Goal: Task Accomplishment & Management: Complete application form

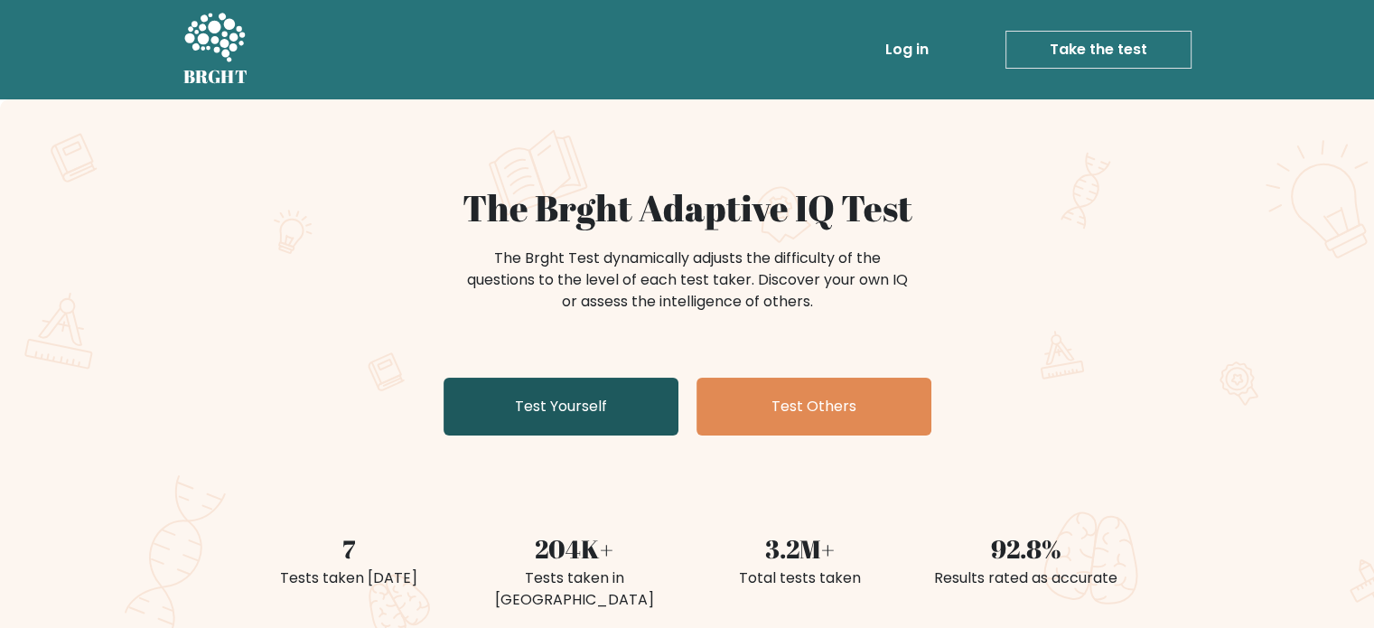
click at [612, 394] on link "Test Yourself" at bounding box center [560, 407] width 235 height 58
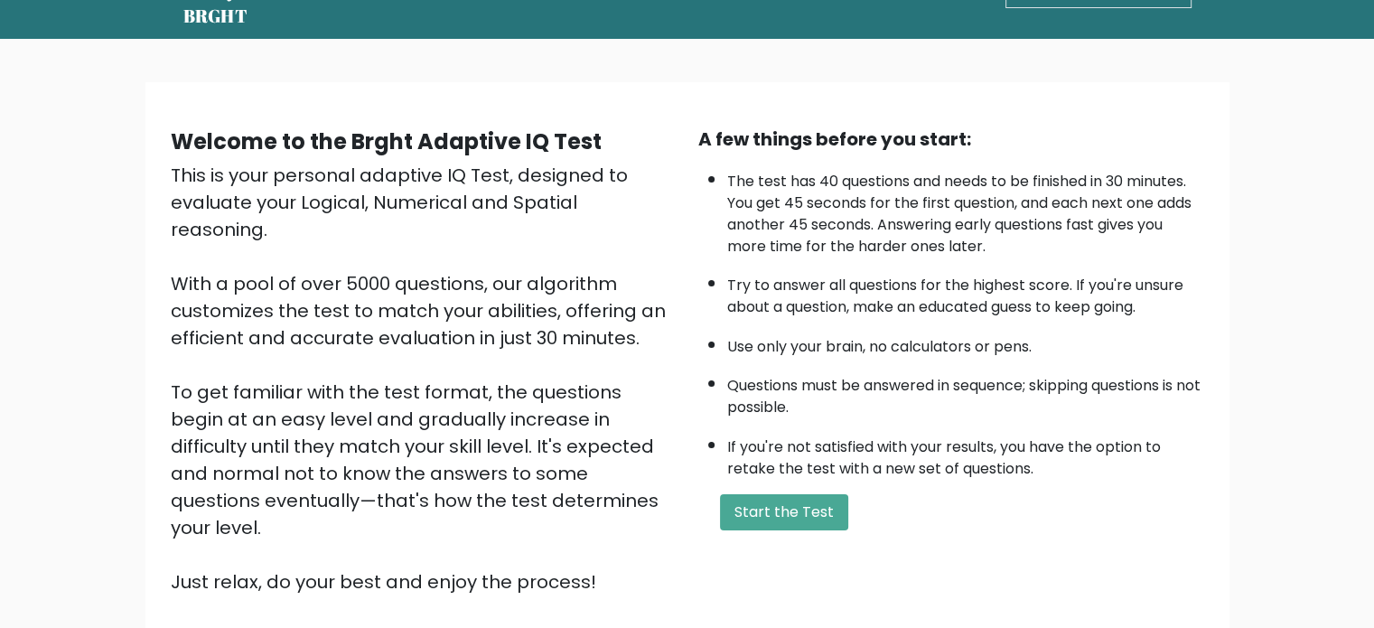
scroll to position [199, 0]
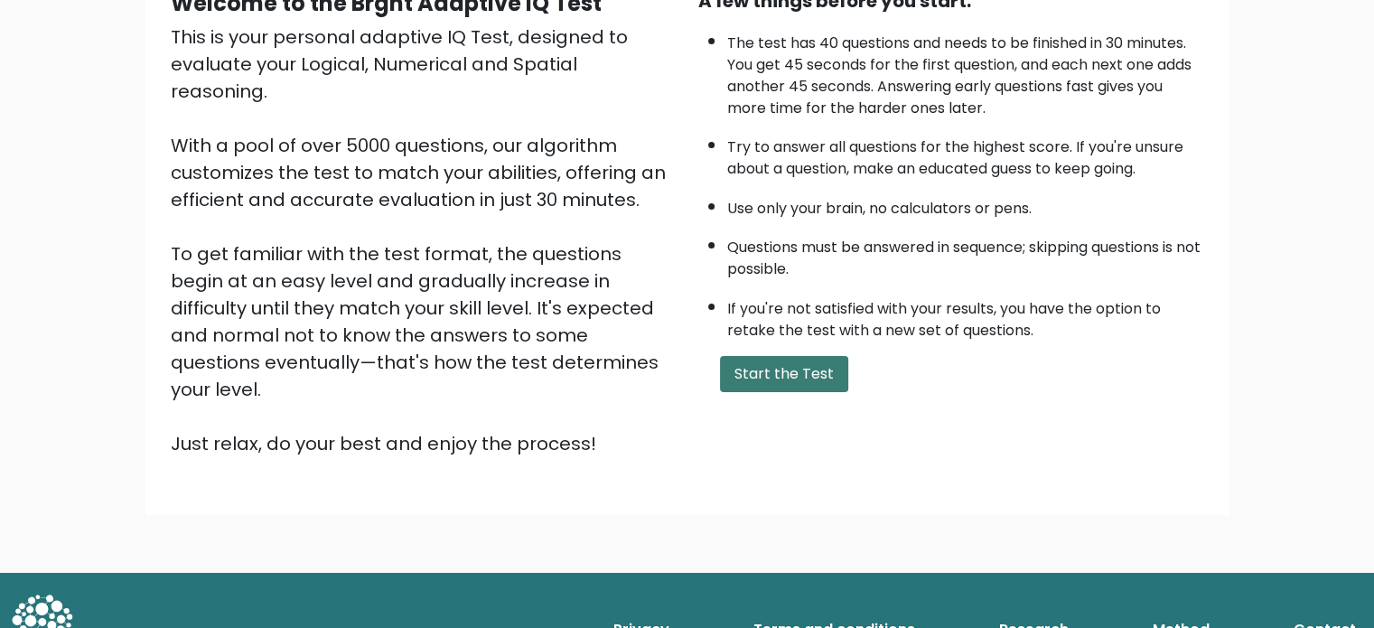
click at [781, 365] on button "Start the Test" at bounding box center [784, 374] width 128 height 36
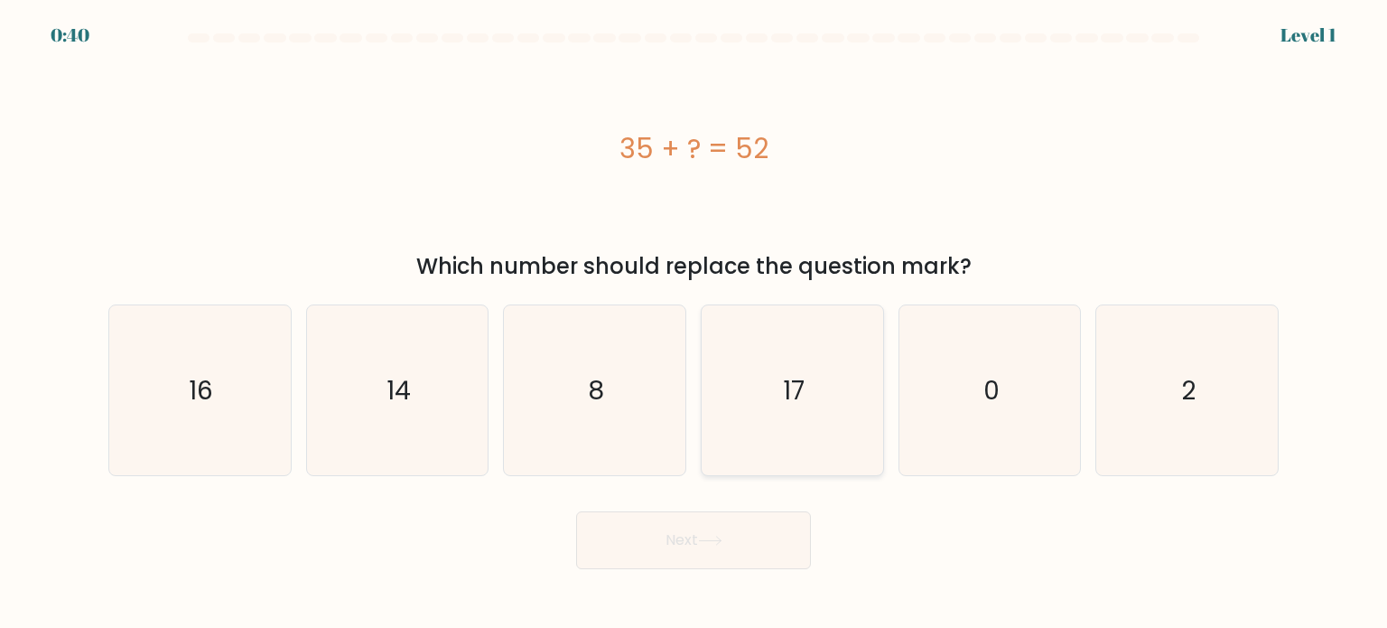
click at [821, 387] on icon "17" at bounding box center [792, 390] width 170 height 170
click at [695, 323] on input "d. 17" at bounding box center [694, 318] width 1 height 9
radio input "true"
click at [723, 536] on icon at bounding box center [710, 541] width 24 height 10
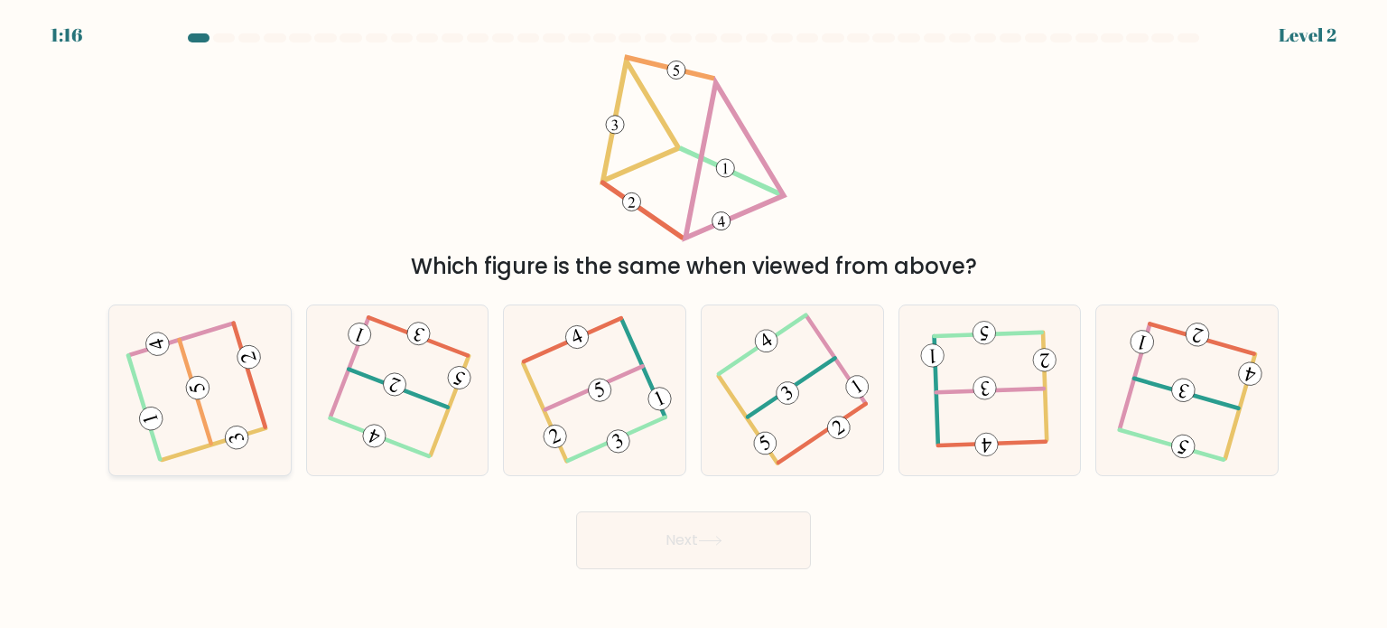
click at [219, 439] on icon at bounding box center [200, 390] width 136 height 136
click at [694, 323] on input "a." at bounding box center [694, 318] width 1 height 9
radio input "true"
click at [689, 551] on button "Next" at bounding box center [693, 540] width 235 height 58
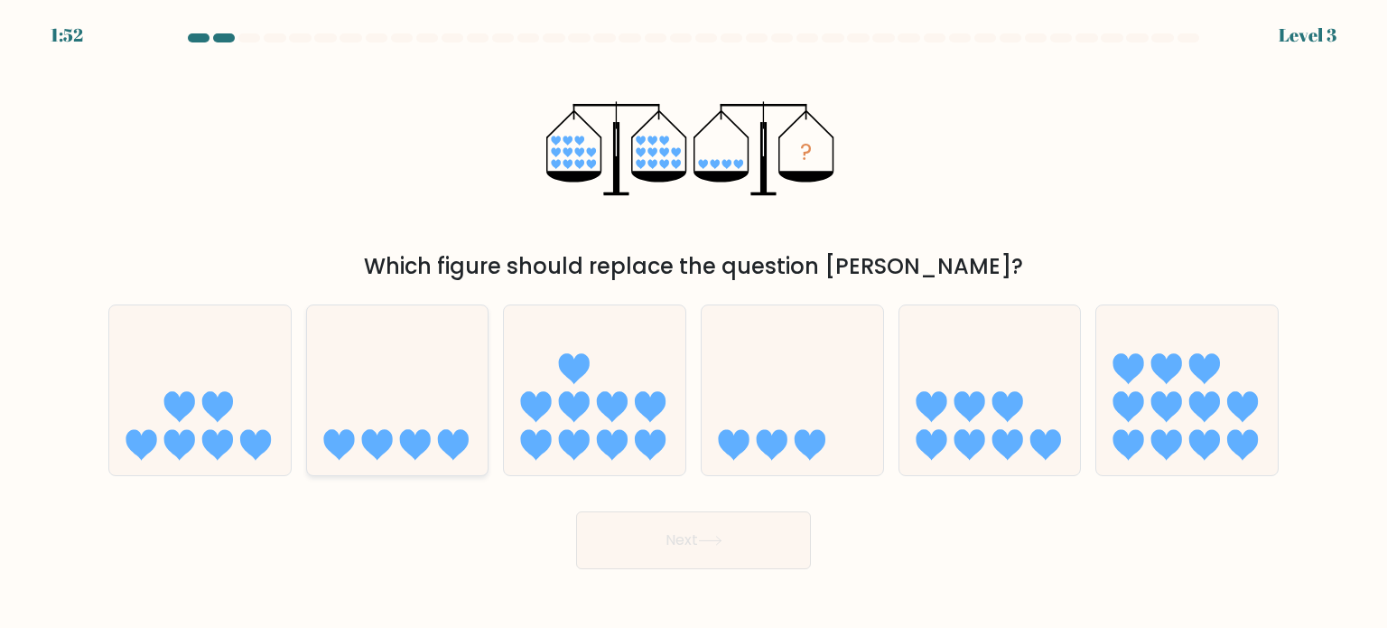
click at [407, 449] on icon at bounding box center [415, 444] width 31 height 31
click at [694, 323] on input "b." at bounding box center [694, 318] width 1 height 9
radio input "true"
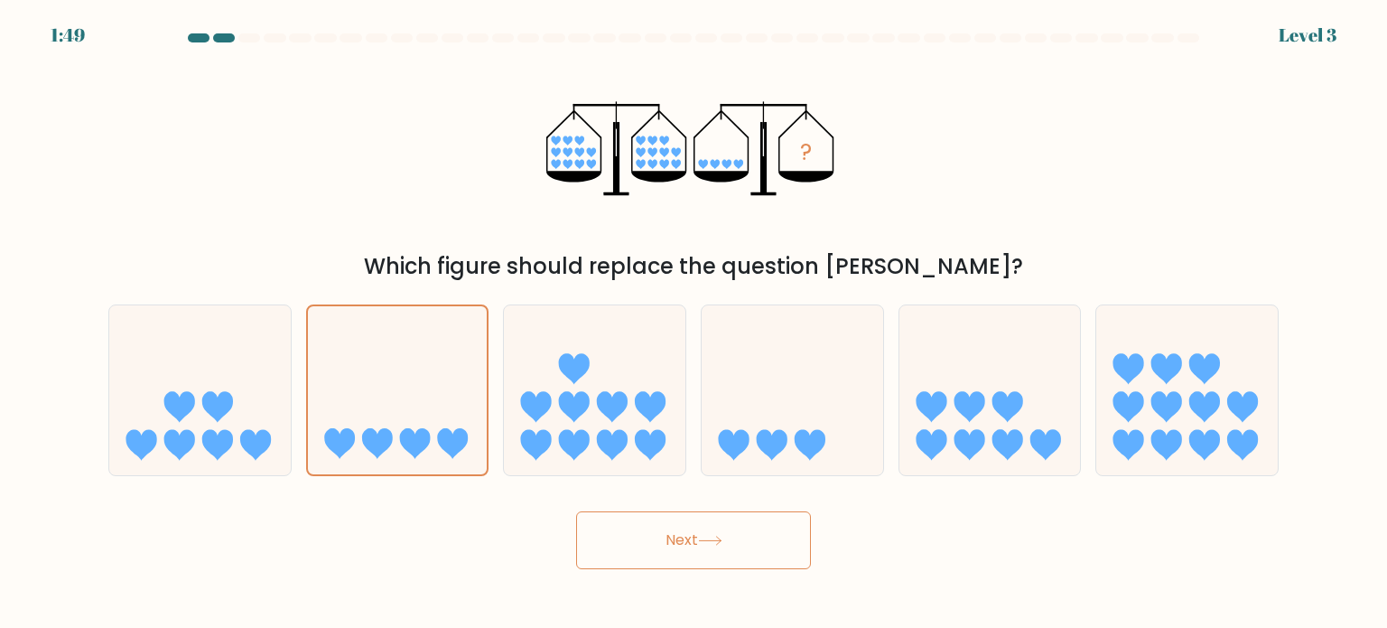
click at [743, 541] on button "Next" at bounding box center [693, 540] width 235 height 58
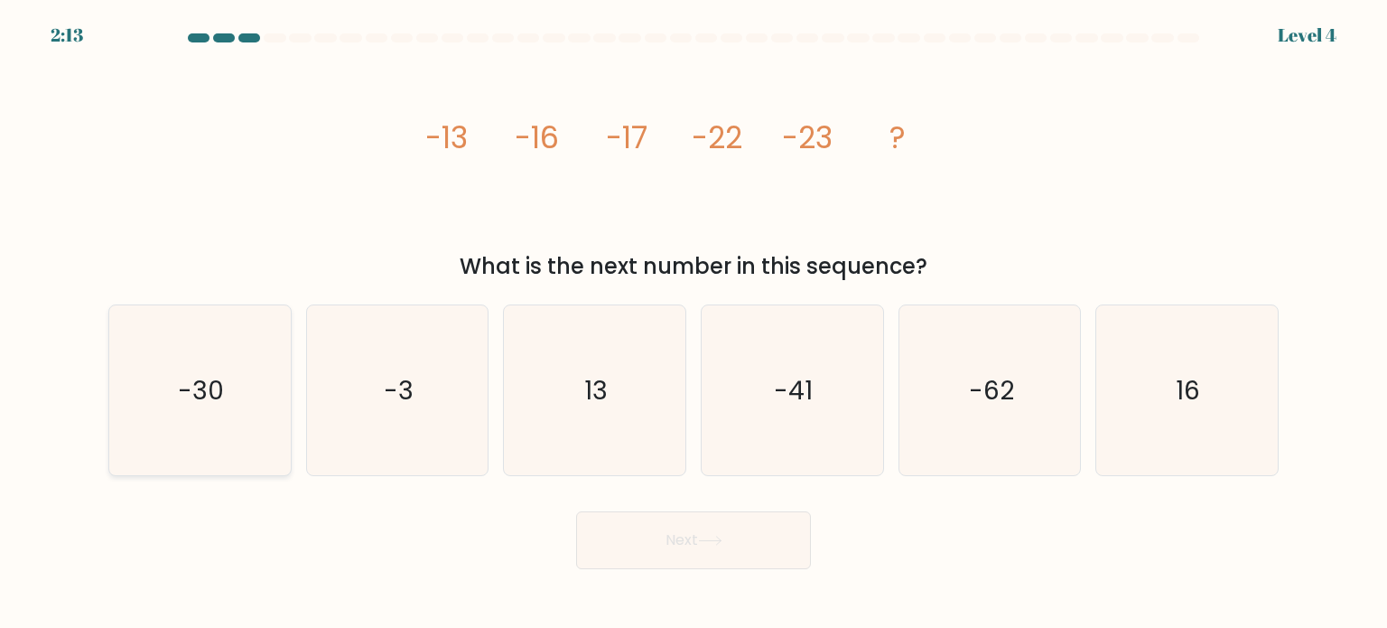
click at [247, 353] on icon "-30" at bounding box center [200, 390] width 170 height 170
click at [694, 323] on input "a. -30" at bounding box center [694, 318] width 1 height 9
radio input "true"
click at [640, 537] on button "Next" at bounding box center [693, 540] width 235 height 58
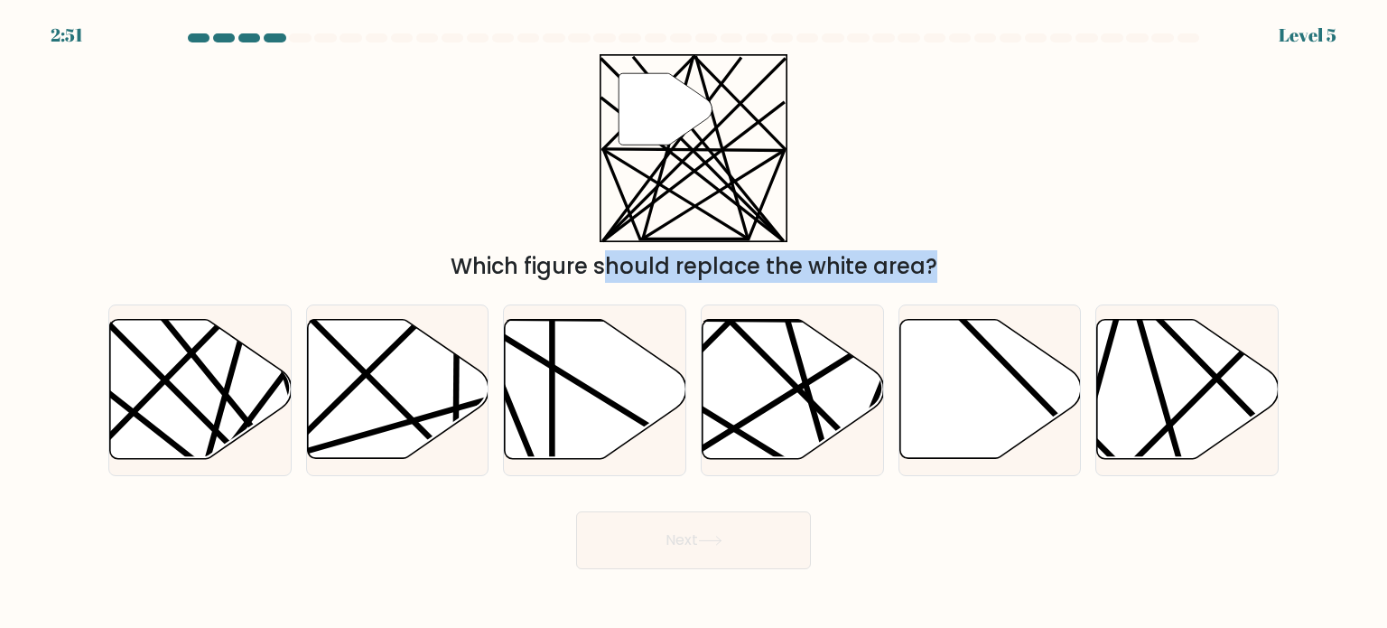
drag, startPoint x: 615, startPoint y: 422, endPoint x: 654, endPoint y: 93, distance: 331.0
click at [654, 106] on form at bounding box center [693, 301] width 1387 height 536
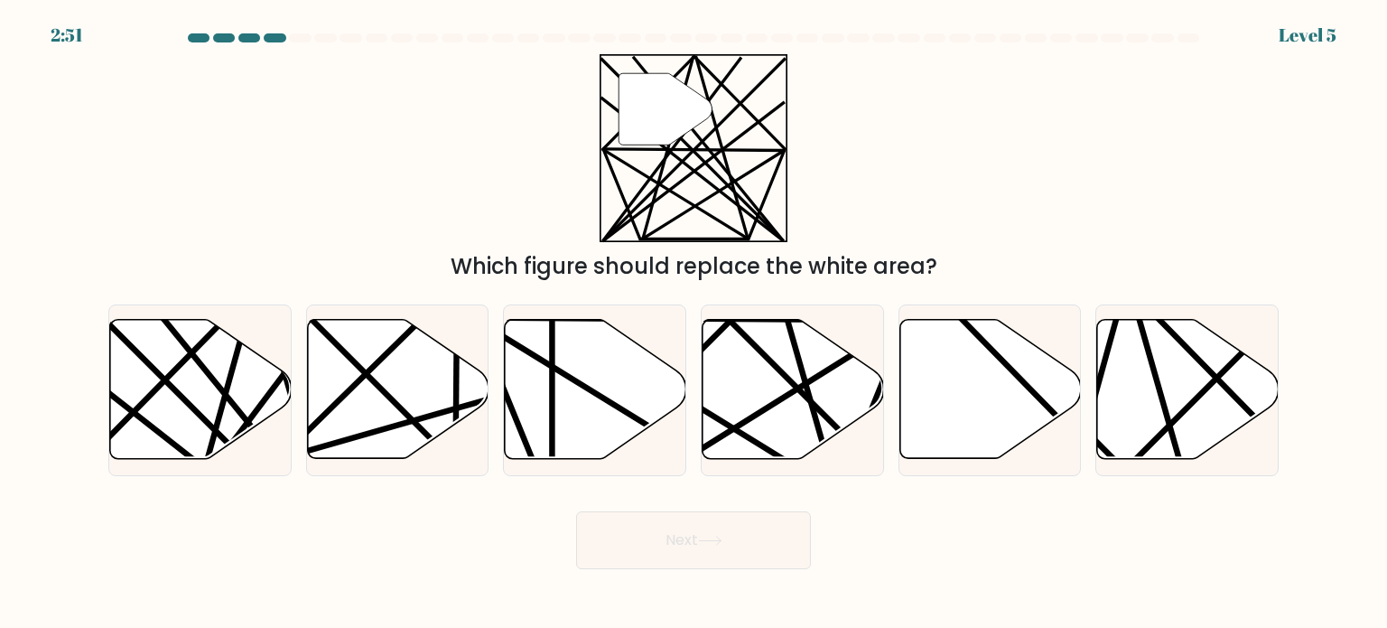
click at [654, 89] on icon at bounding box center [665, 108] width 93 height 71
click at [228, 381] on line at bounding box center [206, 463] width 98 height 354
click at [694, 323] on input "a." at bounding box center [694, 318] width 1 height 9
radio input "true"
click at [674, 548] on button "Next" at bounding box center [693, 540] width 235 height 58
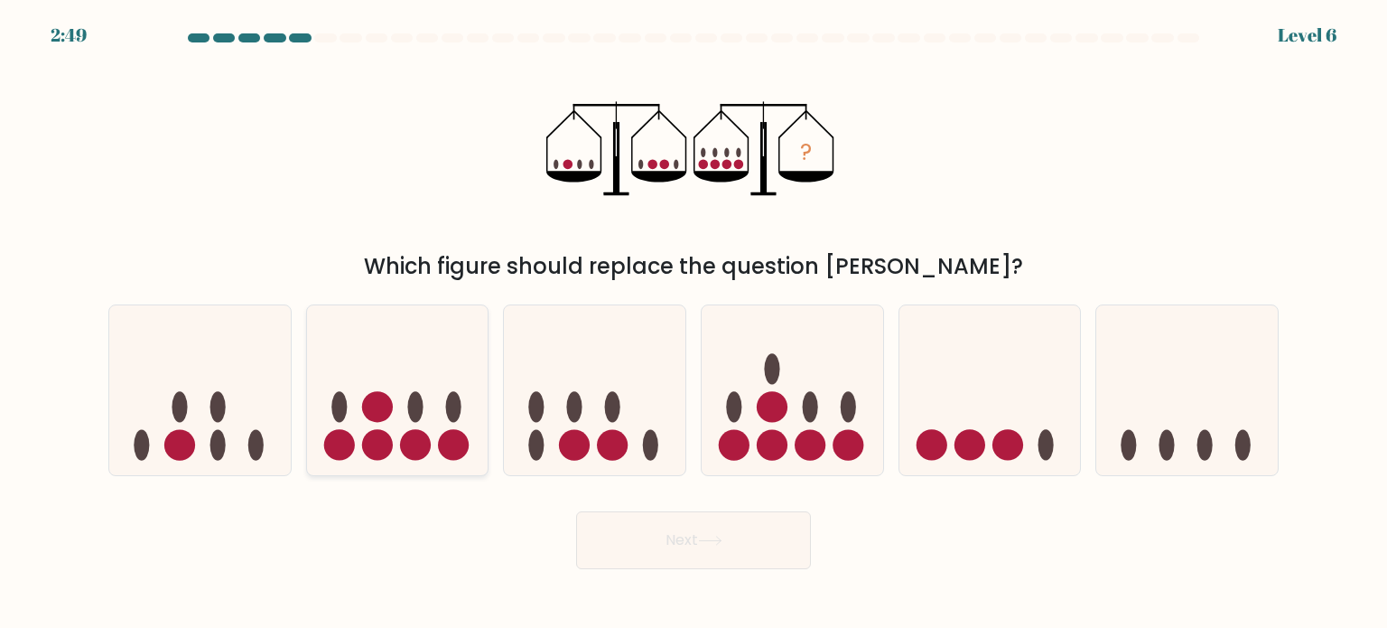
click at [424, 432] on icon at bounding box center [398, 390] width 182 height 150
click at [694, 323] on input "b." at bounding box center [694, 318] width 1 height 9
radio input "true"
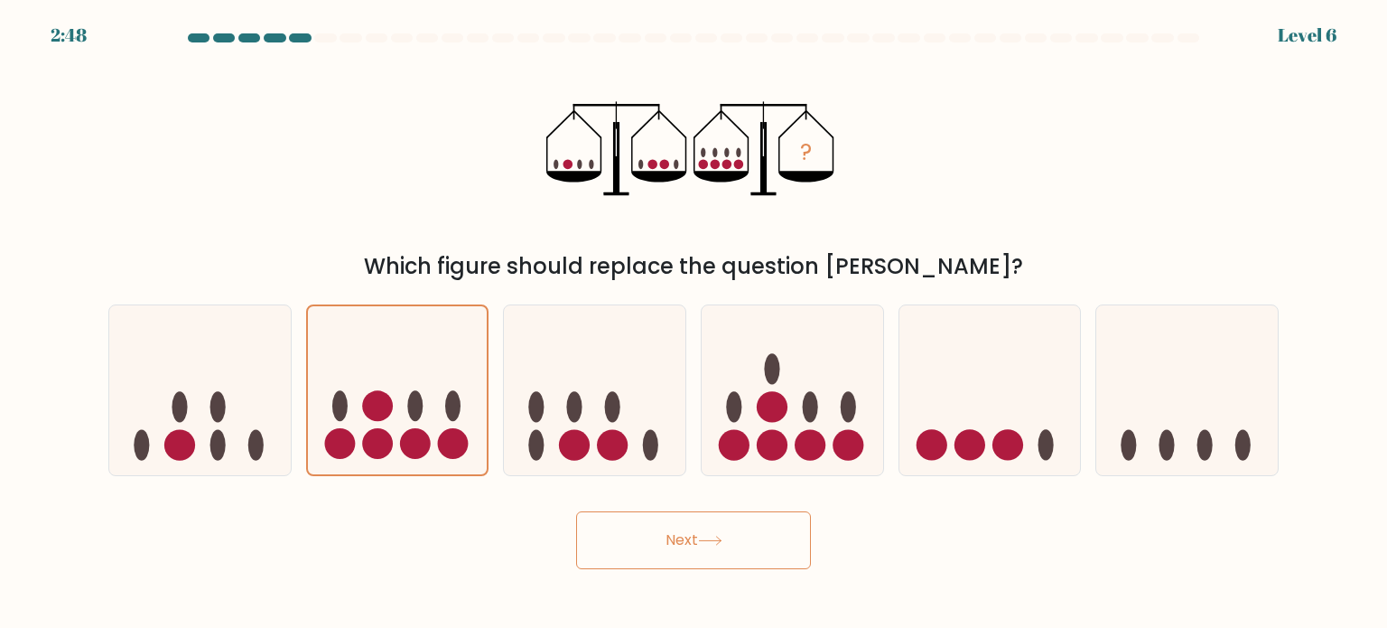
click at [644, 553] on button "Next" at bounding box center [693, 540] width 235 height 58
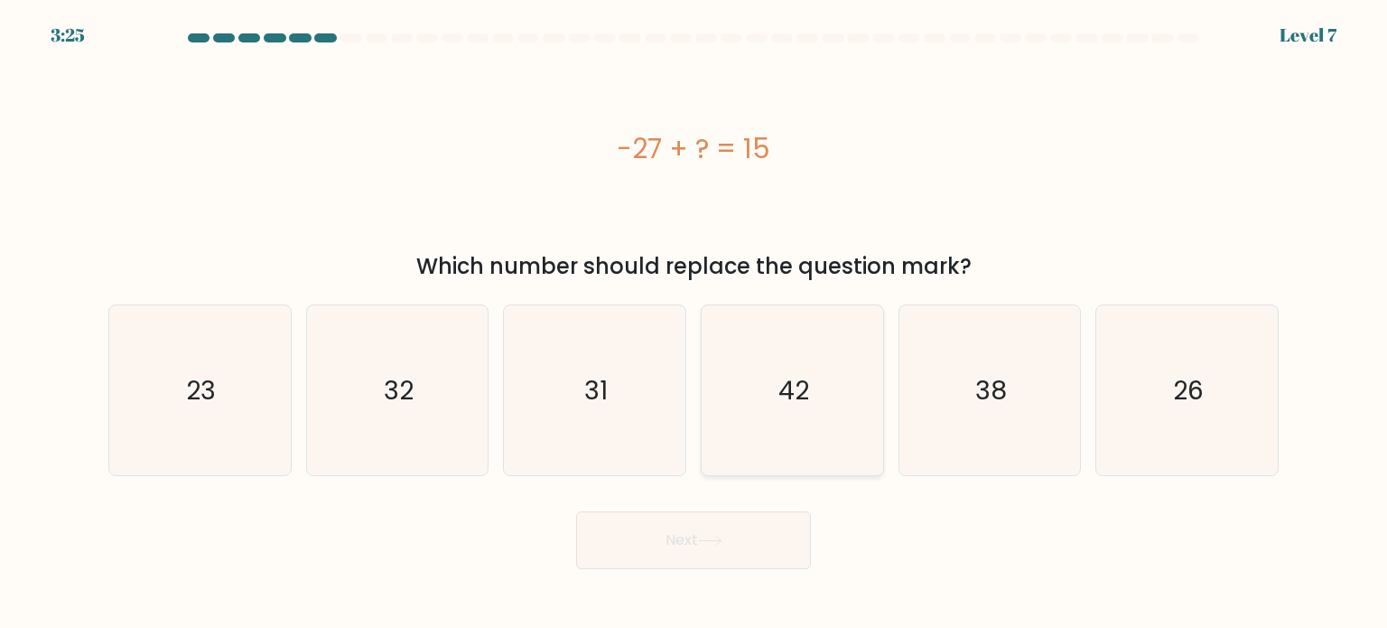
click at [784, 438] on icon "42" at bounding box center [792, 390] width 170 height 170
click at [695, 323] on input "d. 42" at bounding box center [694, 318] width 1 height 9
radio input "true"
click at [735, 541] on button "Next" at bounding box center [693, 540] width 235 height 58
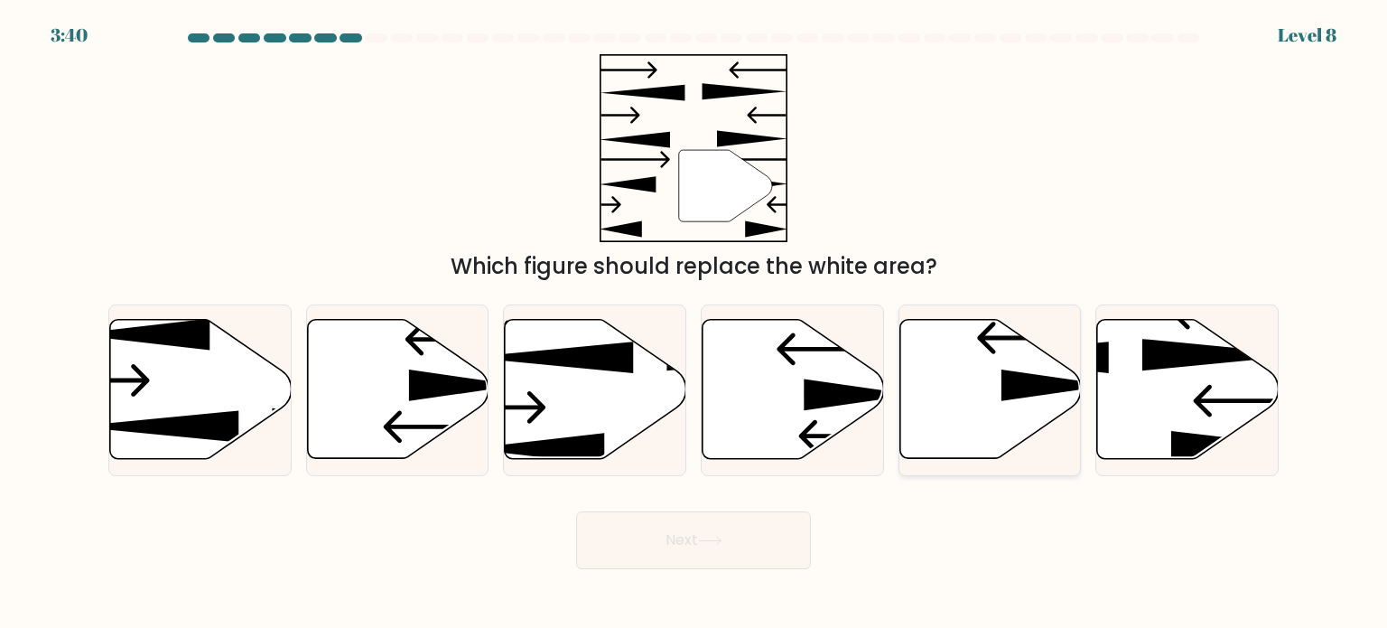
click at [955, 353] on icon at bounding box center [991, 389] width 182 height 139
click at [695, 323] on input "e." at bounding box center [694, 318] width 1 height 9
radio input "true"
click at [718, 546] on button "Next" at bounding box center [693, 540] width 235 height 58
click at [667, 548] on button "Next" at bounding box center [693, 540] width 235 height 58
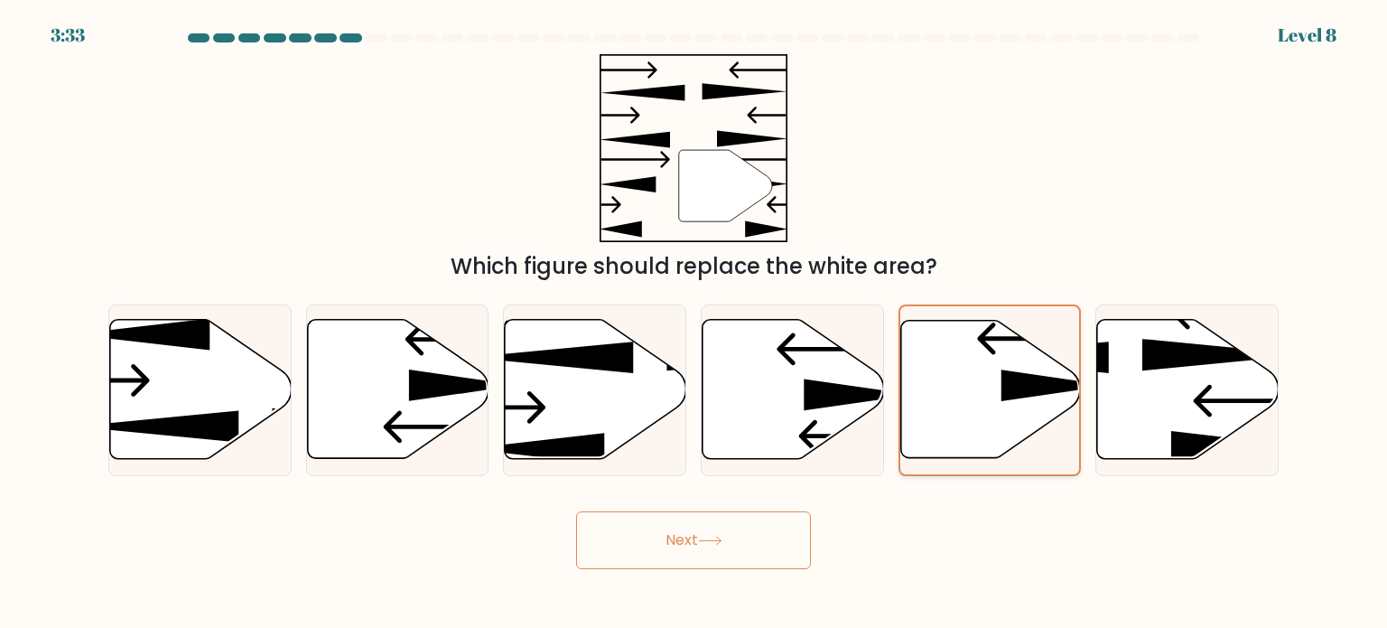
click at [964, 393] on icon at bounding box center [990, 389] width 180 height 137
click at [695, 323] on input "e." at bounding box center [694, 318] width 1 height 9
click at [688, 525] on button "Next" at bounding box center [693, 540] width 235 height 58
click at [723, 387] on icon at bounding box center [794, 389] width 182 height 139
click at [695, 323] on input "d." at bounding box center [694, 318] width 1 height 9
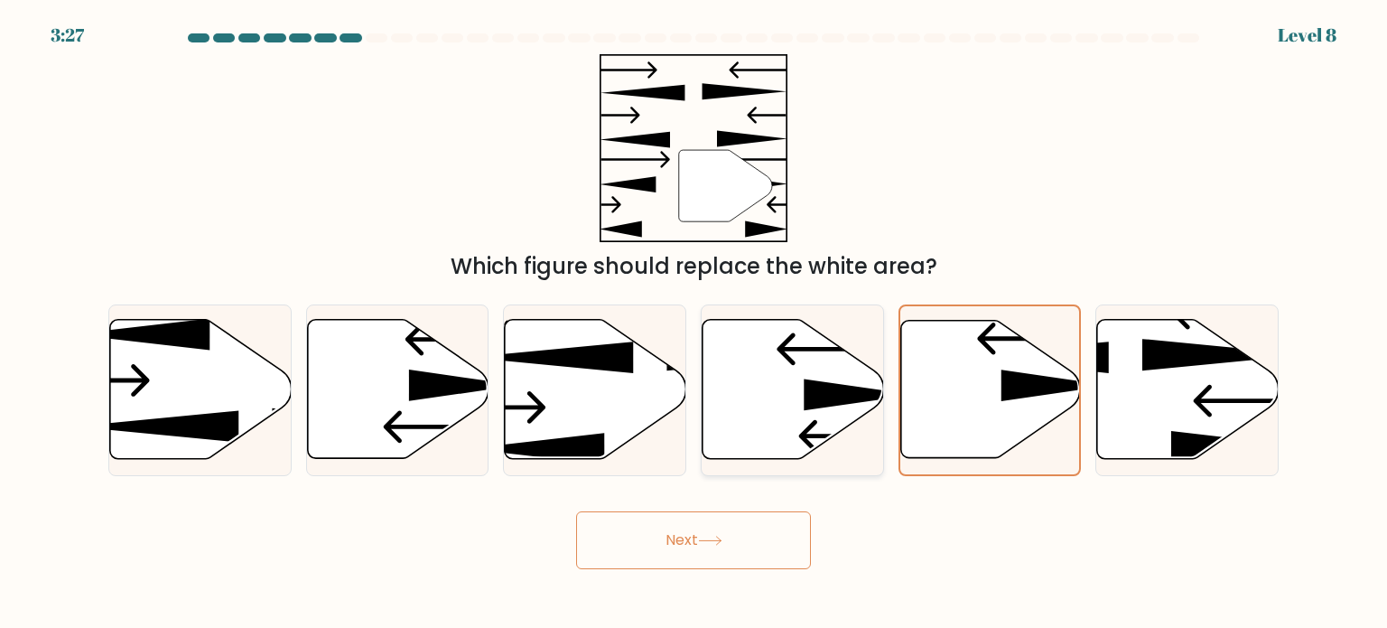
radio input "true"
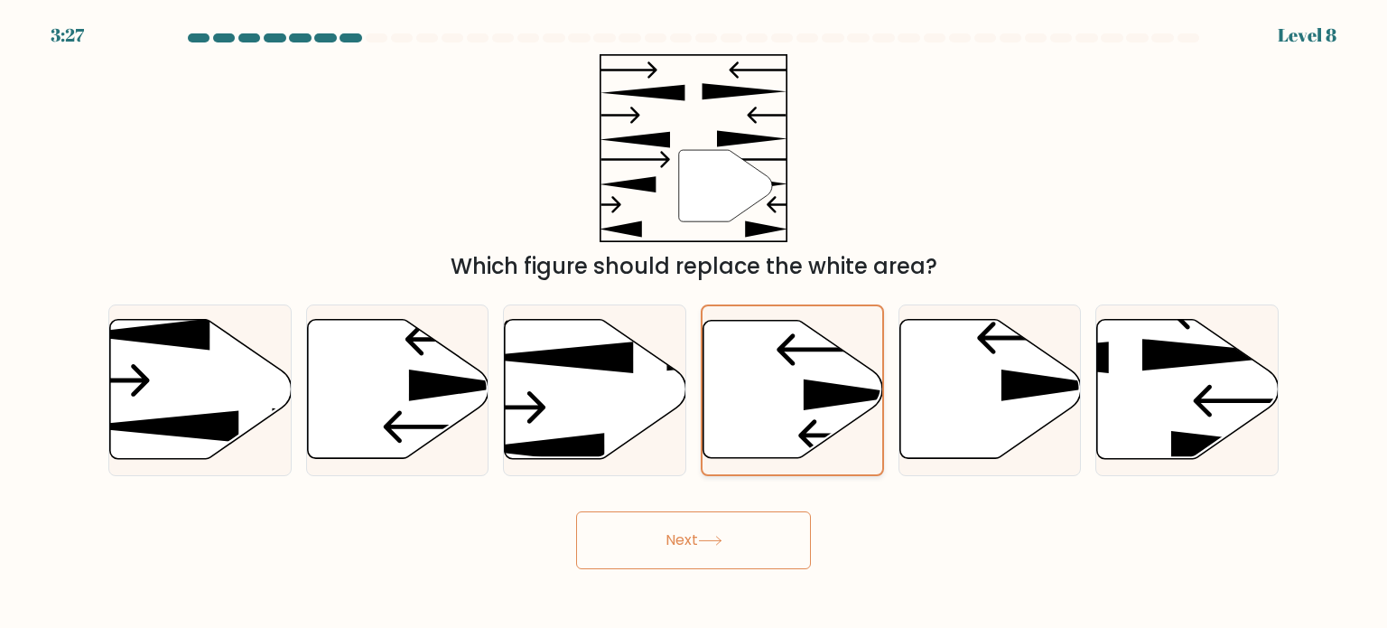
click at [726, 378] on icon at bounding box center [794, 389] width 180 height 137
click at [695, 323] on input "d." at bounding box center [694, 318] width 1 height 9
click at [912, 415] on icon at bounding box center [991, 389] width 182 height 139
click at [695, 323] on input "e." at bounding box center [694, 318] width 1 height 9
radio input "true"
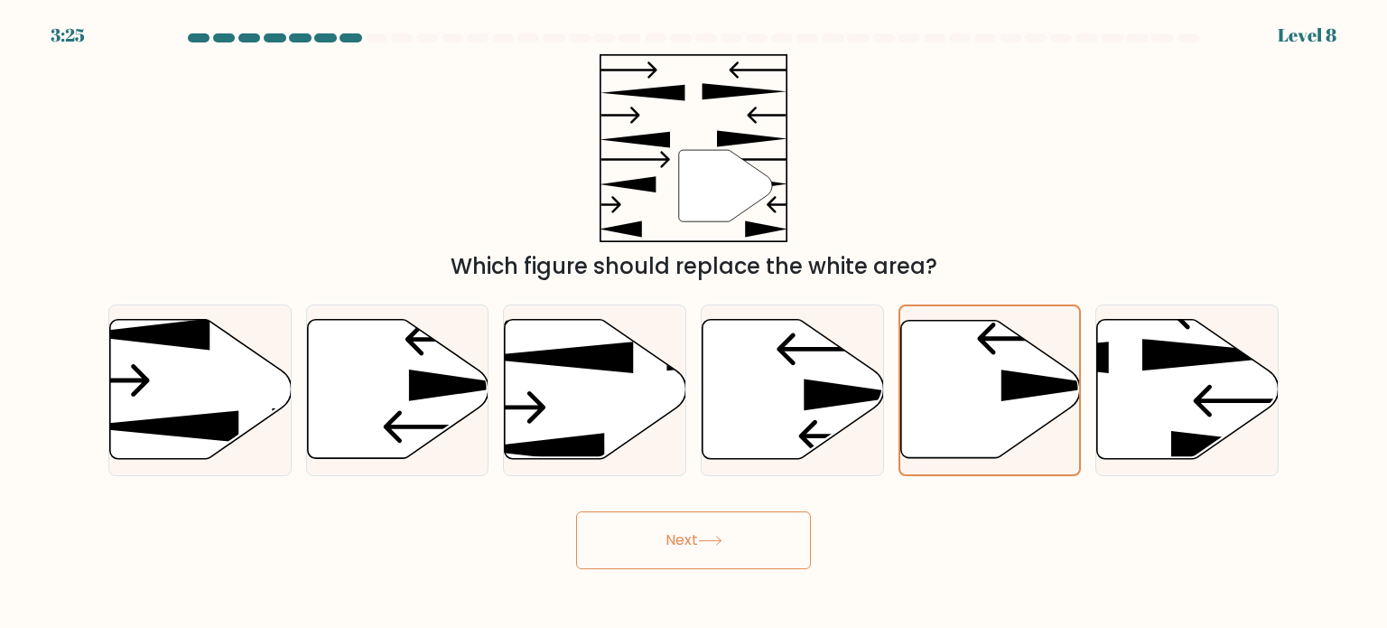
click at [682, 540] on button "Next" at bounding box center [693, 540] width 235 height 58
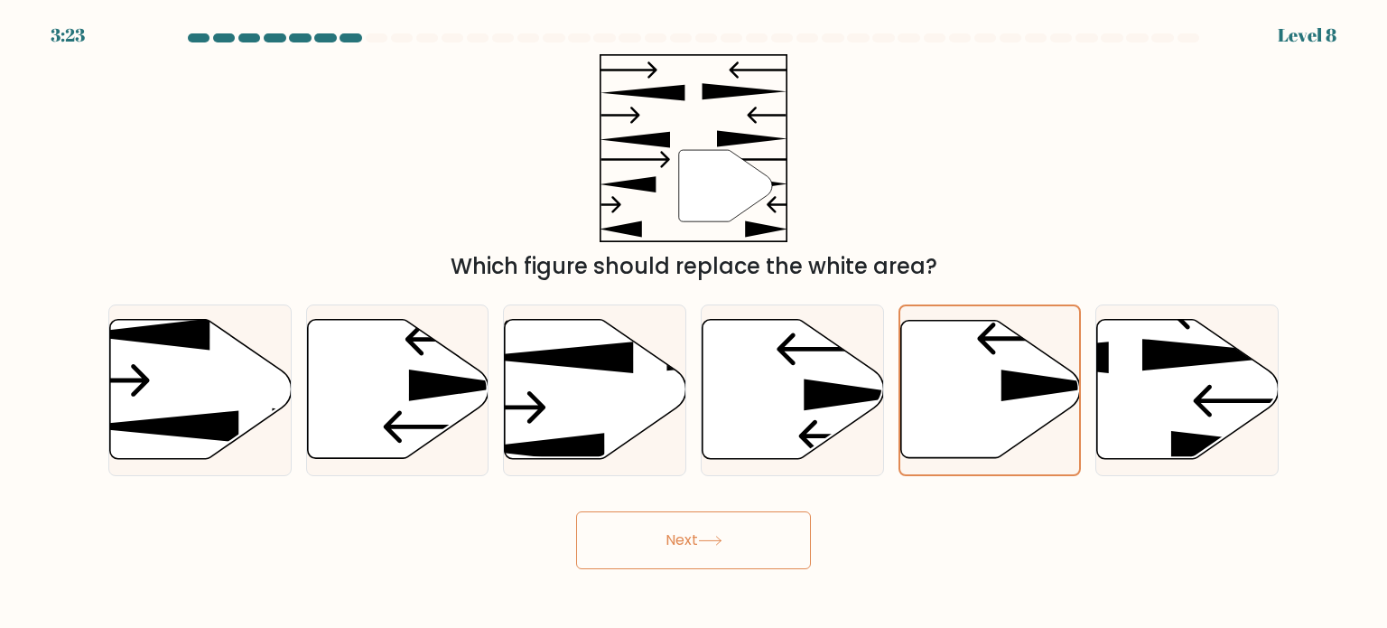
click at [682, 540] on button "Next" at bounding box center [693, 540] width 235 height 58
click at [672, 543] on button "Next" at bounding box center [693, 540] width 235 height 58
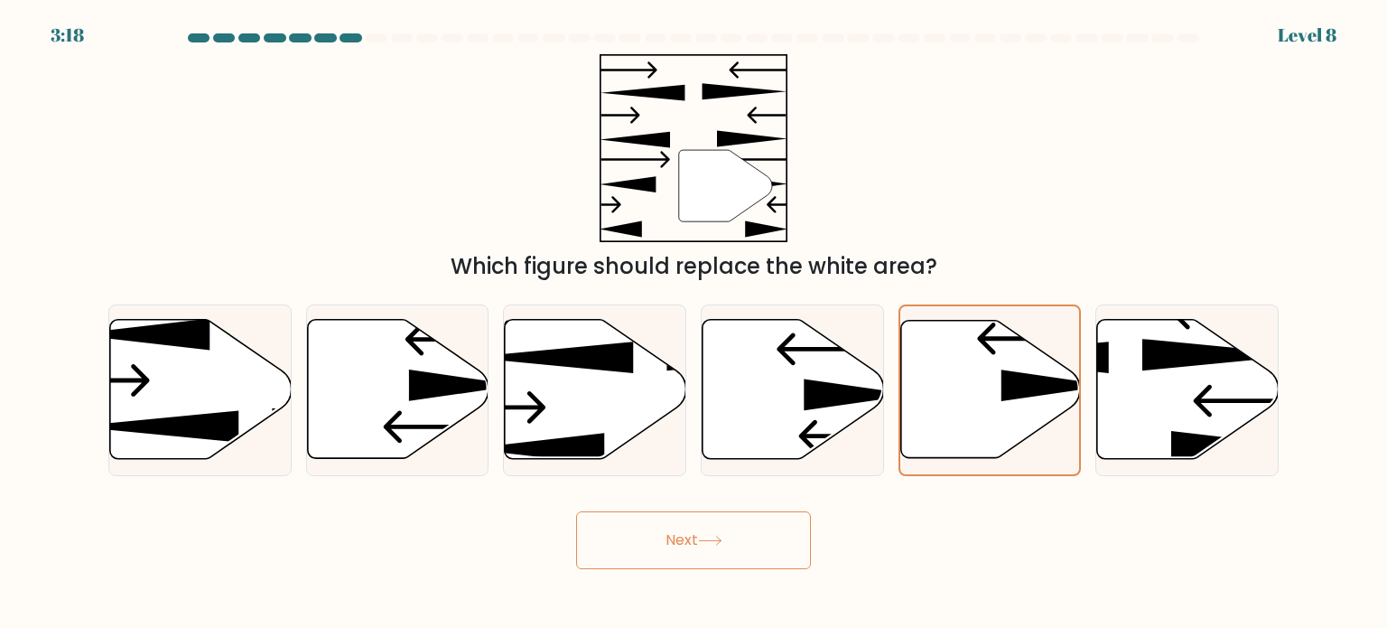
click at [672, 543] on button "Next" at bounding box center [693, 540] width 235 height 58
click at [672, 536] on button "Next" at bounding box center [693, 540] width 235 height 58
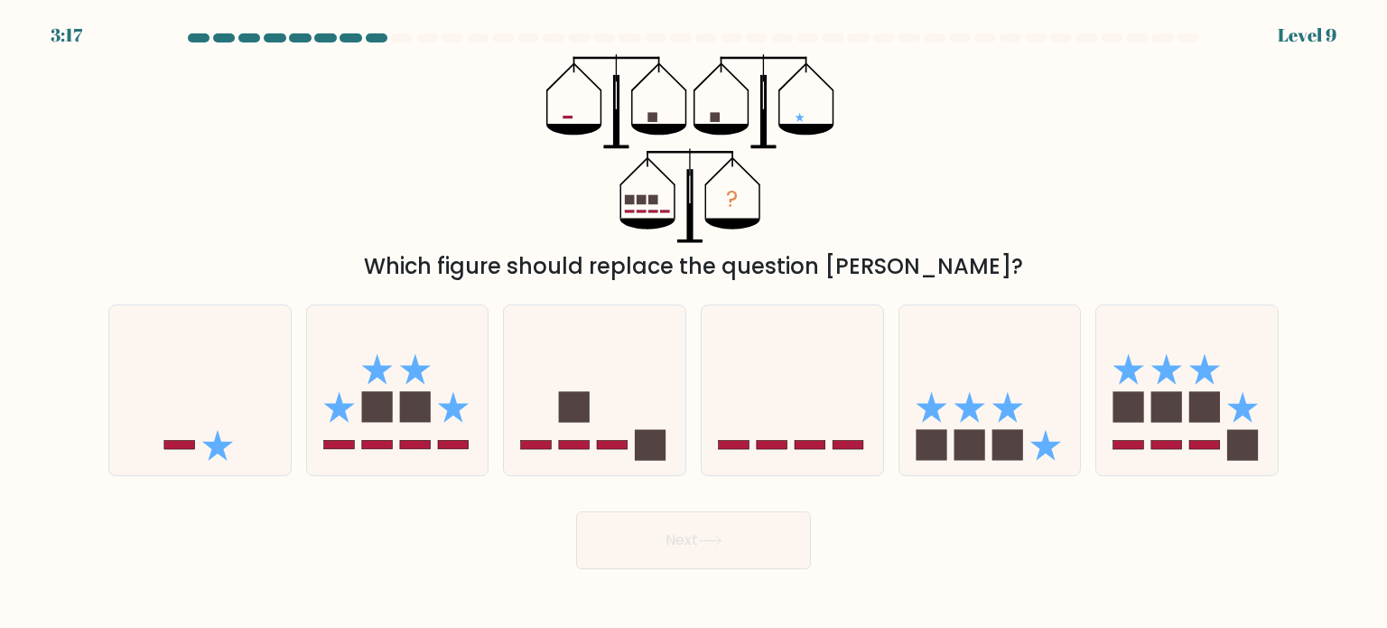
click at [672, 531] on button "Next" at bounding box center [693, 540] width 235 height 58
click at [1015, 397] on icon at bounding box center [991, 390] width 182 height 150
click at [695, 323] on input "e." at bounding box center [694, 318] width 1 height 9
radio input "true"
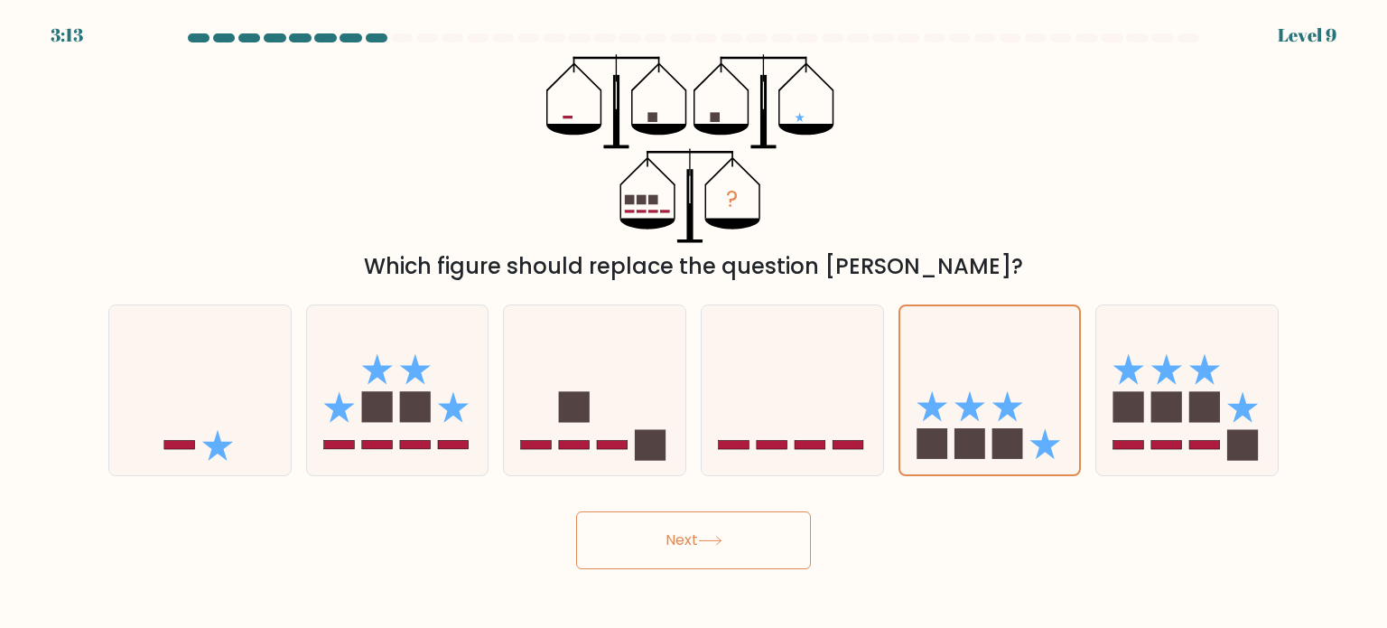
click at [698, 521] on button "Next" at bounding box center [693, 540] width 235 height 58
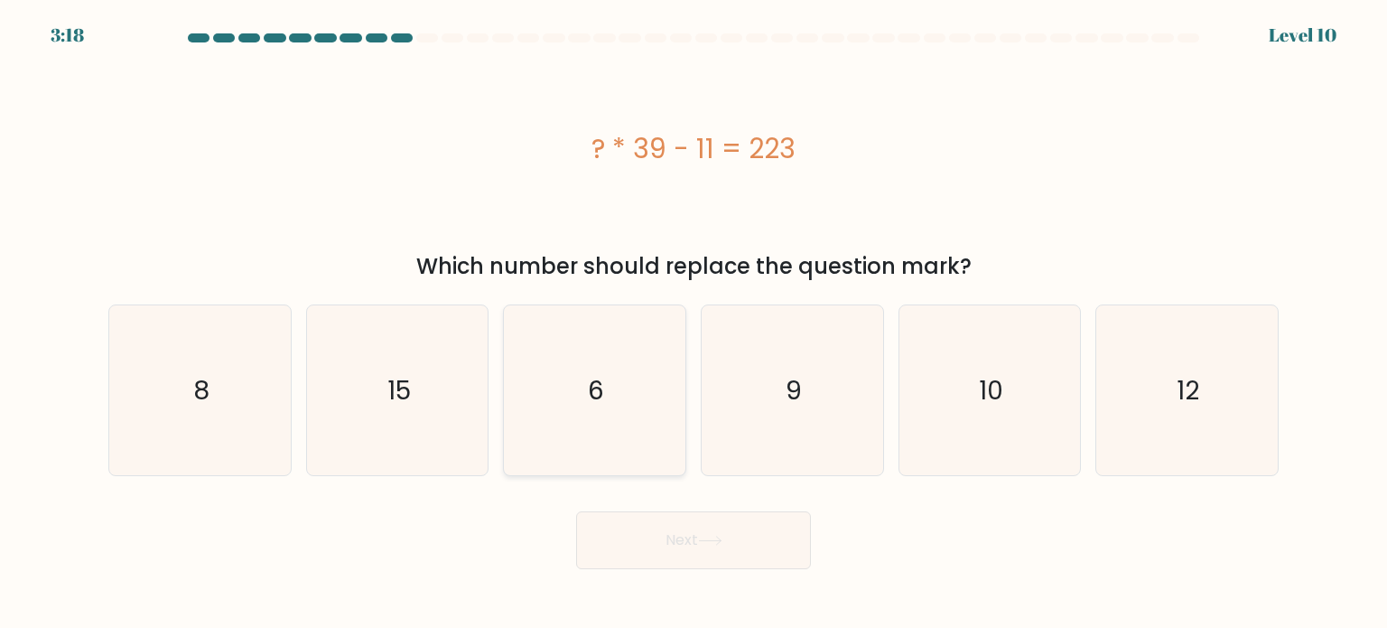
click at [561, 316] on icon "6" at bounding box center [594, 390] width 170 height 170
click at [694, 316] on input "c. 6" at bounding box center [694, 318] width 1 height 9
radio input "true"
click at [637, 530] on button "Next" at bounding box center [693, 540] width 235 height 58
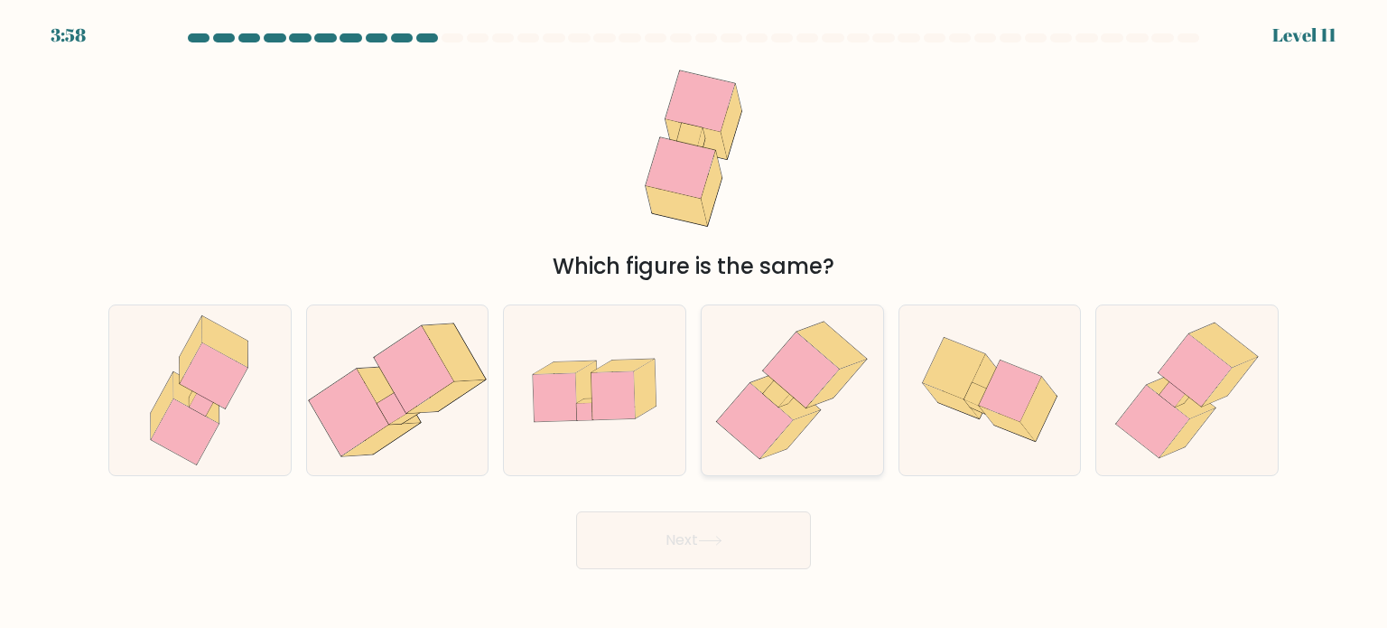
click at [770, 423] on icon at bounding box center [755, 421] width 76 height 76
click at [695, 323] on input "d." at bounding box center [694, 318] width 1 height 9
radio input "true"
click at [723, 545] on icon at bounding box center [710, 541] width 24 height 10
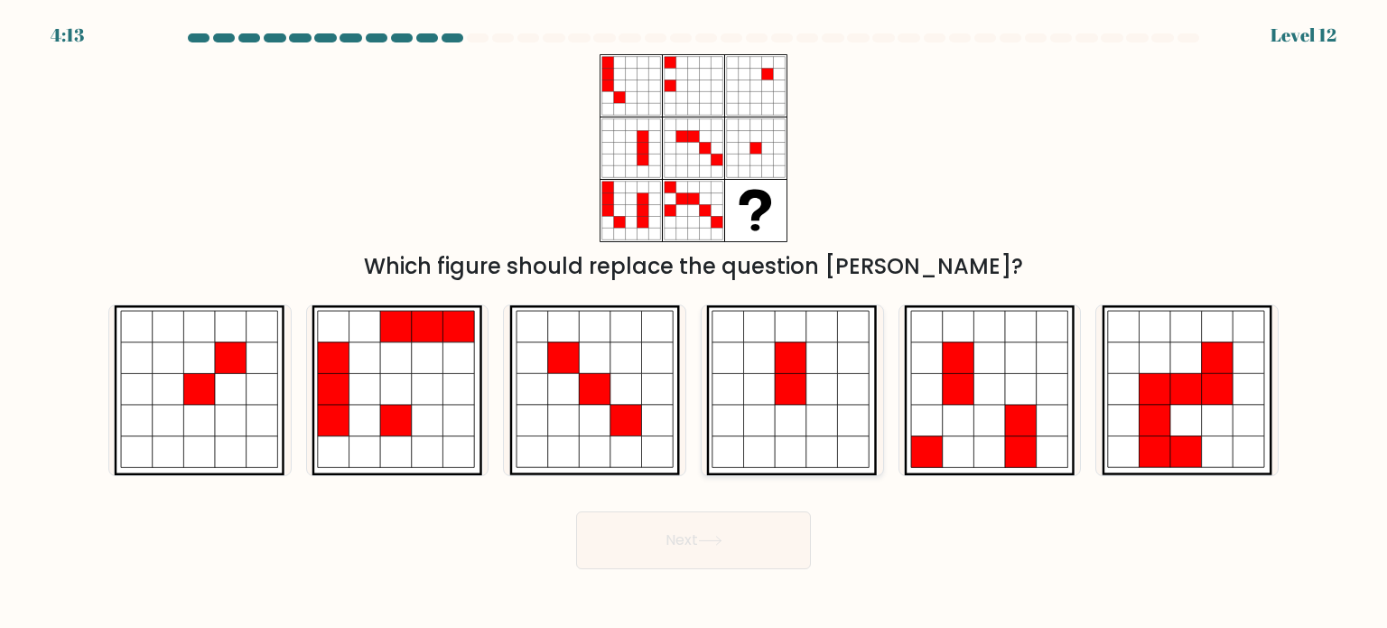
click at [798, 416] on icon at bounding box center [792, 421] width 32 height 32
click at [695, 323] on input "d." at bounding box center [694, 318] width 1 height 9
radio input "true"
click at [715, 523] on button "Next" at bounding box center [693, 540] width 235 height 58
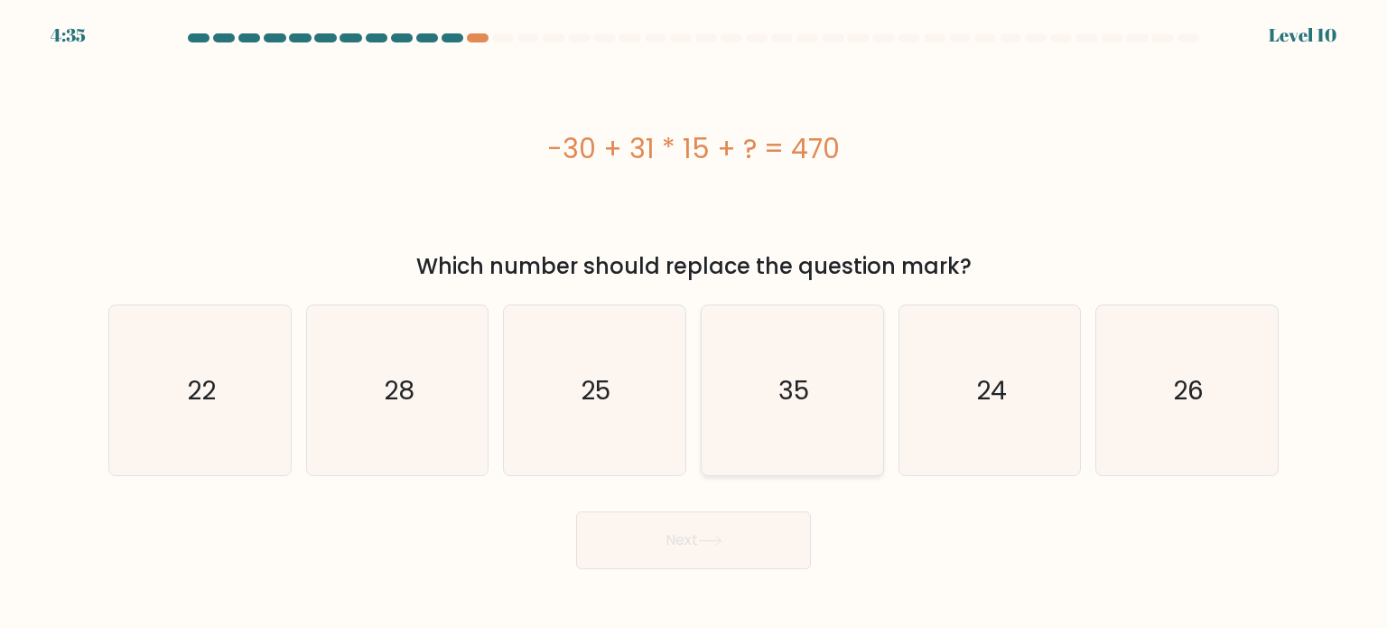
click at [778, 356] on icon "35" at bounding box center [792, 390] width 170 height 170
click at [695, 323] on input "d. 35" at bounding box center [694, 318] width 1 height 9
radio input "true"
click at [709, 550] on button "Next" at bounding box center [693, 540] width 235 height 58
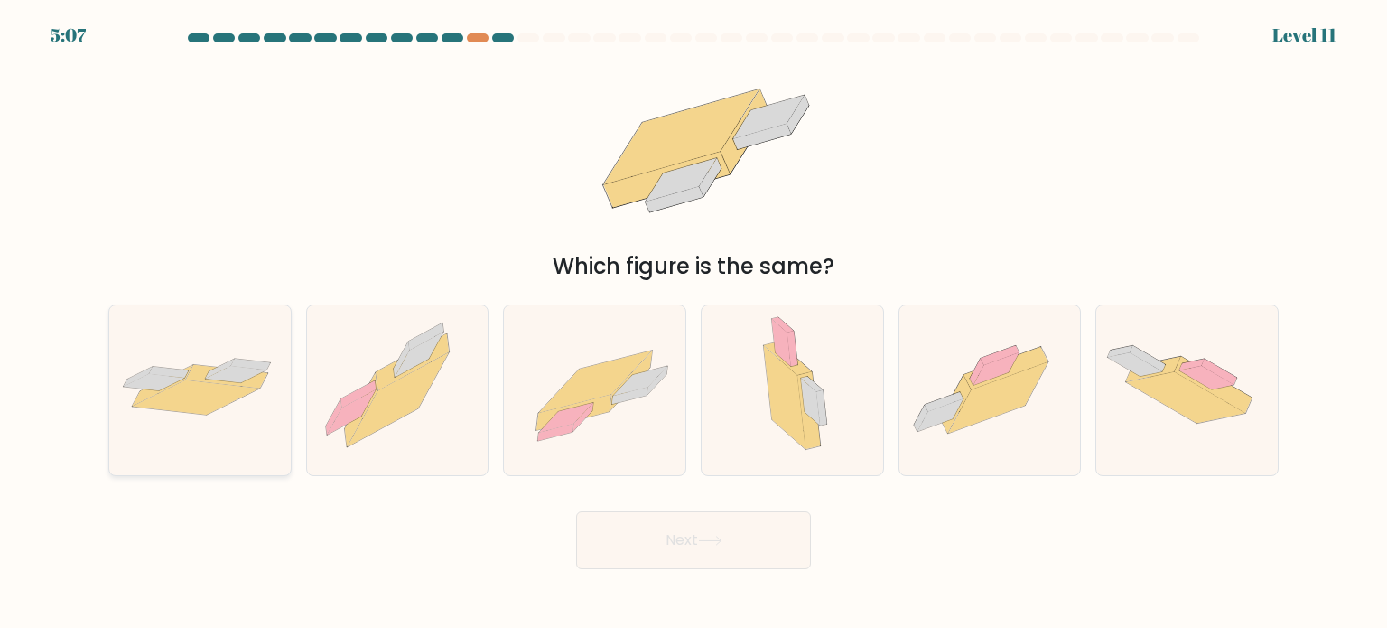
click at [243, 384] on icon at bounding box center [227, 376] width 82 height 23
click at [694, 323] on input "a." at bounding box center [694, 318] width 1 height 9
radio input "true"
click at [701, 537] on button "Next" at bounding box center [693, 540] width 235 height 58
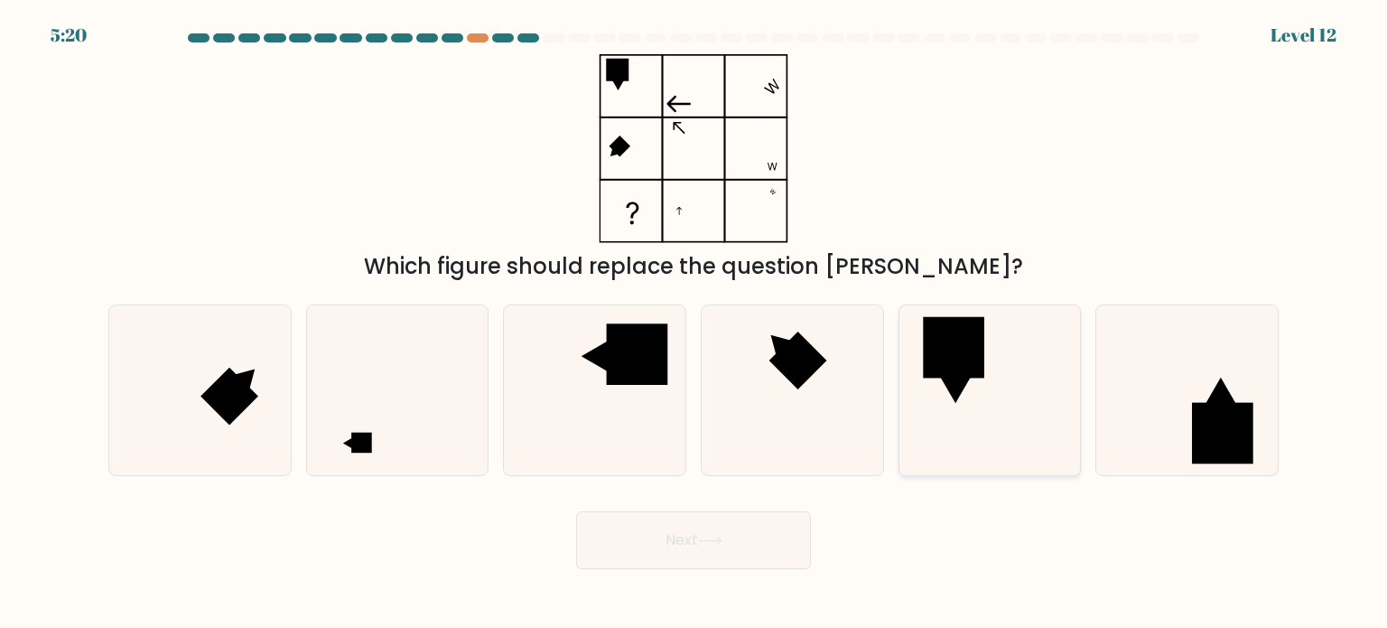
click at [1030, 394] on icon at bounding box center [990, 390] width 170 height 170
click at [695, 323] on input "e." at bounding box center [694, 318] width 1 height 9
radio input "true"
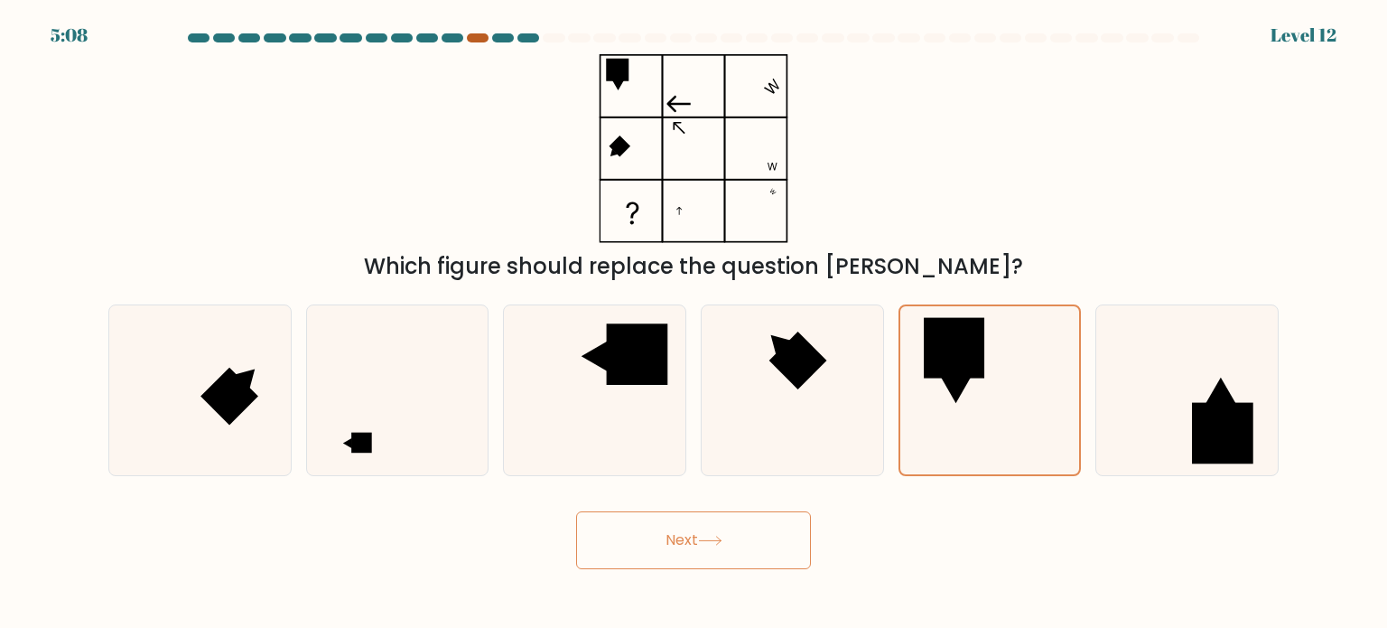
click at [471, 34] on div at bounding box center [478, 37] width 22 height 9
click at [762, 424] on icon at bounding box center [792, 390] width 170 height 170
click at [695, 323] on input "d." at bounding box center [694, 318] width 1 height 9
radio input "true"
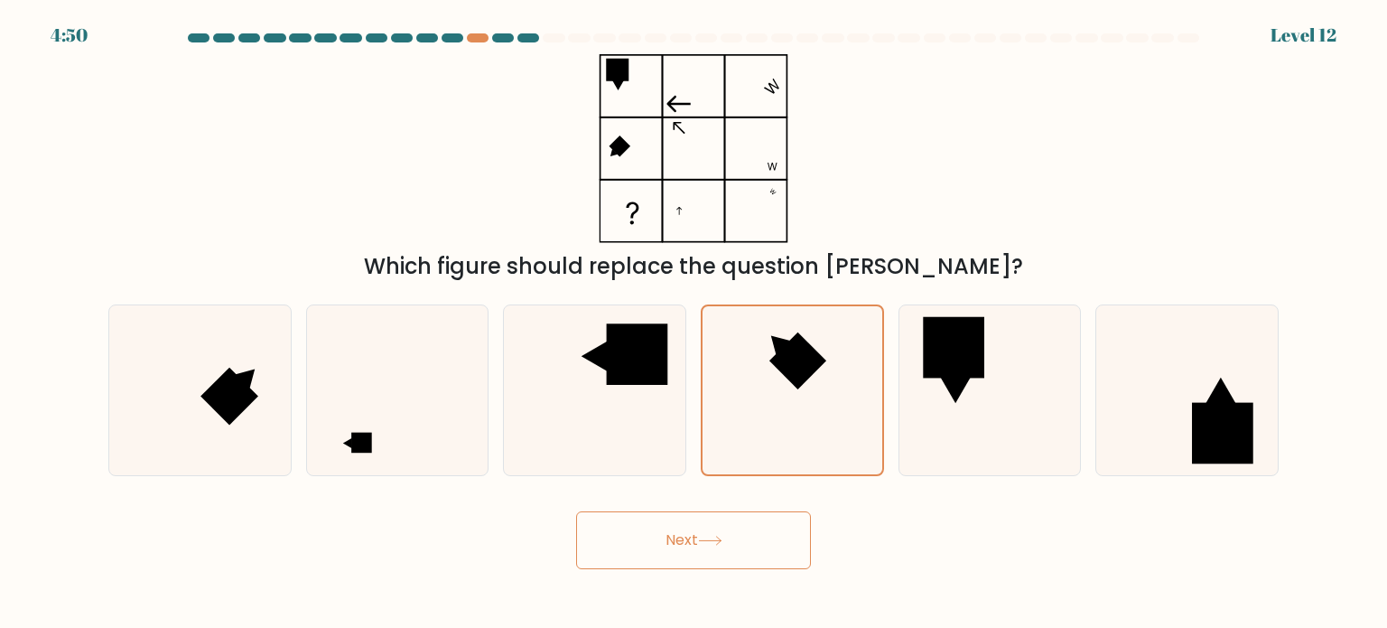
click at [740, 511] on button "Next" at bounding box center [693, 540] width 235 height 58
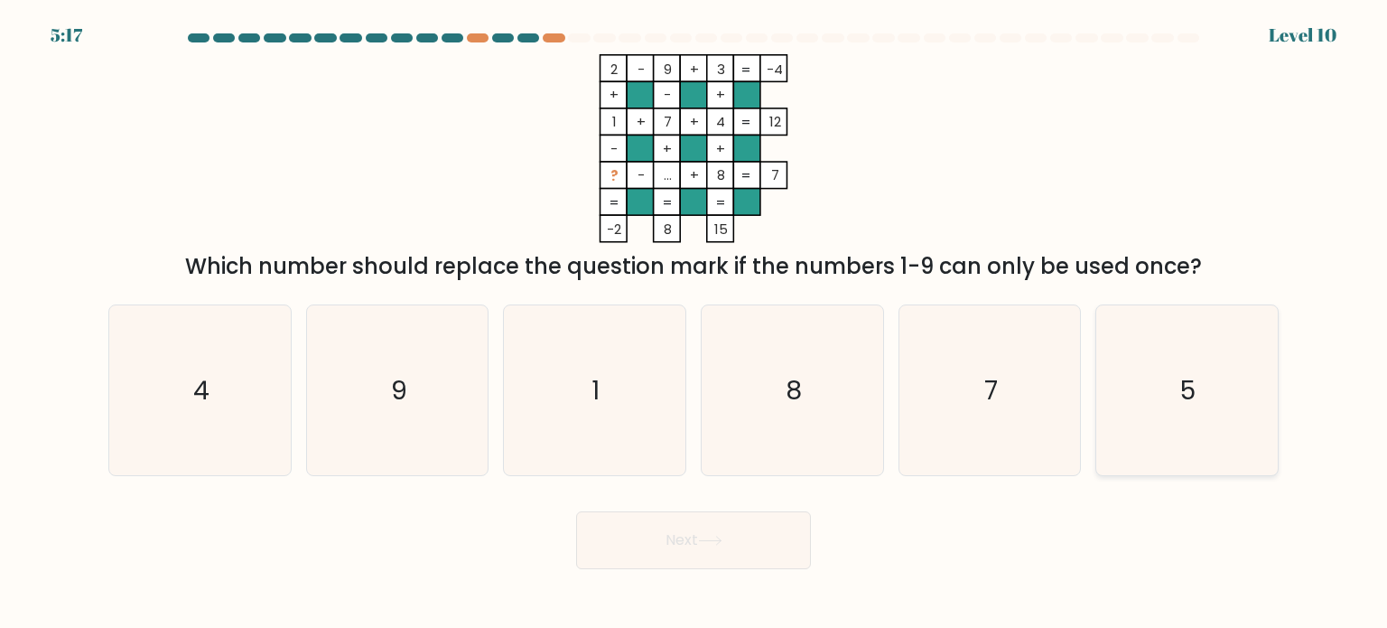
click at [1168, 355] on icon "5" at bounding box center [1187, 390] width 170 height 170
click at [695, 323] on input "f. 5" at bounding box center [694, 318] width 1 height 9
radio input "true"
click at [702, 534] on button "Next" at bounding box center [693, 540] width 235 height 58
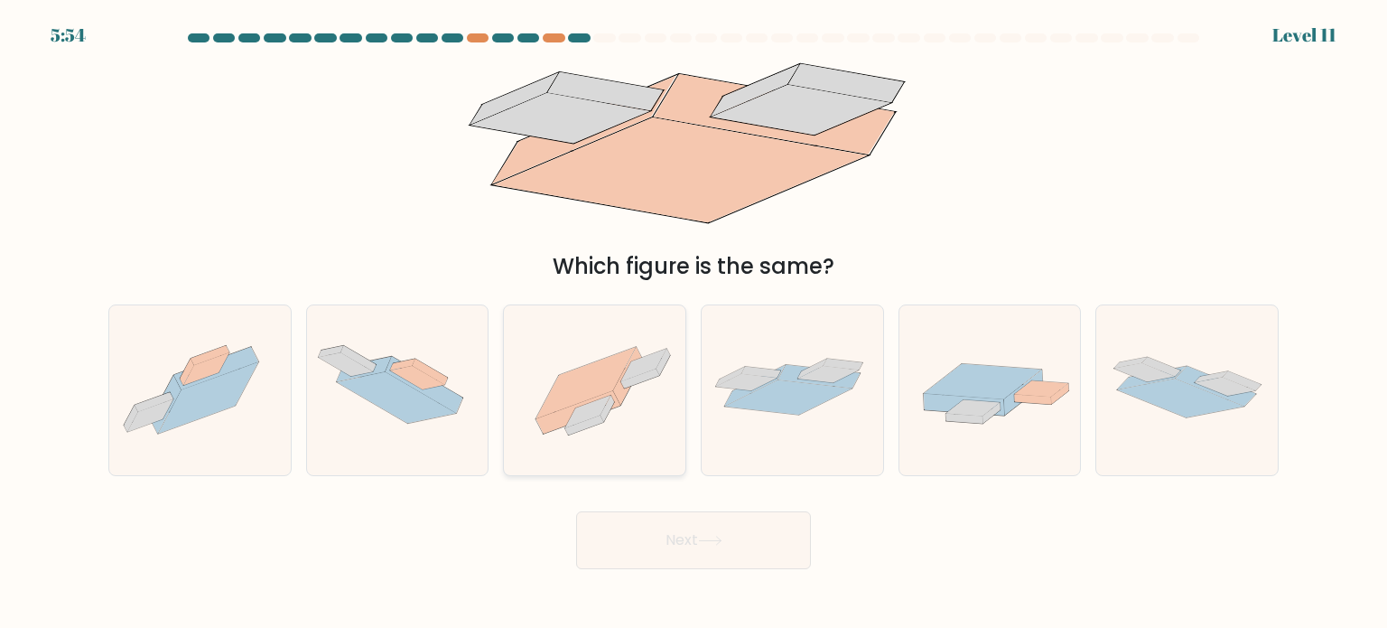
click at [607, 415] on icon at bounding box center [592, 418] width 46 height 33
click at [694, 323] on input "c." at bounding box center [694, 318] width 1 height 9
radio input "true"
click at [677, 537] on button "Next" at bounding box center [693, 540] width 235 height 58
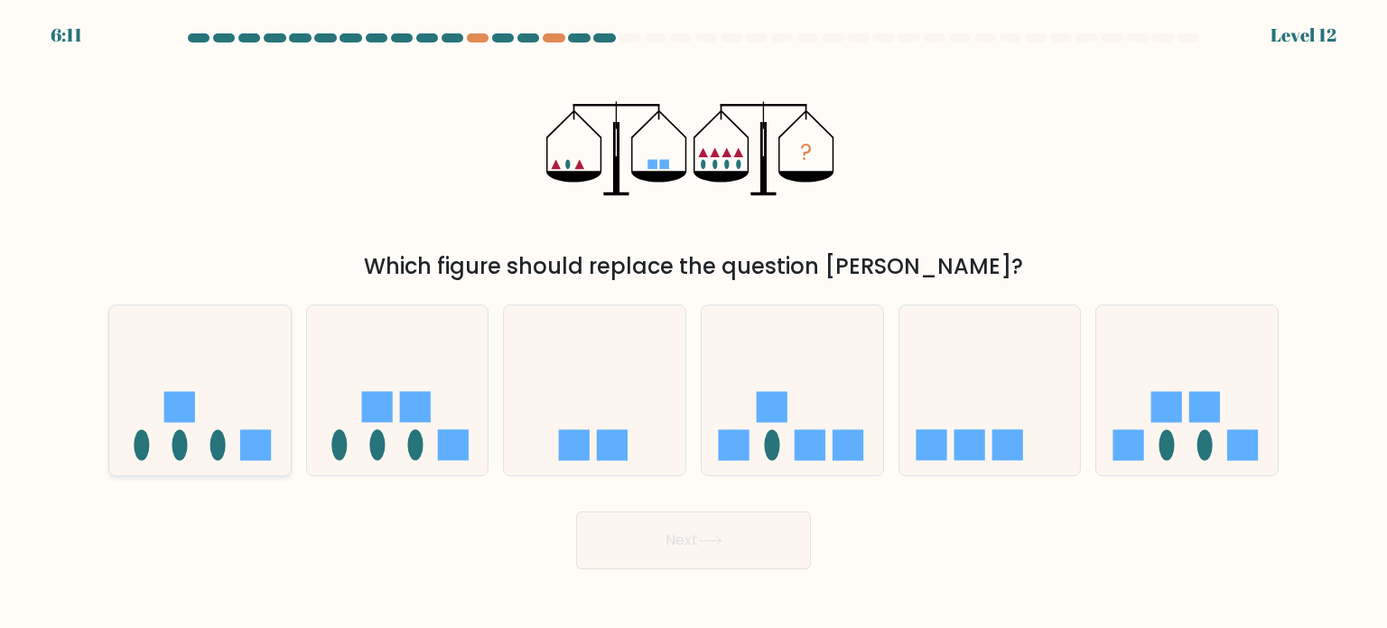
click at [264, 361] on icon at bounding box center [200, 390] width 182 height 150
click at [694, 323] on input "a." at bounding box center [694, 318] width 1 height 9
radio input "true"
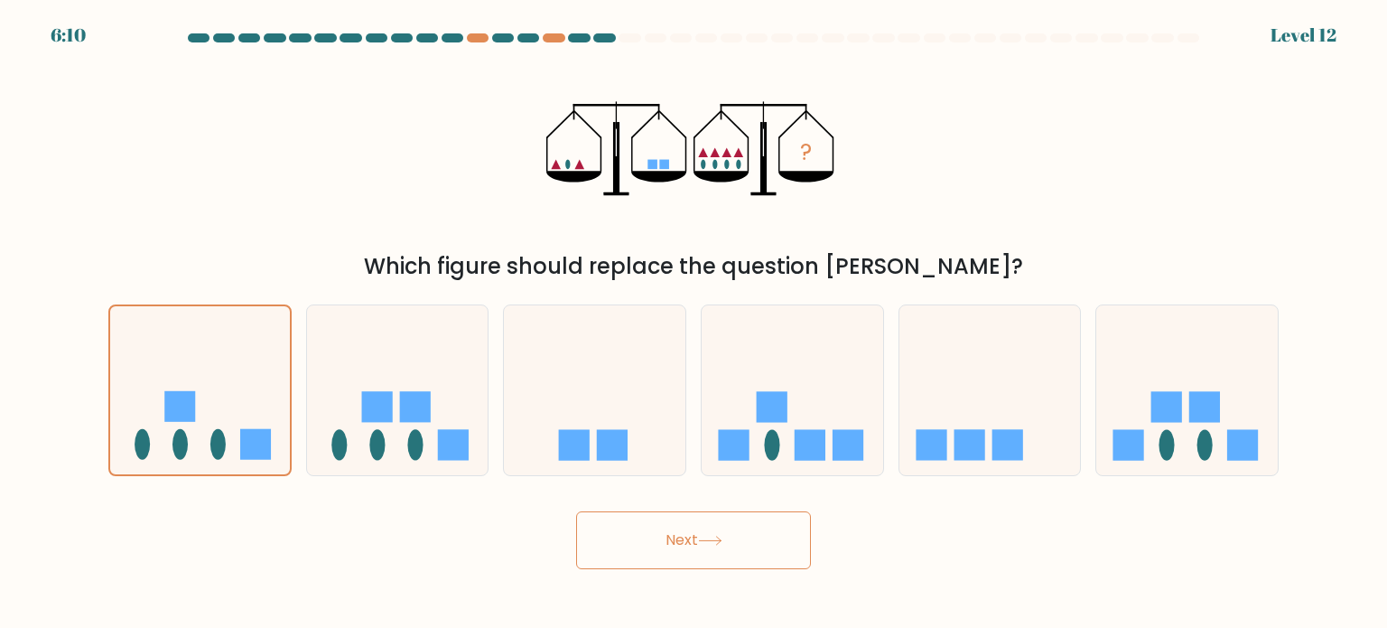
click at [753, 541] on button "Next" at bounding box center [693, 540] width 235 height 58
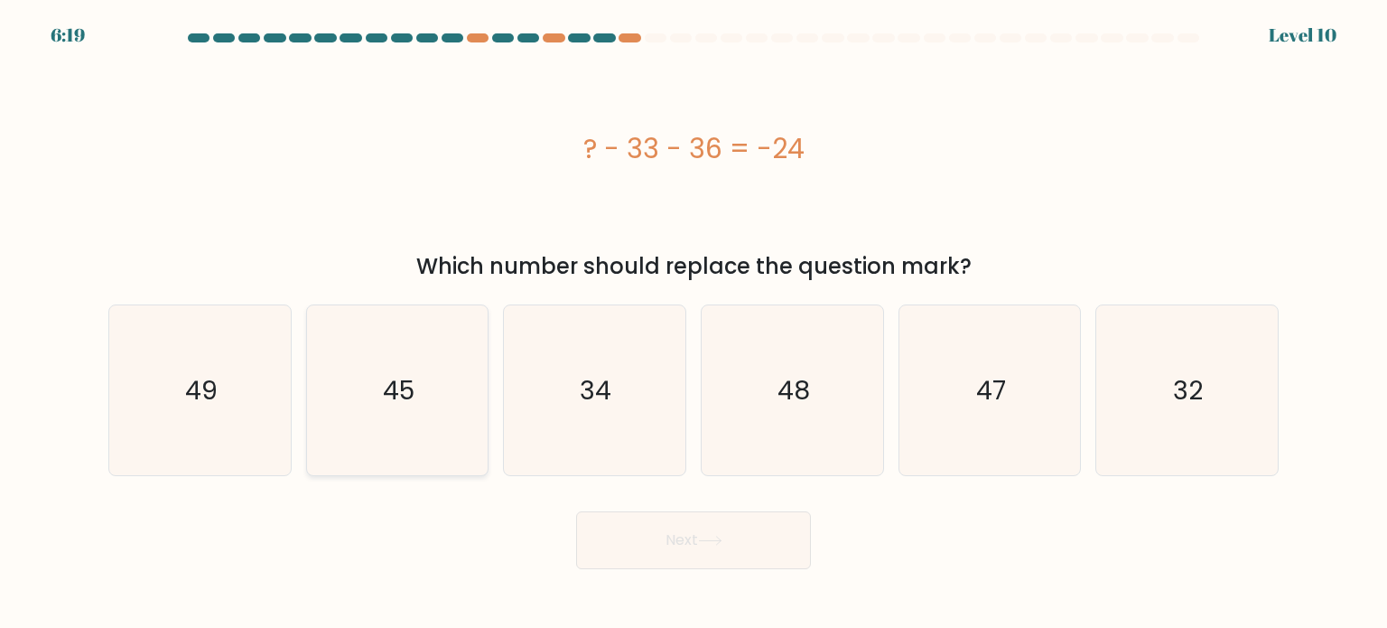
click at [437, 367] on icon "45" at bounding box center [398, 390] width 170 height 170
click at [694, 323] on input "b. 45" at bounding box center [694, 318] width 1 height 9
radio input "true"
click at [714, 554] on button "Next" at bounding box center [693, 540] width 235 height 58
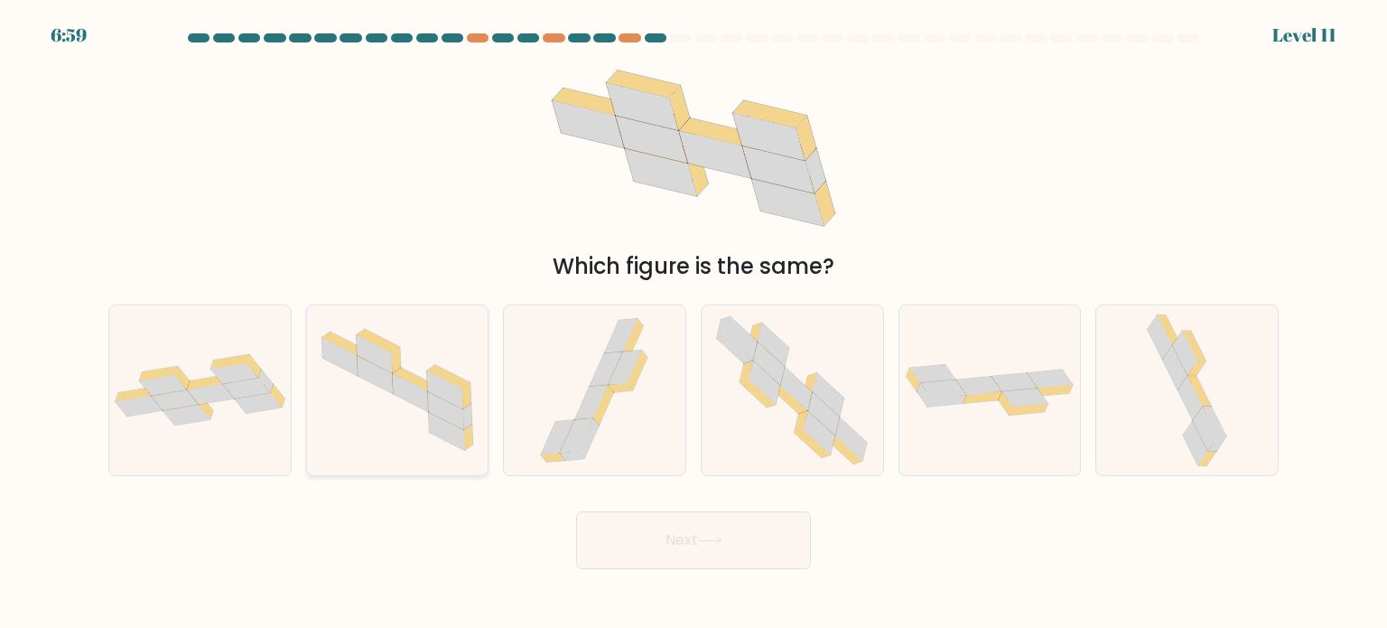
click at [329, 422] on icon at bounding box center [398, 390] width 182 height 144
click at [694, 323] on input "b." at bounding box center [694, 318] width 1 height 9
radio input "true"
click at [259, 460] on div at bounding box center [199, 390] width 183 height 172
click at [694, 323] on input "a." at bounding box center [694, 318] width 1 height 9
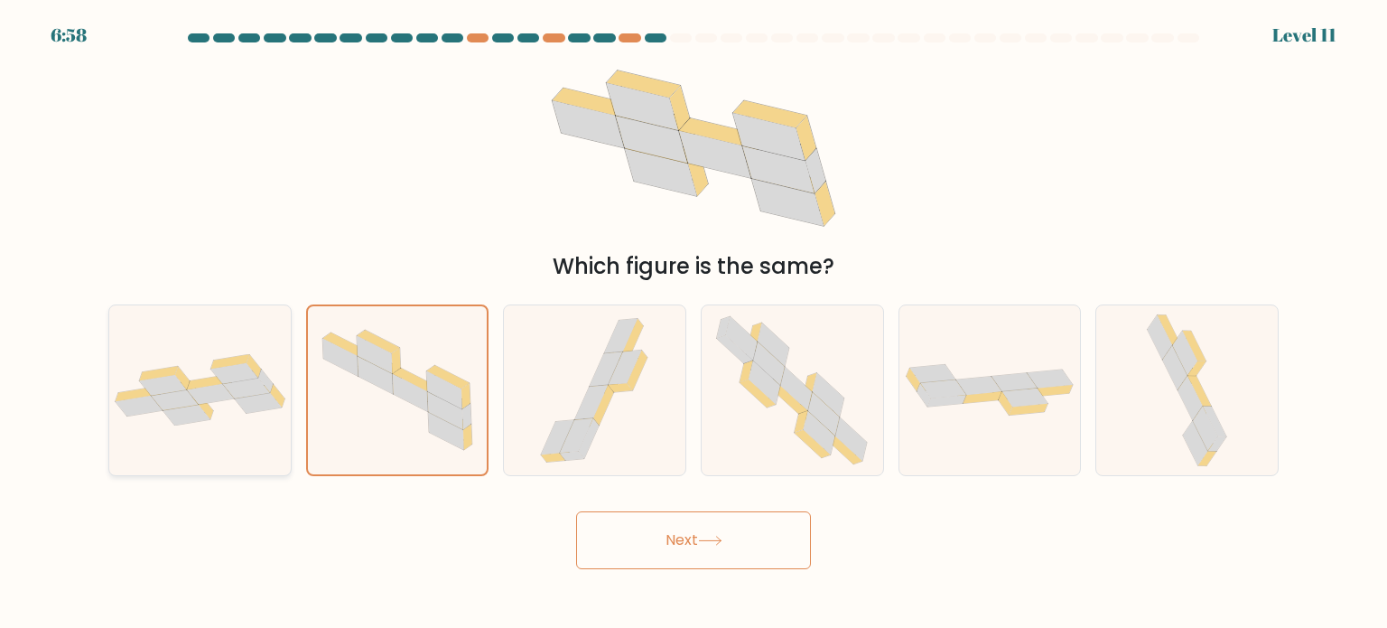
radio input "true"
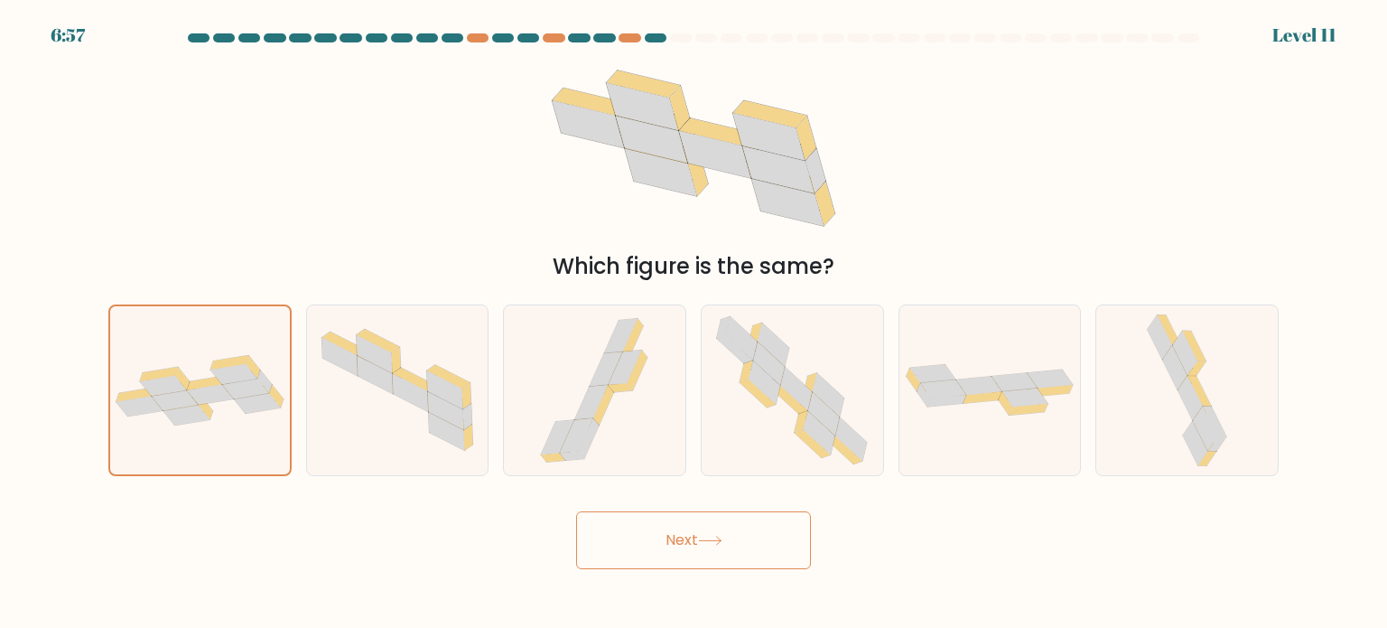
click at [623, 547] on button "Next" at bounding box center [693, 540] width 235 height 58
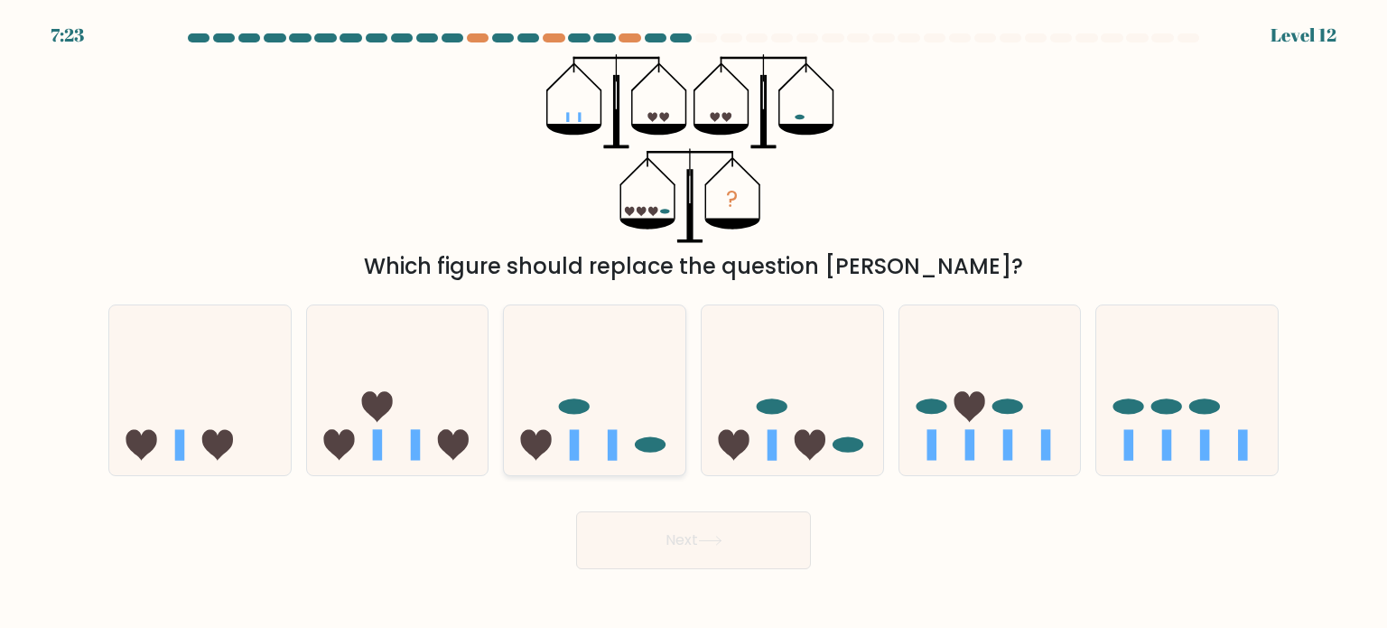
click at [630, 410] on icon at bounding box center [595, 390] width 182 height 150
click at [694, 323] on input "c." at bounding box center [694, 318] width 1 height 9
radio input "true"
click at [676, 527] on button "Next" at bounding box center [693, 540] width 235 height 58
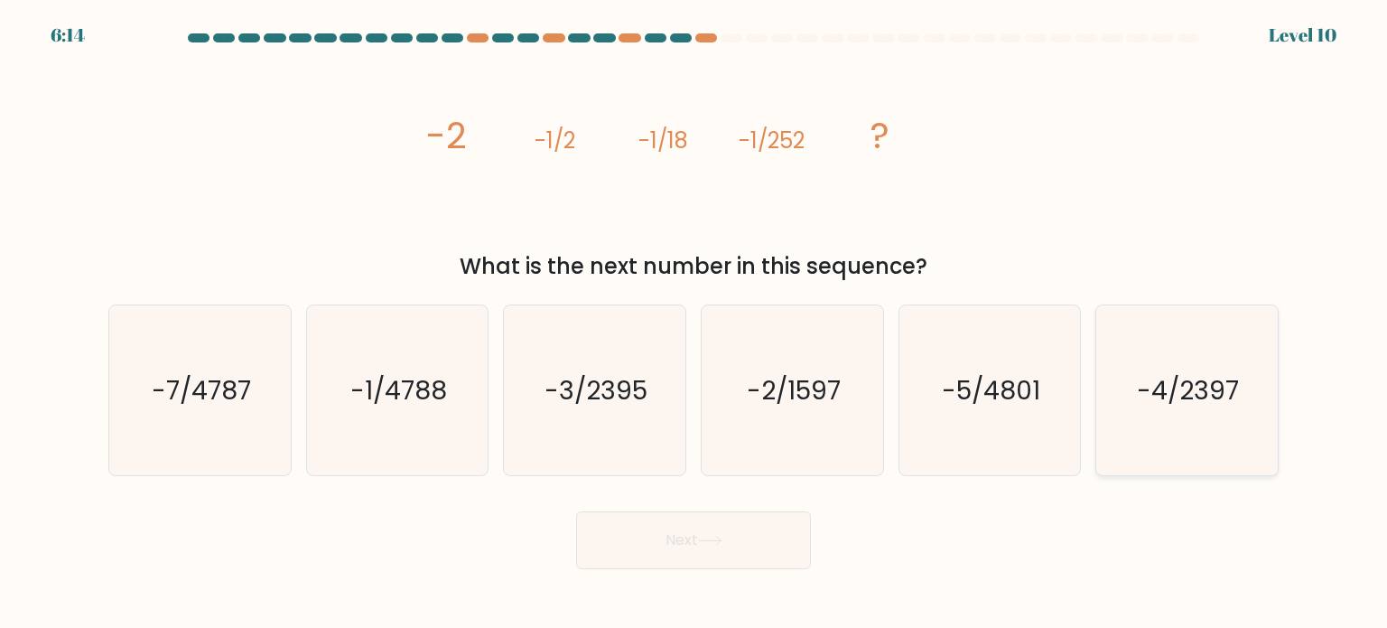
click at [1222, 383] on text "-4/2397" at bounding box center [1189, 389] width 102 height 36
click at [695, 323] on input "f. -4/2397" at bounding box center [694, 318] width 1 height 9
radio input "true"
click at [652, 420] on icon "-3/2395" at bounding box center [594, 390] width 170 height 170
click at [694, 323] on input "c. -3/2395" at bounding box center [694, 318] width 1 height 9
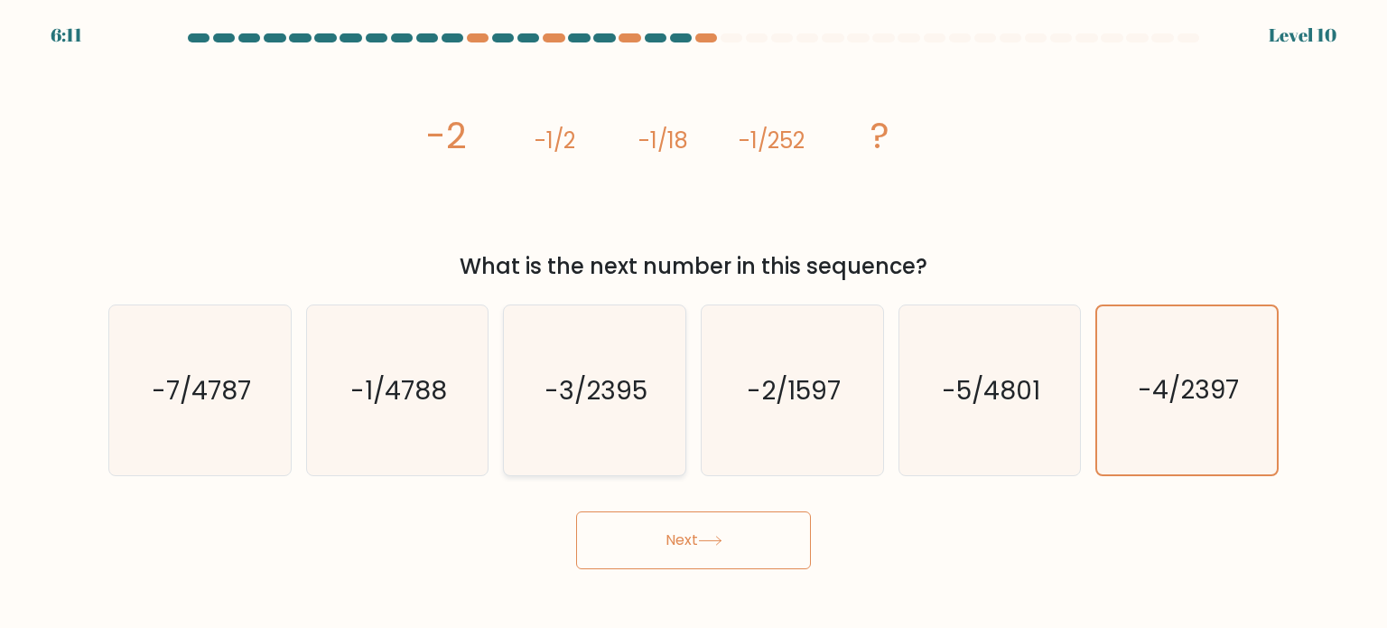
radio input "true"
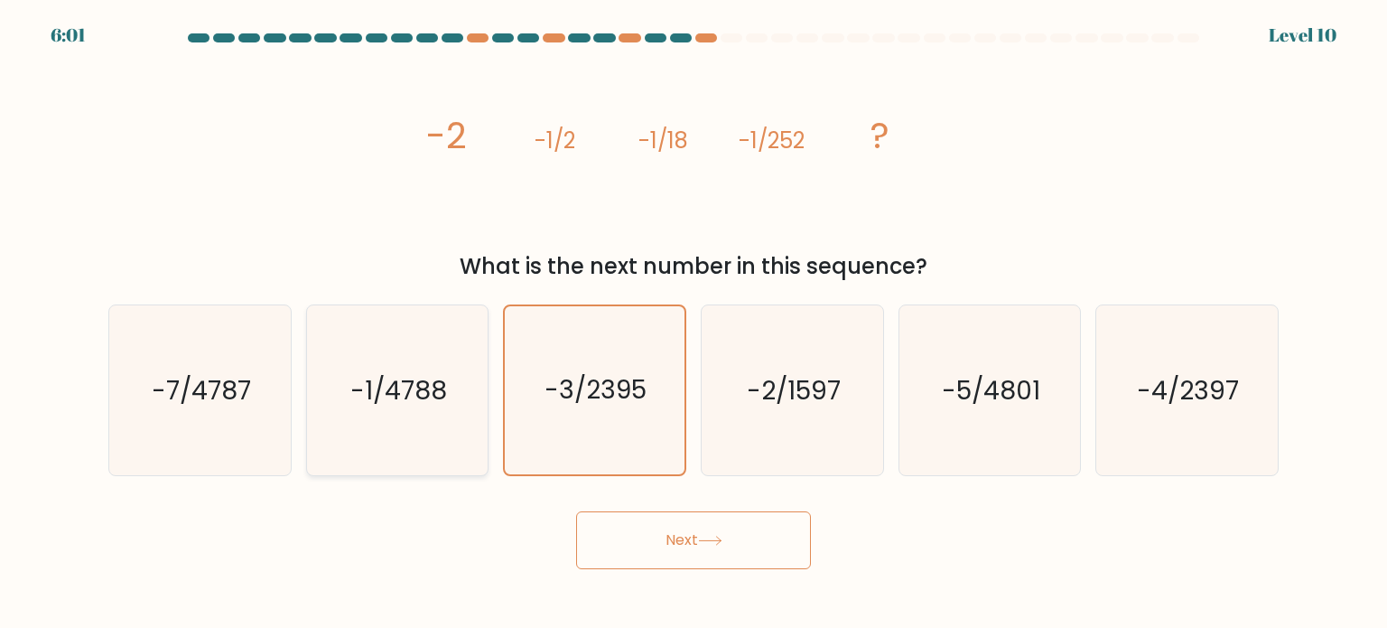
click at [453, 408] on icon "-1/4788" at bounding box center [398, 390] width 170 height 170
click at [694, 323] on input "b. -1/4788" at bounding box center [694, 318] width 1 height 9
radio input "true"
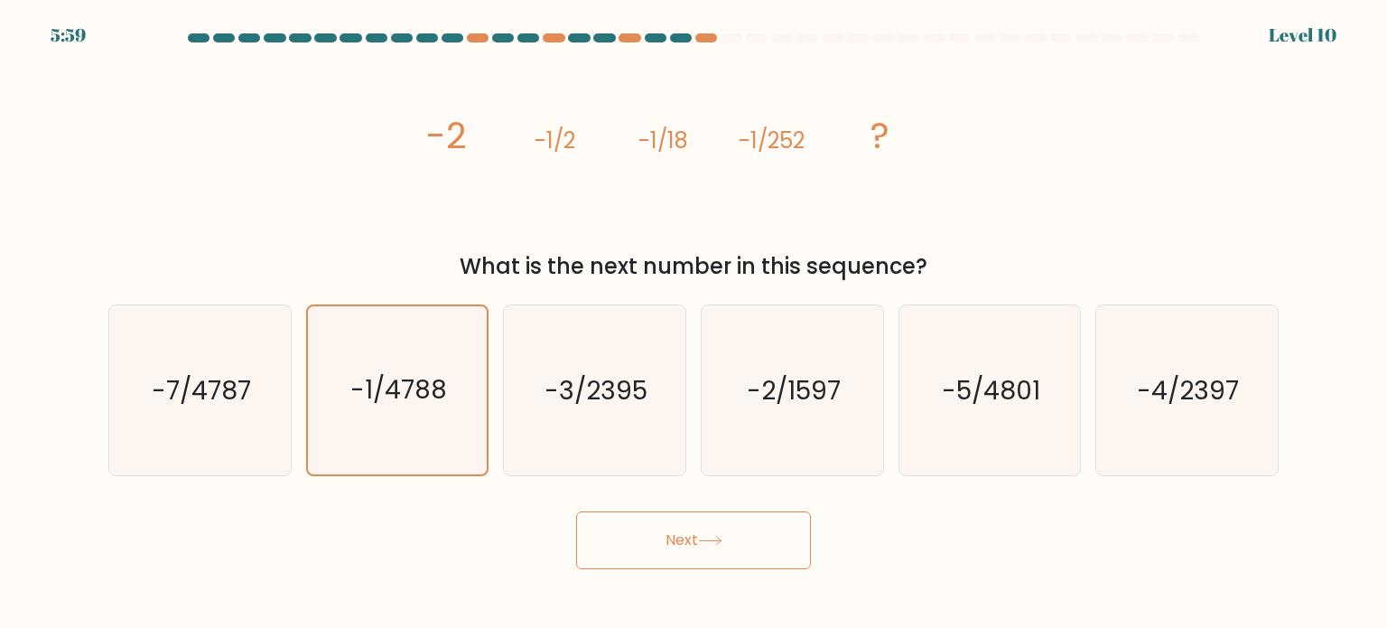
click at [715, 548] on button "Next" at bounding box center [693, 540] width 235 height 58
click at [657, 527] on button "Next" at bounding box center [693, 540] width 235 height 58
click at [704, 539] on icon at bounding box center [710, 541] width 24 height 10
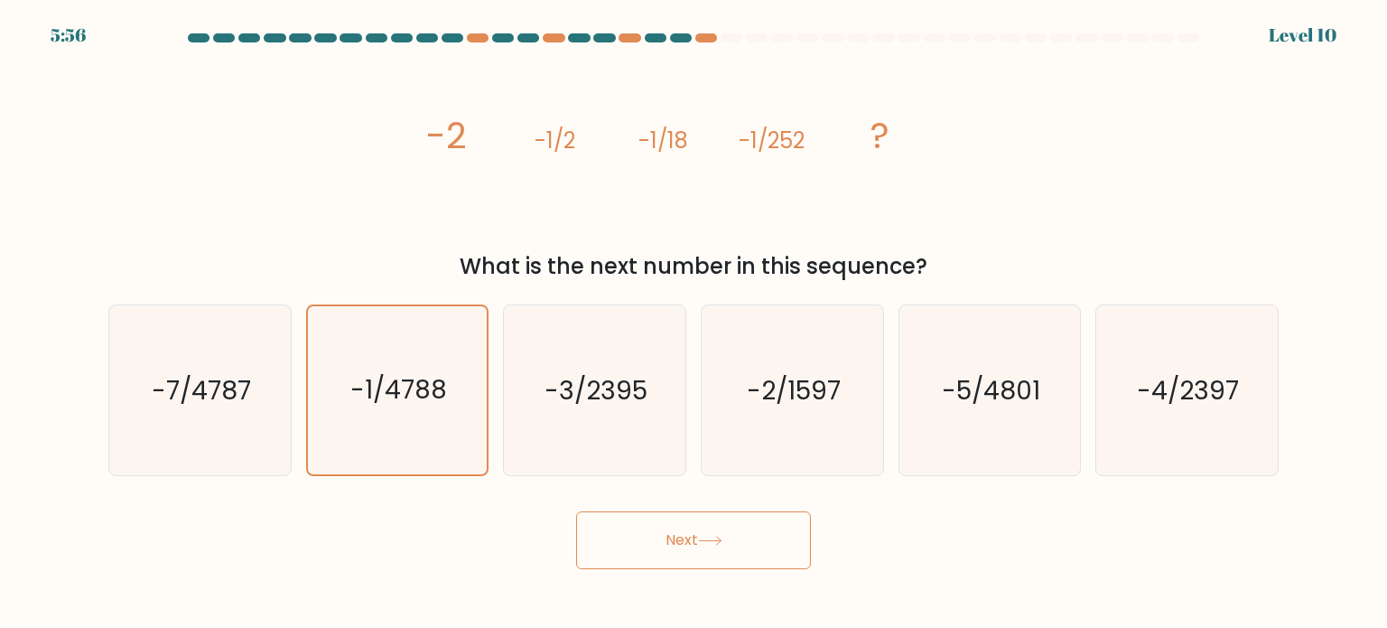
click at [704, 539] on icon at bounding box center [710, 541] width 24 height 10
click at [705, 539] on icon at bounding box center [710, 541] width 24 height 10
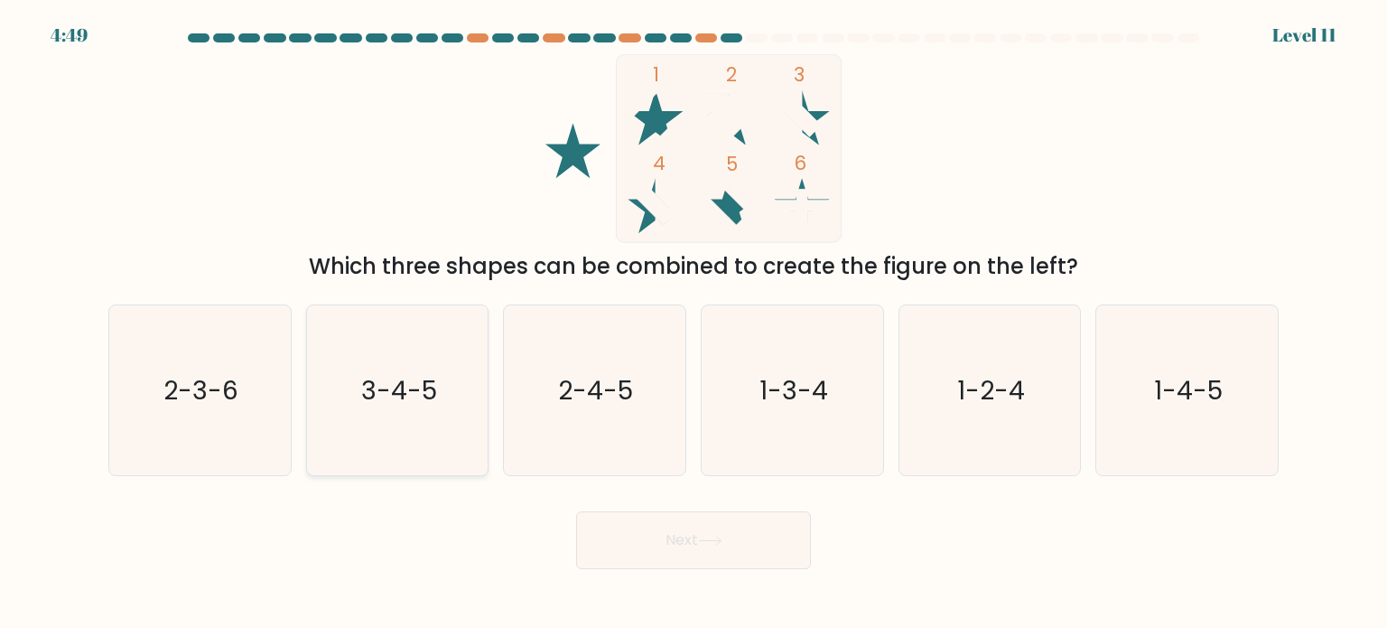
click at [435, 382] on text "3-4-5" at bounding box center [399, 389] width 76 height 36
click at [694, 323] on input "b. 3-4-5" at bounding box center [694, 318] width 1 height 9
radio input "true"
click at [669, 537] on button "Next" at bounding box center [693, 540] width 235 height 58
click at [686, 534] on button "Next" at bounding box center [693, 540] width 235 height 58
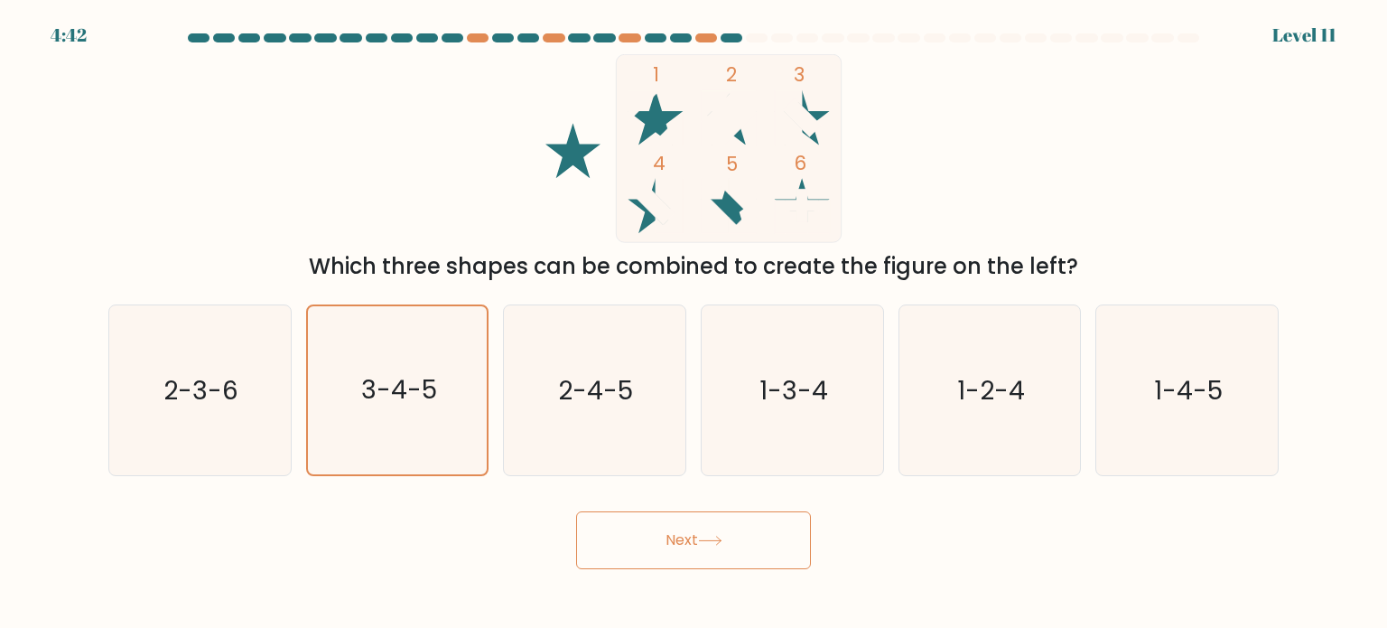
click at [751, 543] on button "Next" at bounding box center [693, 540] width 235 height 58
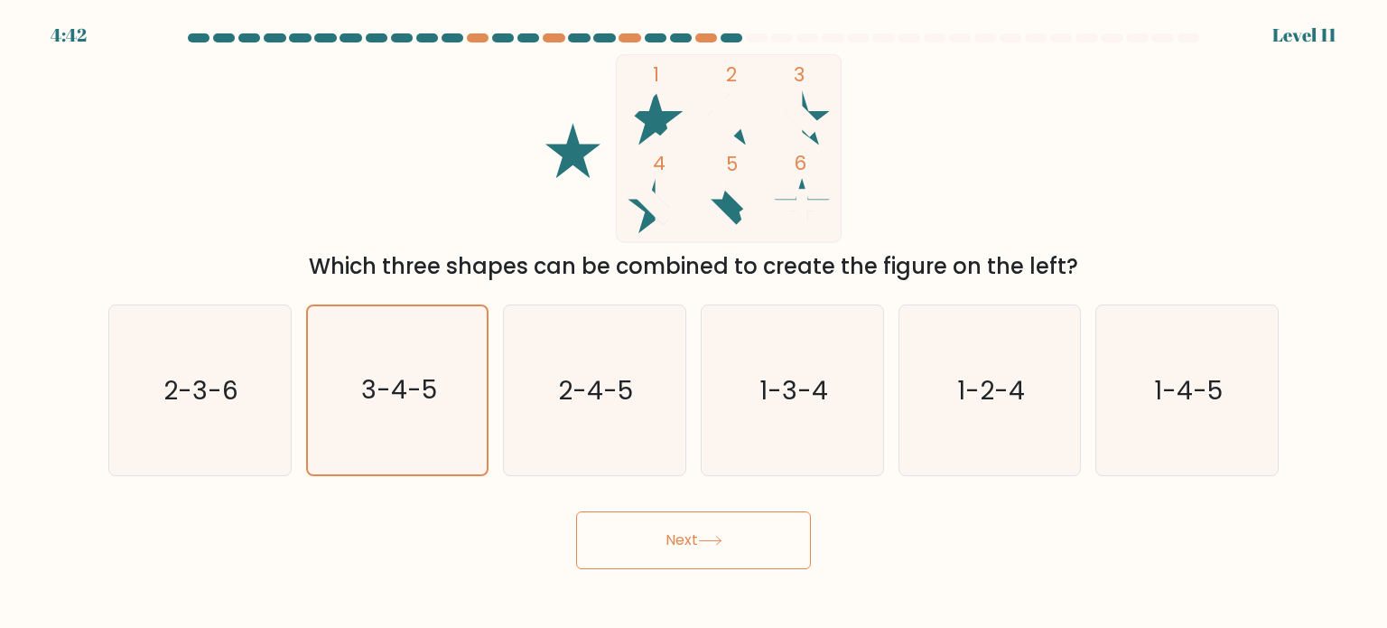
click at [751, 543] on button "Next" at bounding box center [693, 540] width 235 height 58
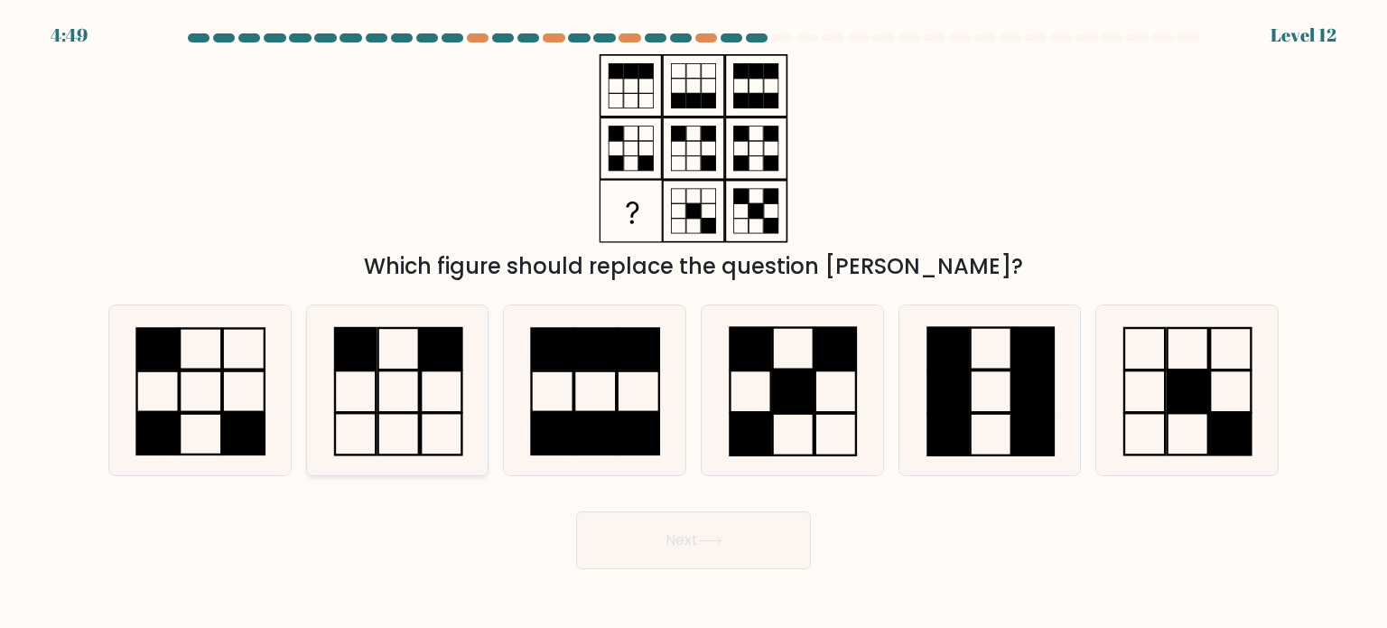
click at [398, 378] on icon at bounding box center [398, 390] width 170 height 170
click at [694, 323] on input "b." at bounding box center [694, 318] width 1 height 9
radio input "true"
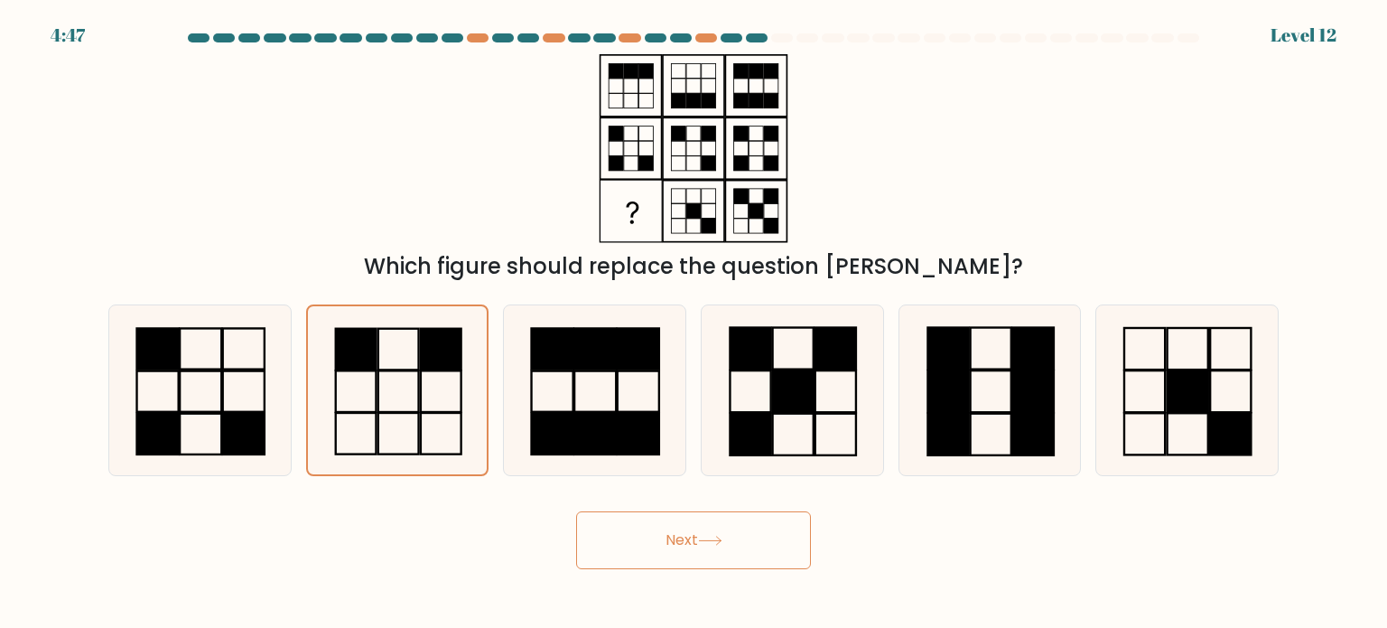
click at [648, 527] on button "Next" at bounding box center [693, 540] width 235 height 58
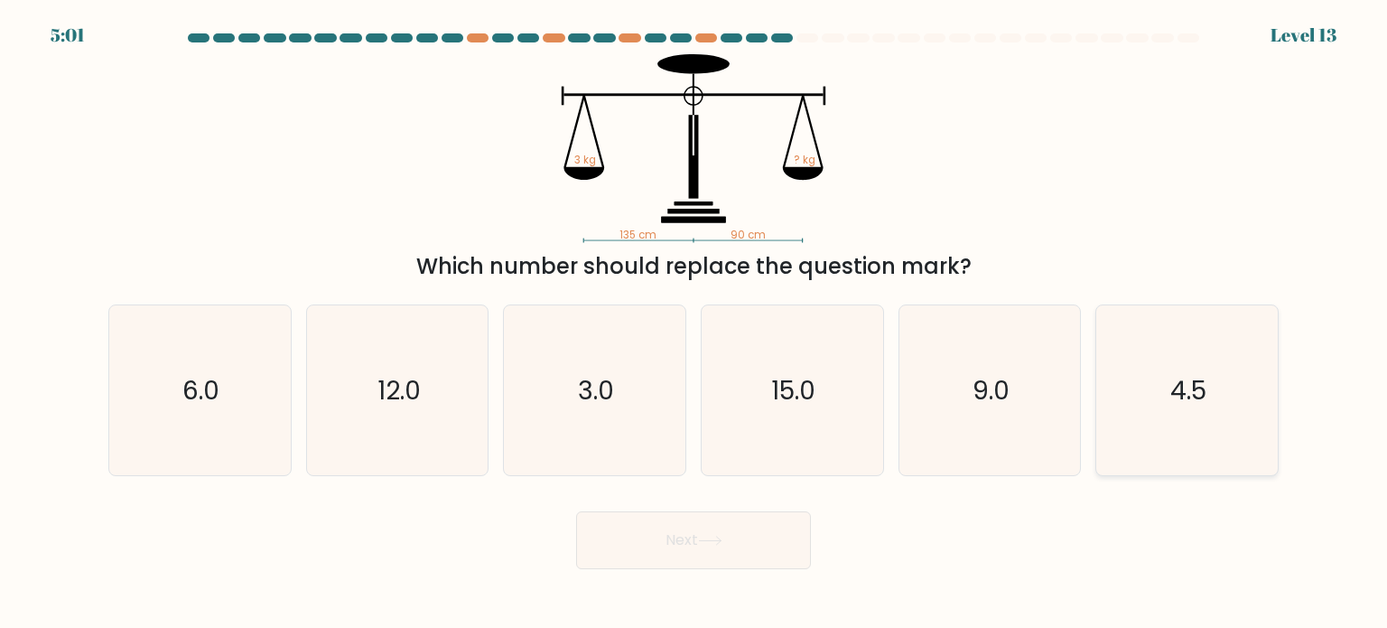
click at [1247, 413] on icon "4.5" at bounding box center [1187, 390] width 170 height 170
click at [695, 323] on input "f. 4.5" at bounding box center [694, 318] width 1 height 9
radio input "true"
click at [718, 543] on icon at bounding box center [710, 541] width 24 height 10
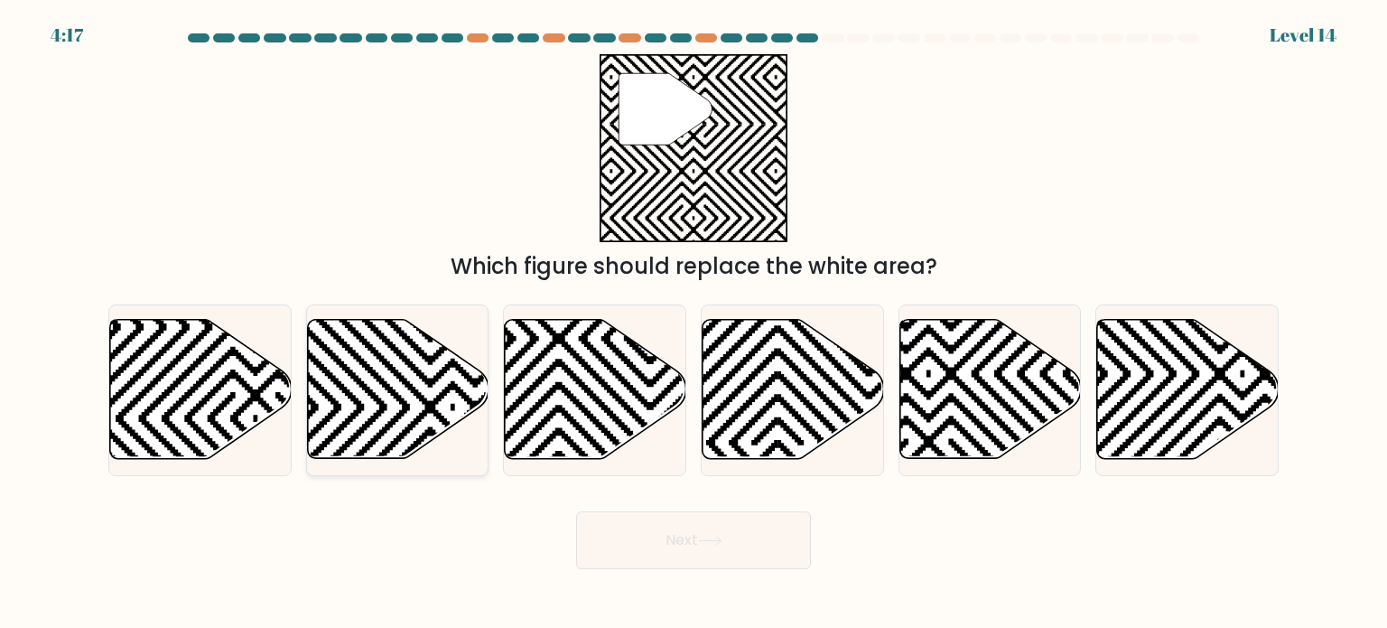
click at [383, 441] on icon at bounding box center [398, 389] width 182 height 139
click at [694, 323] on input "b." at bounding box center [694, 318] width 1 height 9
radio input "true"
click at [619, 529] on button "Next" at bounding box center [693, 540] width 235 height 58
click at [685, 537] on button "Next" at bounding box center [693, 540] width 235 height 58
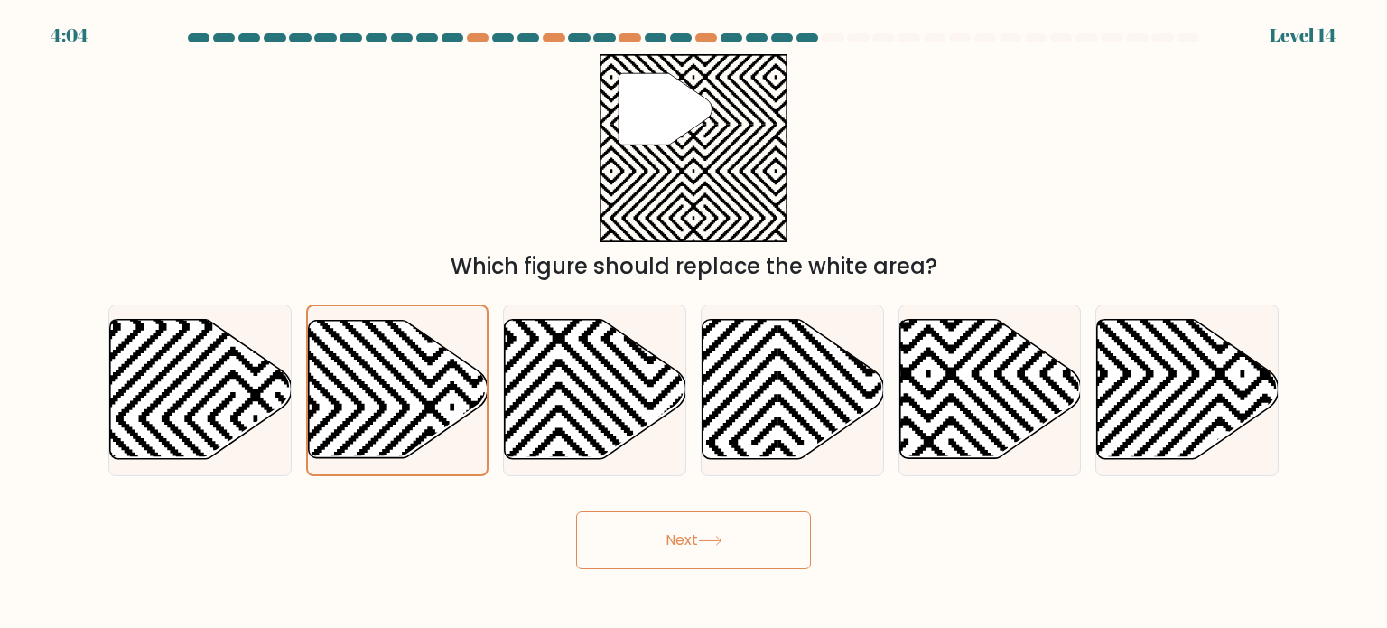
click at [672, 534] on button "Next" at bounding box center [693, 540] width 235 height 58
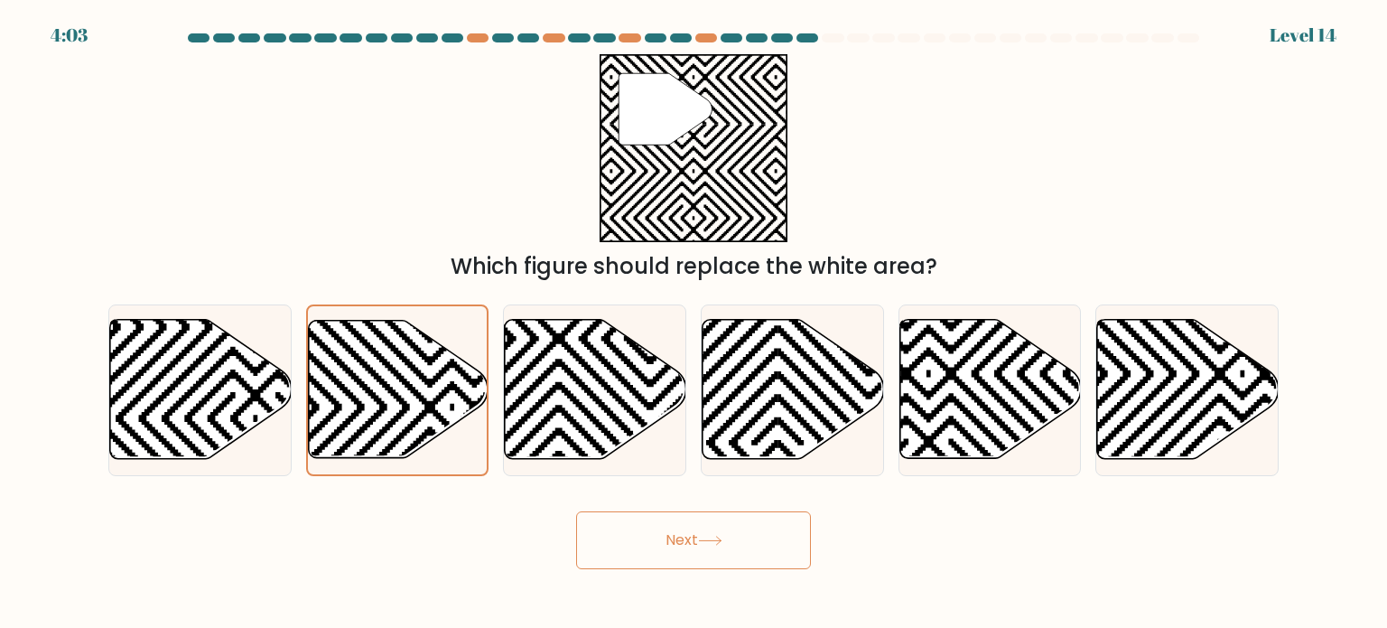
click at [672, 534] on button "Next" at bounding box center [693, 540] width 235 height 58
click at [672, 533] on button "Next" at bounding box center [693, 540] width 235 height 58
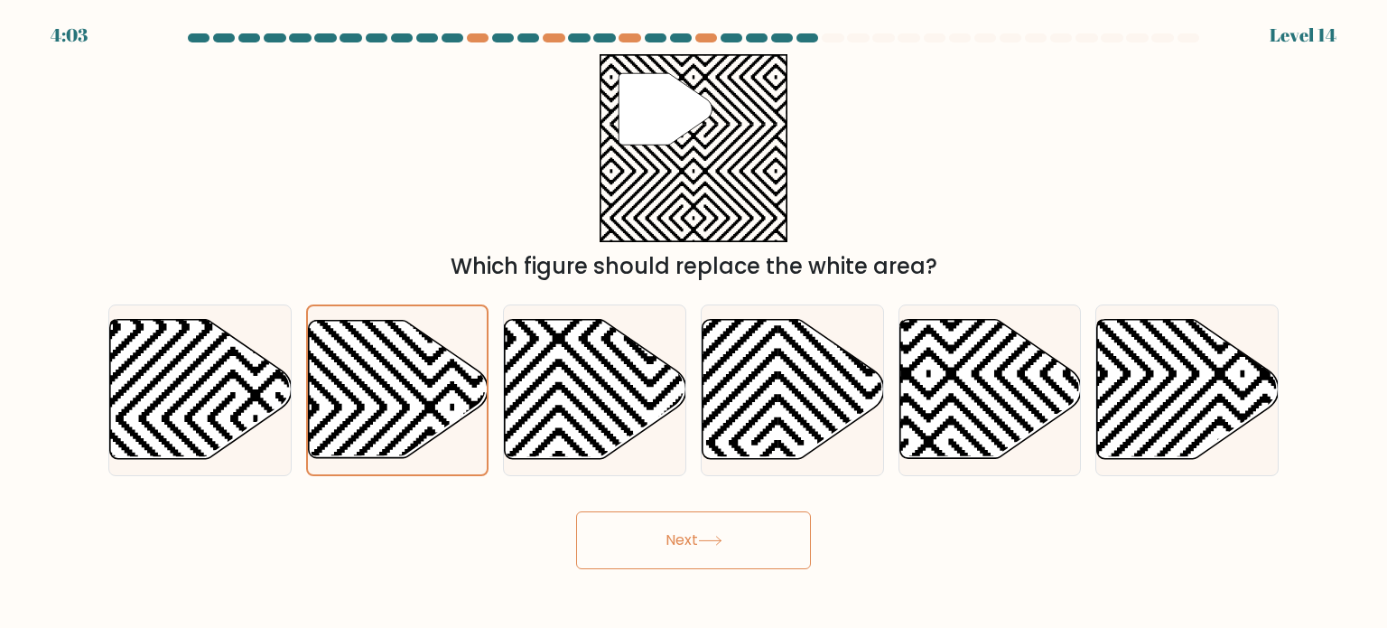
click at [674, 528] on button "Next" at bounding box center [693, 540] width 235 height 58
click at [693, 516] on button "Next" at bounding box center [693, 540] width 235 height 58
click at [694, 536] on button "Next" at bounding box center [693, 540] width 235 height 58
click at [696, 534] on button "Next" at bounding box center [693, 540] width 235 height 58
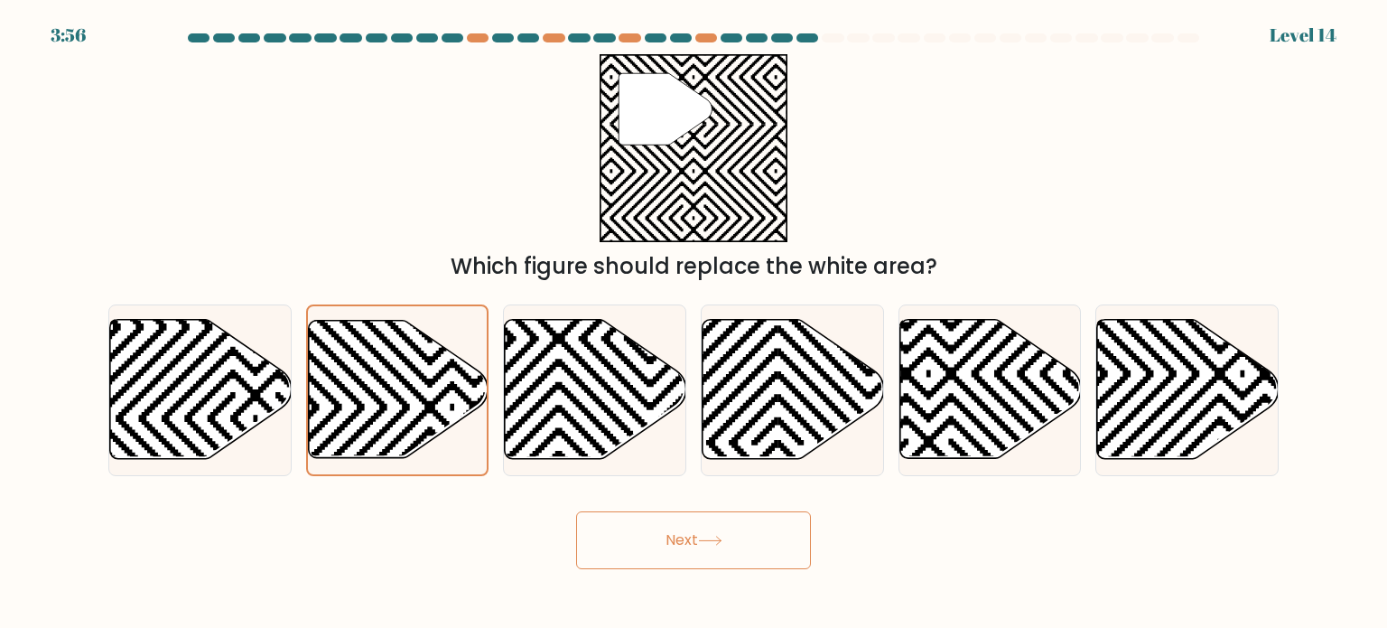
click at [696, 534] on button "Next" at bounding box center [693, 540] width 235 height 58
click at [697, 534] on button "Next" at bounding box center [693, 540] width 235 height 58
click at [697, 536] on button "Next" at bounding box center [693, 540] width 235 height 58
click at [698, 537] on button "Next" at bounding box center [693, 540] width 235 height 58
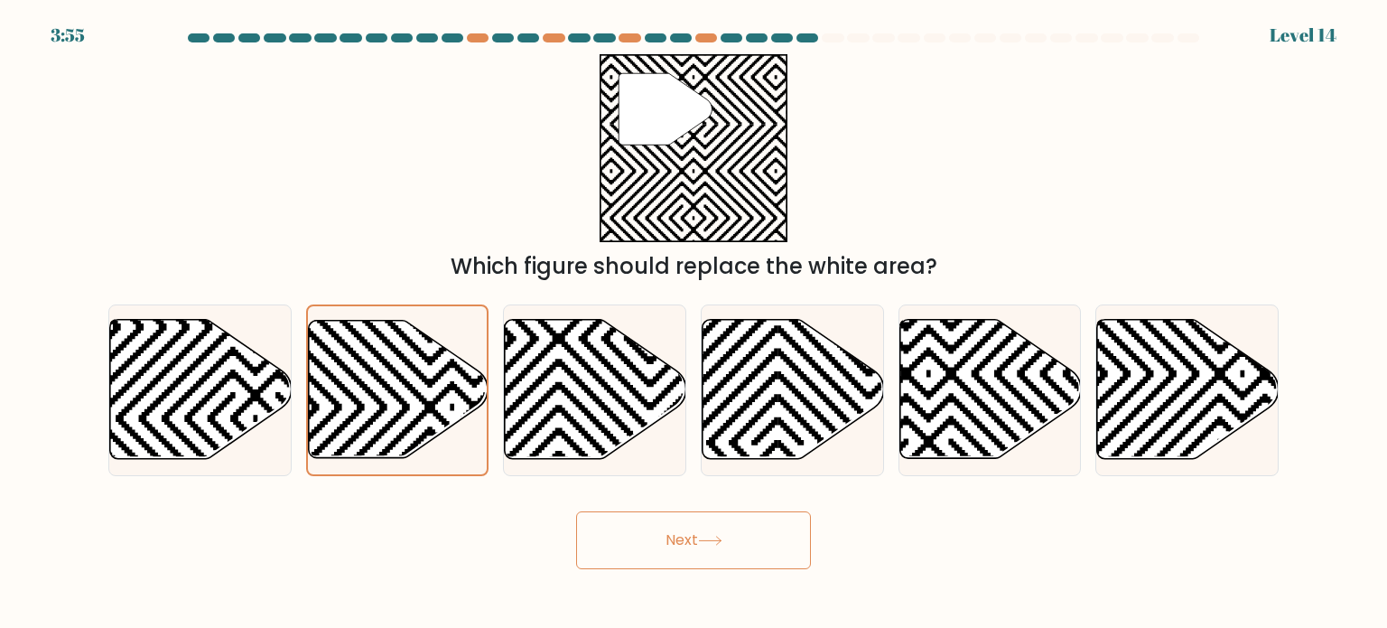
click at [697, 545] on button "Next" at bounding box center [693, 540] width 235 height 58
click at [728, 551] on button "Next" at bounding box center [693, 540] width 235 height 58
click at [729, 550] on button "Next" at bounding box center [693, 540] width 235 height 58
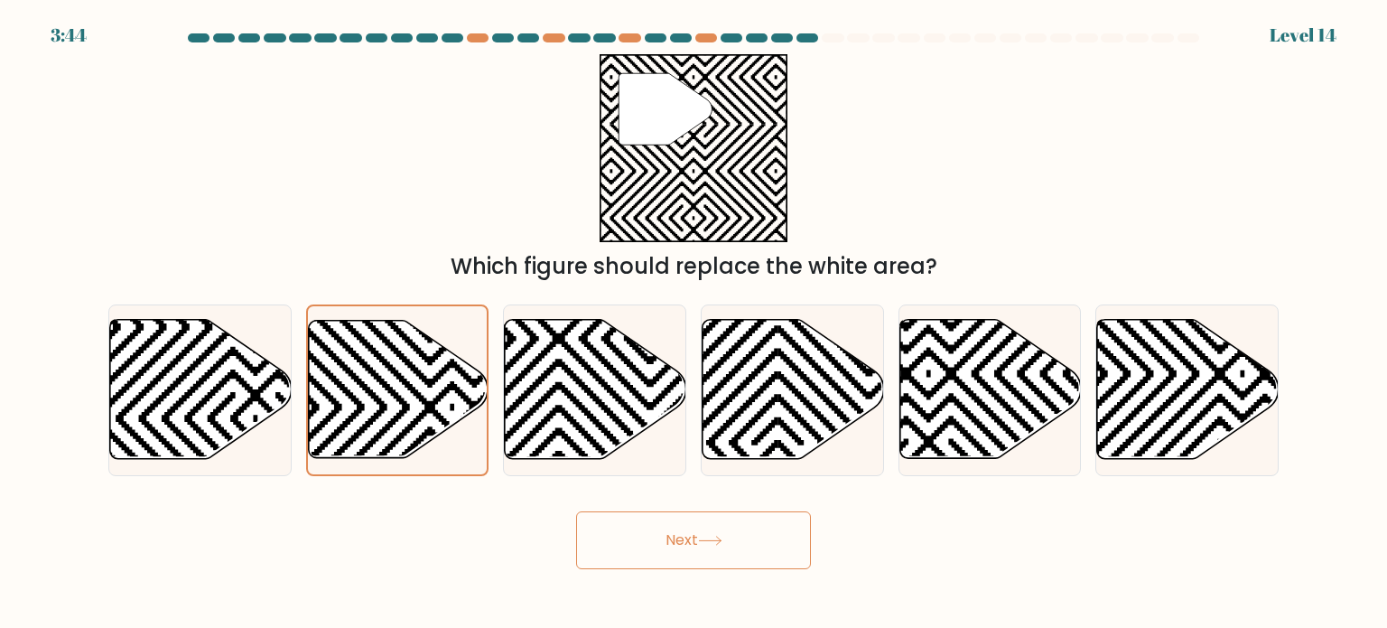
click at [730, 549] on button "Next" at bounding box center [693, 540] width 235 height 58
click at [731, 550] on button "Next" at bounding box center [693, 540] width 235 height 58
click at [732, 552] on button "Next" at bounding box center [693, 540] width 235 height 58
click at [695, 535] on button "Next" at bounding box center [693, 540] width 235 height 58
click at [692, 535] on button "Next" at bounding box center [693, 540] width 235 height 58
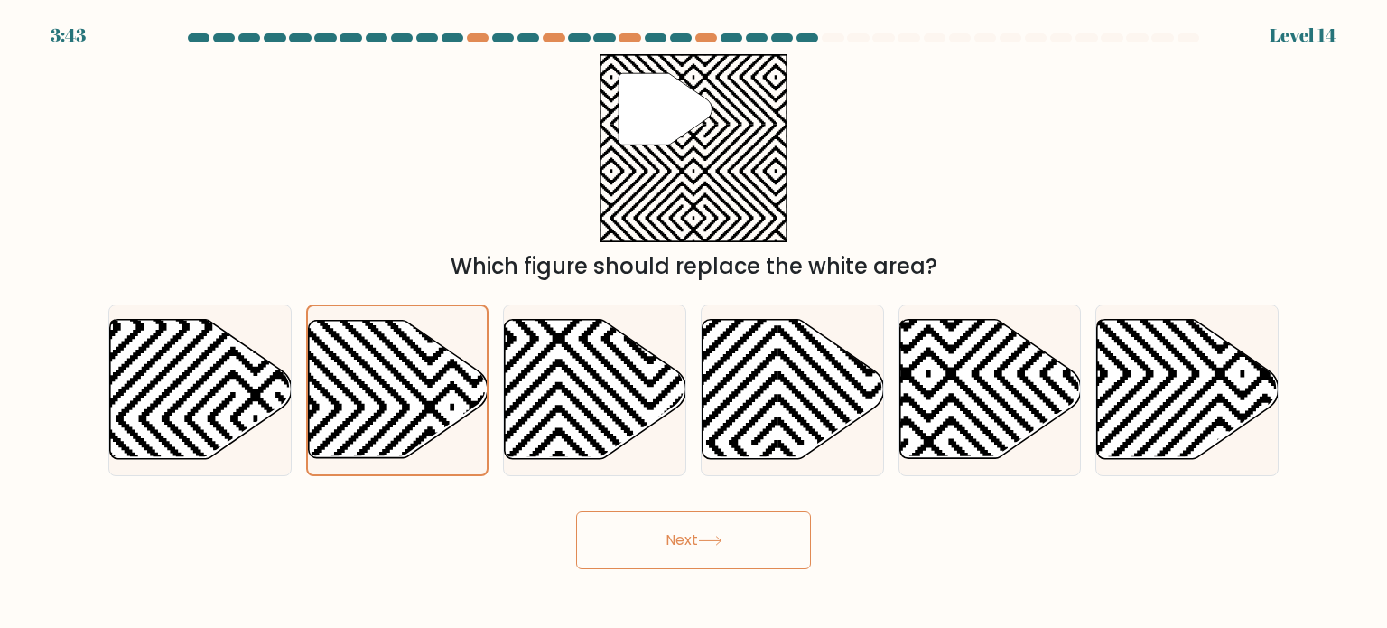
click at [690, 536] on button "Next" at bounding box center [693, 540] width 235 height 58
click at [690, 535] on button "Next" at bounding box center [693, 540] width 235 height 58
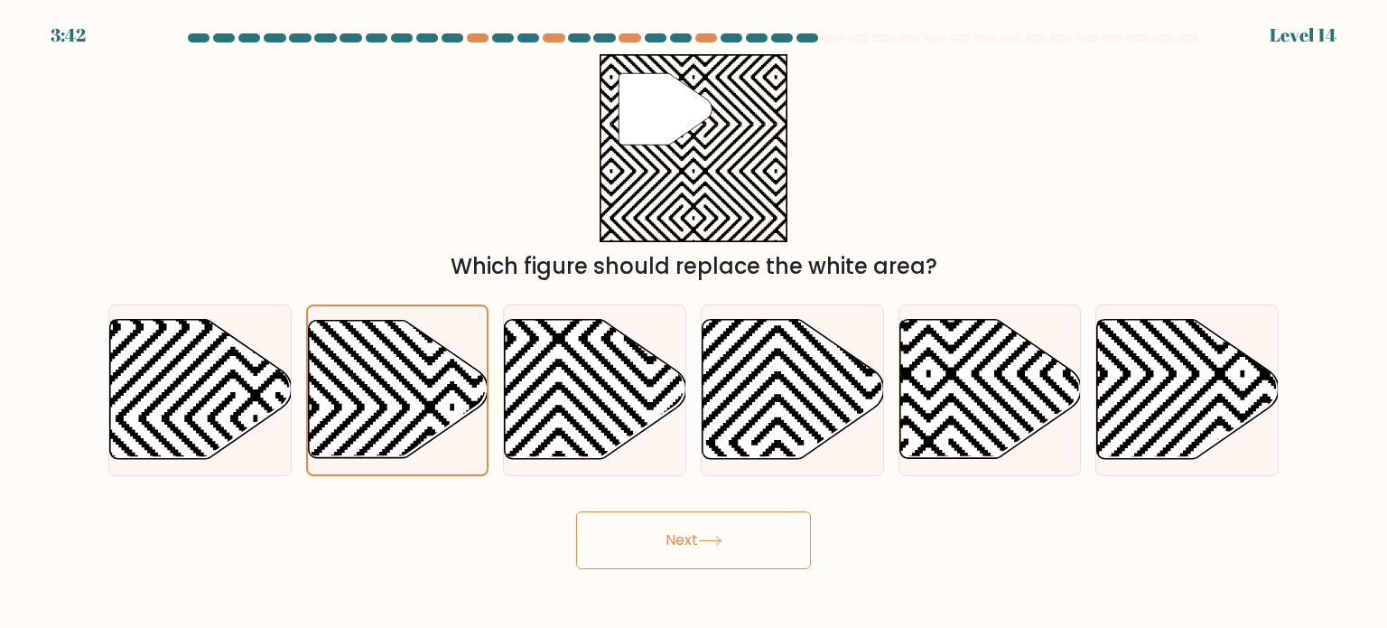
click at [690, 535] on button "Next" at bounding box center [693, 540] width 235 height 58
click at [691, 535] on button "Next" at bounding box center [693, 540] width 235 height 58
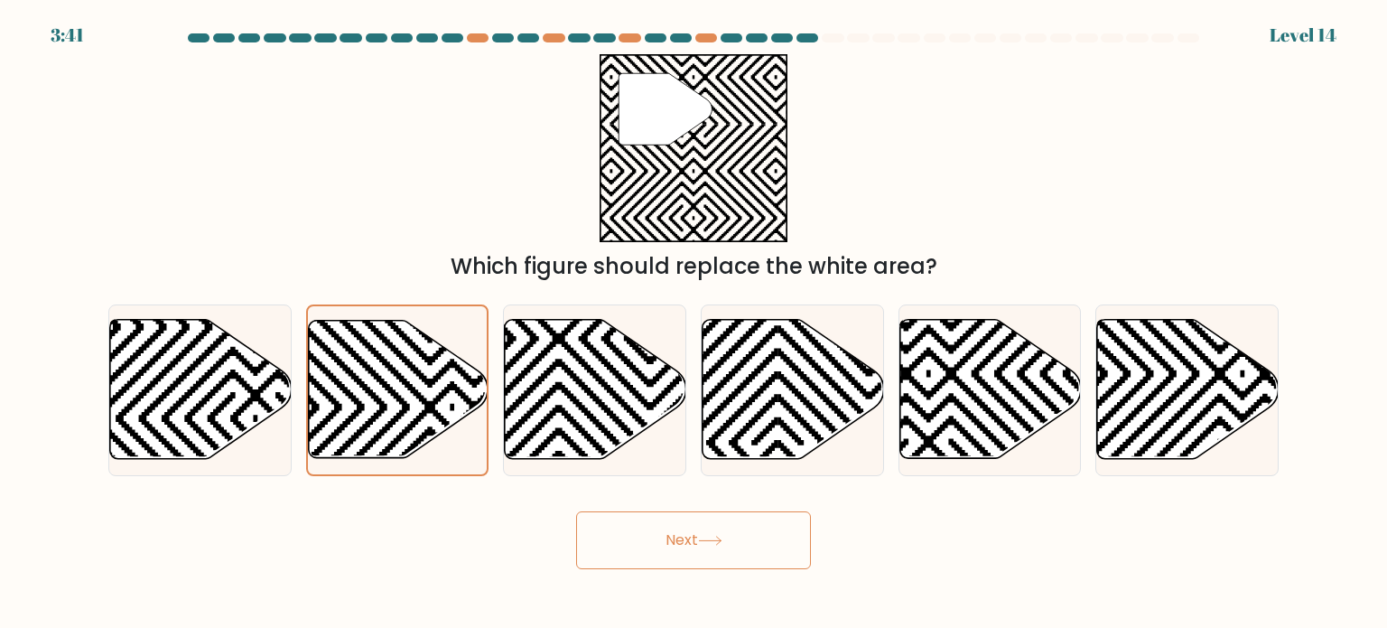
click at [691, 535] on button "Next" at bounding box center [693, 540] width 235 height 58
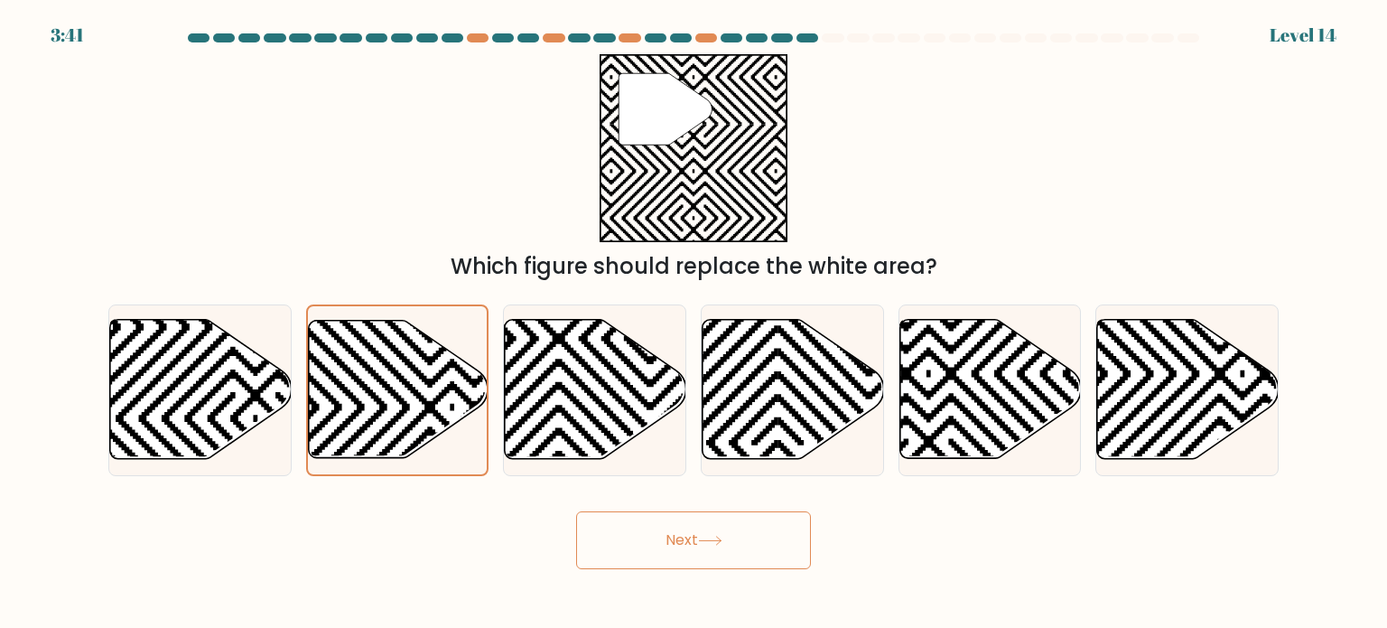
click at [691, 535] on button "Next" at bounding box center [693, 540] width 235 height 58
click at [614, 442] on icon at bounding box center [651, 317] width 366 height 366
click at [694, 323] on input "c." at bounding box center [694, 318] width 1 height 9
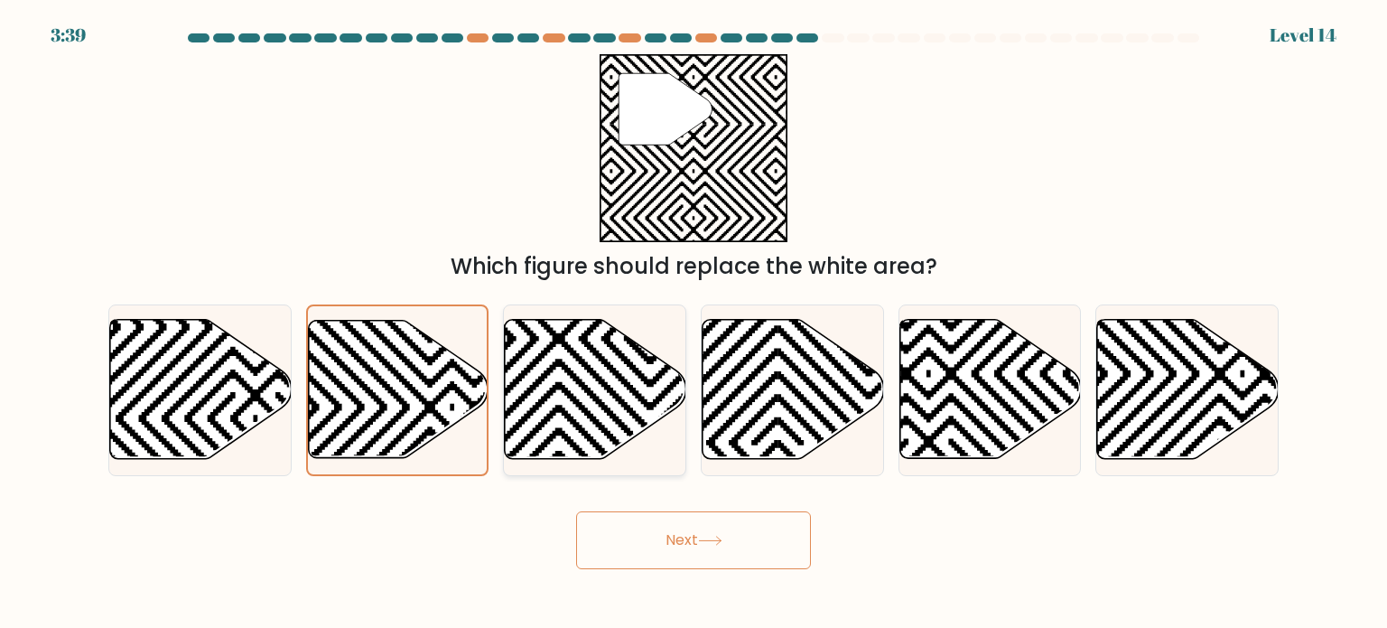
radio input "true"
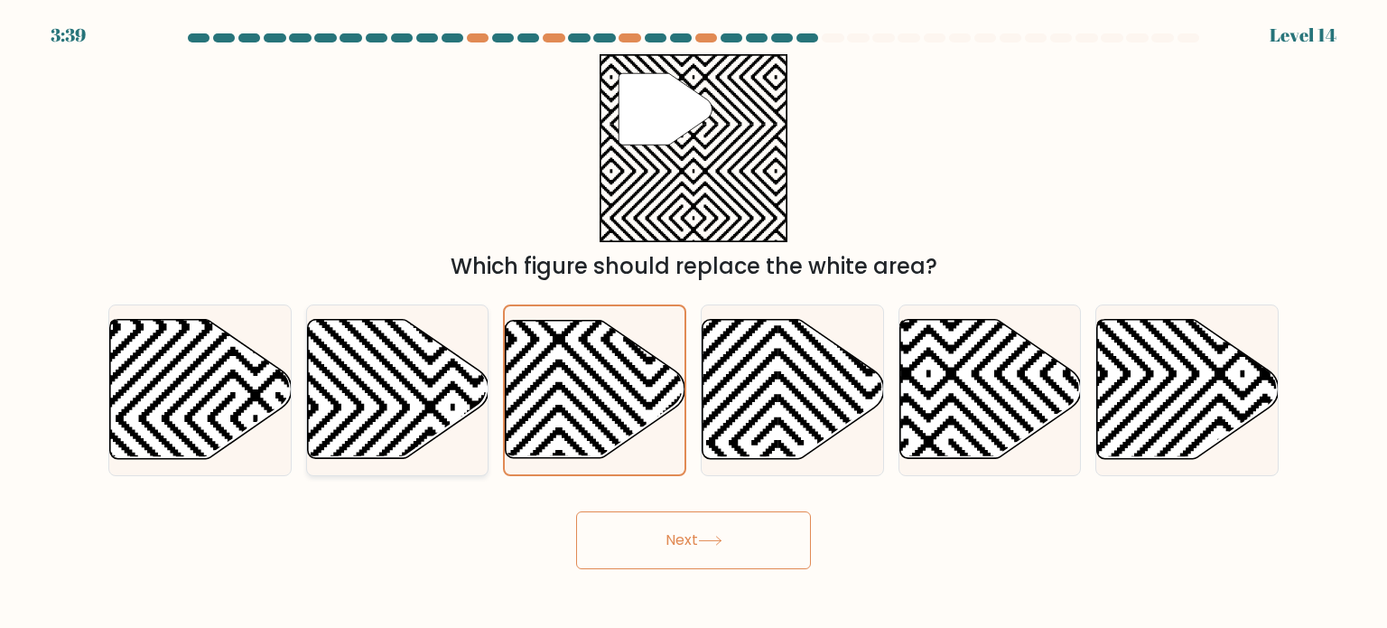
click at [410, 434] on icon at bounding box center [398, 389] width 182 height 139
click at [694, 323] on input "b." at bounding box center [694, 318] width 1 height 9
radio input "true"
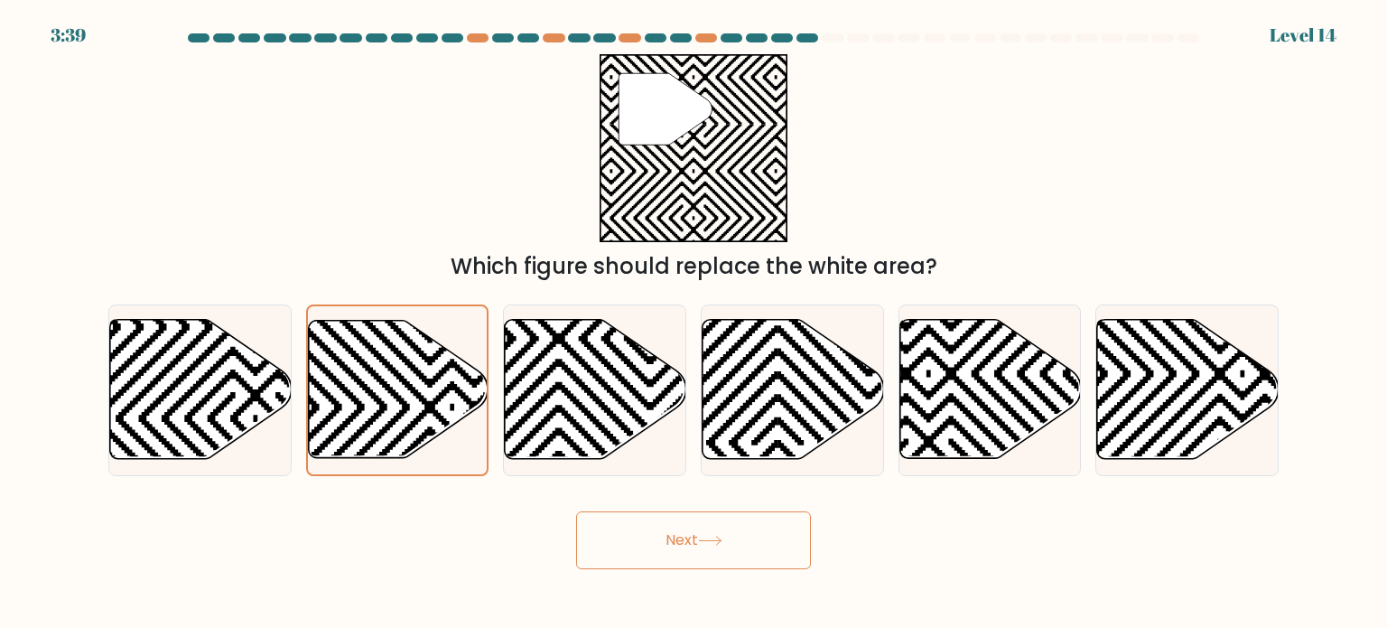
click at [680, 565] on button "Next" at bounding box center [693, 540] width 235 height 58
click at [696, 545] on button "Next" at bounding box center [693, 540] width 235 height 58
click at [714, 557] on button "Next" at bounding box center [693, 540] width 235 height 58
click at [702, 552] on button "Next" at bounding box center [693, 540] width 235 height 58
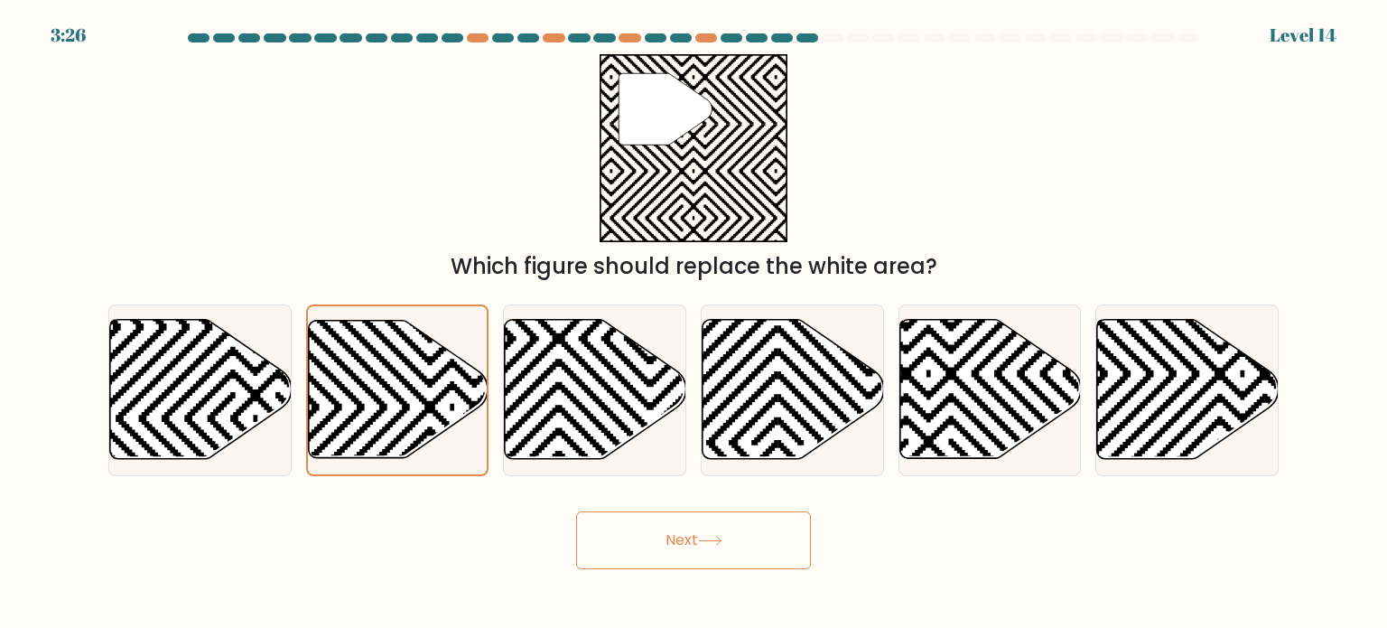
click at [666, 524] on button "Next" at bounding box center [693, 540] width 235 height 58
click at [666, 526] on button "Next" at bounding box center [693, 540] width 235 height 58
click at [691, 527] on button "Next" at bounding box center [693, 540] width 235 height 58
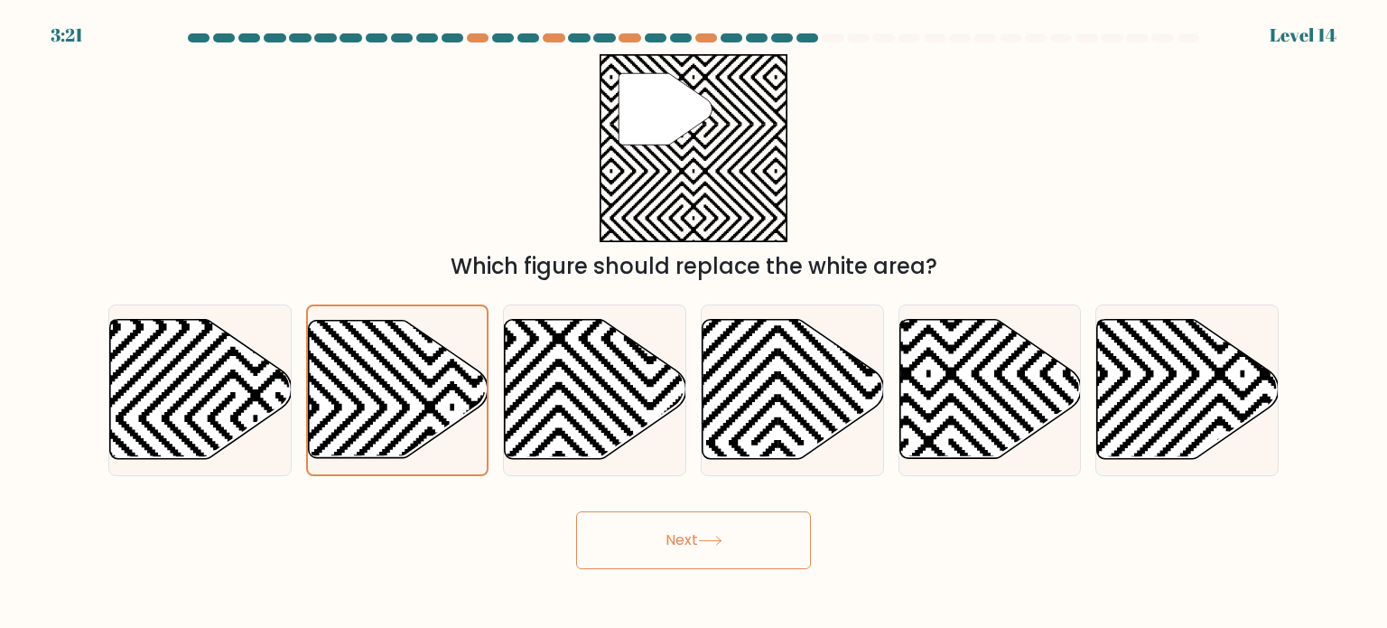
click at [691, 527] on button "Next" at bounding box center [693, 540] width 235 height 58
click at [692, 527] on button "Next" at bounding box center [693, 540] width 235 height 58
click at [693, 525] on button "Next" at bounding box center [693, 540] width 235 height 58
click at [672, 508] on div "Next" at bounding box center [694, 533] width 1192 height 71
click at [687, 602] on body "3:20 Level 14" at bounding box center [693, 314] width 1387 height 628
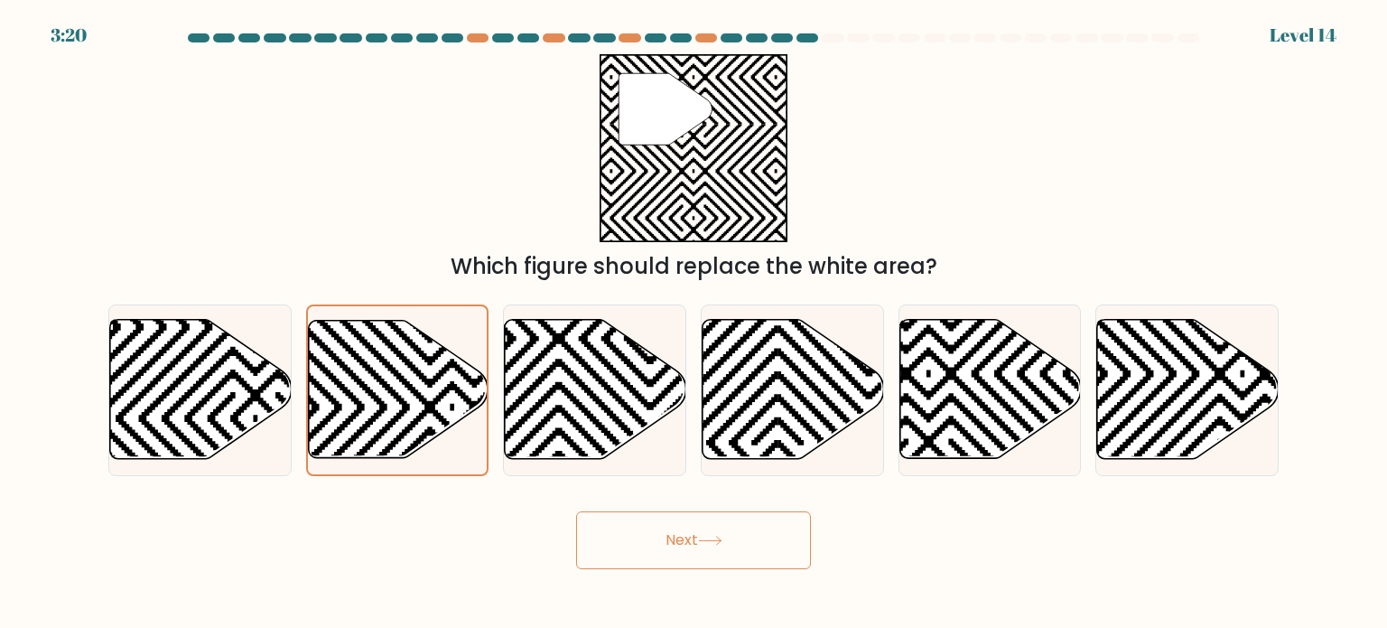
click at [712, 532] on button "Next" at bounding box center [693, 540] width 235 height 58
click at [712, 535] on button "Next" at bounding box center [693, 540] width 235 height 58
click at [711, 542] on icon at bounding box center [710, 541] width 24 height 10
click at [598, 458] on icon at bounding box center [596, 389] width 182 height 139
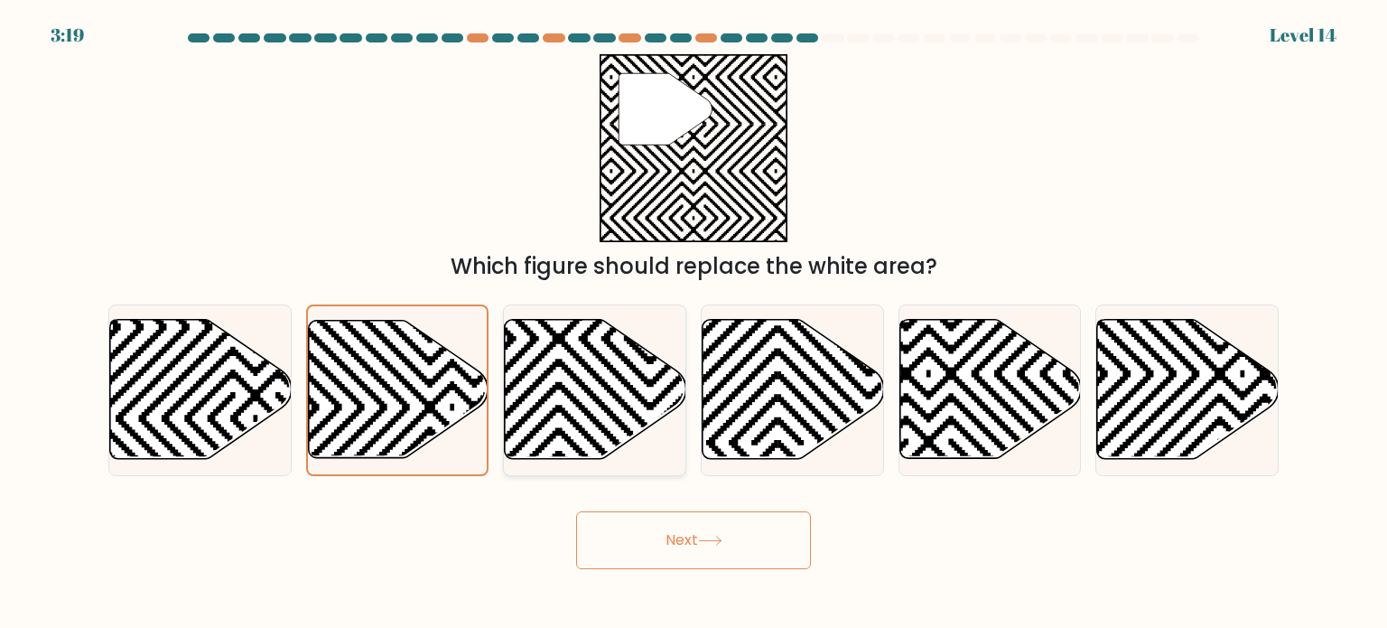
click at [694, 323] on input "c." at bounding box center [694, 318] width 1 height 9
radio input "true"
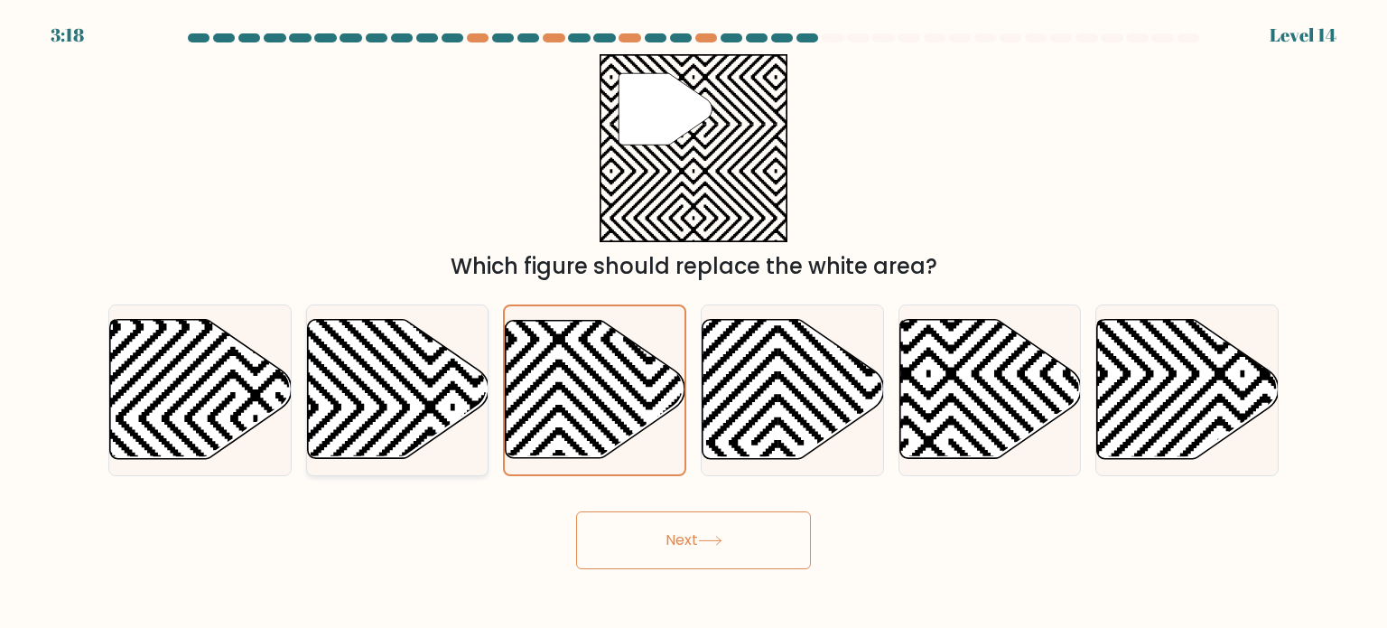
click at [445, 389] on icon at bounding box center [453, 317] width 366 height 366
click at [694, 323] on input "b." at bounding box center [694, 318] width 1 height 9
radio input "true"
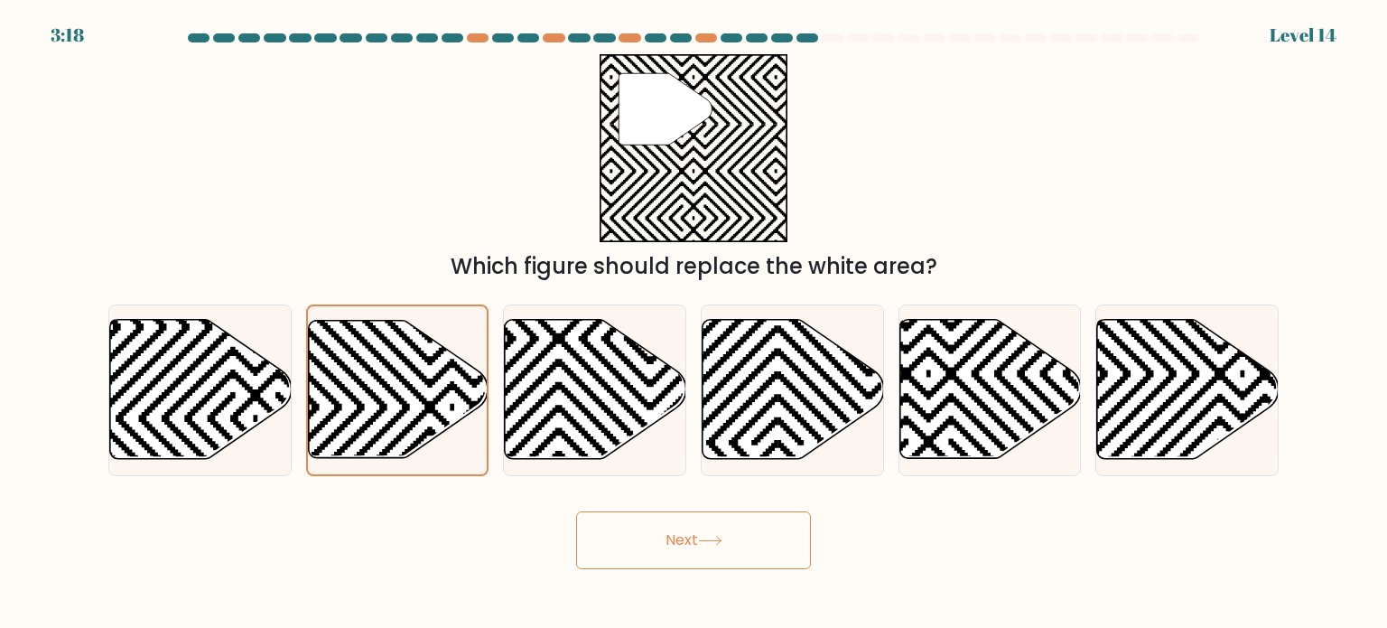
click at [661, 555] on button "Next" at bounding box center [693, 540] width 235 height 58
click at [668, 557] on button "Next" at bounding box center [693, 540] width 235 height 58
click at [674, 552] on button "Next" at bounding box center [693, 540] width 235 height 58
click at [677, 545] on button "Next" at bounding box center [693, 540] width 235 height 58
click at [679, 541] on button "Next" at bounding box center [693, 540] width 235 height 58
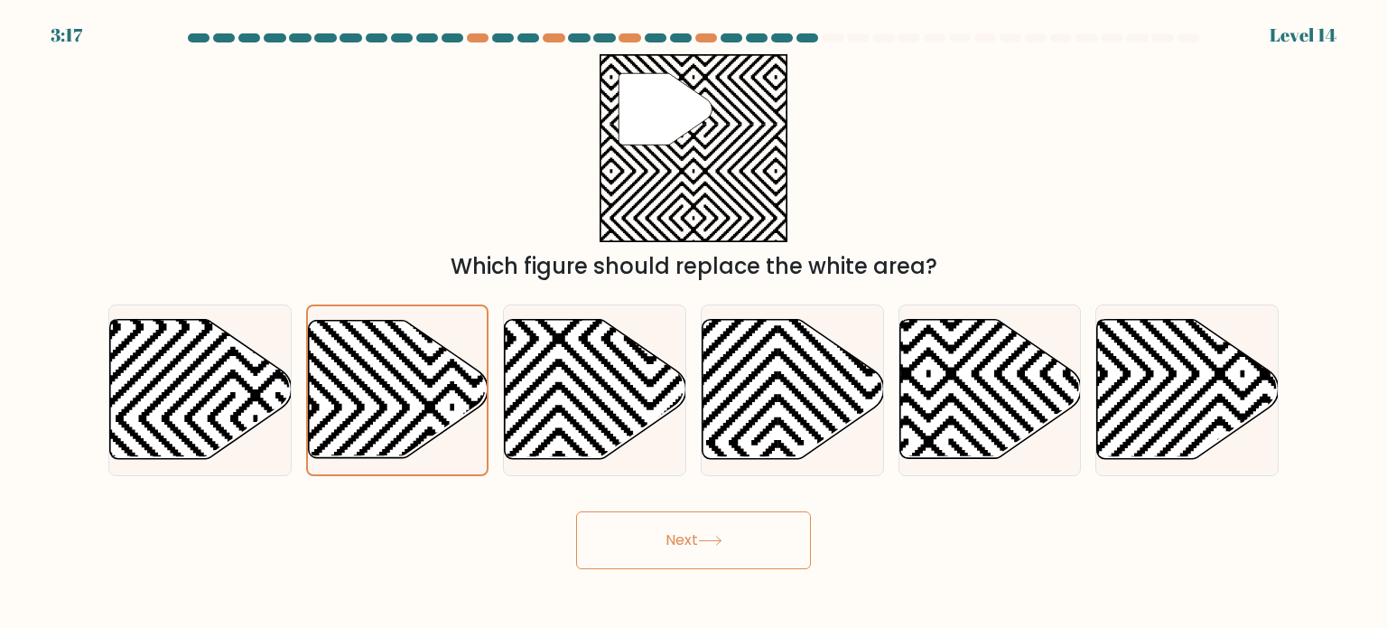
click at [676, 535] on button "Next" at bounding box center [693, 540] width 235 height 58
click at [674, 533] on button "Next" at bounding box center [693, 540] width 235 height 58
click at [669, 529] on button "Next" at bounding box center [693, 540] width 235 height 58
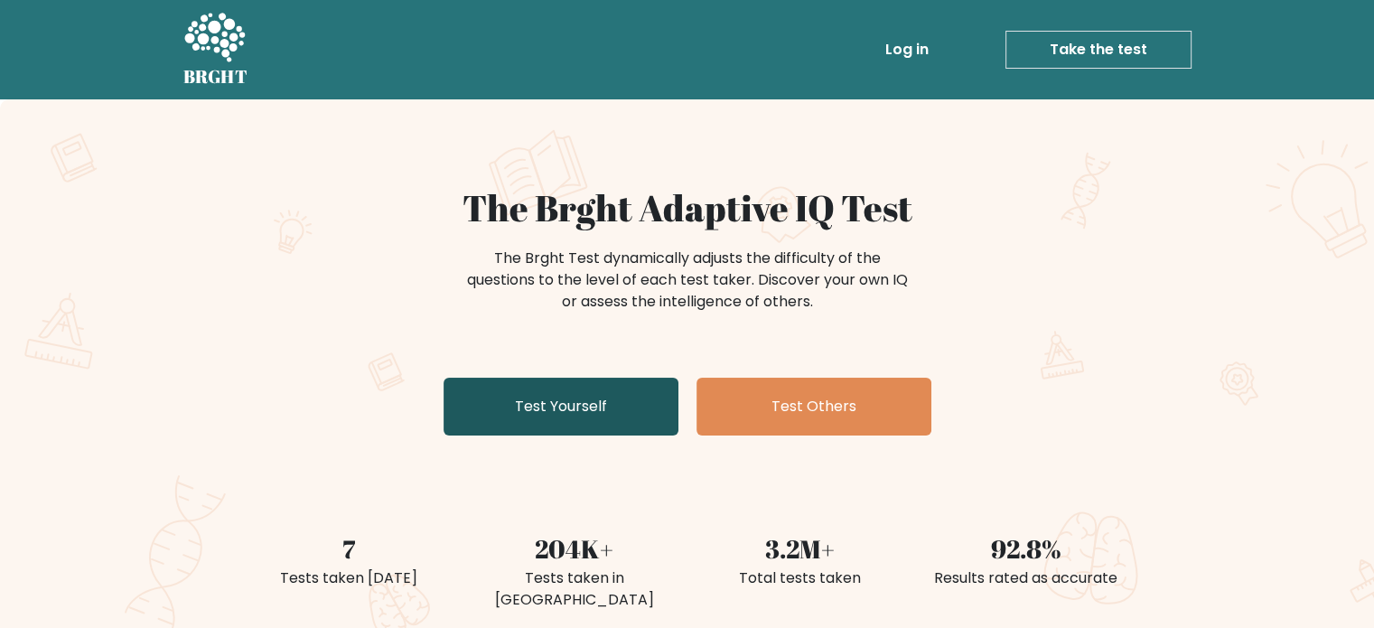
click at [577, 406] on link "Test Yourself" at bounding box center [560, 407] width 235 height 58
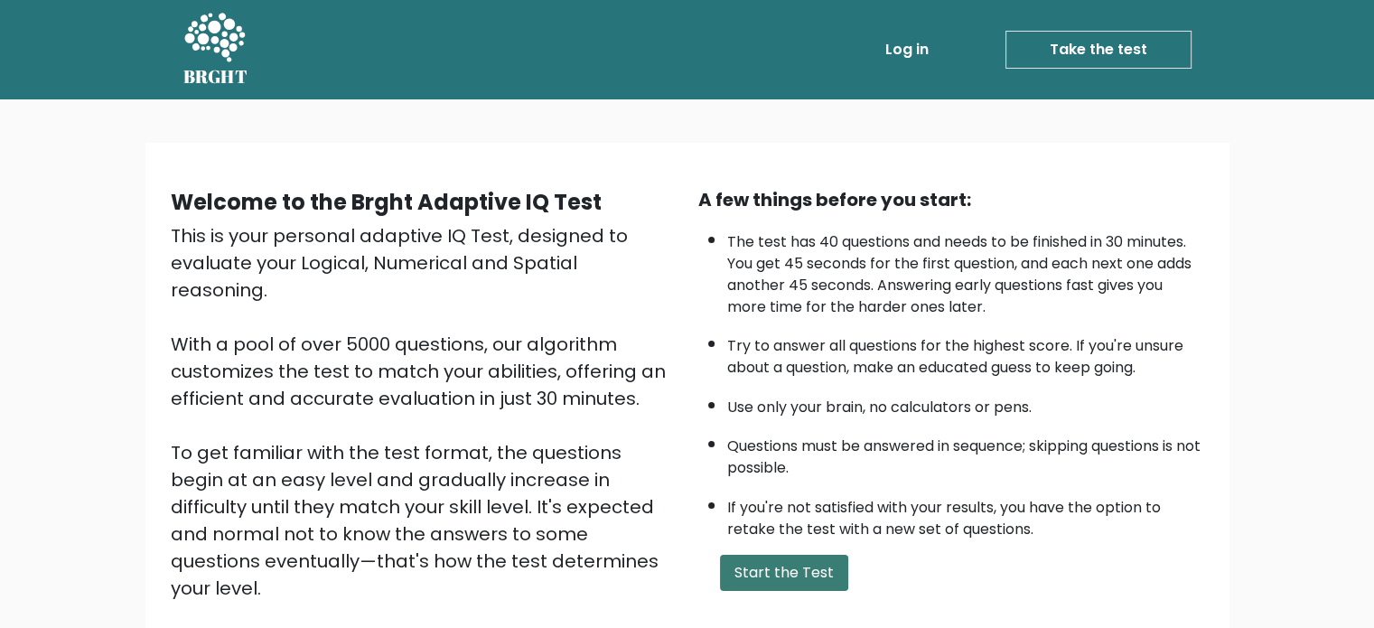
click at [786, 566] on button "Start the Test" at bounding box center [784, 573] width 128 height 36
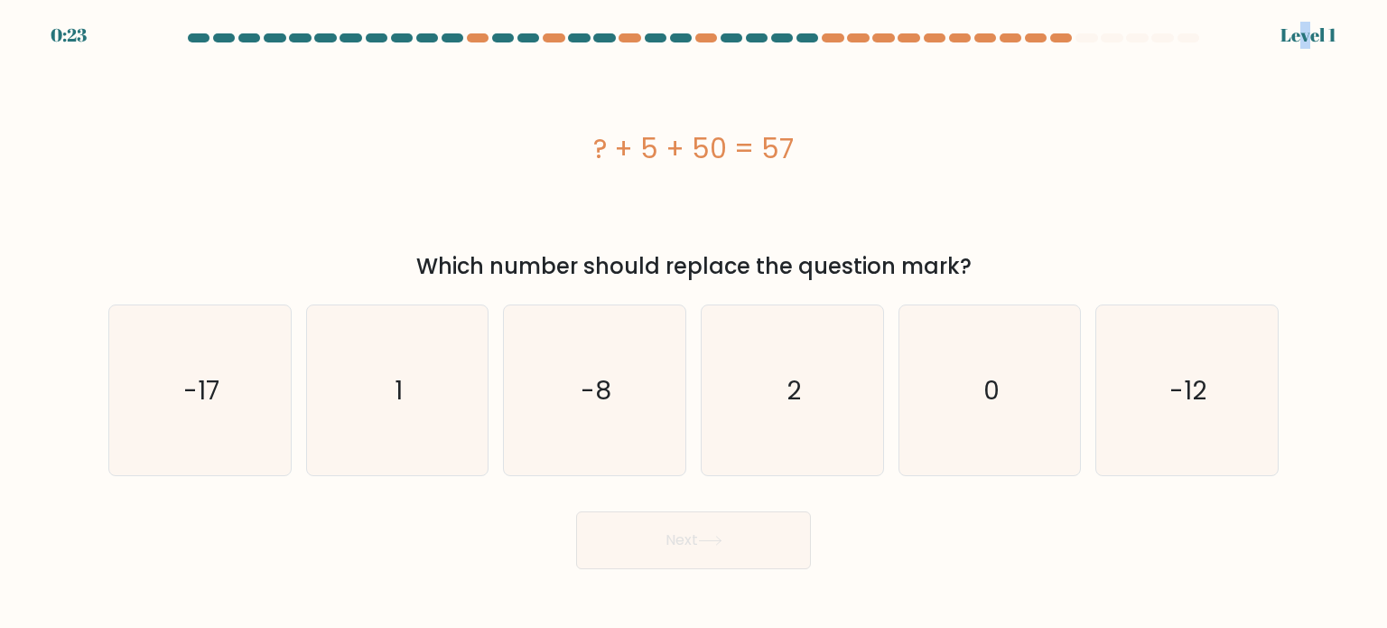
click at [1315, 32] on div "Level 1" at bounding box center [1309, 35] width 56 height 27
click at [1351, 33] on form "a. 1" at bounding box center [693, 301] width 1387 height 536
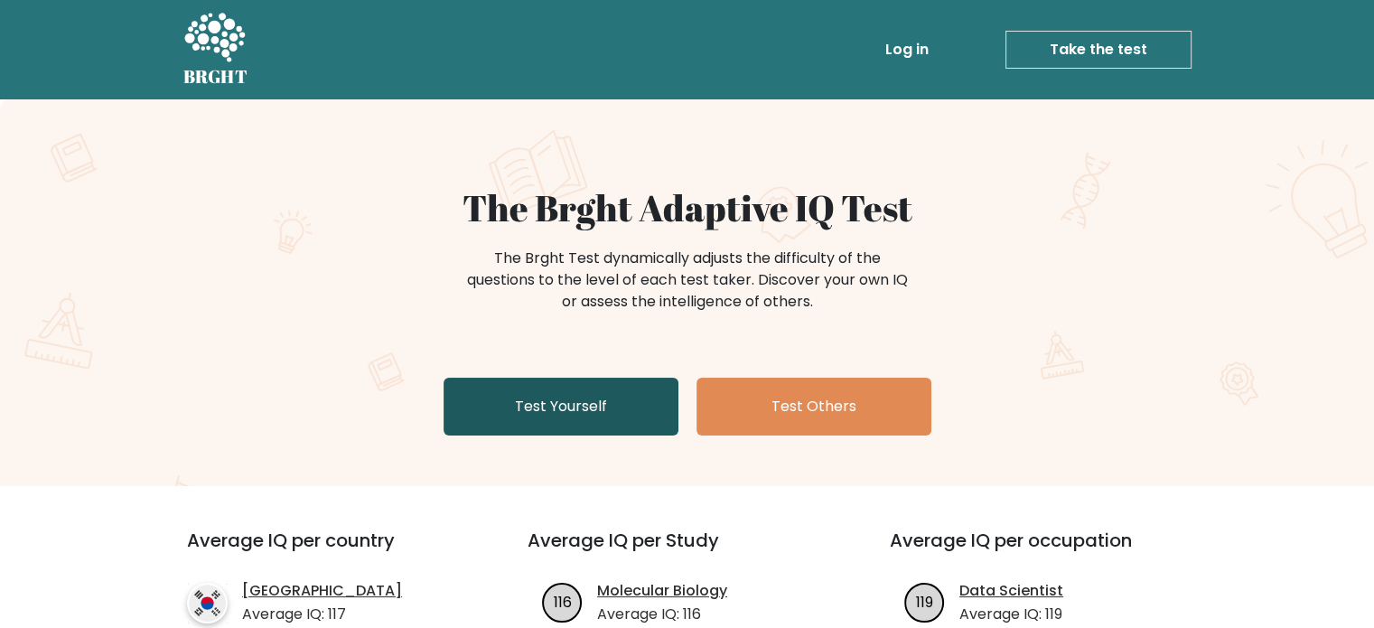
click at [624, 423] on link "Test Yourself" at bounding box center [560, 407] width 235 height 58
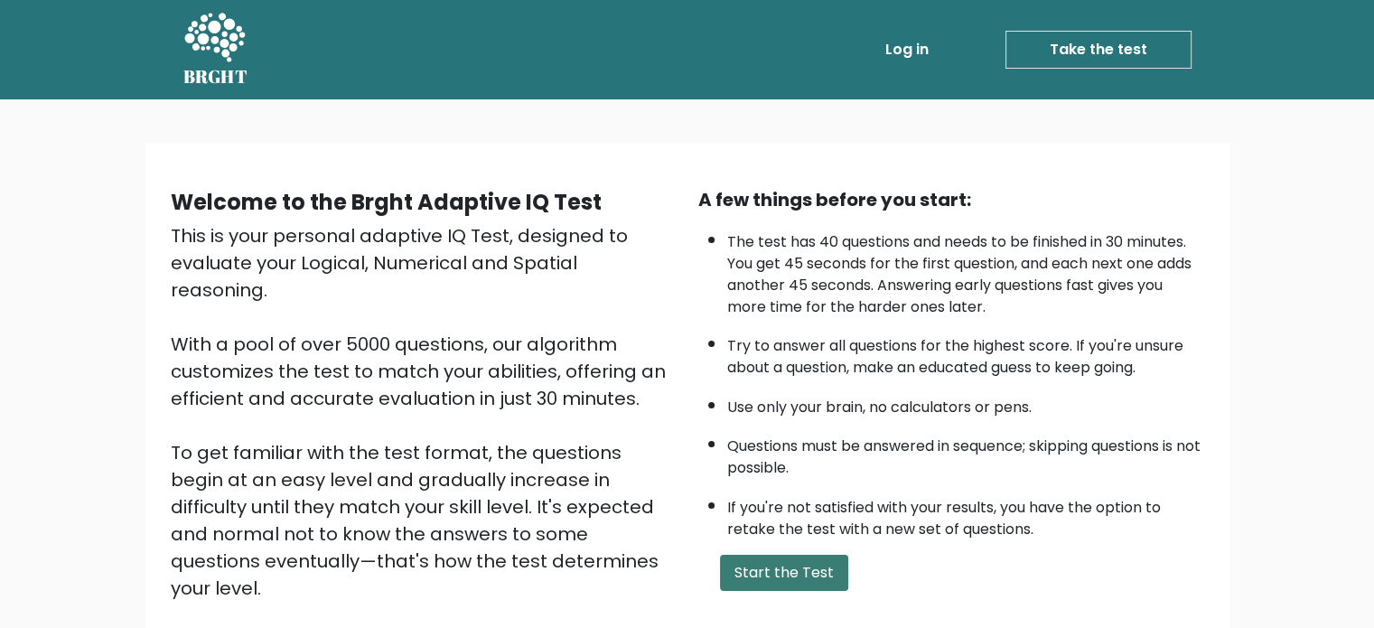
click at [755, 555] on button "Start the Test" at bounding box center [784, 573] width 128 height 36
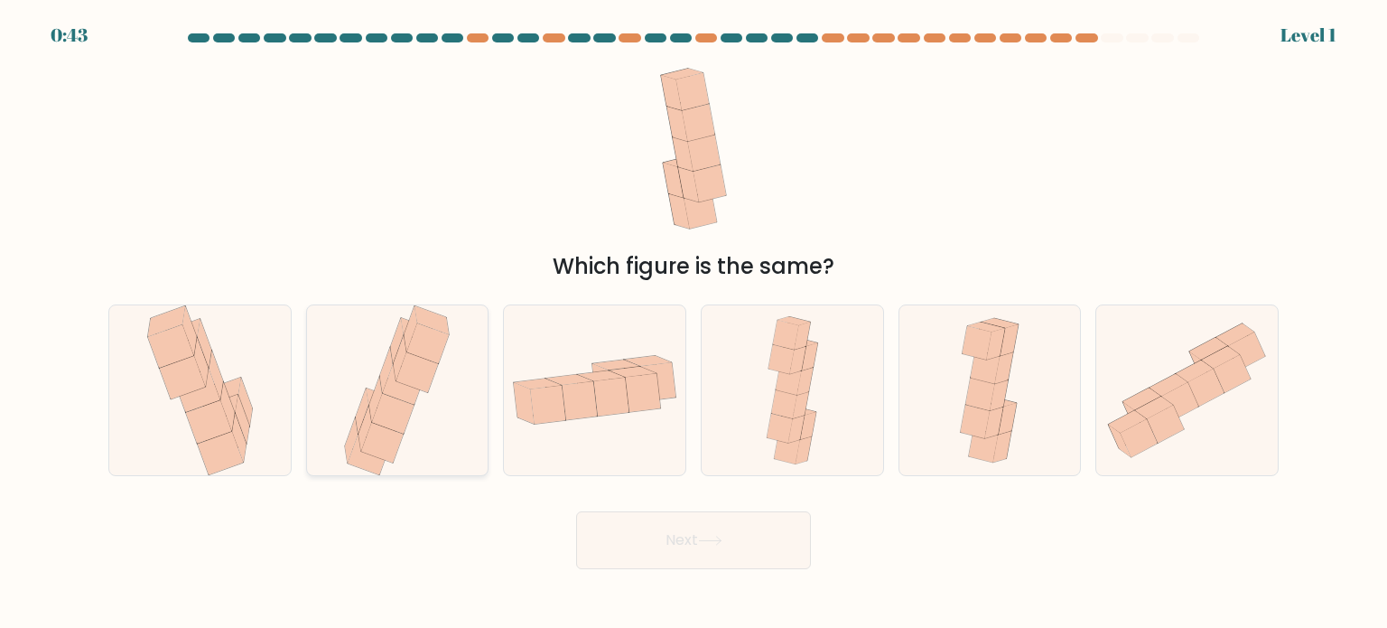
click at [479, 416] on div at bounding box center [397, 390] width 183 height 172
click at [694, 323] on input "b." at bounding box center [694, 318] width 1 height 9
radio input "true"
click at [628, 527] on button "Next" at bounding box center [693, 540] width 235 height 58
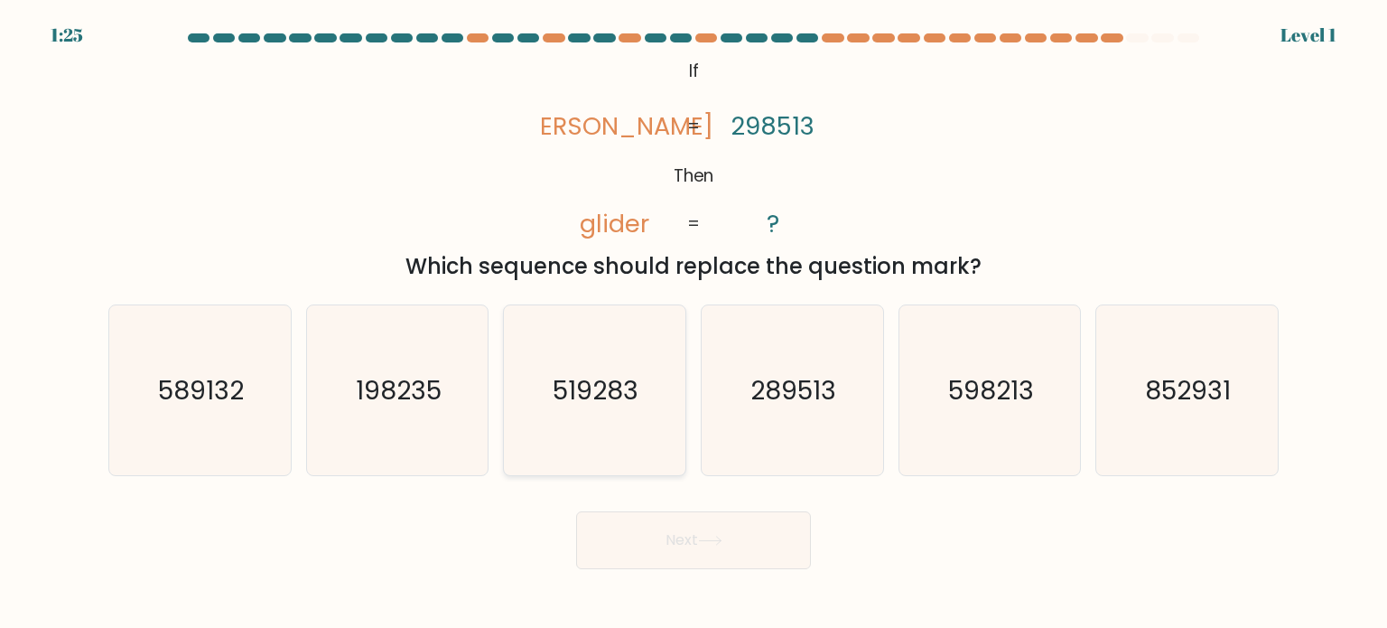
drag, startPoint x: 647, startPoint y: 391, endPoint x: 647, endPoint y: 425, distance: 34.3
click at [647, 390] on icon "519283" at bounding box center [594, 390] width 170 height 170
click at [694, 323] on input "c. 519283" at bounding box center [694, 318] width 1 height 9
radio input "true"
click at [681, 529] on button "Next" at bounding box center [693, 540] width 235 height 58
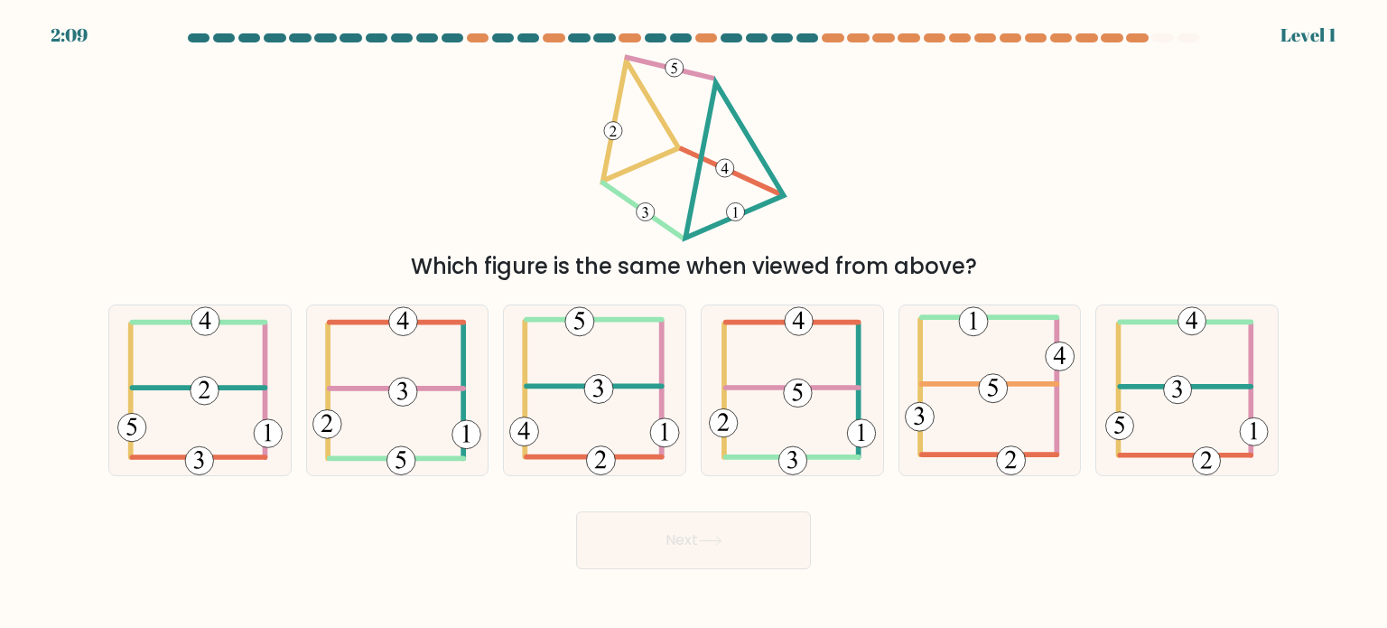
click at [809, 409] on icon at bounding box center [793, 390] width 168 height 170
click at [695, 323] on input "d." at bounding box center [694, 318] width 1 height 9
radio input "true"
click at [766, 531] on button "Next" at bounding box center [693, 540] width 235 height 58
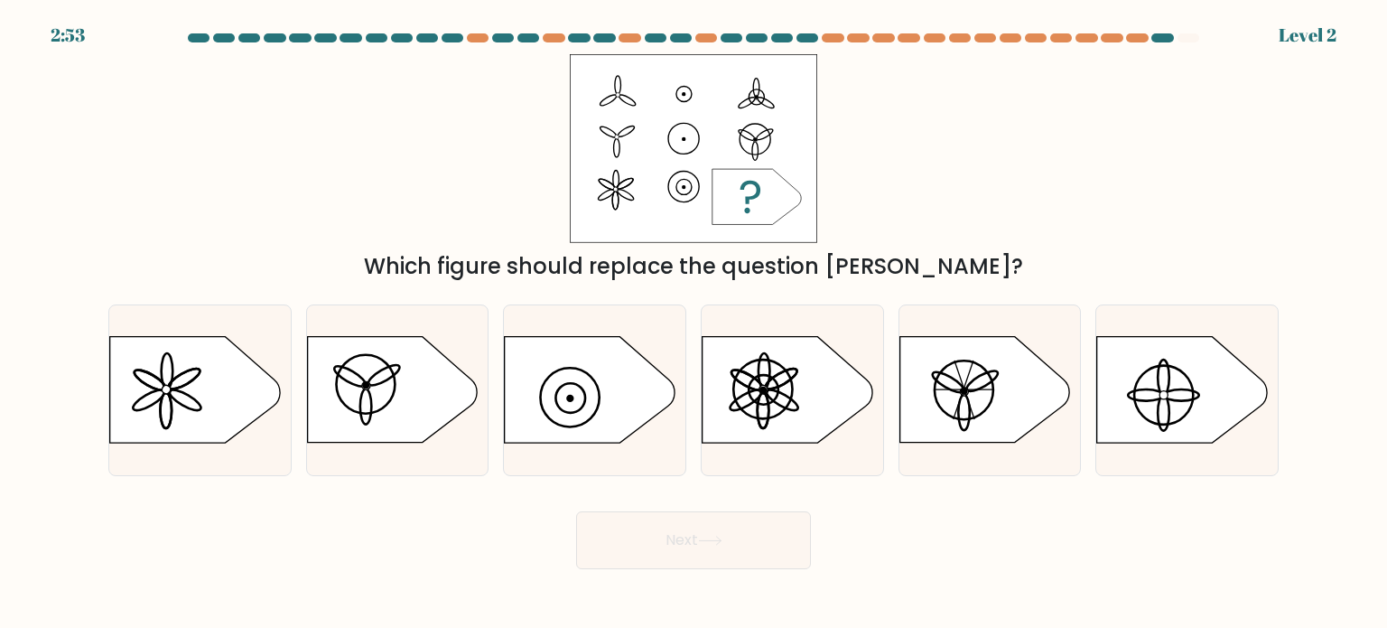
click at [920, 432] on icon at bounding box center [985, 390] width 170 height 106
click at [695, 323] on input "e." at bounding box center [694, 318] width 1 height 9
radio input "true"
click at [739, 541] on button "Next" at bounding box center [693, 540] width 235 height 58
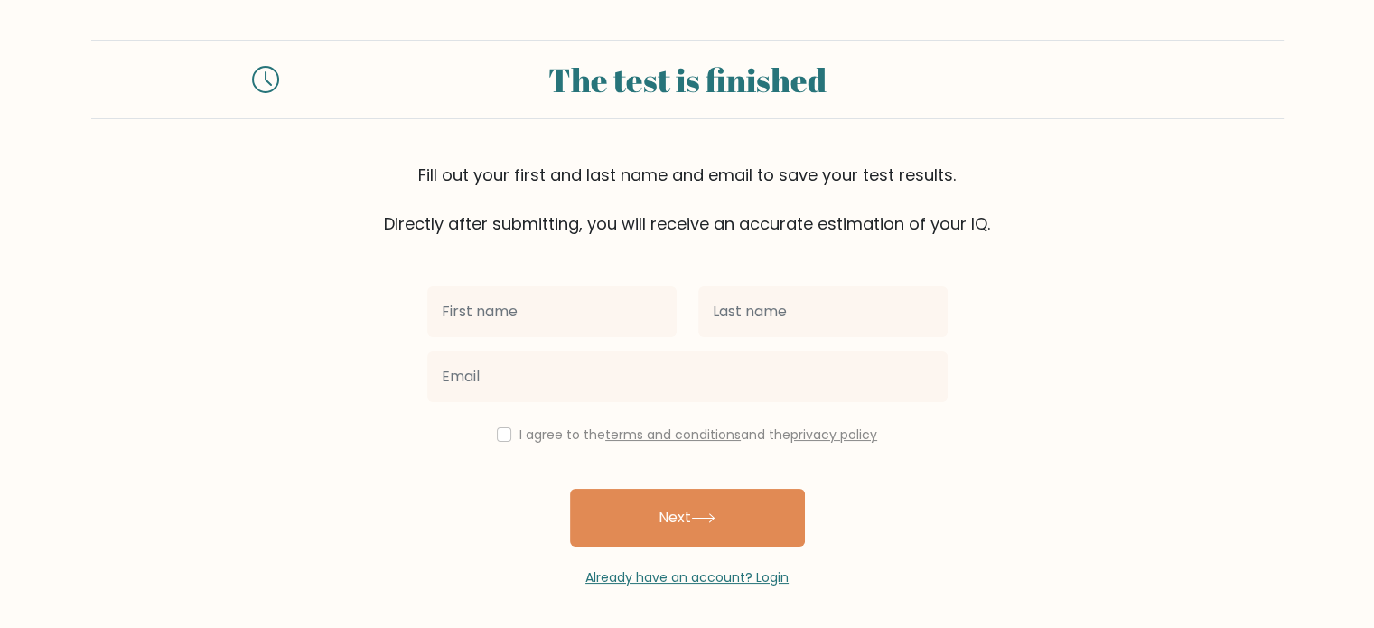
scroll to position [5, 0]
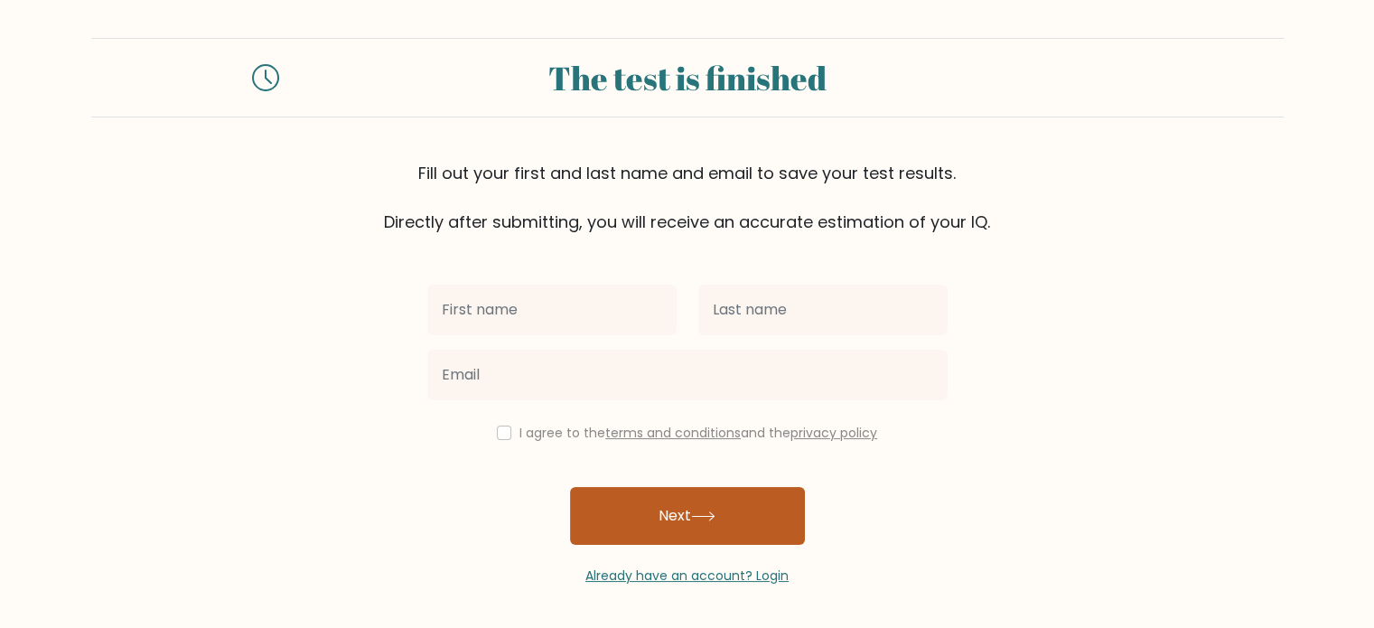
click at [647, 530] on button "Next" at bounding box center [687, 516] width 235 height 58
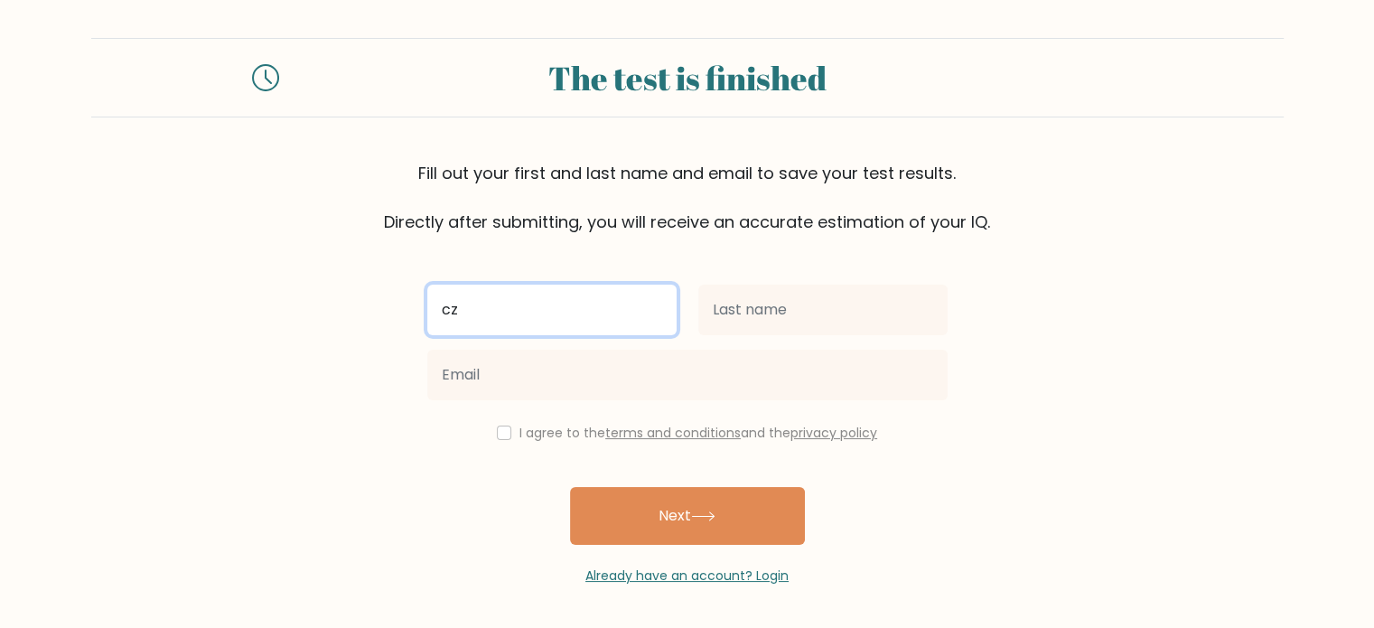
type input "Czedric"
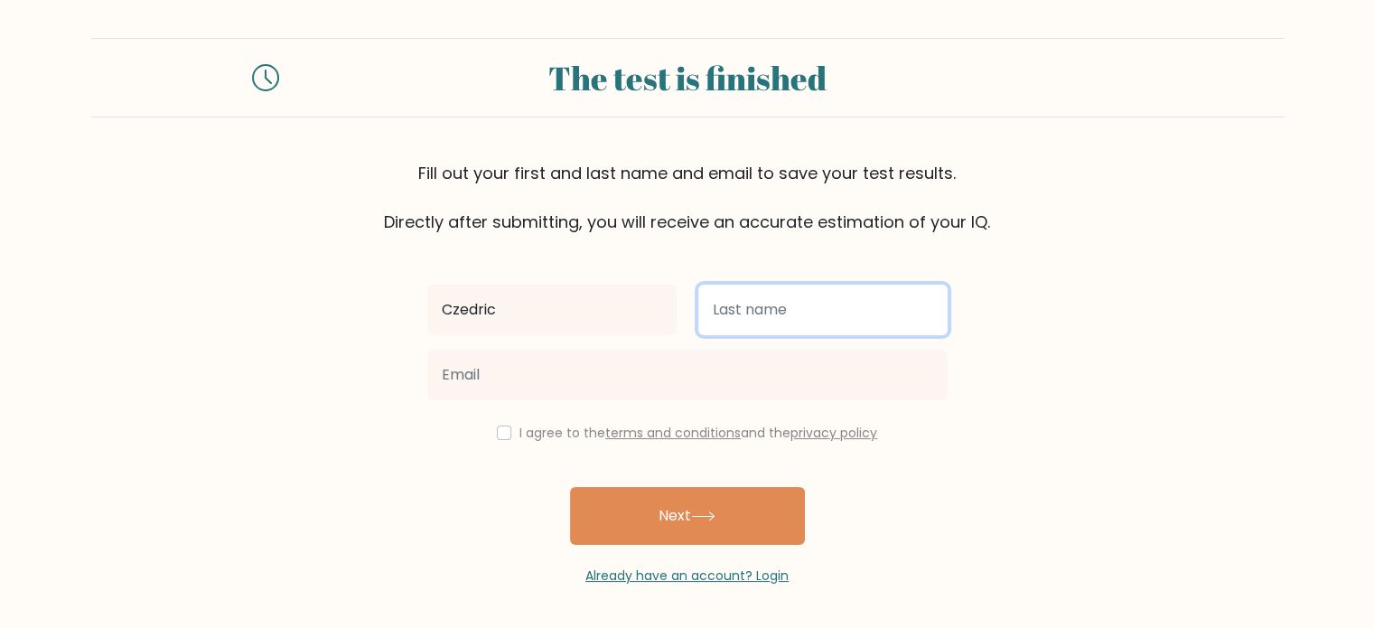
click at [766, 303] on input "text" at bounding box center [822, 310] width 249 height 51
type input "[PERSON_NAME]"
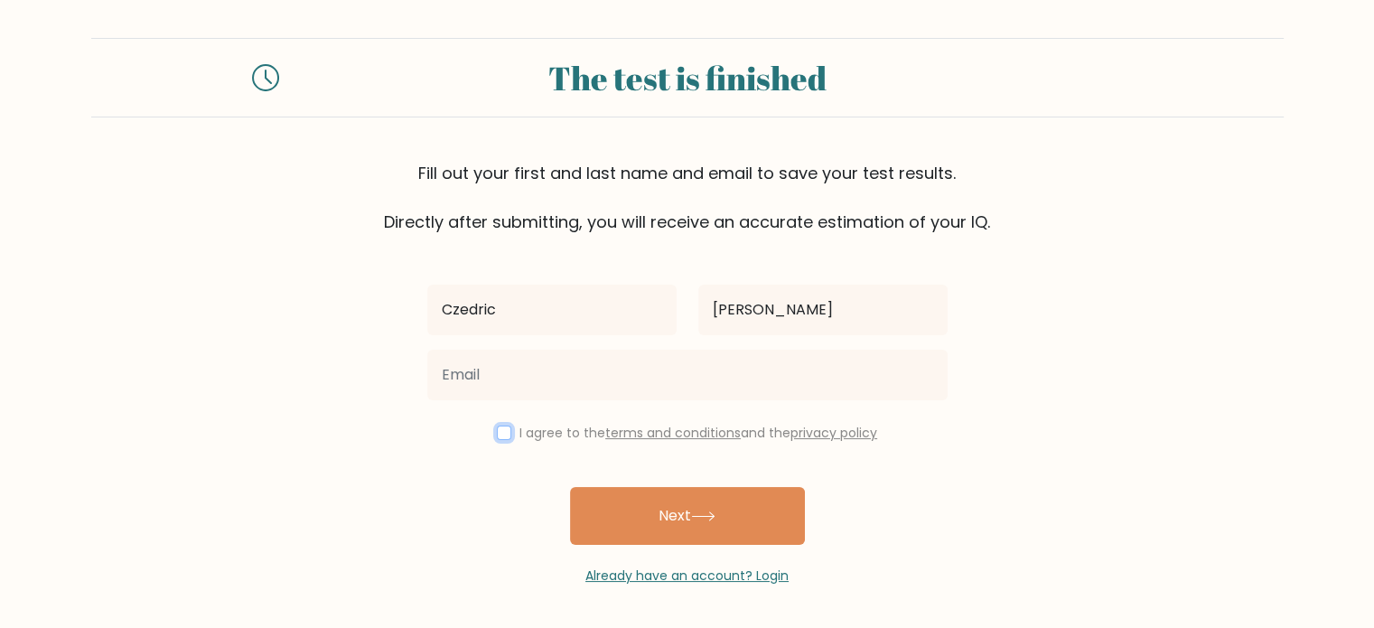
click at [501, 425] on input "checkbox" at bounding box center [504, 432] width 14 height 14
checkbox input "true"
click at [636, 483] on div "Czedric [GEOGRAPHIC_DATA] I agree to the terms and conditions and the privacy p…" at bounding box center [687, 409] width 542 height 351
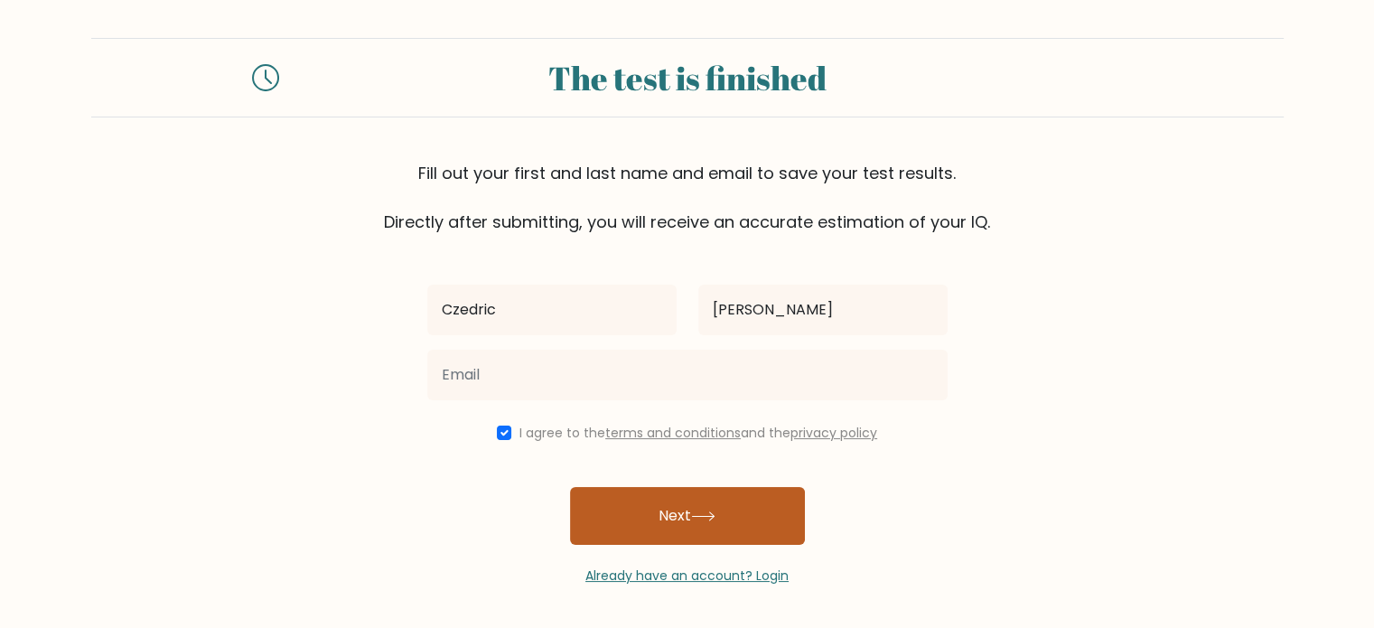
click at [654, 515] on button "Next" at bounding box center [687, 516] width 235 height 58
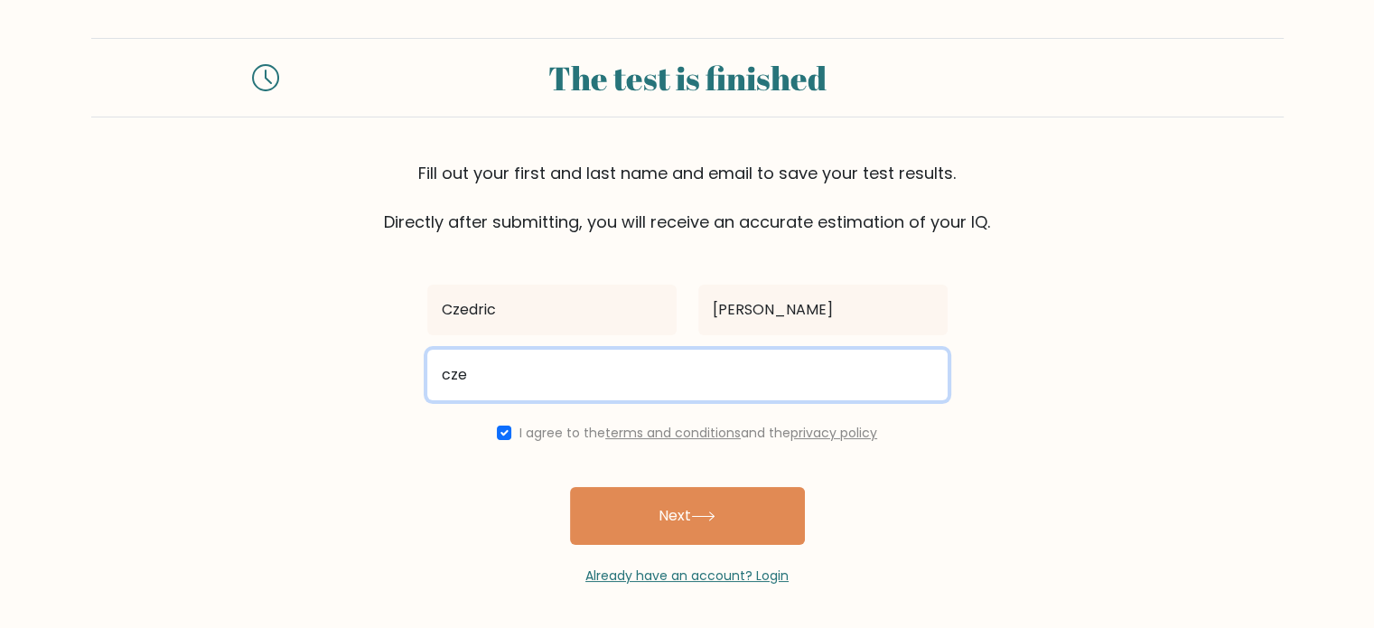
type input "[EMAIL_ADDRESS][DOMAIN_NAME]"
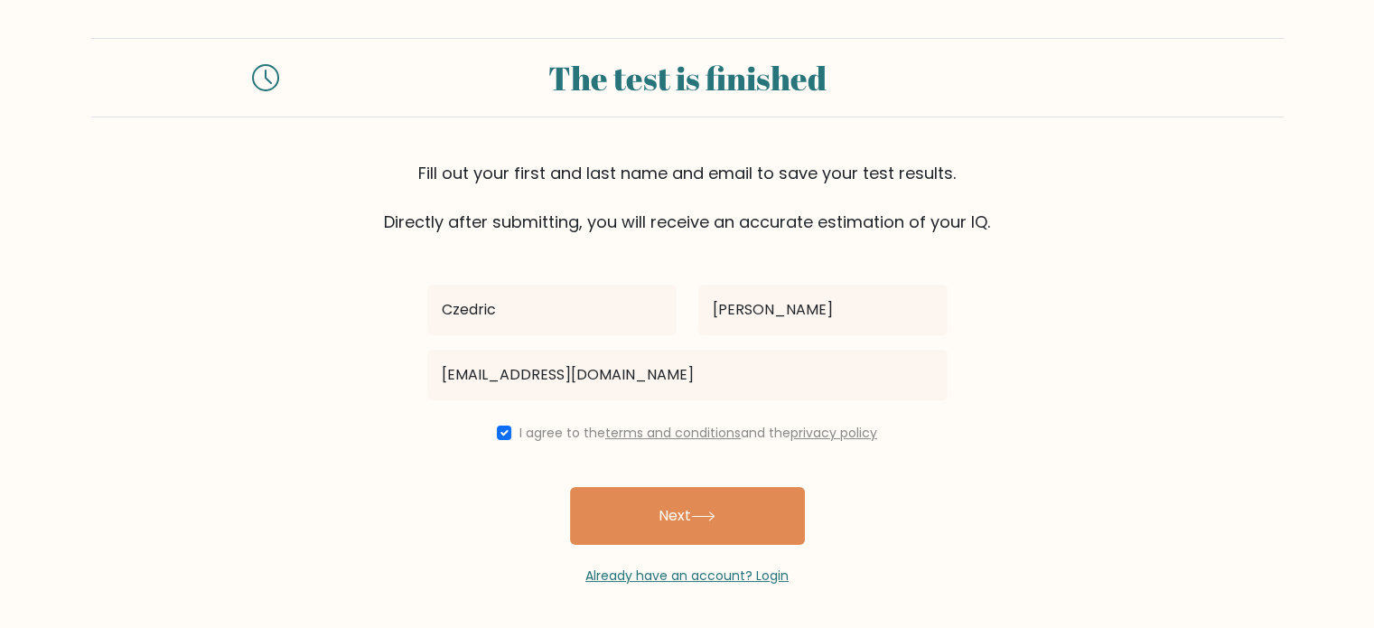
click at [671, 525] on button "Next" at bounding box center [687, 516] width 235 height 58
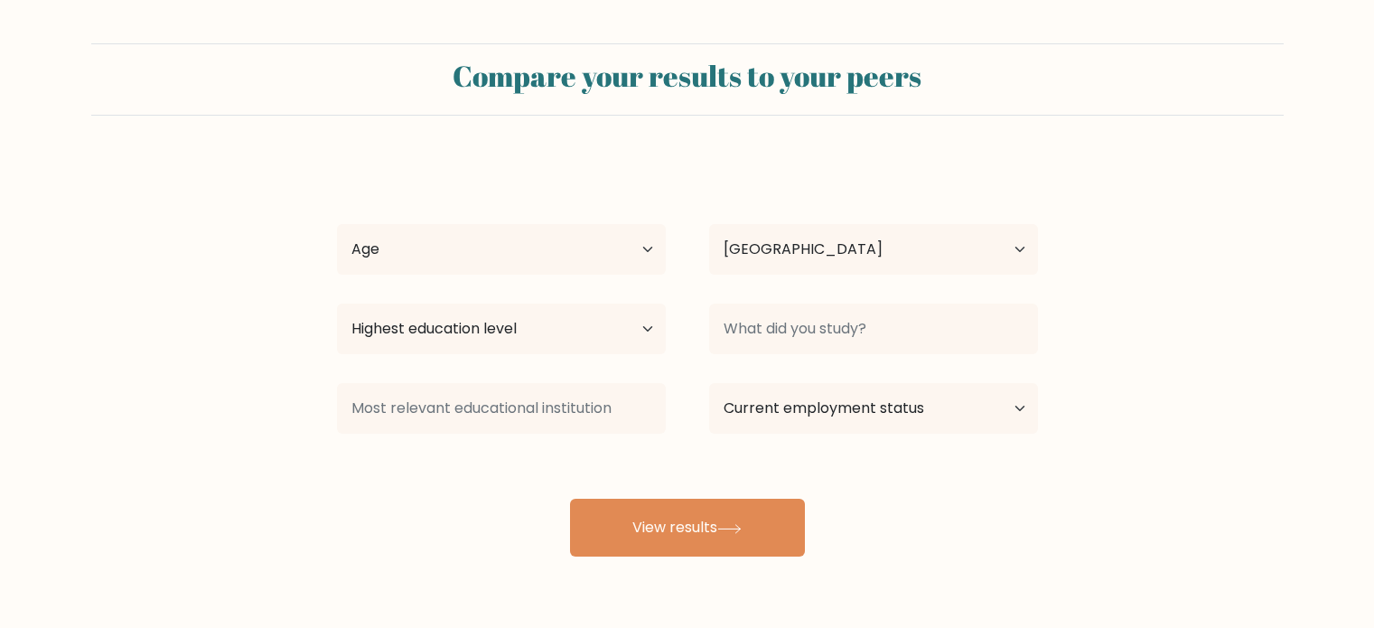
select select "PH"
click at [555, 236] on select "Age Under 18 years old 18-24 years old 25-34 years old 35-44 years old 45-54 ye…" at bounding box center [501, 249] width 329 height 51
select select "18_24"
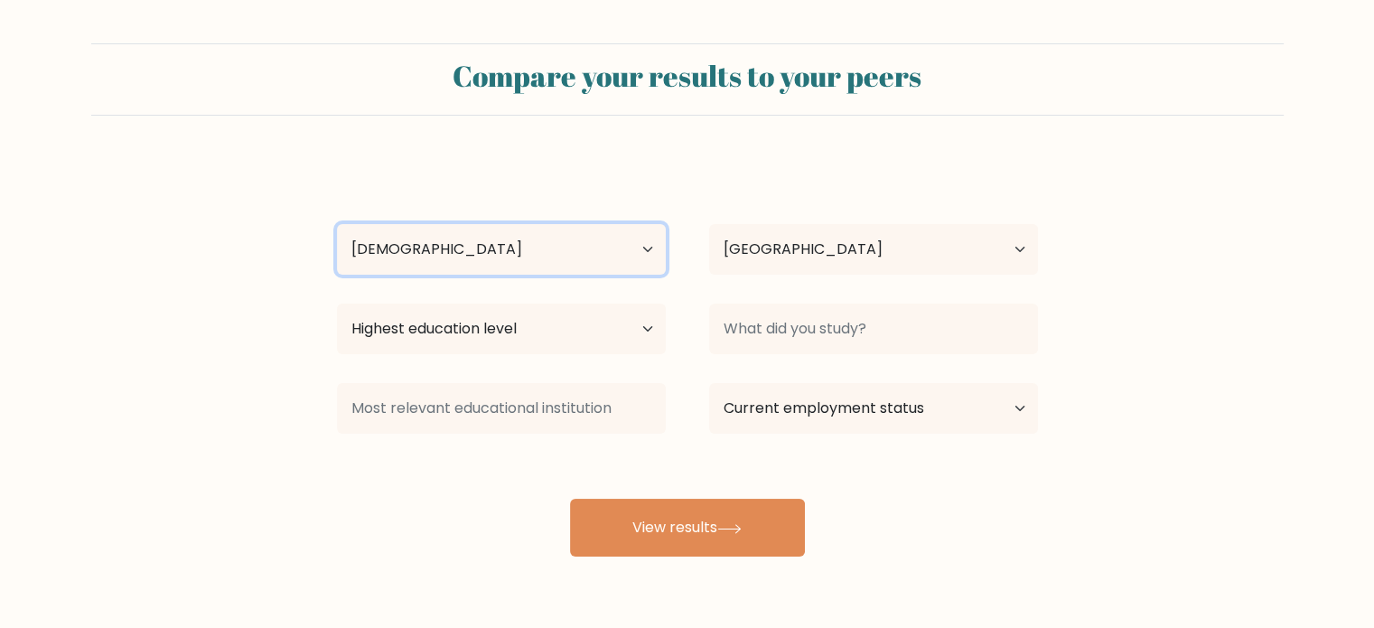
click at [337, 224] on select "Age Under 18 years old 18-24 years old 25-34 years old 35-44 years old 45-54 ye…" at bounding box center [501, 249] width 329 height 51
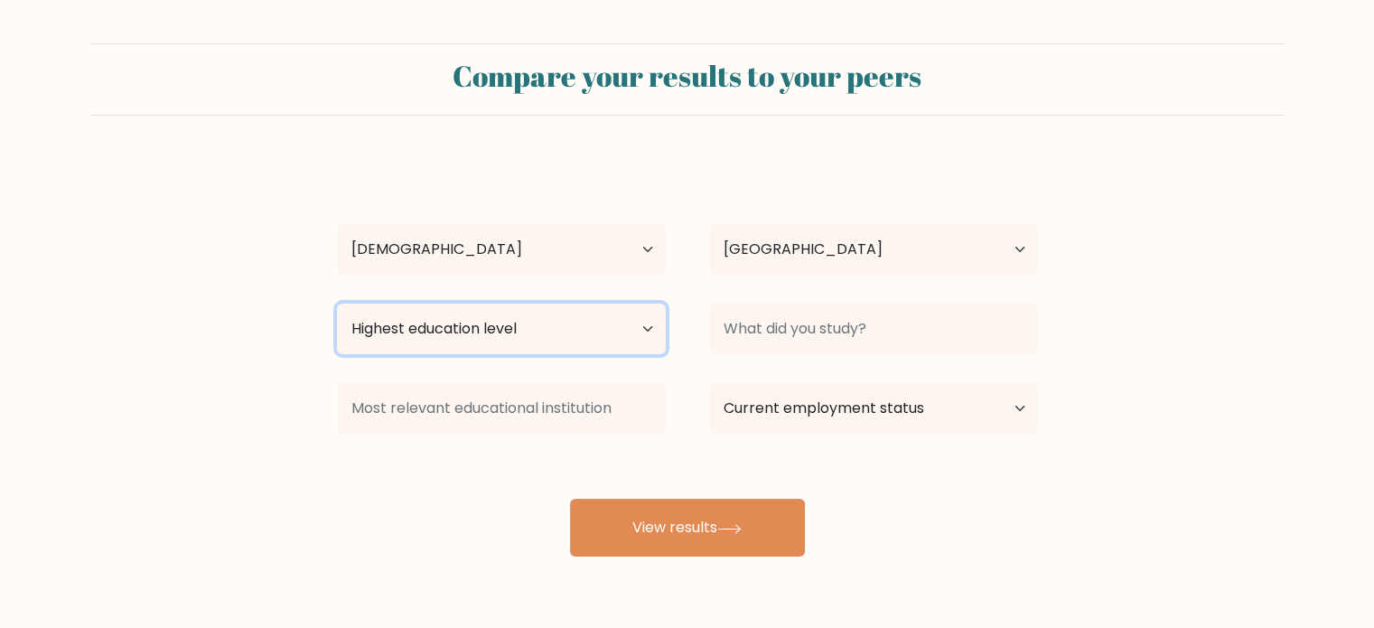
click at [539, 313] on select "Highest education level No schooling Primary Lower Secondary Upper Secondary Oc…" at bounding box center [501, 328] width 329 height 51
select select "bachelors_degree"
click at [337, 303] on select "Highest education level No schooling Primary Lower Secondary Upper Secondary Oc…" at bounding box center [501, 328] width 329 height 51
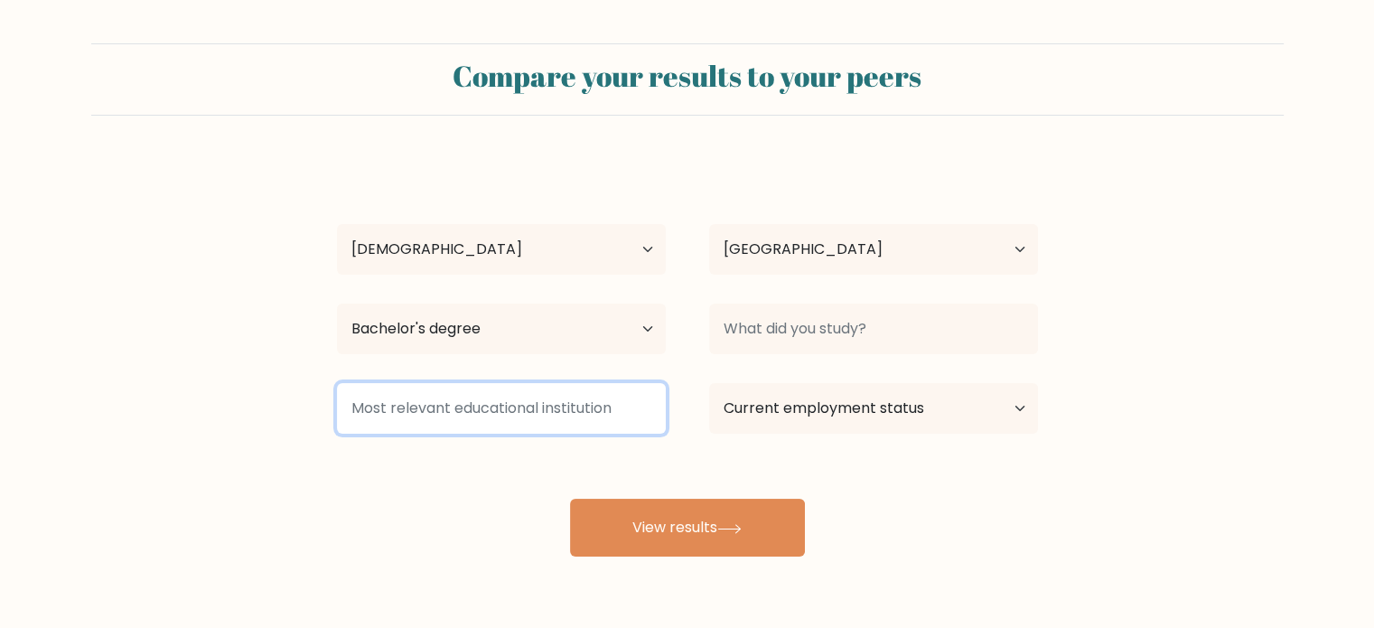
click at [510, 413] on input at bounding box center [501, 408] width 329 height 51
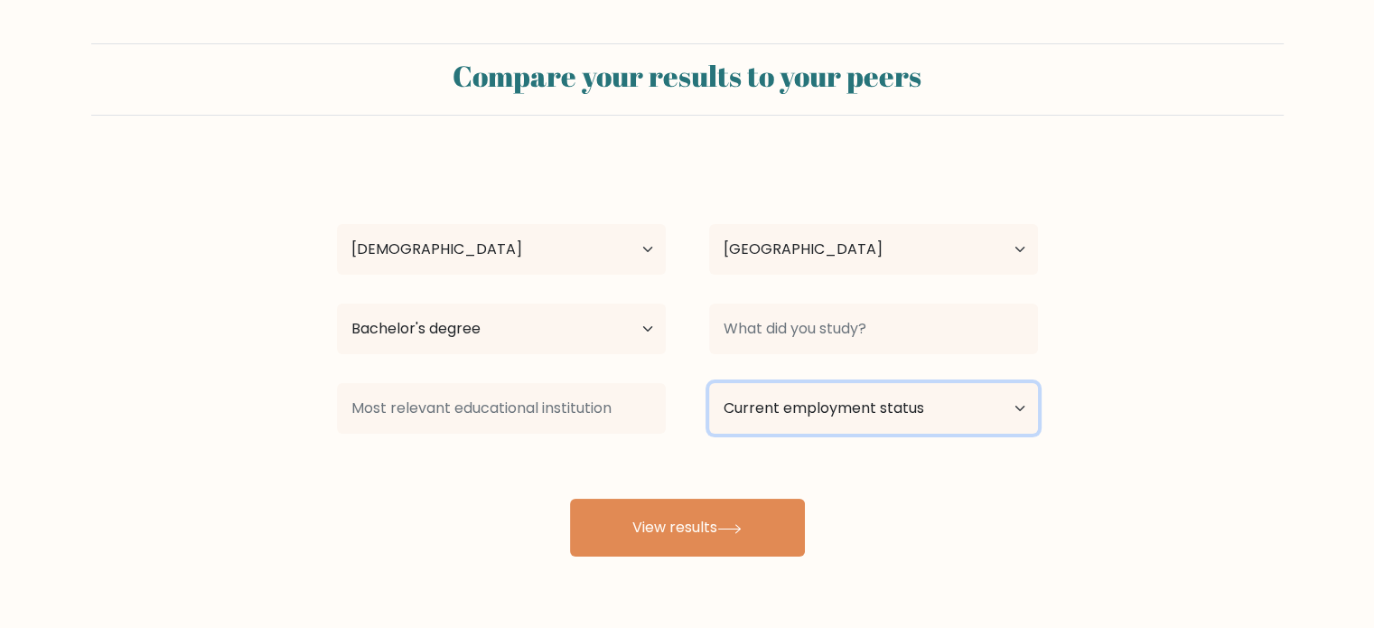
click at [791, 418] on select "Current employment status Employed Student Retired Other / prefer not to answer" at bounding box center [873, 408] width 329 height 51
select select "employed"
click at [709, 383] on select "Current employment status Employed Student Retired Other / prefer not to answer" at bounding box center [873, 408] width 329 height 51
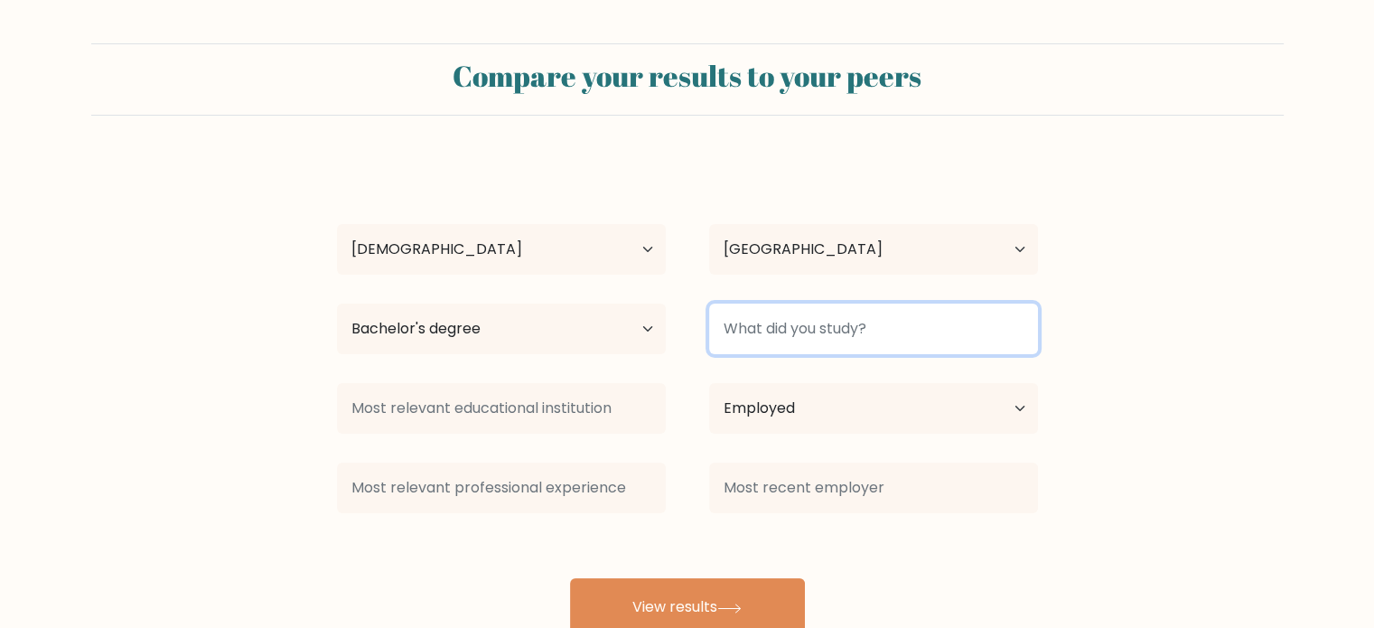
click at [792, 326] on input at bounding box center [873, 328] width 329 height 51
drag, startPoint x: 784, startPoint y: 323, endPoint x: 751, endPoint y: 326, distance: 32.6
click at [751, 326] on input "busie" at bounding box center [873, 328] width 329 height 51
drag, startPoint x: 771, startPoint y: 341, endPoint x: 748, endPoint y: 336, distance: 24.1
click at [748, 336] on input "busis" at bounding box center [873, 328] width 329 height 51
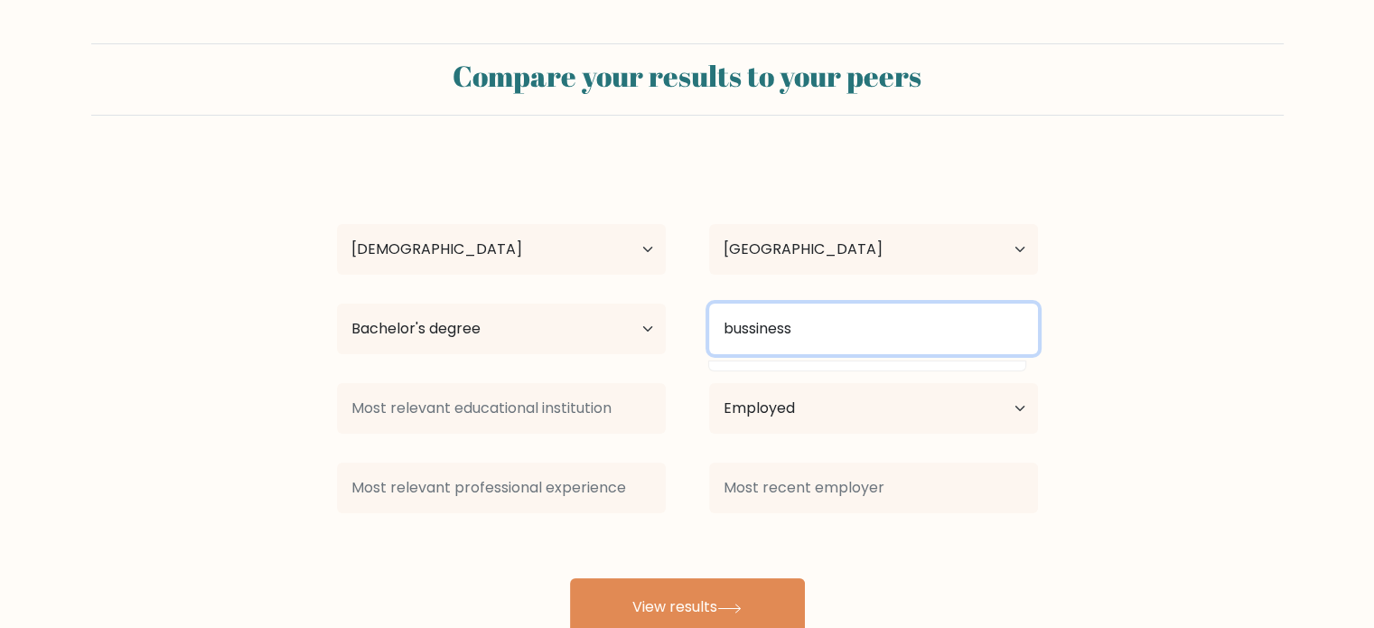
click at [748, 336] on input "bussiness" at bounding box center [873, 328] width 329 height 51
drag, startPoint x: 833, startPoint y: 330, endPoint x: 686, endPoint y: 344, distance: 147.0
click at [687, 344] on div "bussiness" at bounding box center [873, 328] width 372 height 65
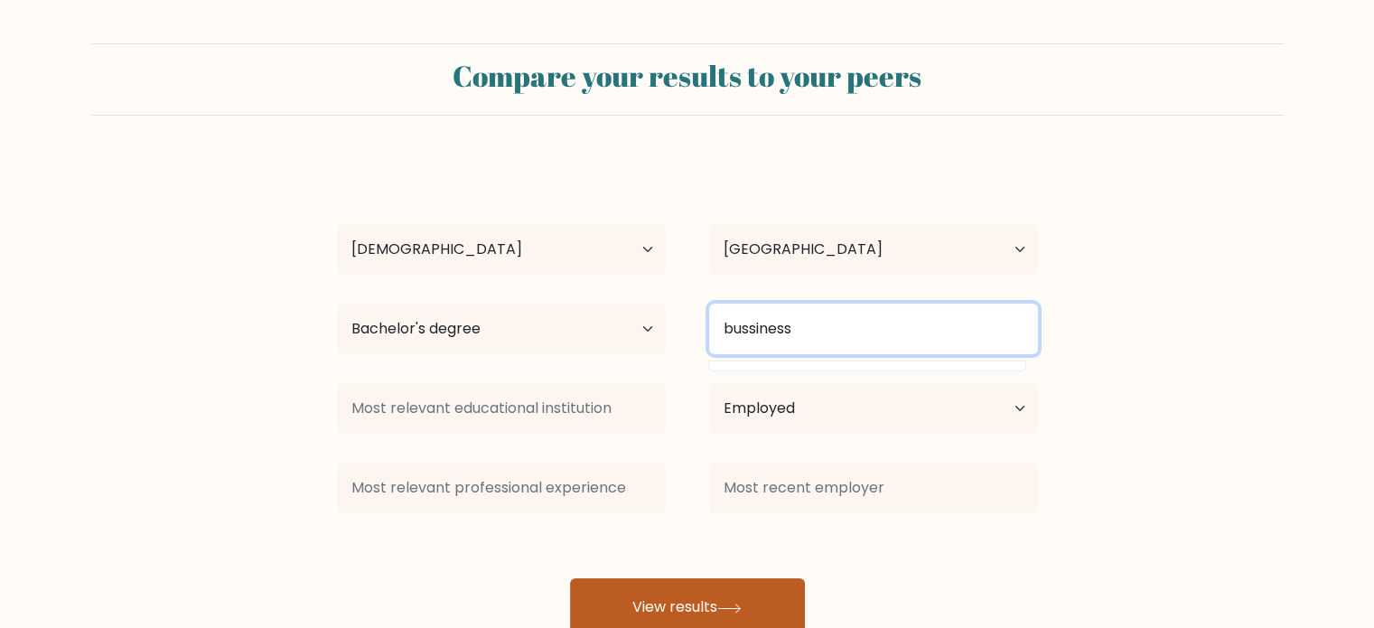
type input "bussiness"
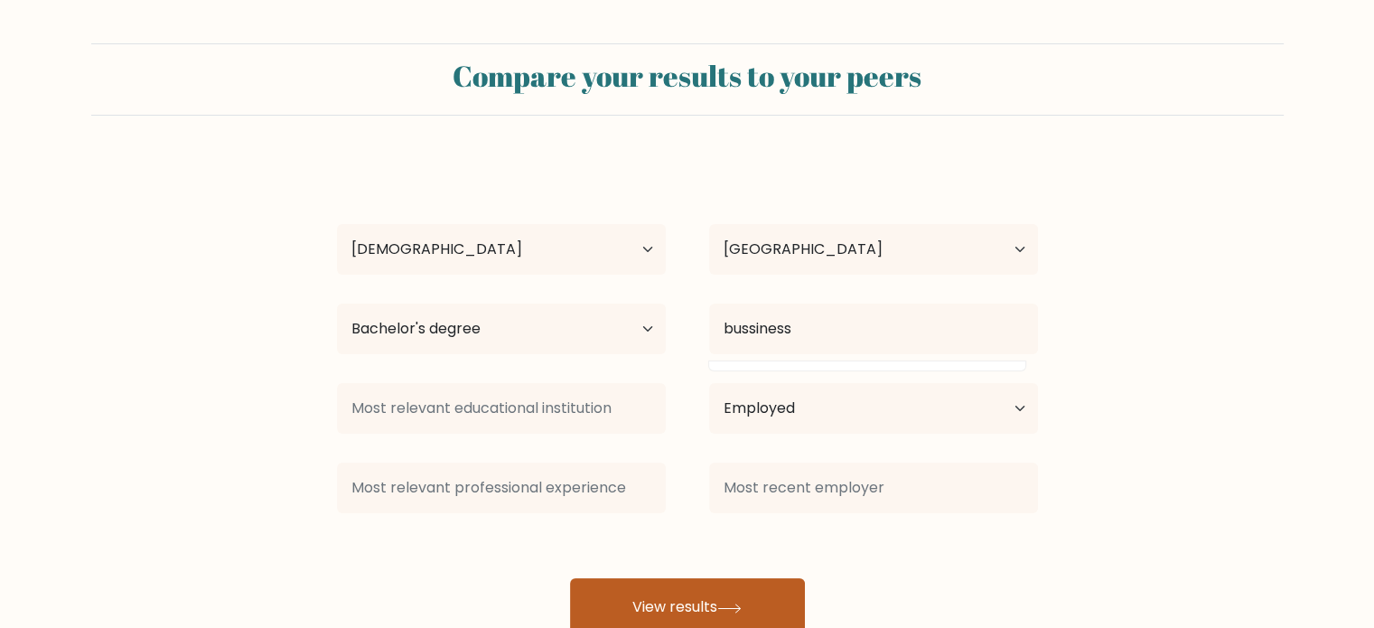
click at [766, 601] on button "View results" at bounding box center [687, 607] width 235 height 58
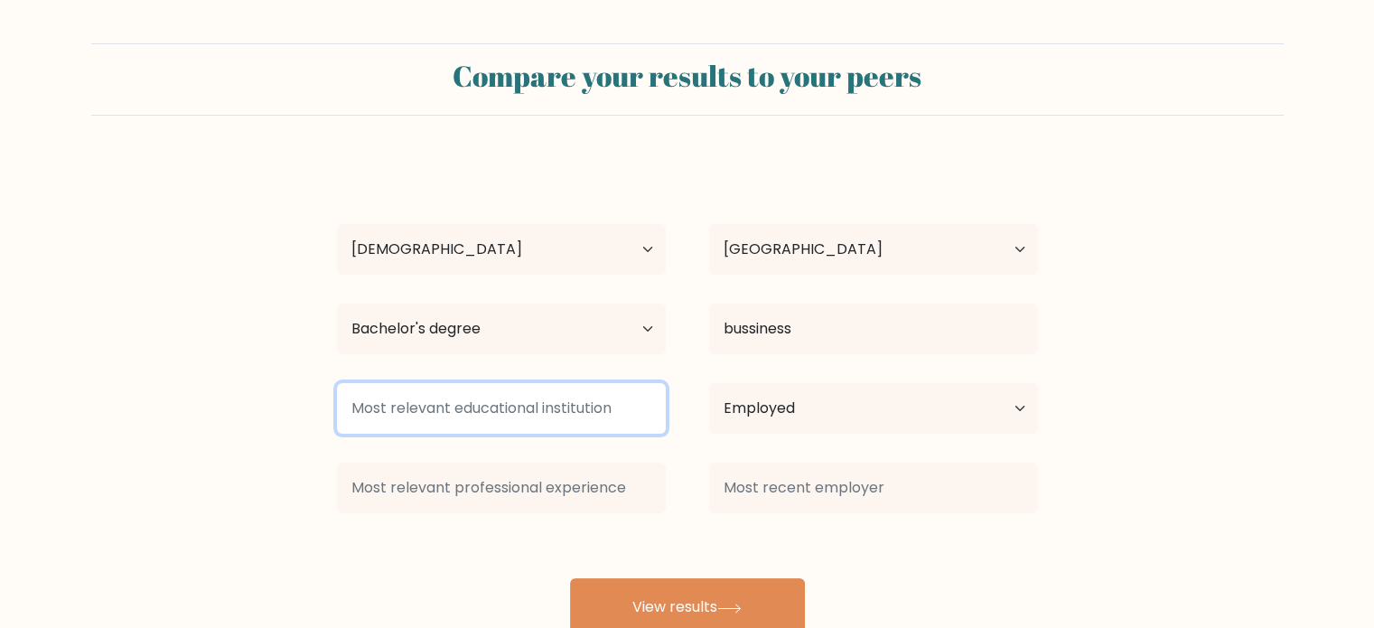
click at [506, 424] on input at bounding box center [501, 408] width 329 height 51
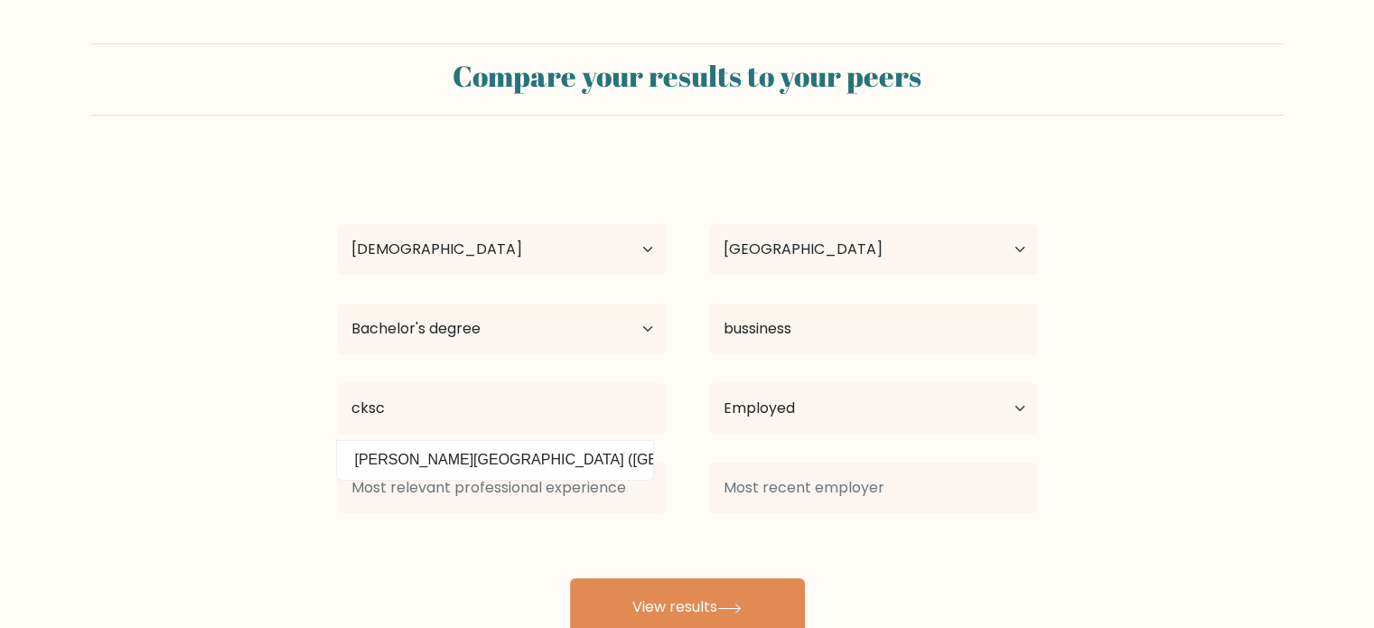
drag, startPoint x: 520, startPoint y: 443, endPoint x: 519, endPoint y: 455, distance: 12.7
click at [520, 454] on option "Chiang Kai Shek College (Philippines)" at bounding box center [494, 459] width 307 height 29
type input "Chiang Kai Shek College"
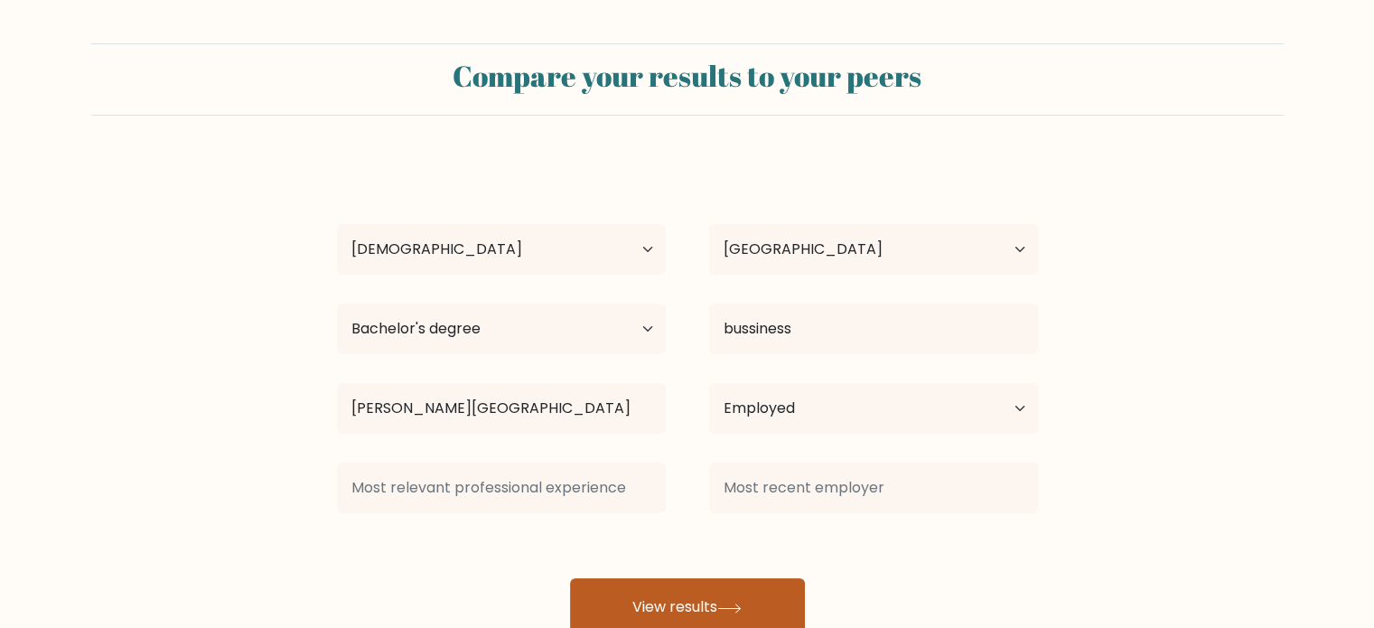
click at [695, 602] on button "View results" at bounding box center [687, 607] width 235 height 58
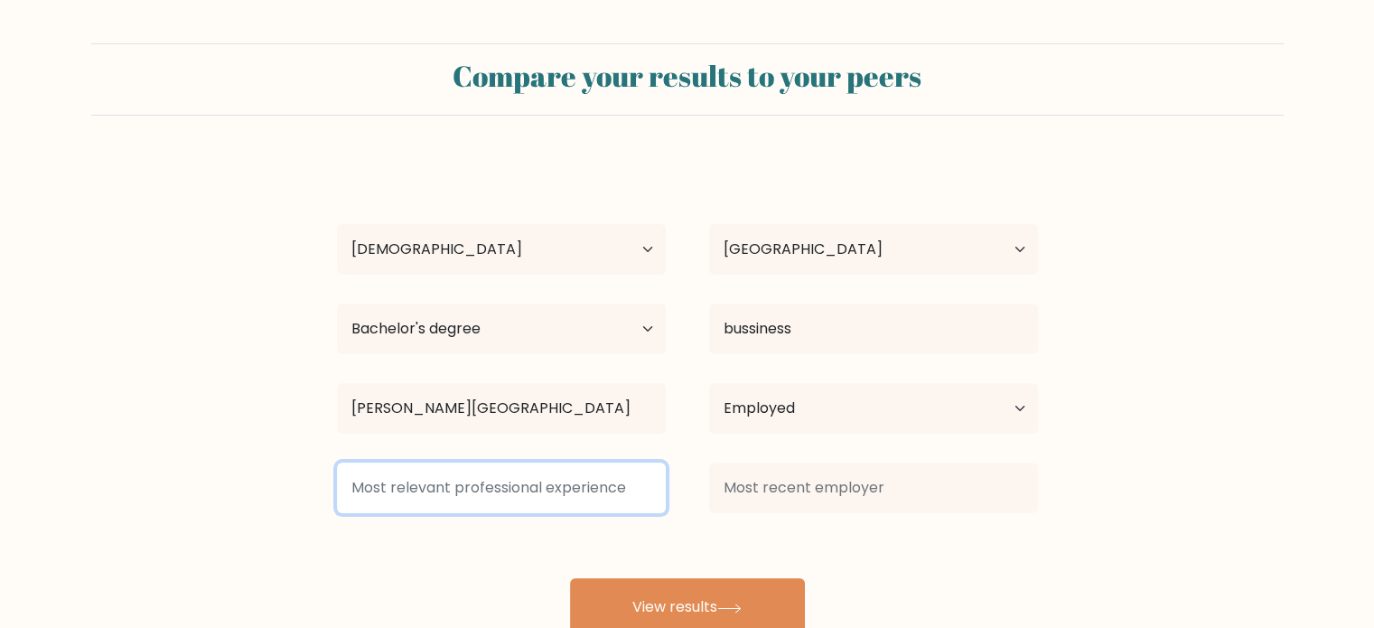
click at [542, 486] on input at bounding box center [501, 487] width 329 height 51
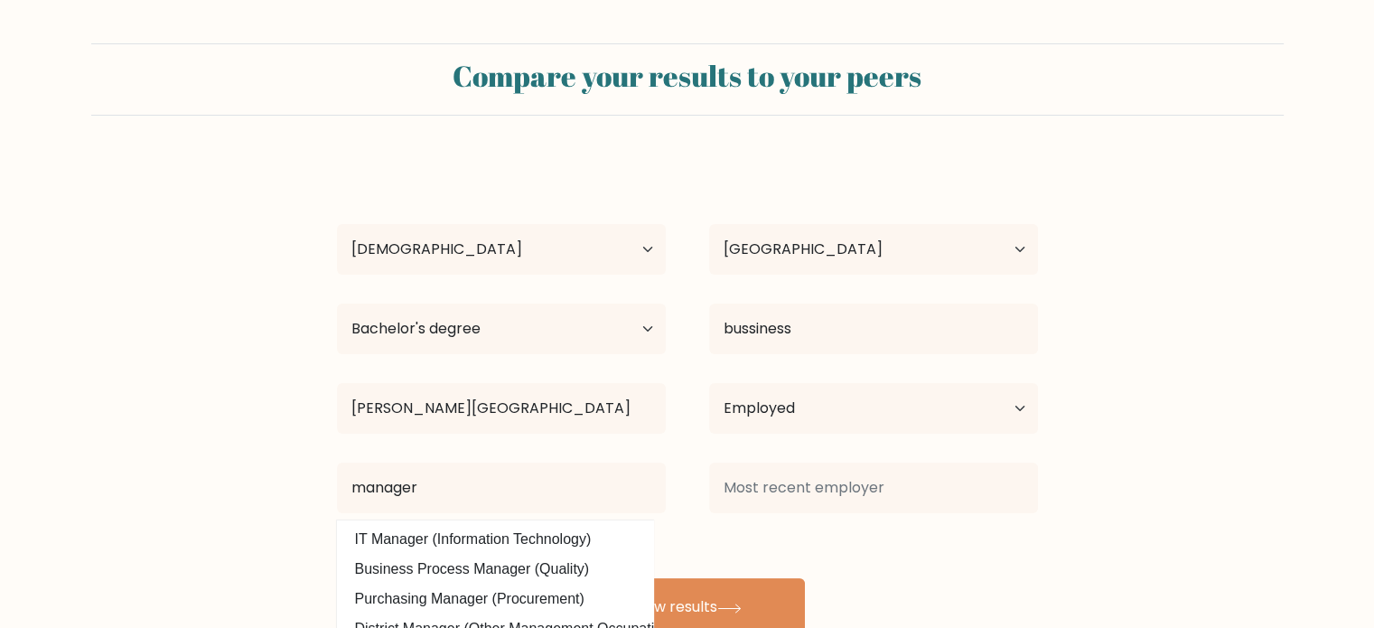
click at [589, 572] on option "Business Process Manager (Quality)" at bounding box center [494, 569] width 307 height 29
type input "Business Process Manager"
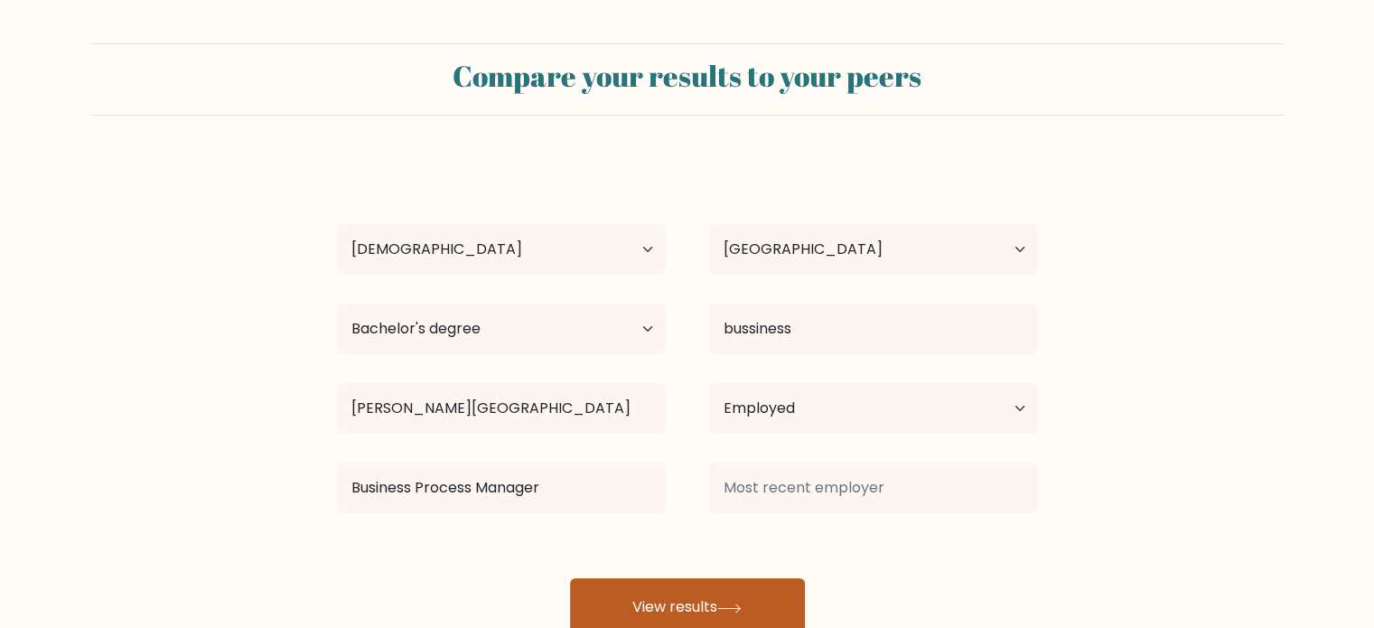
click at [687, 592] on button "View results" at bounding box center [687, 607] width 235 height 58
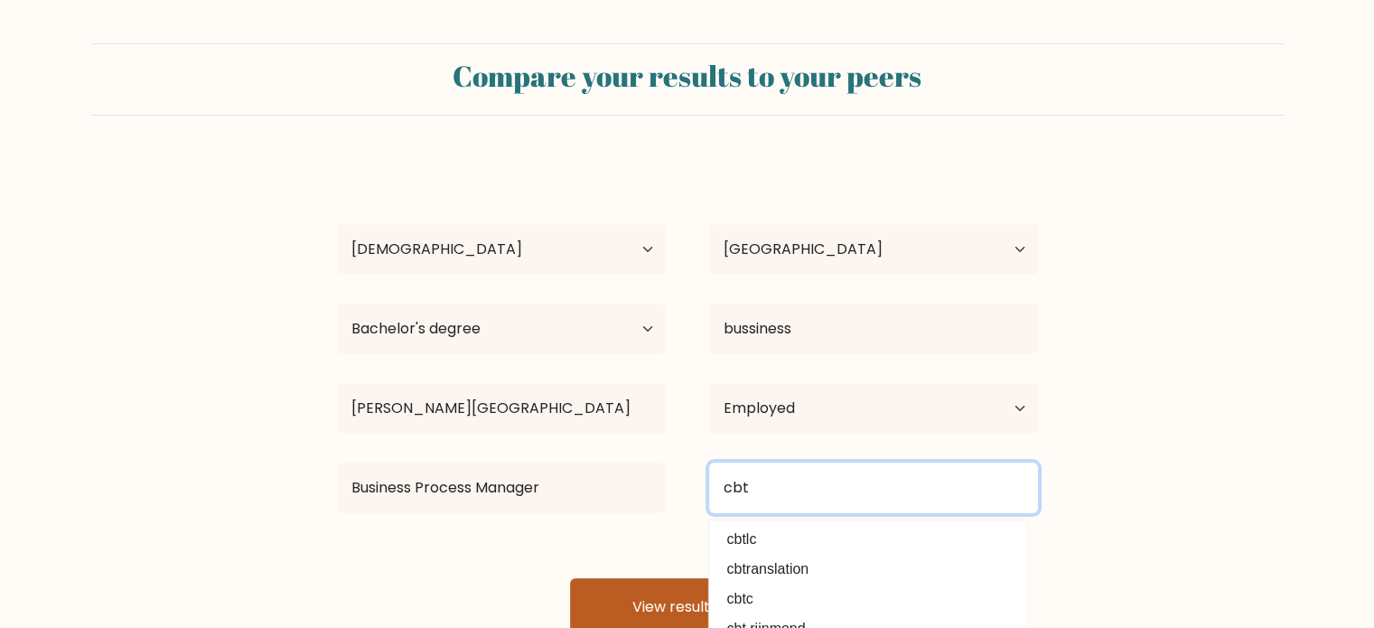
type input "cbt"
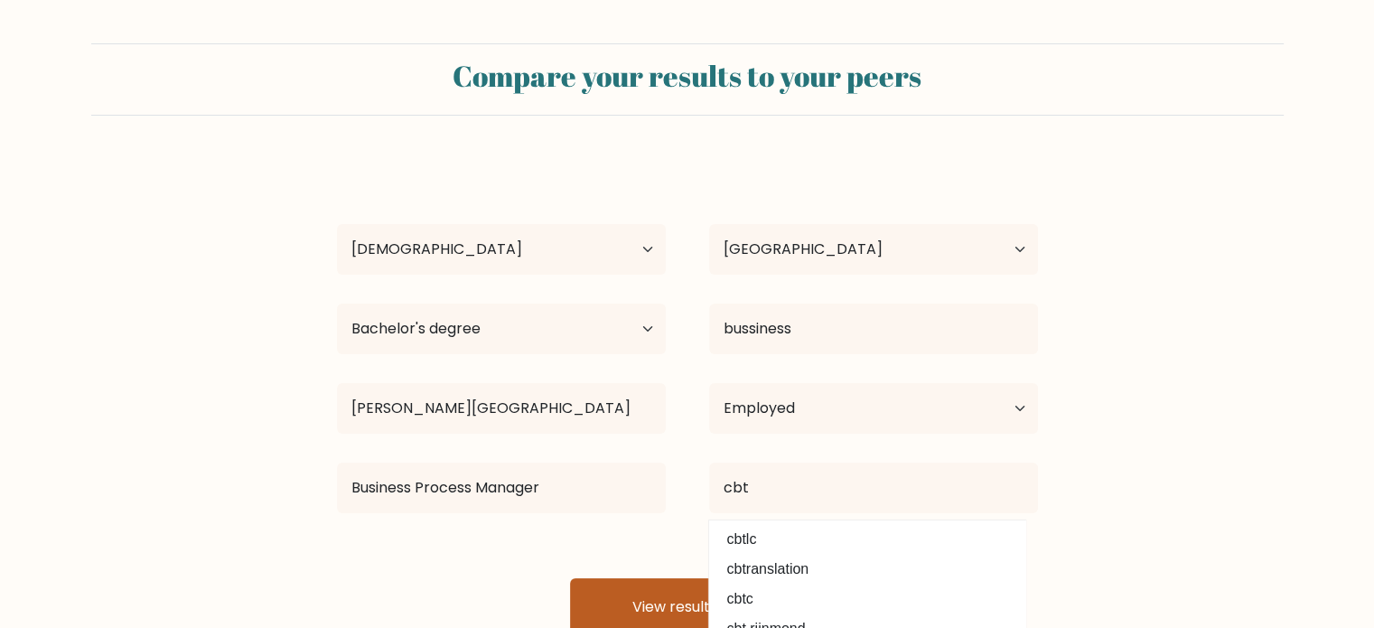
click at [665, 581] on button "View results" at bounding box center [687, 607] width 235 height 58
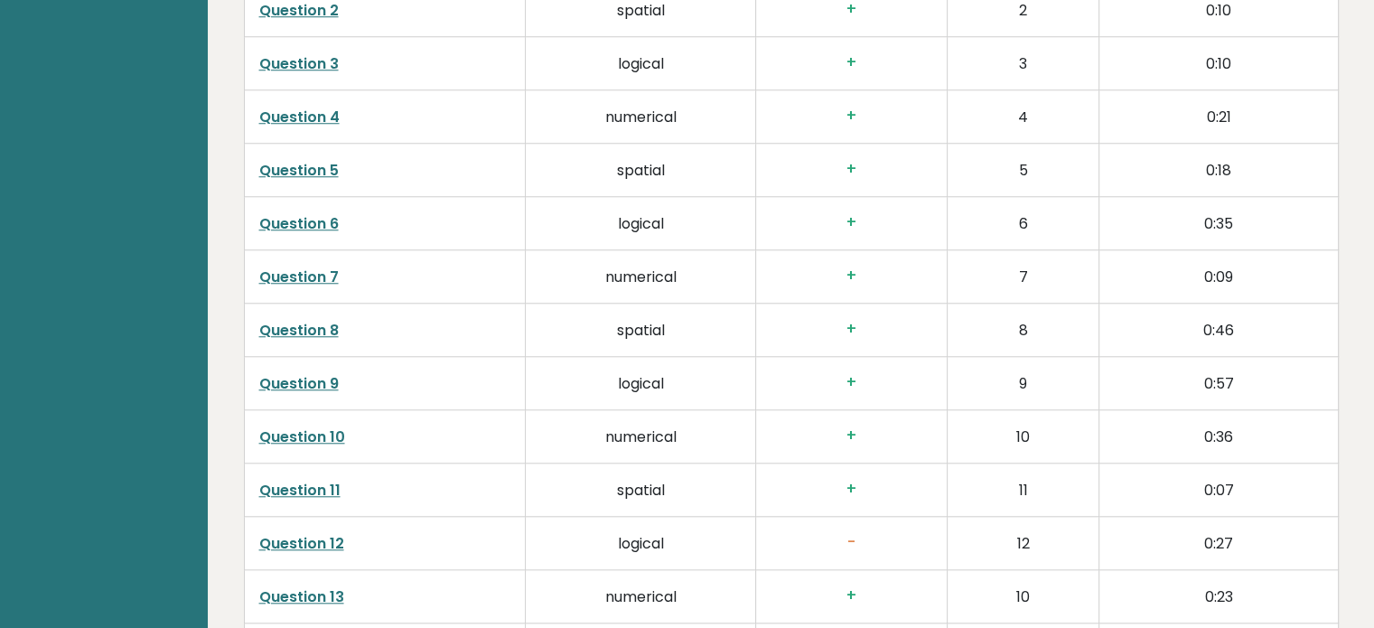
scroll to position [1806, 0]
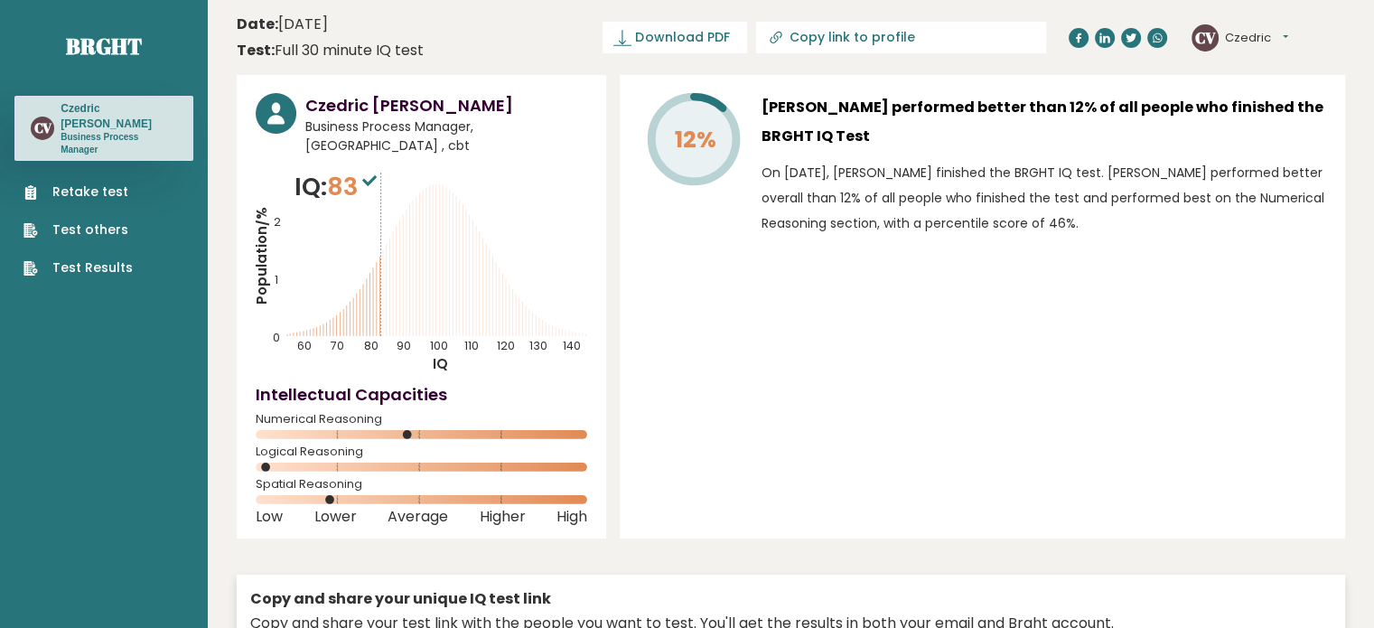
click at [1250, 40] on button "Czedric" at bounding box center [1256, 38] width 63 height 18
click at [107, 182] on link "Retake test" at bounding box center [77, 191] width 109 height 19
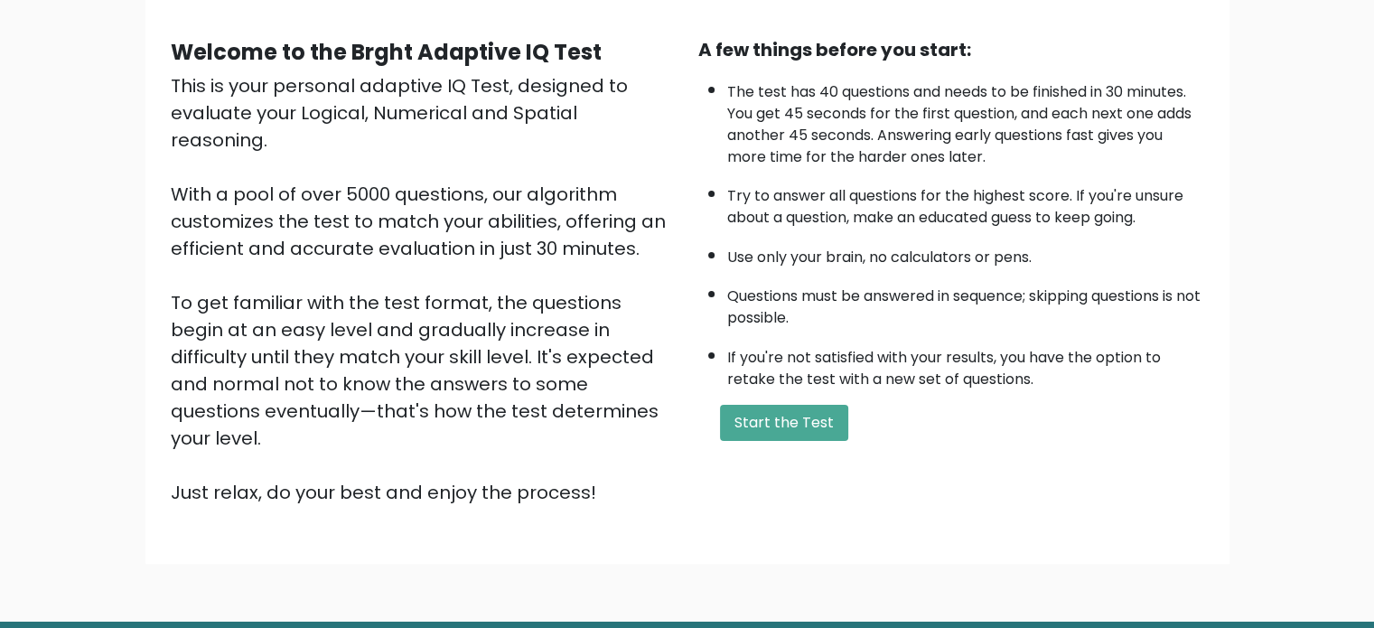
scroll to position [199, 0]
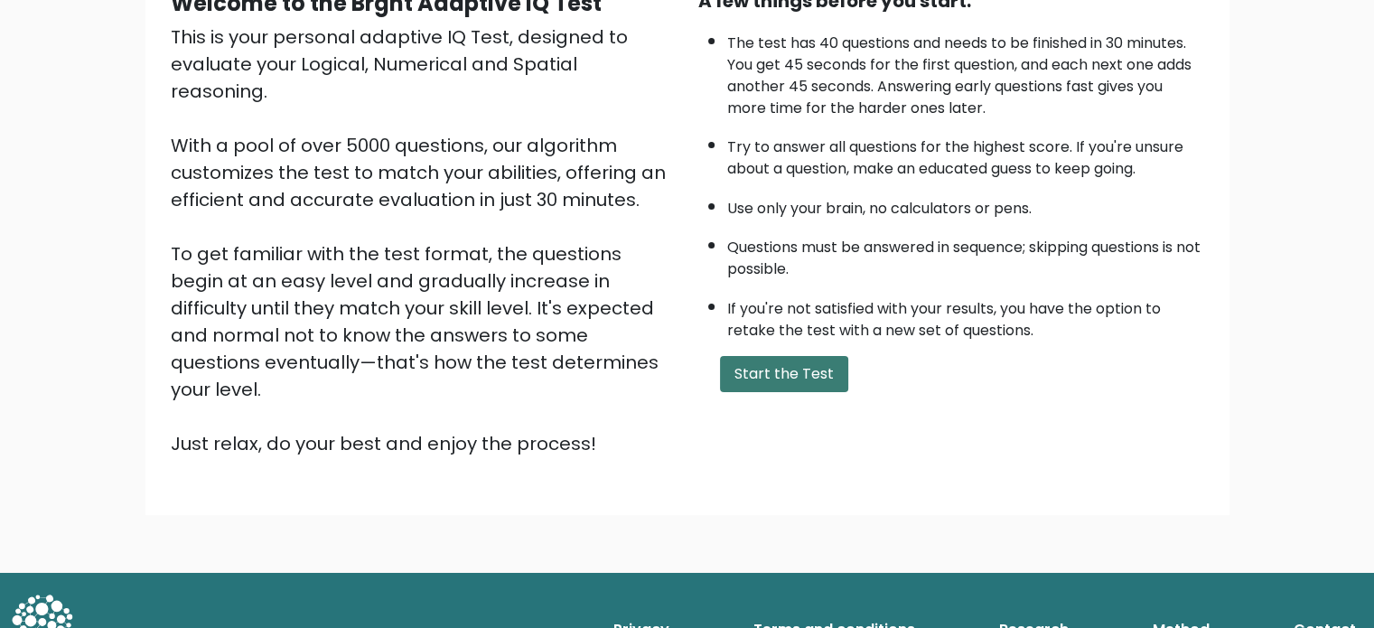
click at [794, 369] on button "Start the Test" at bounding box center [784, 374] width 128 height 36
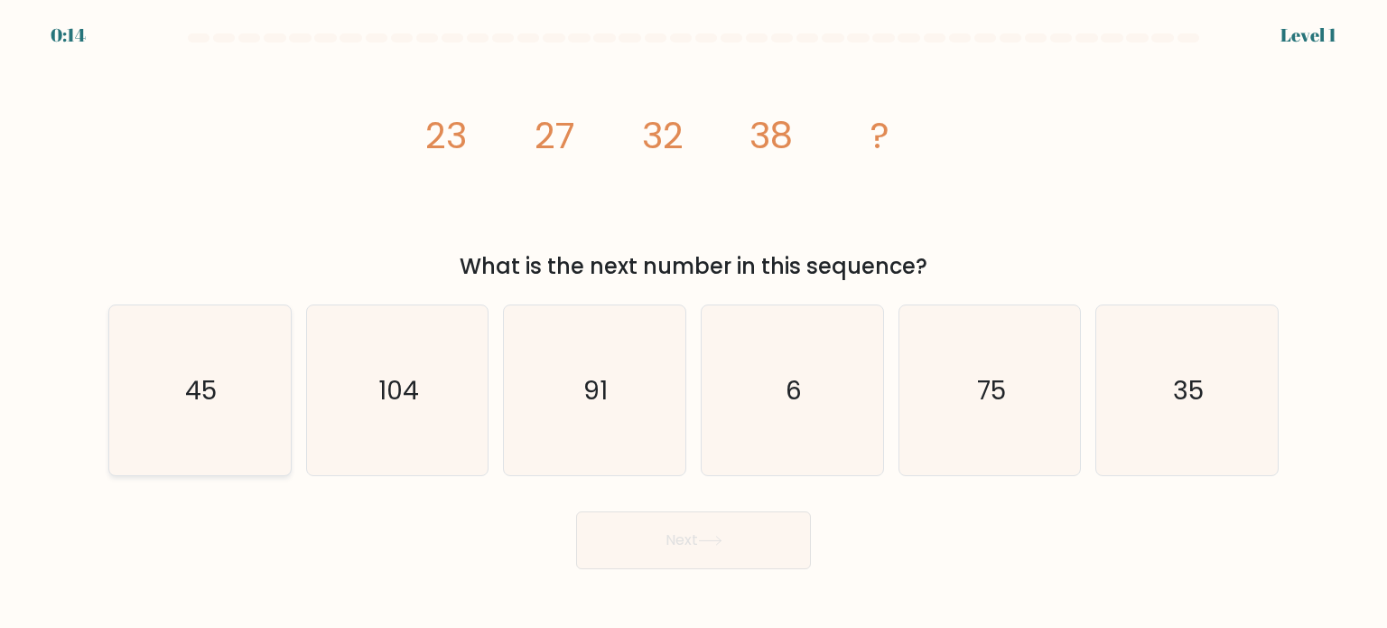
click at [204, 378] on text "45" at bounding box center [202, 389] width 32 height 36
click at [694, 323] on input "a. 45" at bounding box center [694, 318] width 1 height 9
radio input "true"
click at [642, 550] on button "Next" at bounding box center [693, 540] width 235 height 58
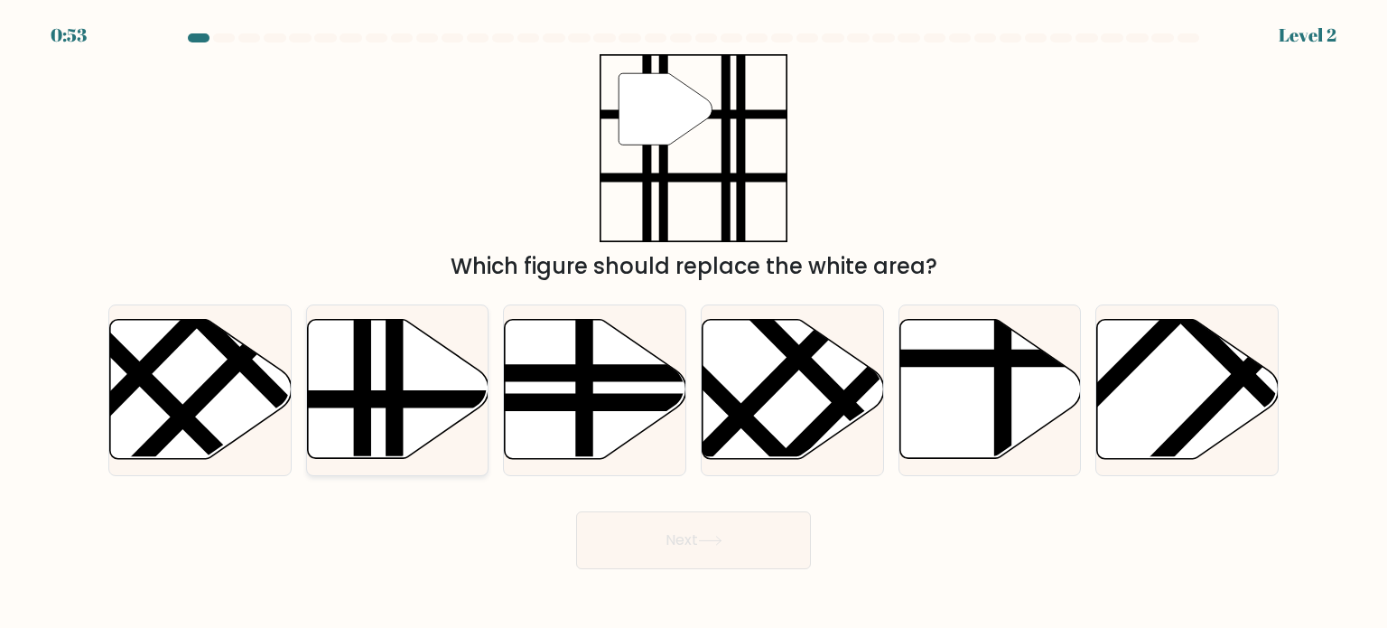
click at [412, 426] on icon at bounding box center [398, 389] width 182 height 139
click at [694, 323] on input "b." at bounding box center [694, 318] width 1 height 9
radio input "true"
click at [751, 557] on button "Next" at bounding box center [693, 540] width 235 height 58
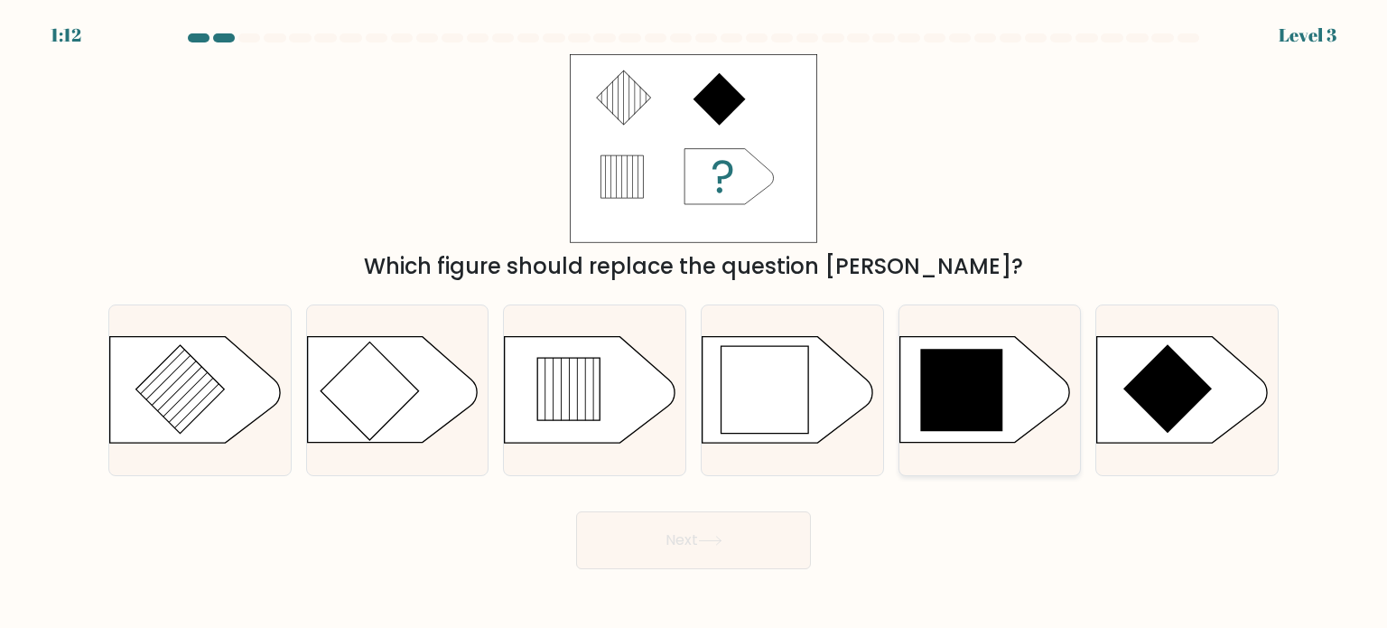
click at [949, 422] on icon at bounding box center [961, 391] width 82 height 82
click at [695, 323] on input "e." at bounding box center [694, 318] width 1 height 9
radio input "true"
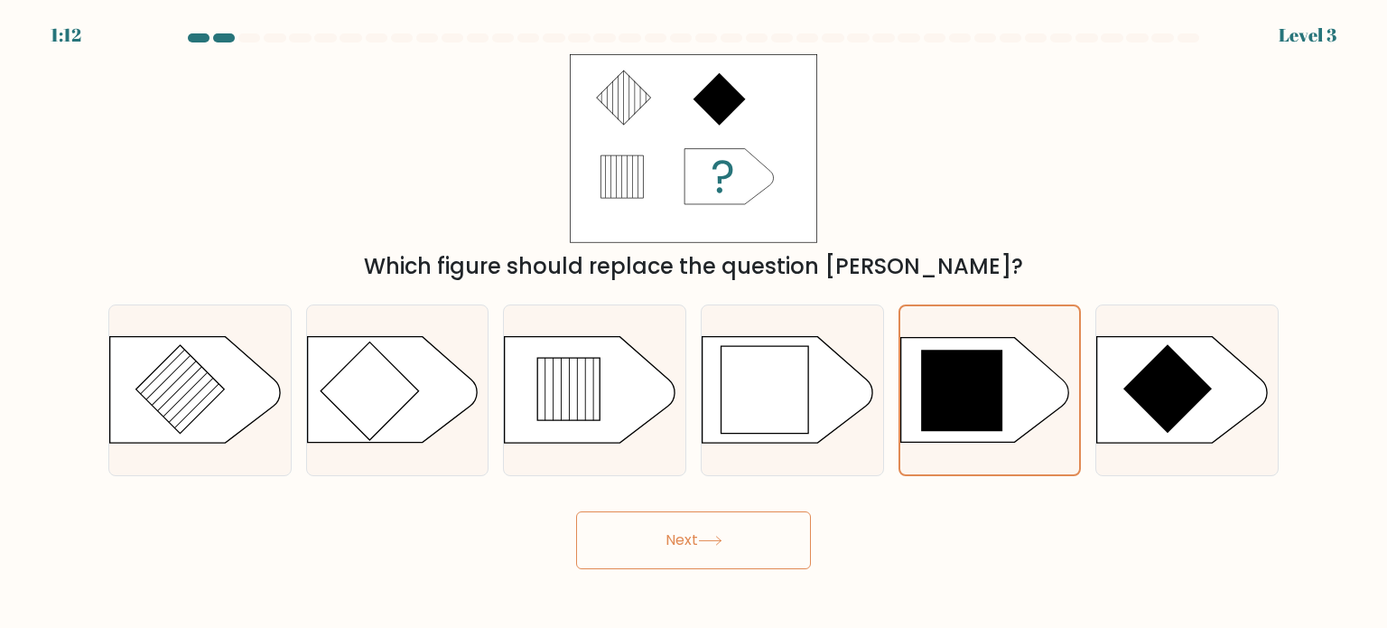
click at [684, 534] on button "Next" at bounding box center [693, 540] width 235 height 58
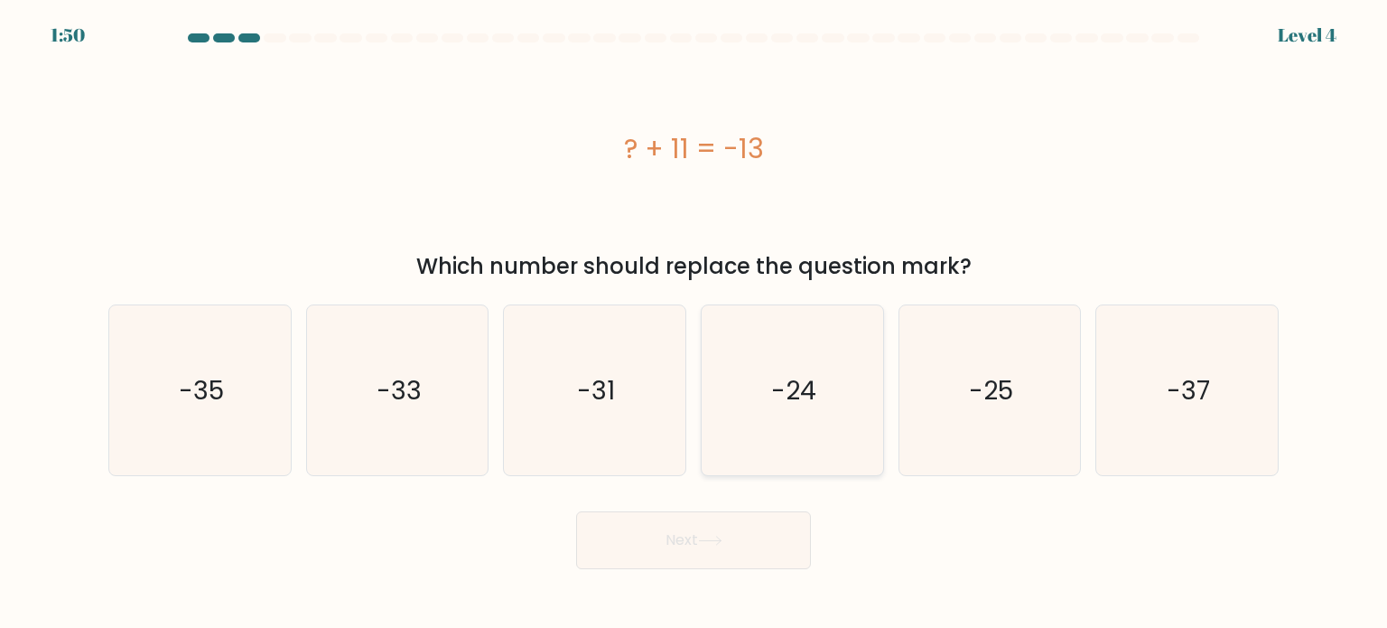
click at [815, 443] on icon "-24" at bounding box center [792, 390] width 170 height 170
click at [695, 323] on input "d. -24" at bounding box center [694, 318] width 1 height 9
radio input "true"
click at [718, 520] on button "Next" at bounding box center [693, 540] width 235 height 58
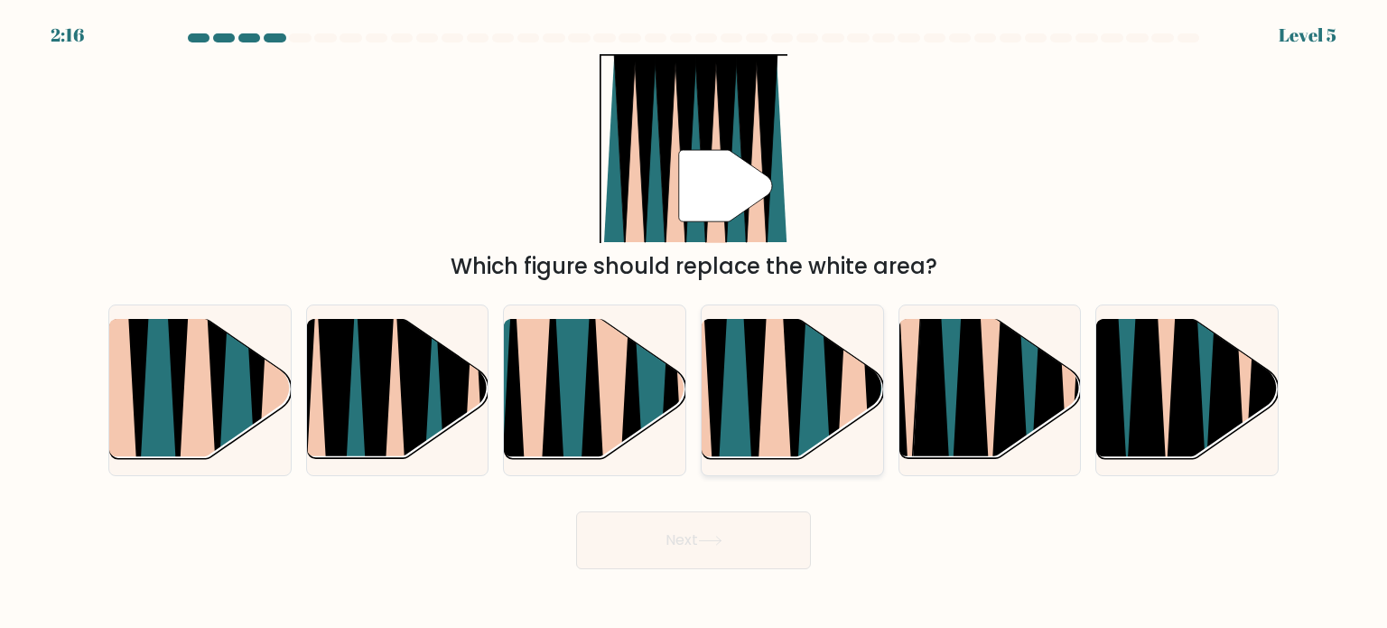
click at [799, 433] on icon at bounding box center [814, 317] width 40 height 362
click at [695, 323] on input "d." at bounding box center [694, 318] width 1 height 9
radio input "true"
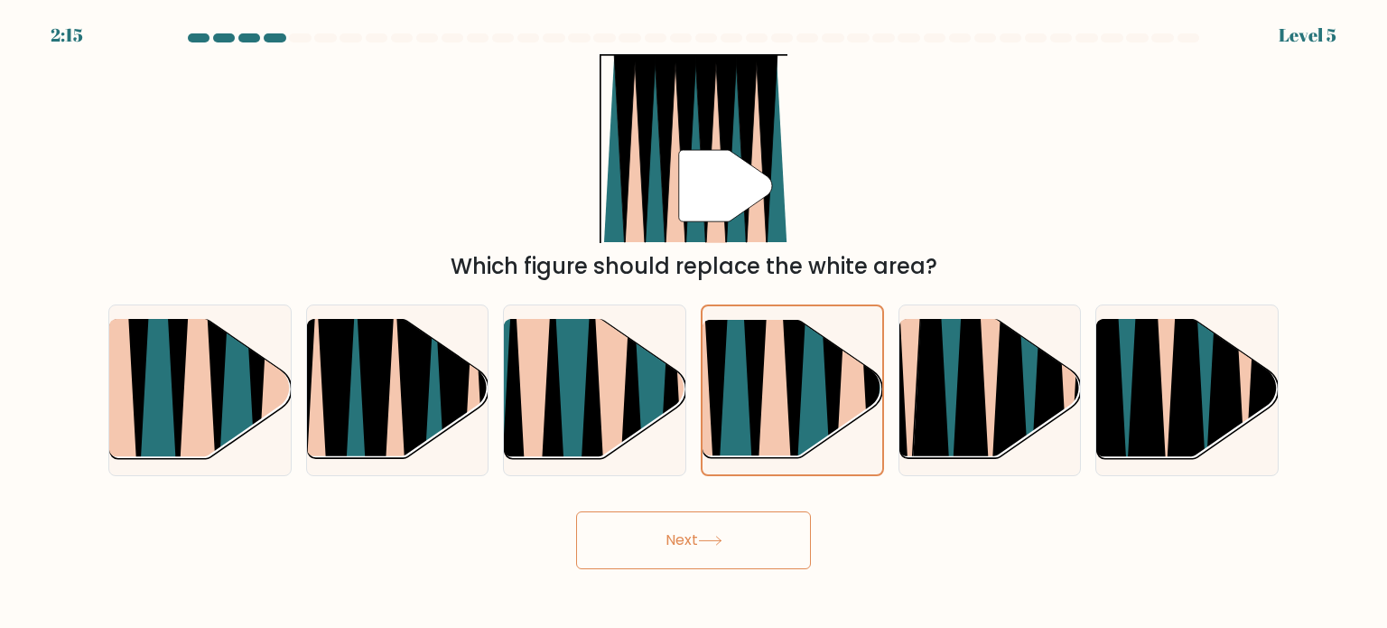
click at [762, 531] on button "Next" at bounding box center [693, 540] width 235 height 58
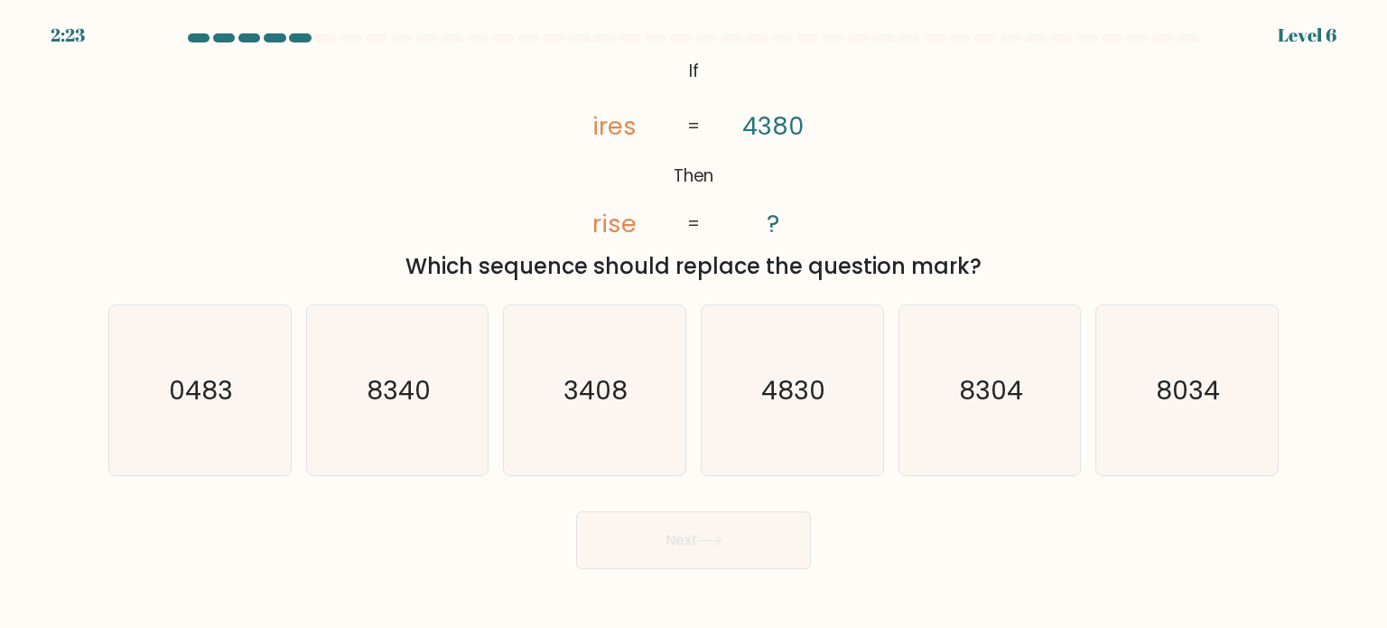
click at [636, 298] on div "a. 0483 b. 8340 c." at bounding box center [693, 383] width 1185 height 186
click at [656, 409] on icon "3408" at bounding box center [594, 390] width 170 height 170
click at [694, 323] on input "c. 3408" at bounding box center [694, 318] width 1 height 9
radio input "true"
click at [661, 546] on button "Next" at bounding box center [693, 540] width 235 height 58
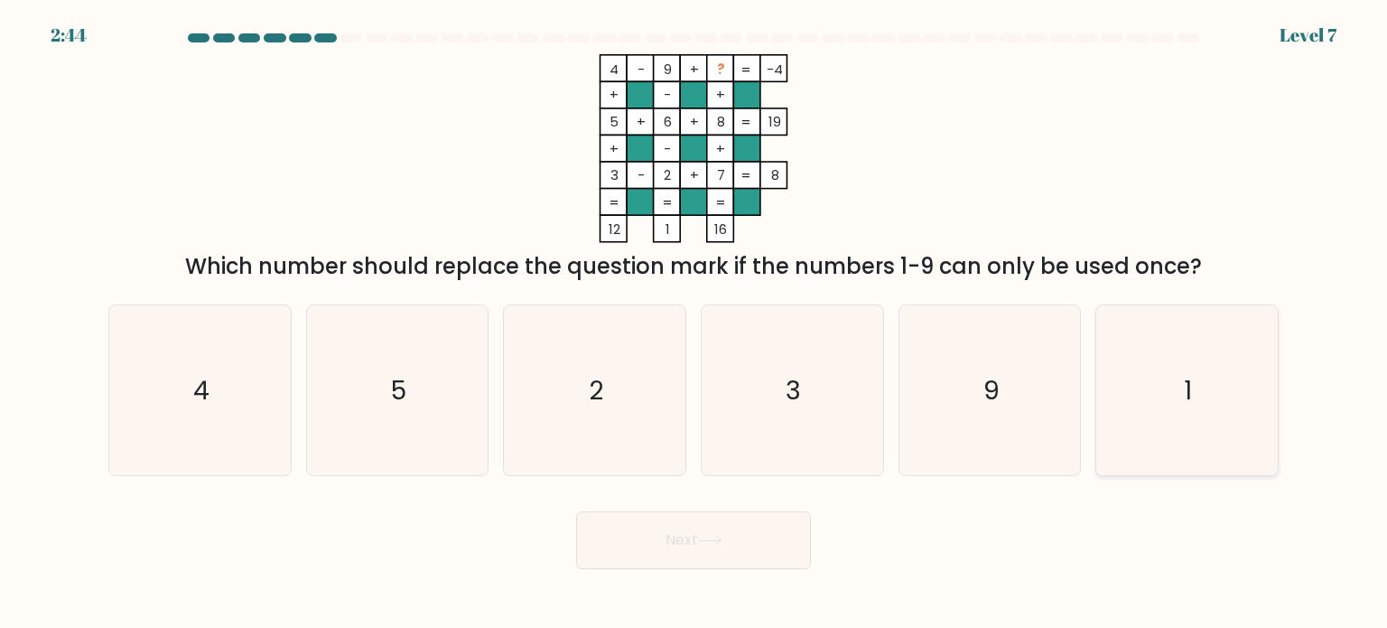
click at [1149, 372] on icon "1" at bounding box center [1187, 390] width 170 height 170
click at [695, 323] on input "f. 1" at bounding box center [694, 318] width 1 height 9
radio input "true"
click at [643, 552] on button "Next" at bounding box center [693, 540] width 235 height 58
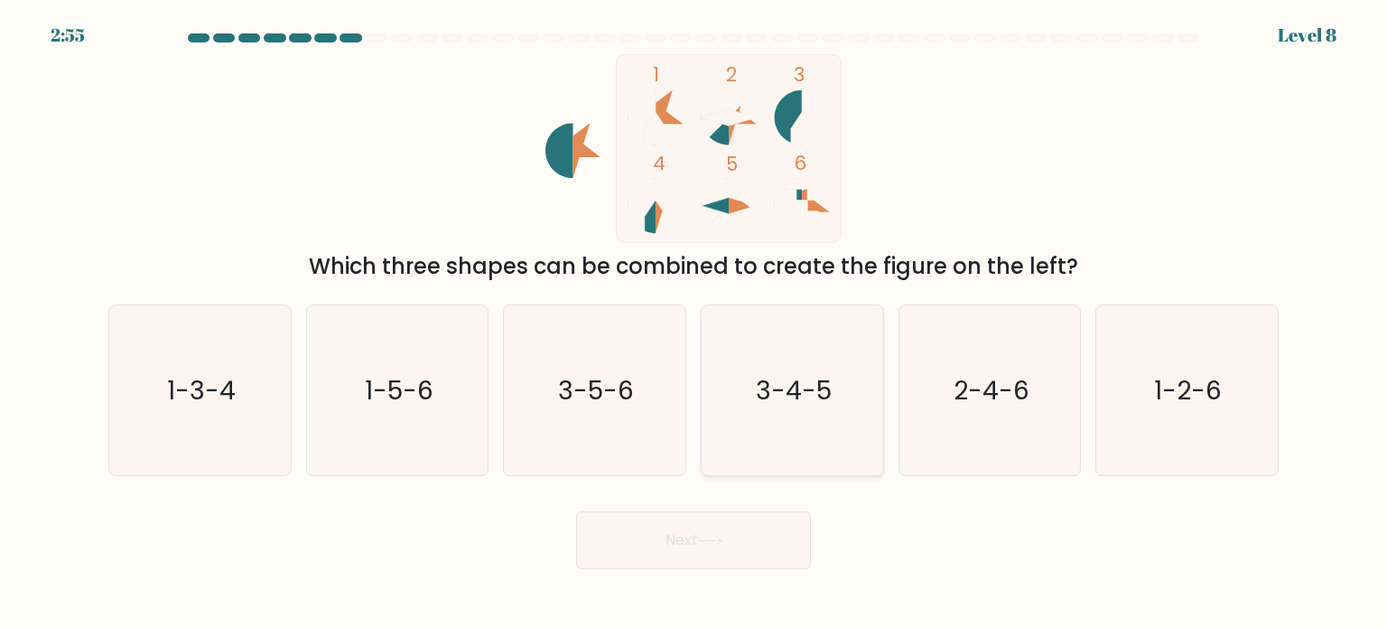
click at [798, 405] on text "3-4-5" at bounding box center [794, 389] width 76 height 36
click at [695, 323] on input "d. 3-4-5" at bounding box center [694, 318] width 1 height 9
radio input "true"
click at [721, 504] on div "Next" at bounding box center [694, 533] width 1192 height 71
click at [724, 515] on button "Next" at bounding box center [693, 540] width 235 height 58
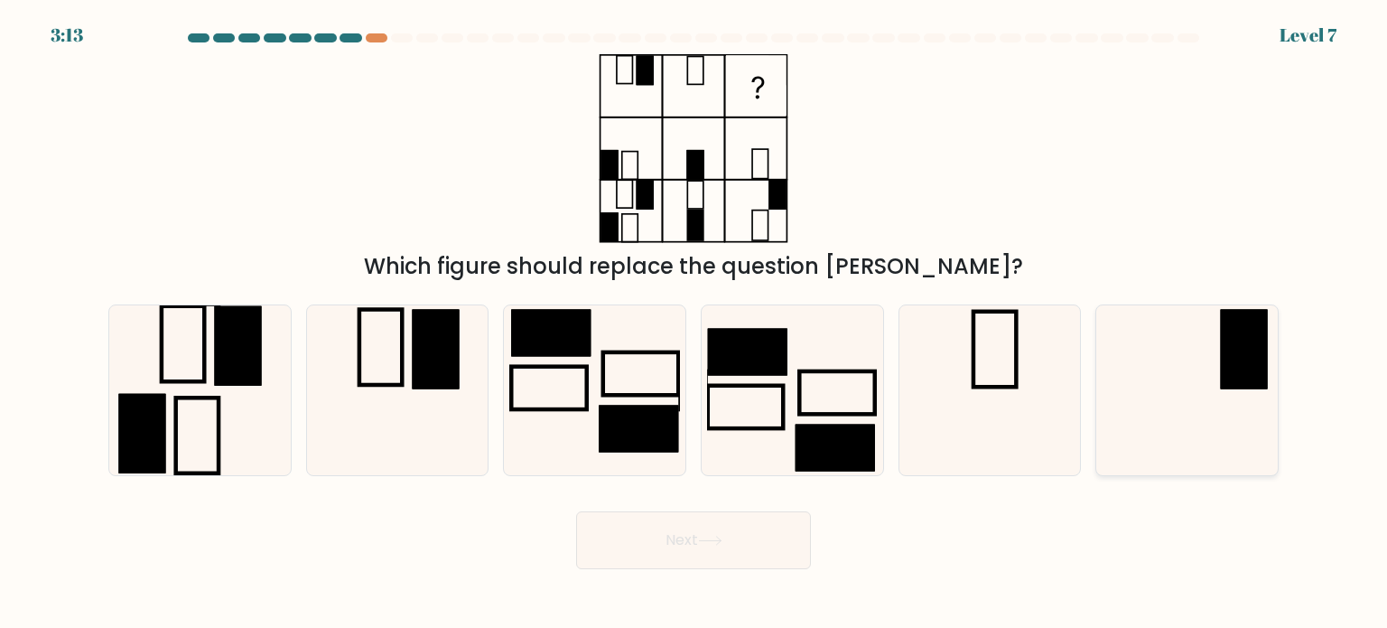
click at [1239, 379] on rect at bounding box center [1244, 348] width 47 height 79
click at [695, 323] on input "f." at bounding box center [694, 318] width 1 height 9
radio input "true"
click at [742, 519] on button "Next" at bounding box center [693, 540] width 235 height 58
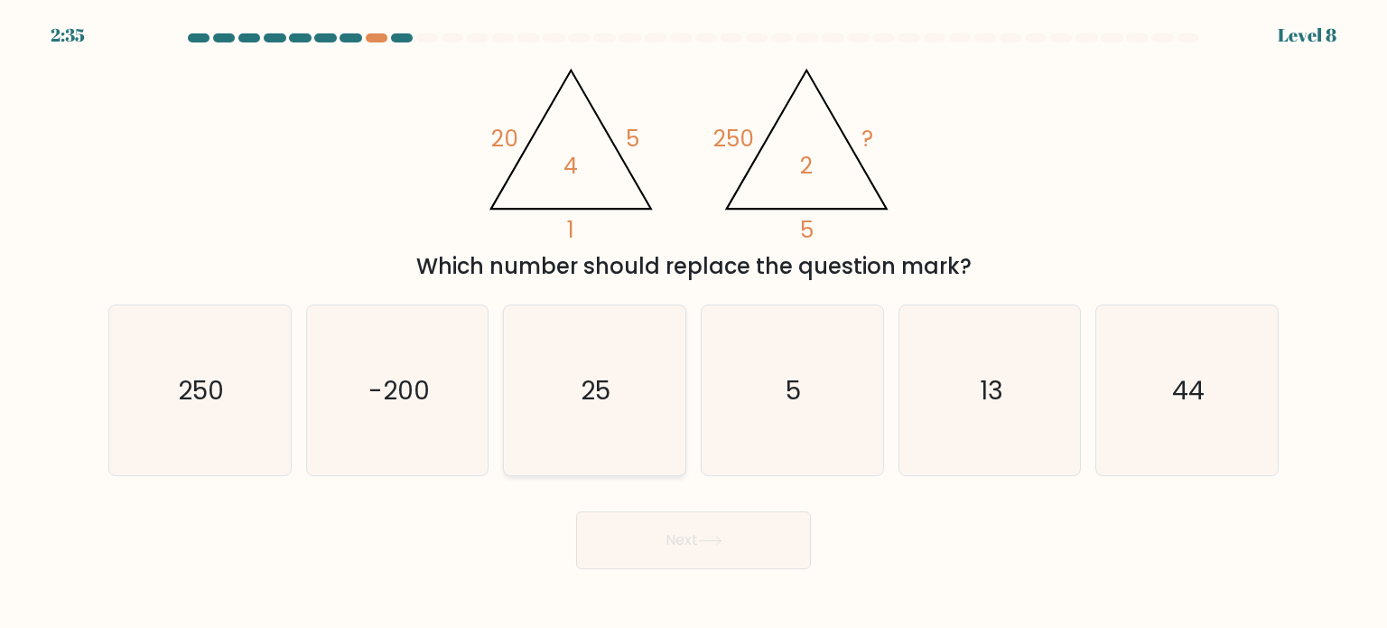
click at [567, 415] on icon "25" at bounding box center [594, 390] width 170 height 170
click at [694, 323] on input "c. 25" at bounding box center [694, 318] width 1 height 9
radio input "true"
click at [567, 415] on icon "25" at bounding box center [594, 390] width 168 height 168
click at [694, 323] on input "c. 25" at bounding box center [694, 318] width 1 height 9
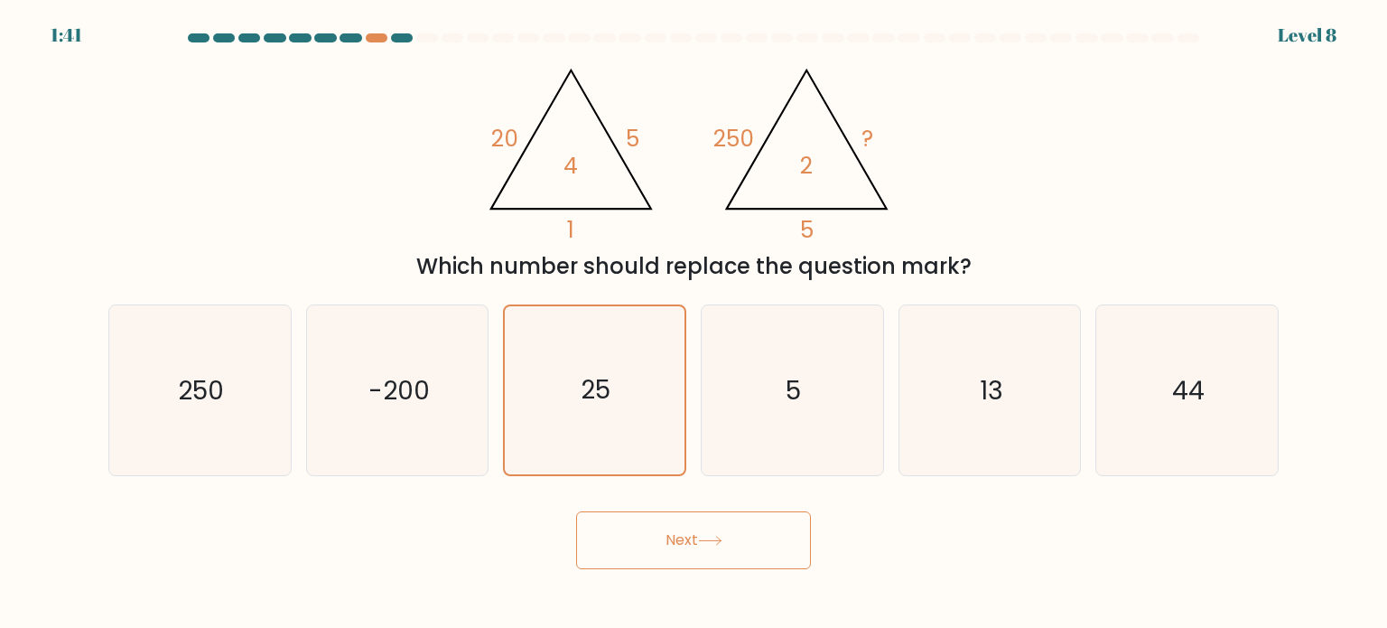
click at [643, 537] on button "Next" at bounding box center [693, 540] width 235 height 58
click at [693, 530] on button "Next" at bounding box center [693, 540] width 235 height 58
click at [729, 545] on button "Next" at bounding box center [693, 540] width 235 height 58
click at [730, 546] on button "Next" at bounding box center [693, 540] width 235 height 58
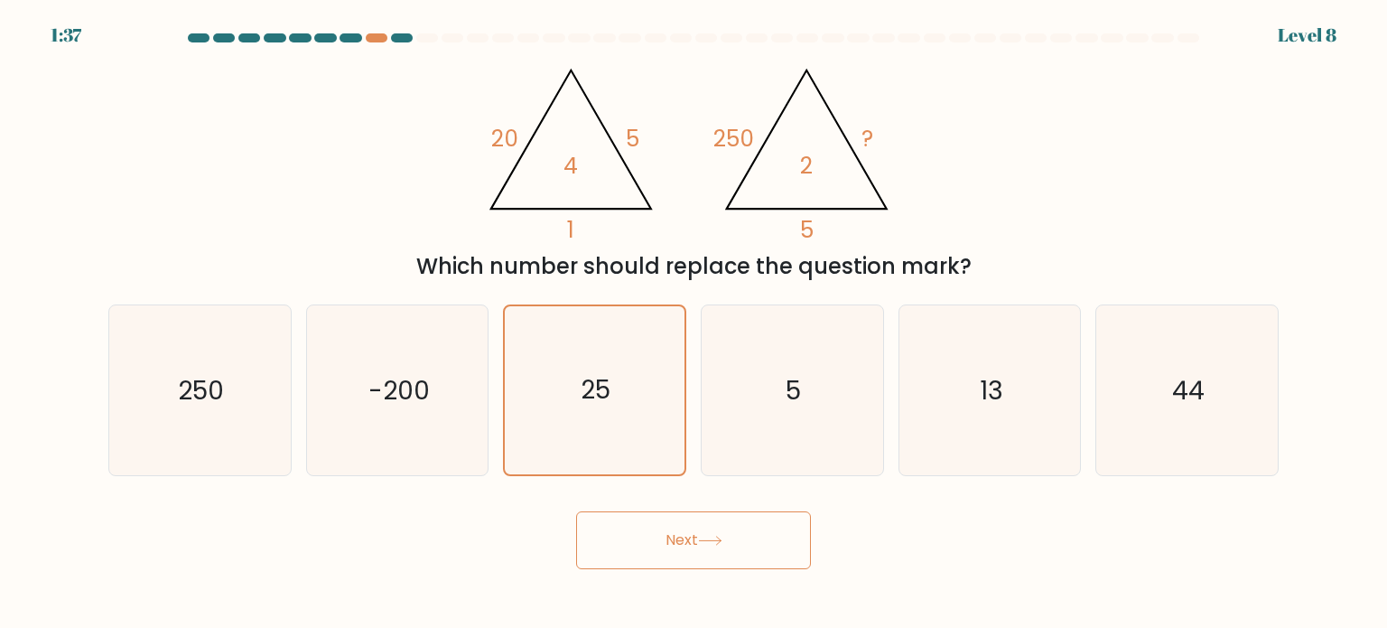
click at [730, 546] on button "Next" at bounding box center [693, 540] width 235 height 58
click at [728, 552] on button "Next" at bounding box center [693, 540] width 235 height 58
click at [727, 553] on button "Next" at bounding box center [693, 540] width 235 height 58
click at [728, 555] on button "Next" at bounding box center [693, 540] width 235 height 58
click at [729, 556] on button "Next" at bounding box center [693, 540] width 235 height 58
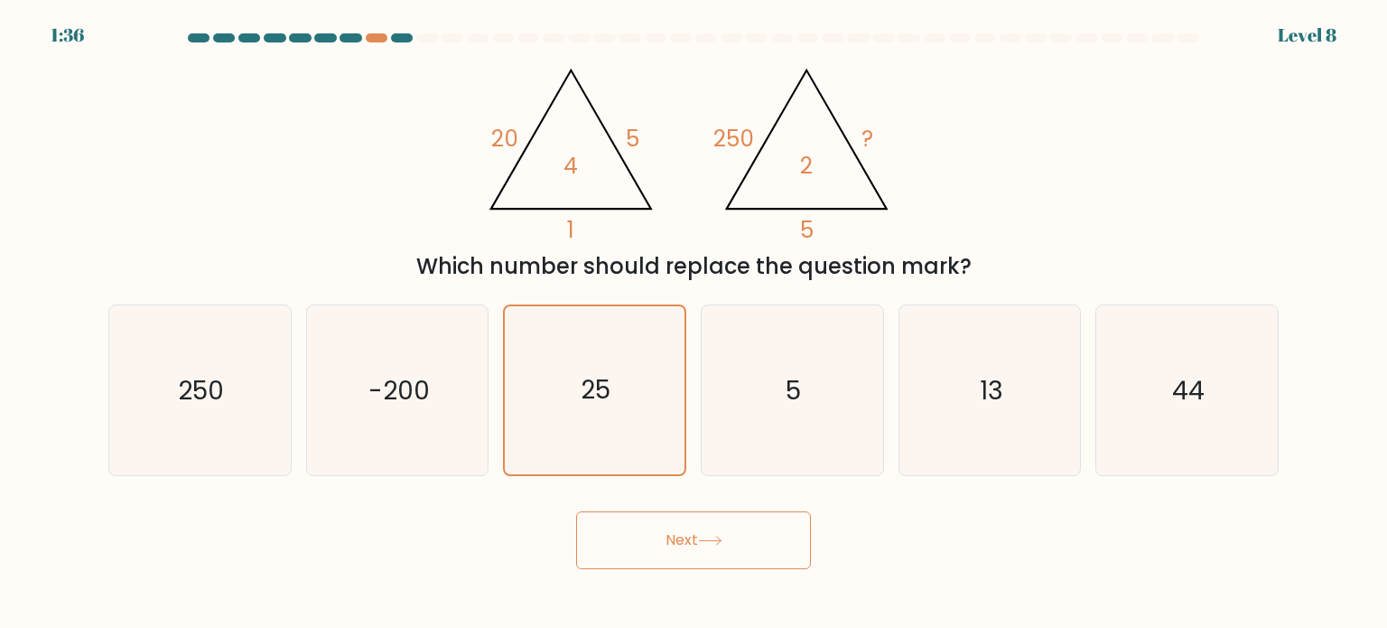
click at [729, 559] on button "Next" at bounding box center [693, 540] width 235 height 58
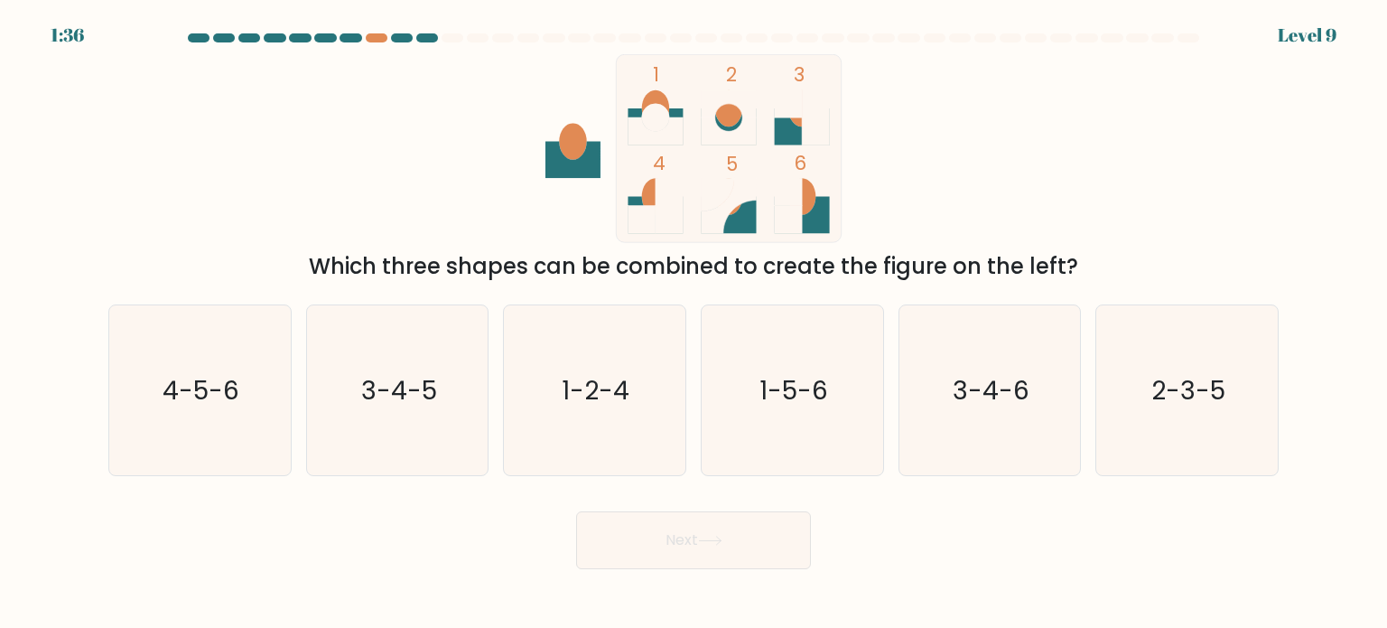
click at [729, 559] on button "Next" at bounding box center [693, 540] width 235 height 58
click at [236, 381] on text "4-5-6" at bounding box center [201, 389] width 77 height 36
click at [694, 323] on input "a. 4-5-6" at bounding box center [694, 318] width 1 height 9
radio input "true"
click at [682, 543] on button "Next" at bounding box center [693, 540] width 235 height 58
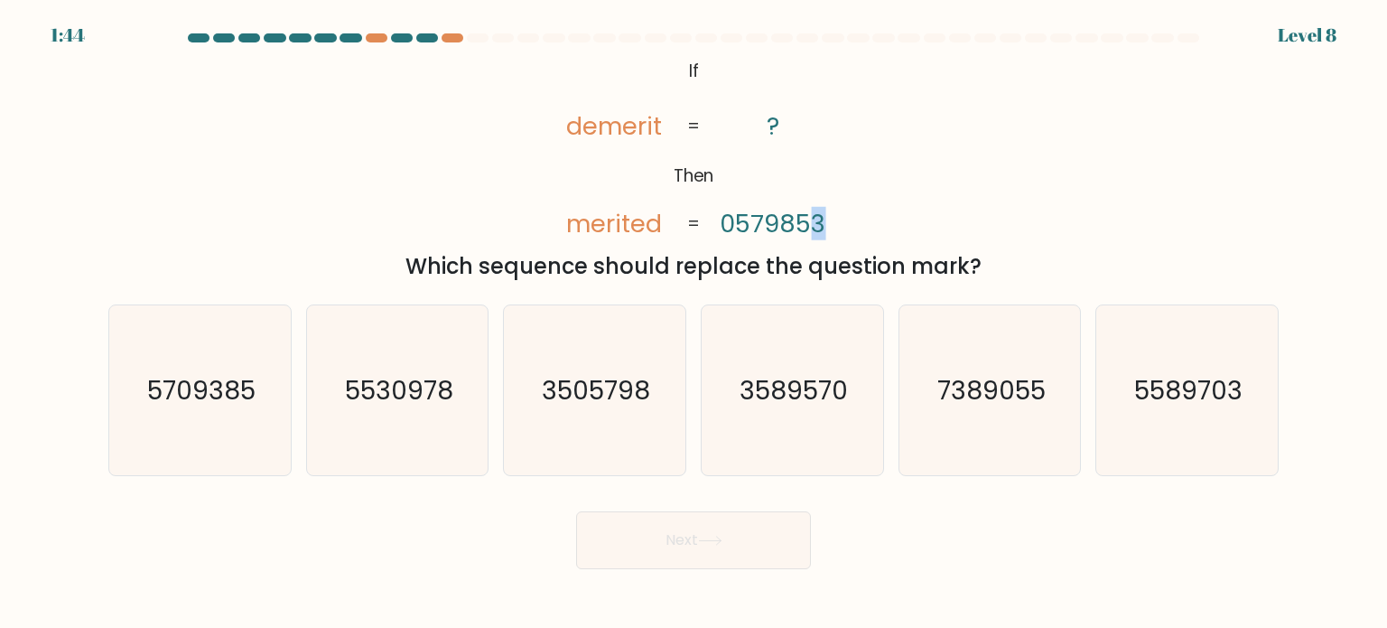
drag, startPoint x: 821, startPoint y: 216, endPoint x: 811, endPoint y: 218, distance: 10.1
click at [811, 218] on tspan "0579853" at bounding box center [774, 223] width 106 height 33
click at [652, 326] on icon "3505798" at bounding box center [594, 390] width 170 height 170
click at [694, 323] on input "c. 3505798" at bounding box center [694, 318] width 1 height 9
radio input "true"
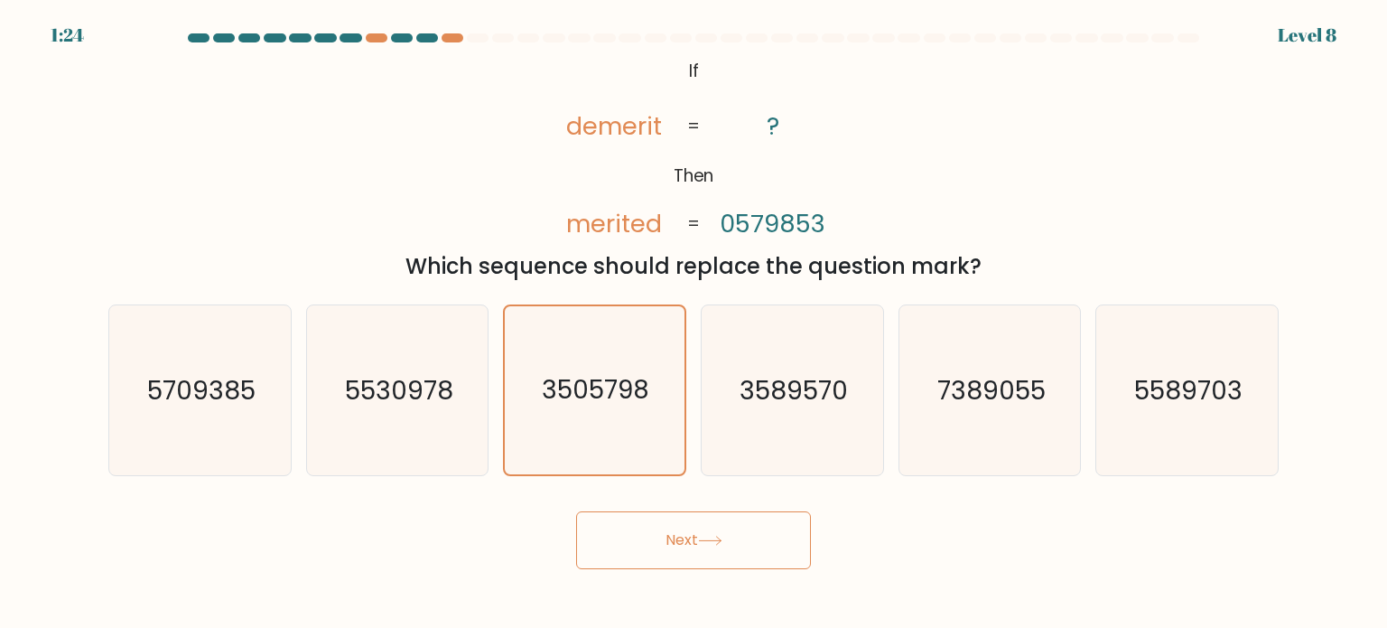
click at [696, 550] on button "Next" at bounding box center [693, 540] width 235 height 58
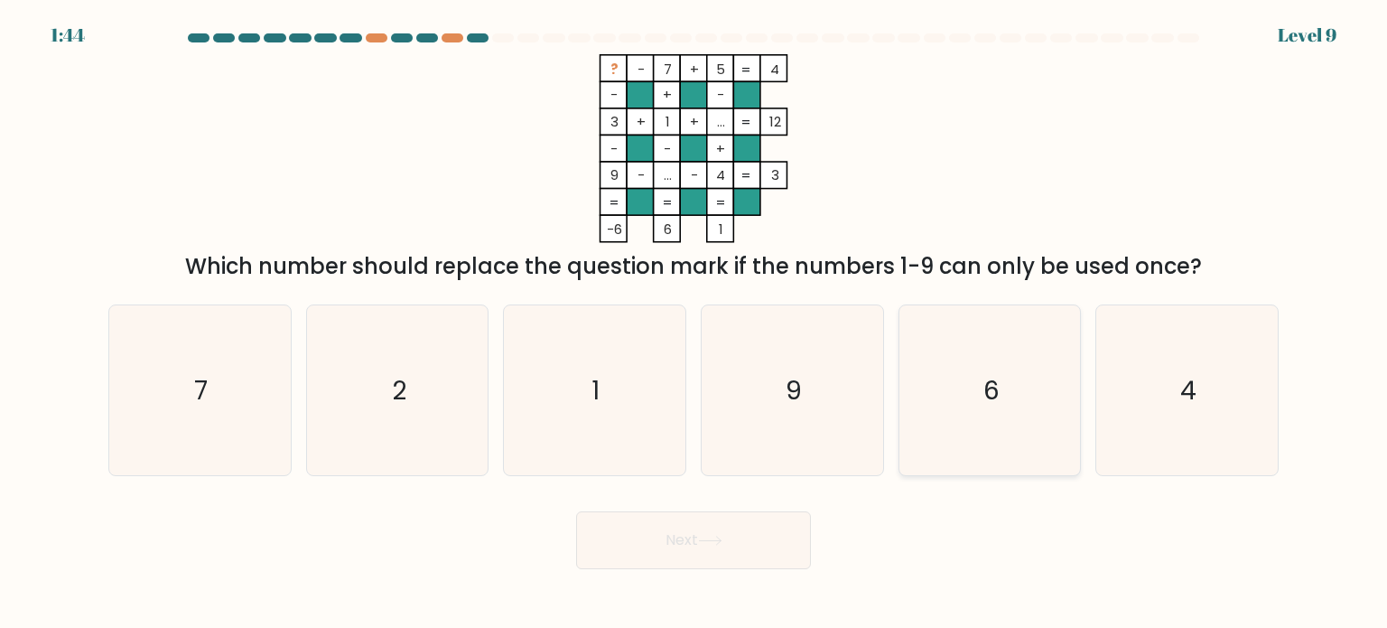
click at [940, 389] on icon "6" at bounding box center [990, 390] width 170 height 170
click at [695, 323] on input "e. 6" at bounding box center [694, 318] width 1 height 9
radio input "true"
click at [755, 536] on button "Next" at bounding box center [693, 540] width 235 height 58
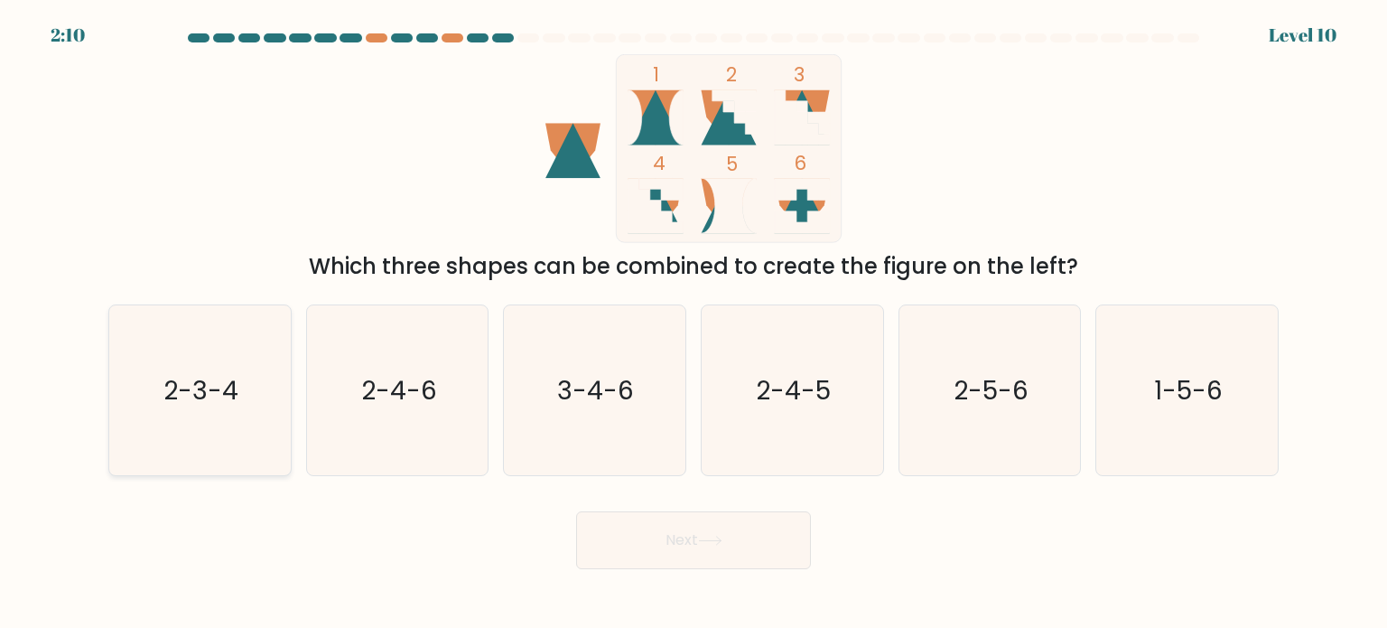
click at [127, 332] on icon "2-3-4" at bounding box center [200, 390] width 170 height 170
click at [694, 323] on input "a. 2-3-4" at bounding box center [694, 318] width 1 height 9
radio input "true"
click at [705, 512] on button "Next" at bounding box center [693, 540] width 235 height 58
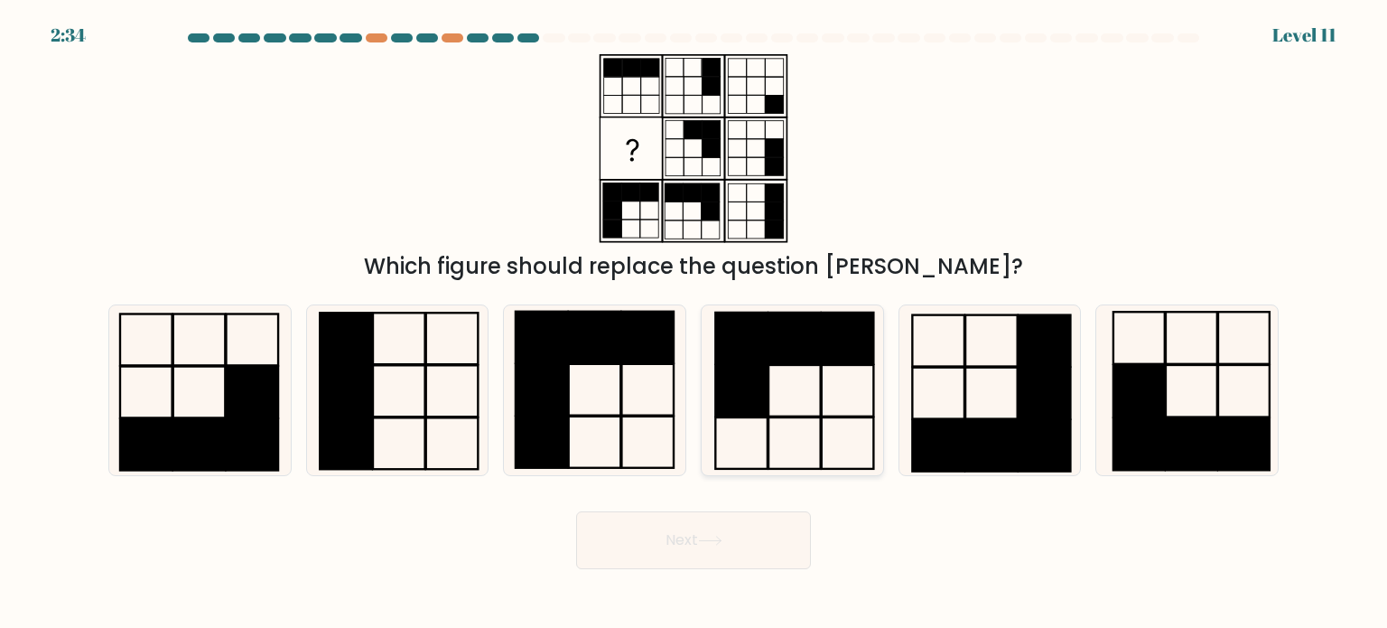
click at [786, 375] on icon at bounding box center [792, 390] width 170 height 170
click at [695, 323] on input "d." at bounding box center [694, 318] width 1 height 9
radio input "true"
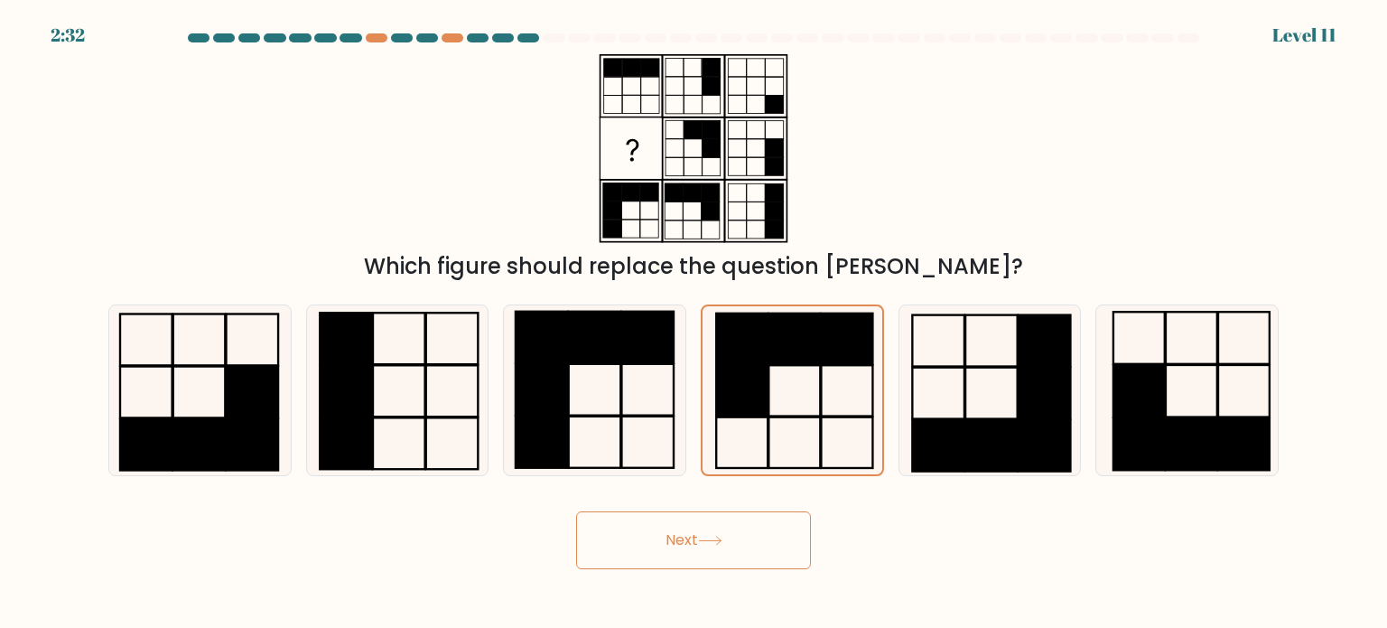
click at [719, 551] on button "Next" at bounding box center [693, 540] width 235 height 58
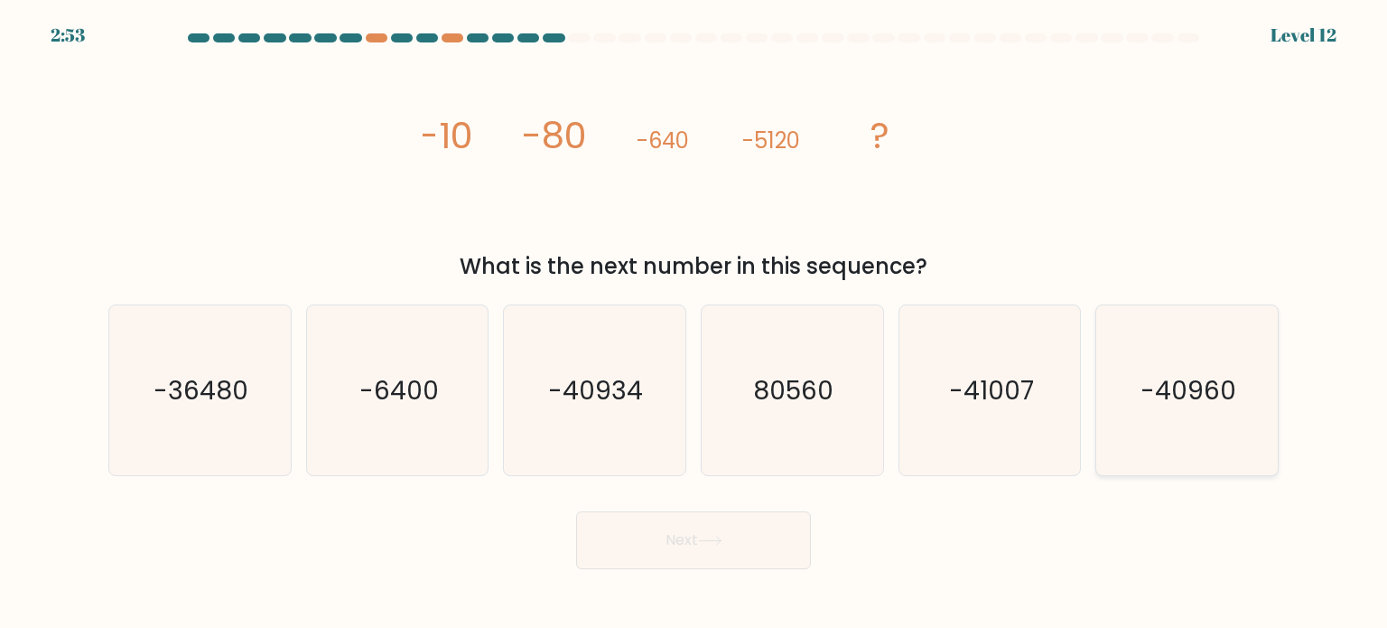
click at [1179, 412] on icon "-40960" at bounding box center [1187, 390] width 170 height 170
click at [695, 323] on input "f. -40960" at bounding box center [694, 318] width 1 height 9
radio input "true"
click at [770, 530] on button "Next" at bounding box center [693, 540] width 235 height 58
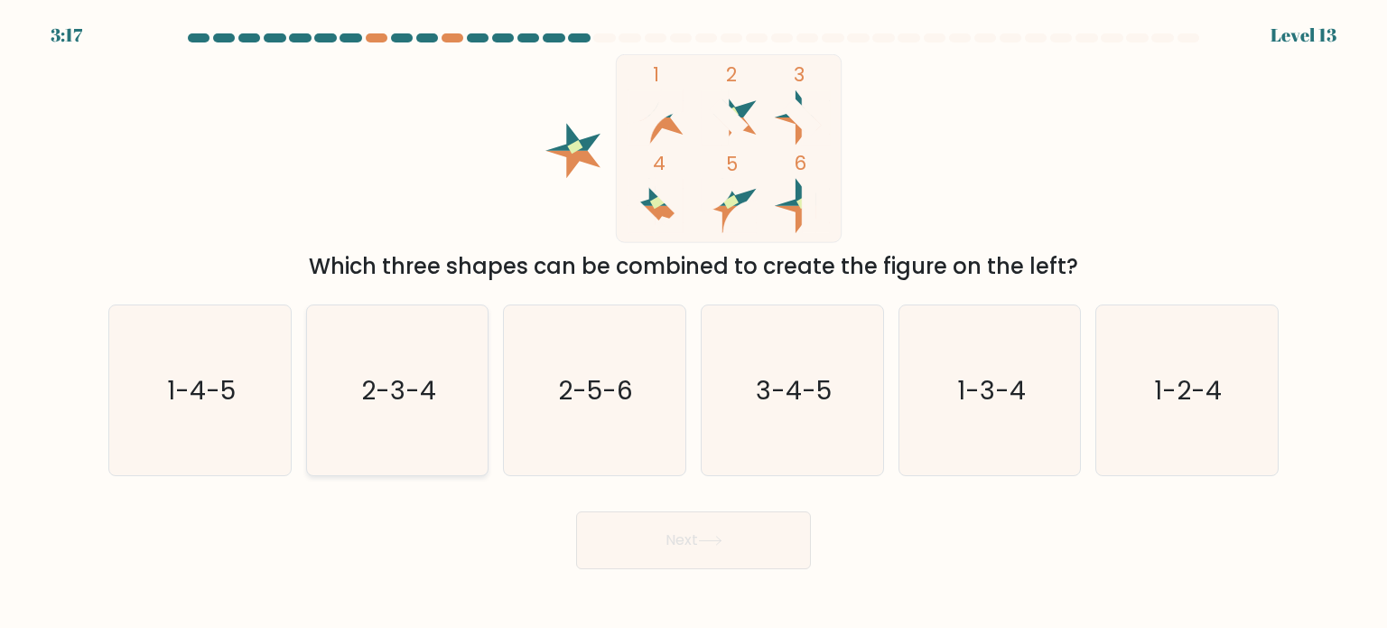
drag, startPoint x: 412, startPoint y: 433, endPoint x: 421, endPoint y: 440, distance: 11.6
click at [414, 433] on icon "2-3-4" at bounding box center [398, 390] width 170 height 170
click at [503, 438] on div "2-5-6" at bounding box center [594, 390] width 183 height 172
click at [694, 323] on input "c. 2-5-6" at bounding box center [694, 318] width 1 height 9
radio input "true"
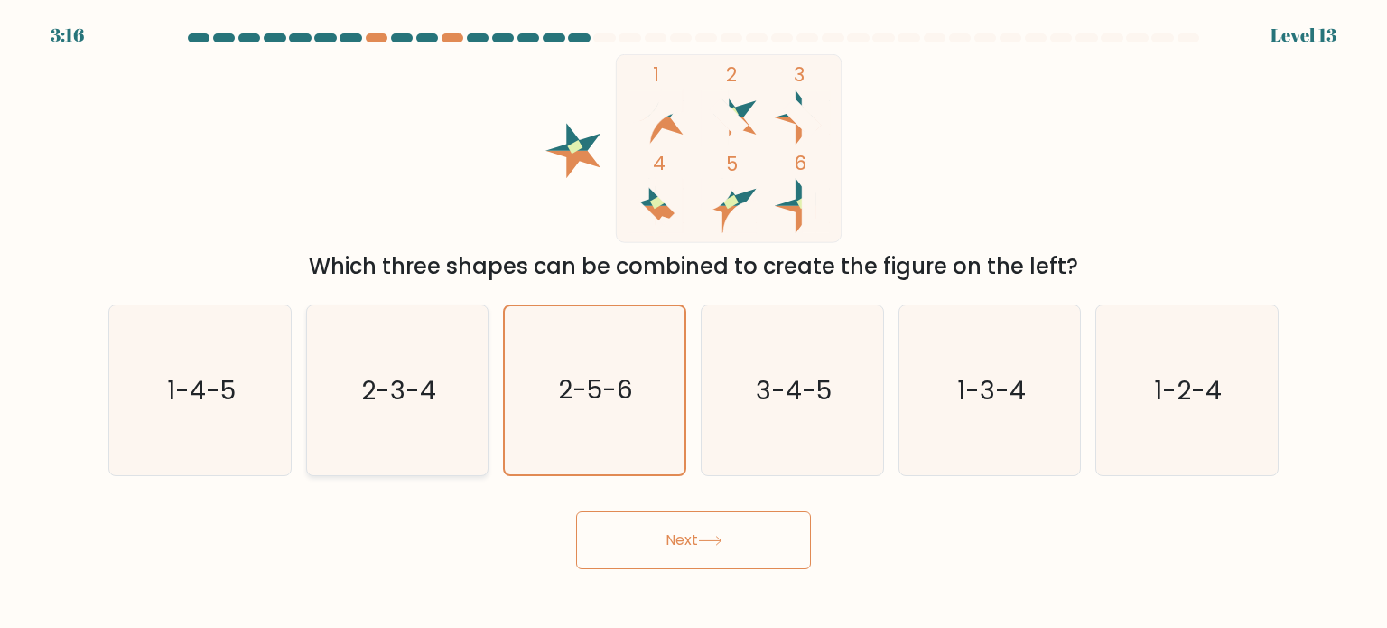
click at [429, 428] on icon "2-3-4" at bounding box center [398, 390] width 170 height 170
click at [694, 323] on input "b. 2-3-4" at bounding box center [694, 318] width 1 height 9
radio input "true"
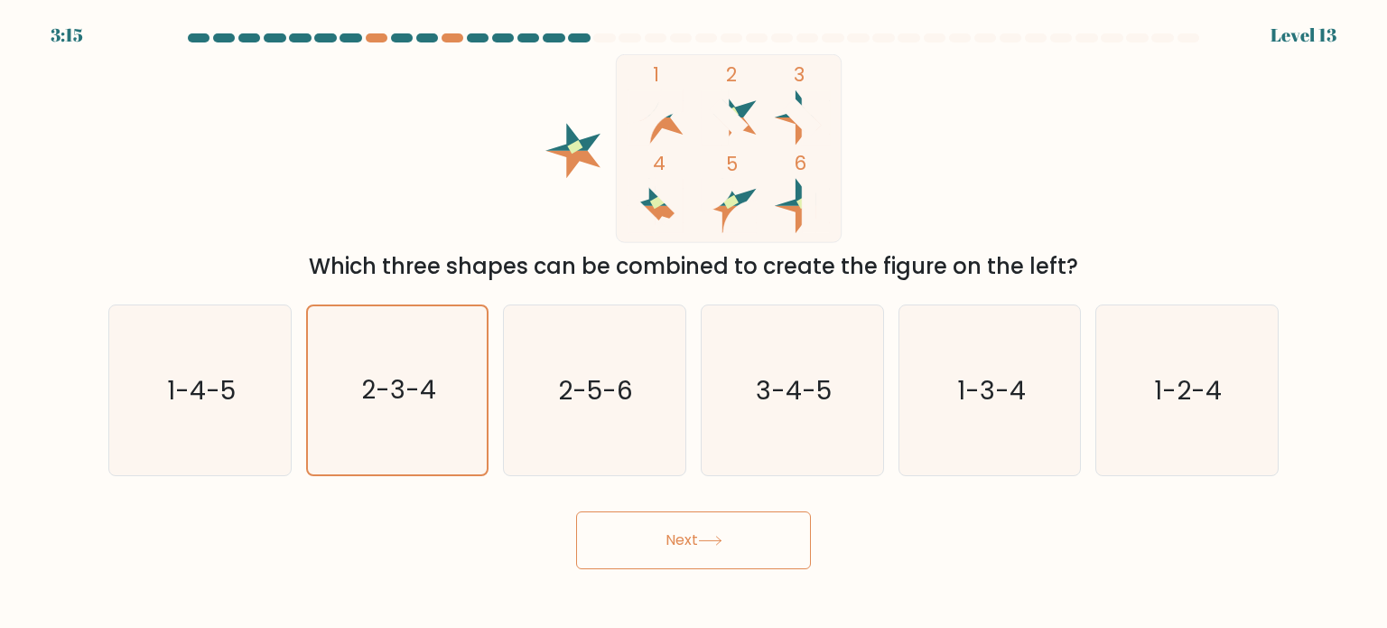
click at [686, 543] on button "Next" at bounding box center [693, 540] width 235 height 58
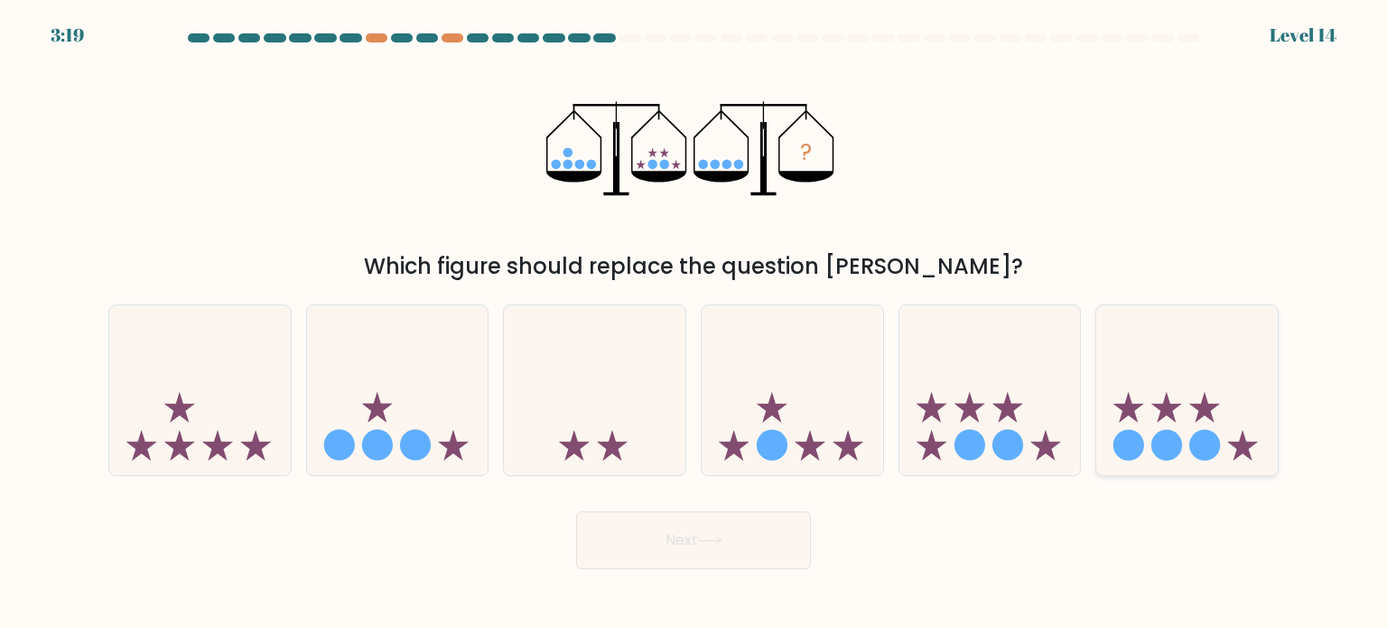
click at [1134, 378] on icon at bounding box center [1187, 390] width 182 height 150
click at [695, 323] on input "f." at bounding box center [694, 318] width 1 height 9
radio input "true"
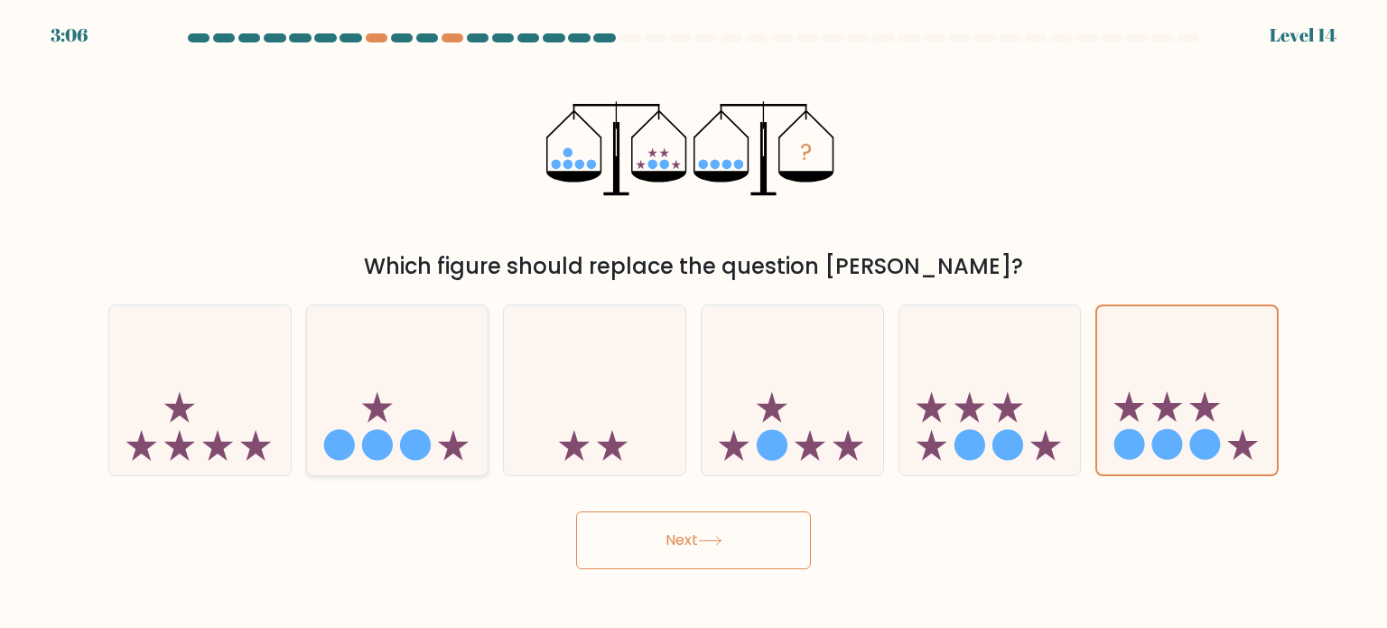
click at [416, 391] on icon at bounding box center [398, 390] width 182 height 150
click at [694, 323] on input "b." at bounding box center [694, 318] width 1 height 9
radio input "true"
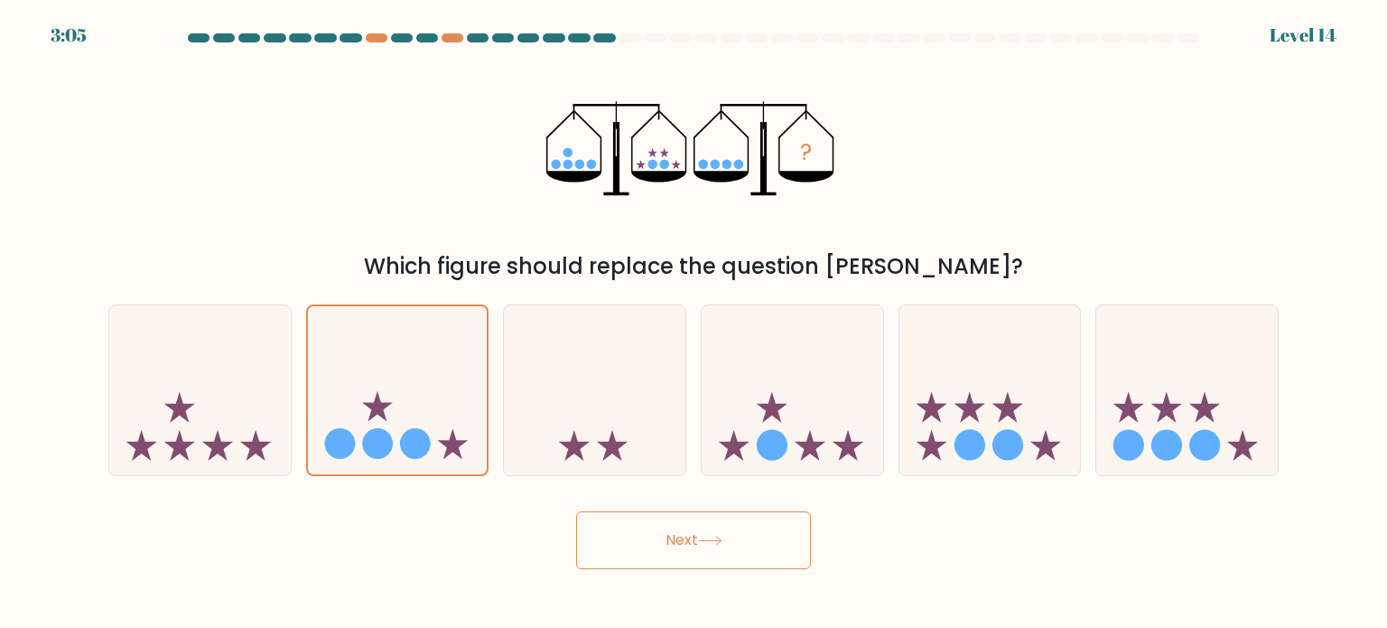
click at [684, 538] on button "Next" at bounding box center [693, 540] width 235 height 58
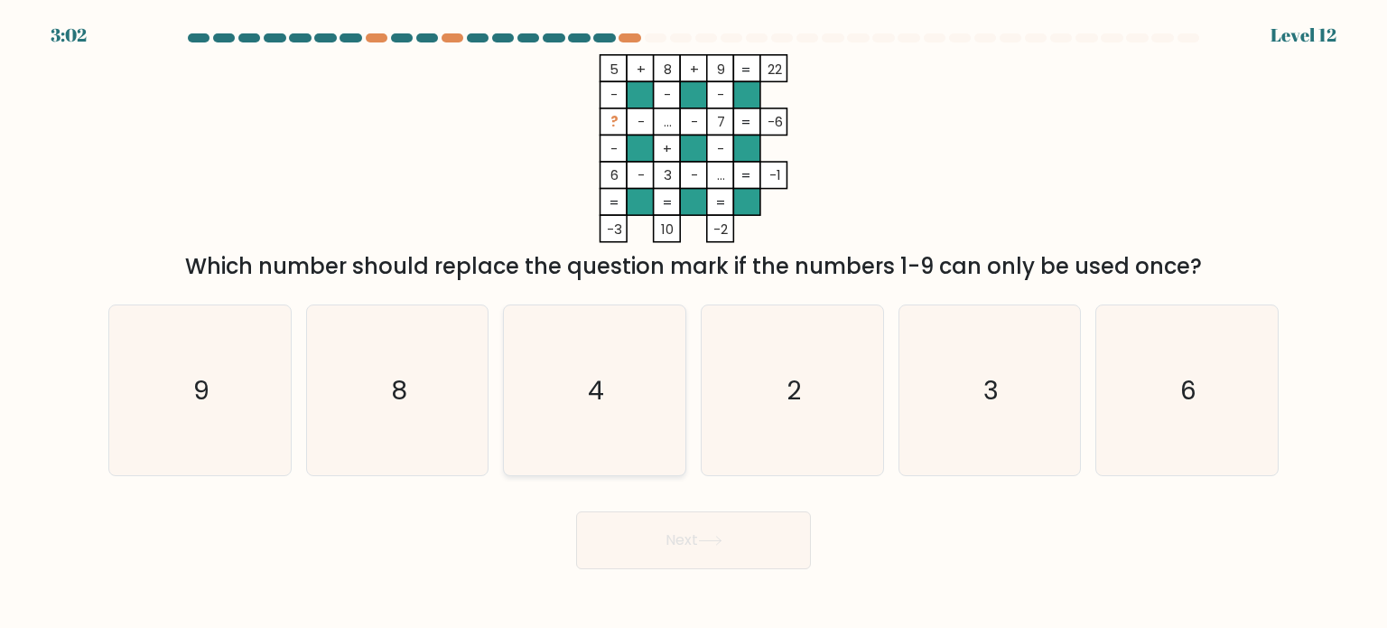
drag, startPoint x: 636, startPoint y: 334, endPoint x: 640, endPoint y: 388, distance: 54.4
click at [636, 334] on icon "4" at bounding box center [594, 390] width 170 height 170
click at [694, 323] on input "c. 4" at bounding box center [694, 318] width 1 height 9
radio input "true"
click at [712, 512] on button "Next" at bounding box center [693, 540] width 235 height 58
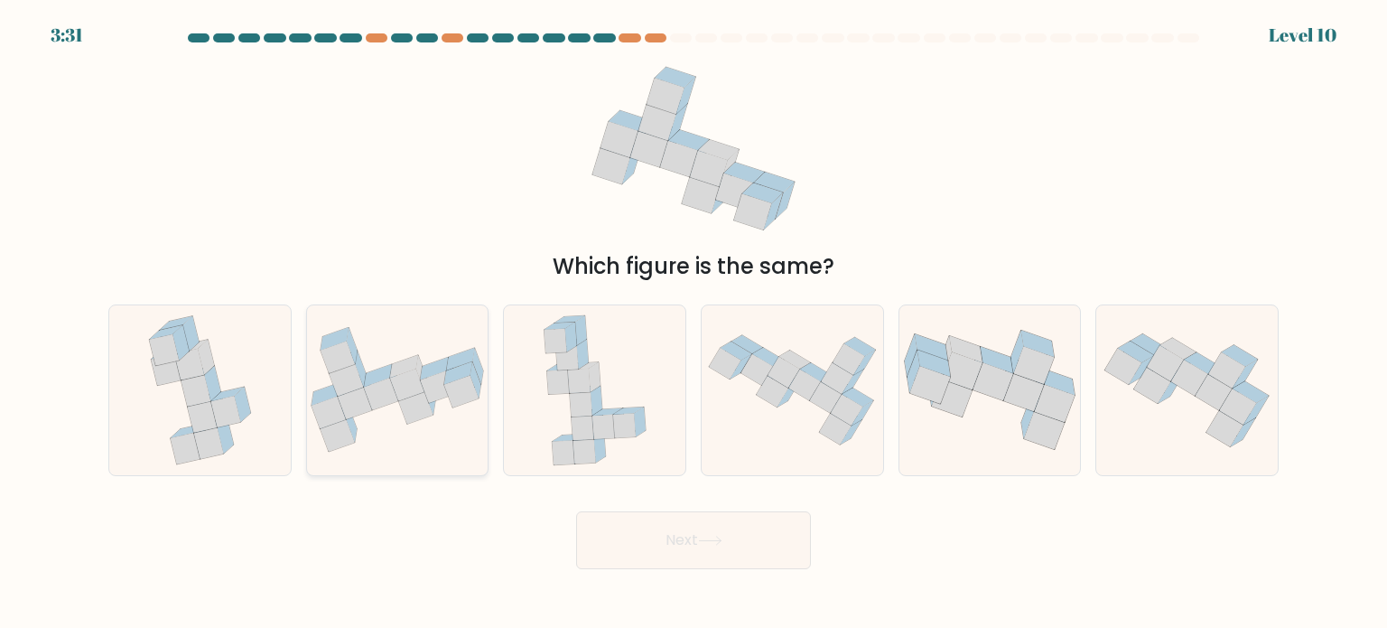
click at [376, 392] on icon at bounding box center [381, 394] width 34 height 32
click at [694, 323] on input "b." at bounding box center [694, 318] width 1 height 9
radio input "true"
click at [669, 524] on button "Next" at bounding box center [693, 540] width 235 height 58
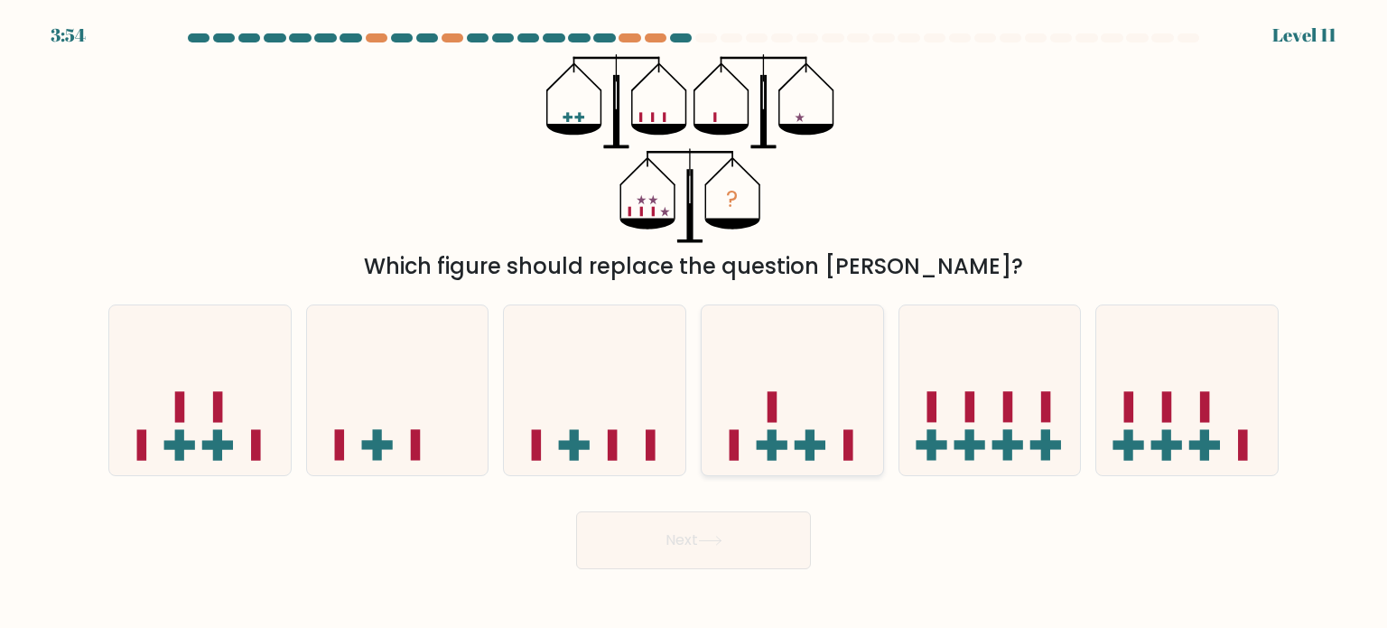
click at [786, 390] on icon at bounding box center [793, 390] width 182 height 150
click at [695, 323] on input "d." at bounding box center [694, 318] width 1 height 9
radio input "true"
click at [734, 546] on button "Next" at bounding box center [693, 540] width 235 height 58
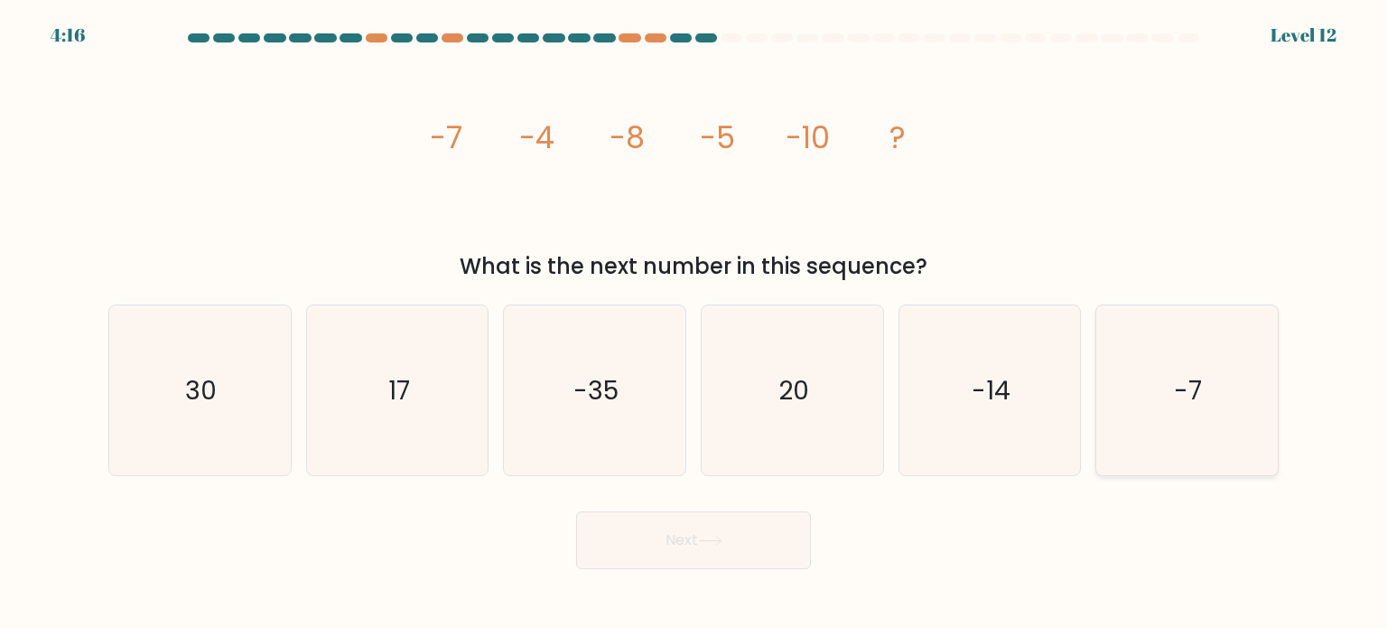
click at [1243, 359] on icon "-7" at bounding box center [1187, 390] width 170 height 170
click at [695, 323] on input "f. -7" at bounding box center [694, 318] width 1 height 9
radio input "true"
click at [682, 517] on button "Next" at bounding box center [693, 540] width 235 height 58
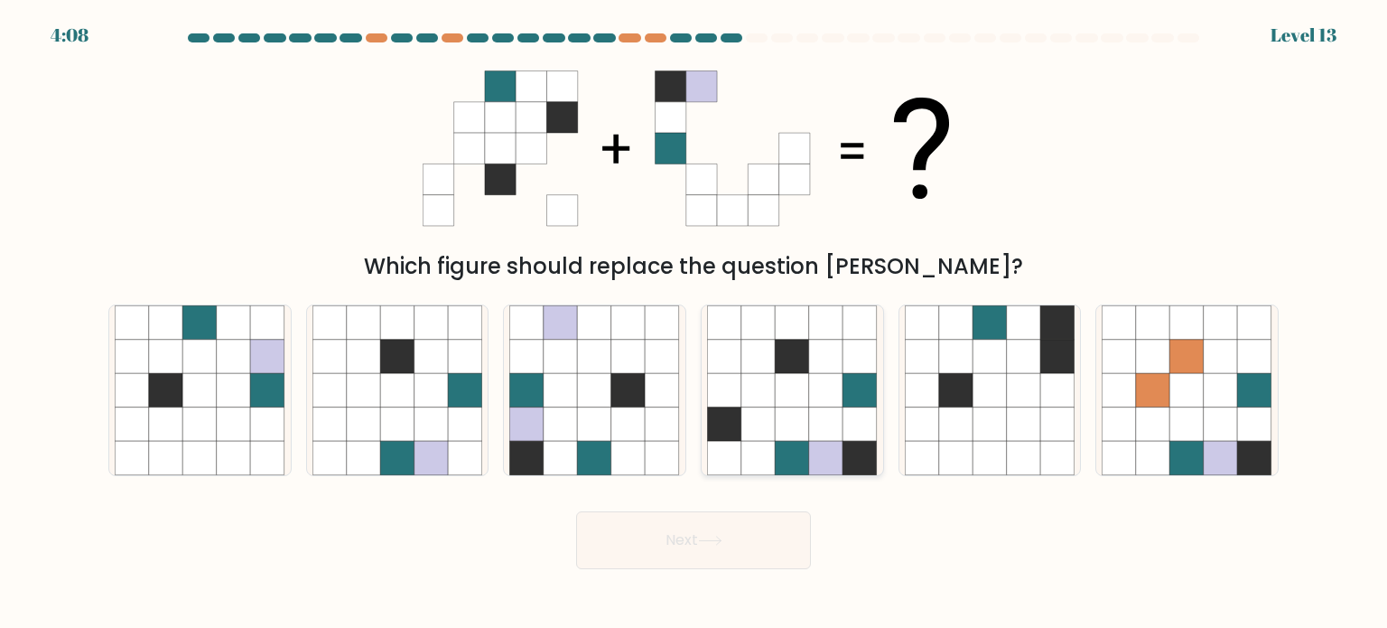
click at [795, 365] on icon at bounding box center [793, 356] width 34 height 34
click at [695, 323] on input "d." at bounding box center [694, 318] width 1 height 9
radio input "true"
click at [744, 533] on button "Next" at bounding box center [693, 540] width 235 height 58
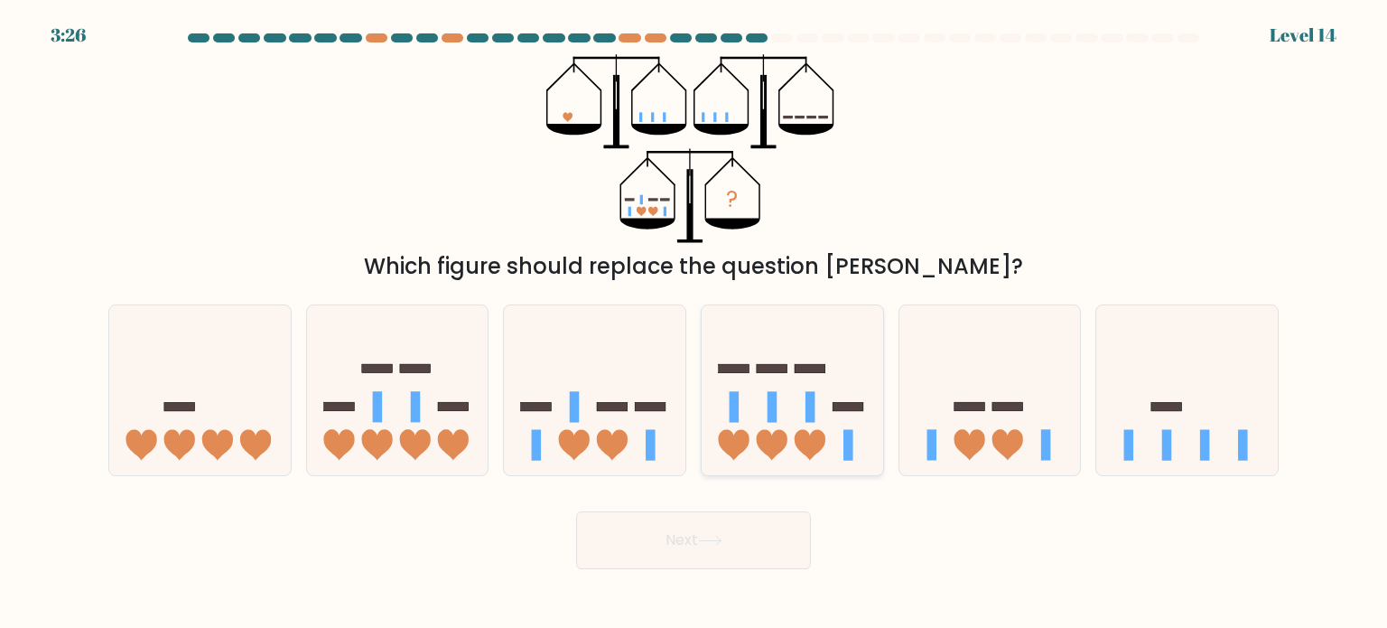
click at [796, 388] on icon at bounding box center [793, 390] width 182 height 150
click at [695, 323] on input "d." at bounding box center [694, 318] width 1 height 9
radio input "true"
click at [733, 523] on button "Next" at bounding box center [693, 540] width 235 height 58
click at [689, 534] on button "Next" at bounding box center [693, 540] width 235 height 58
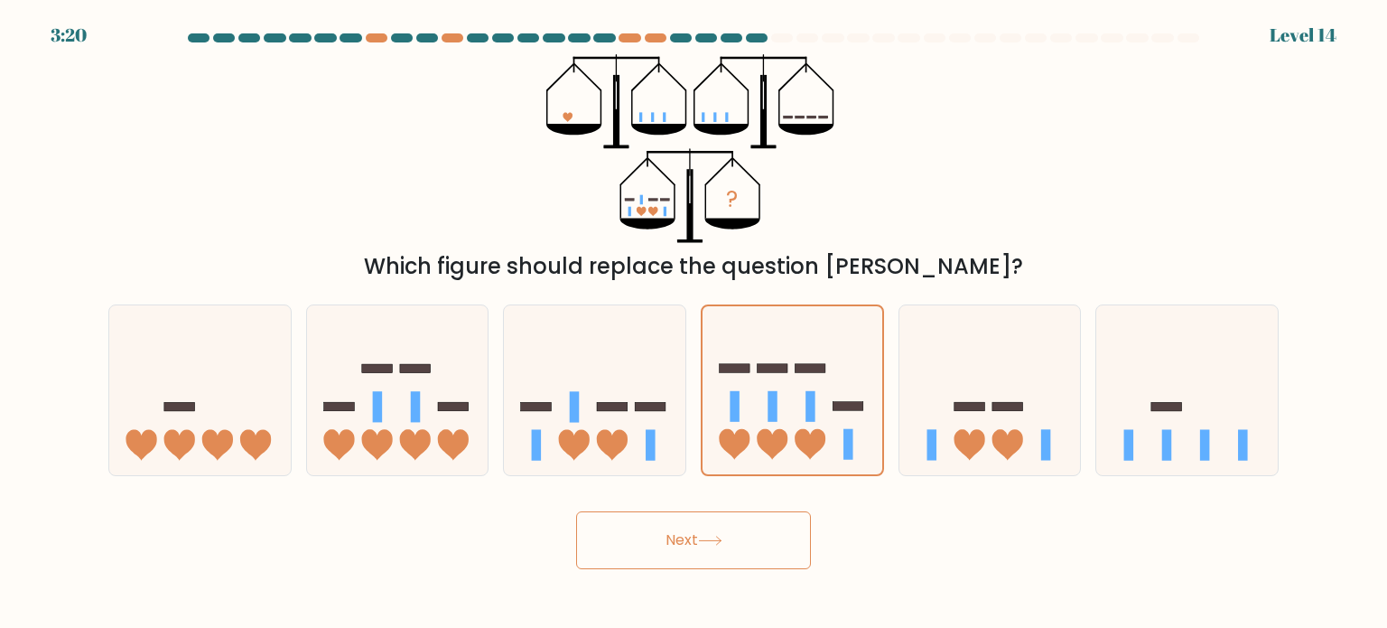
click at [689, 535] on button "Next" at bounding box center [693, 540] width 235 height 58
click at [688, 535] on button "Next" at bounding box center [693, 540] width 235 height 58
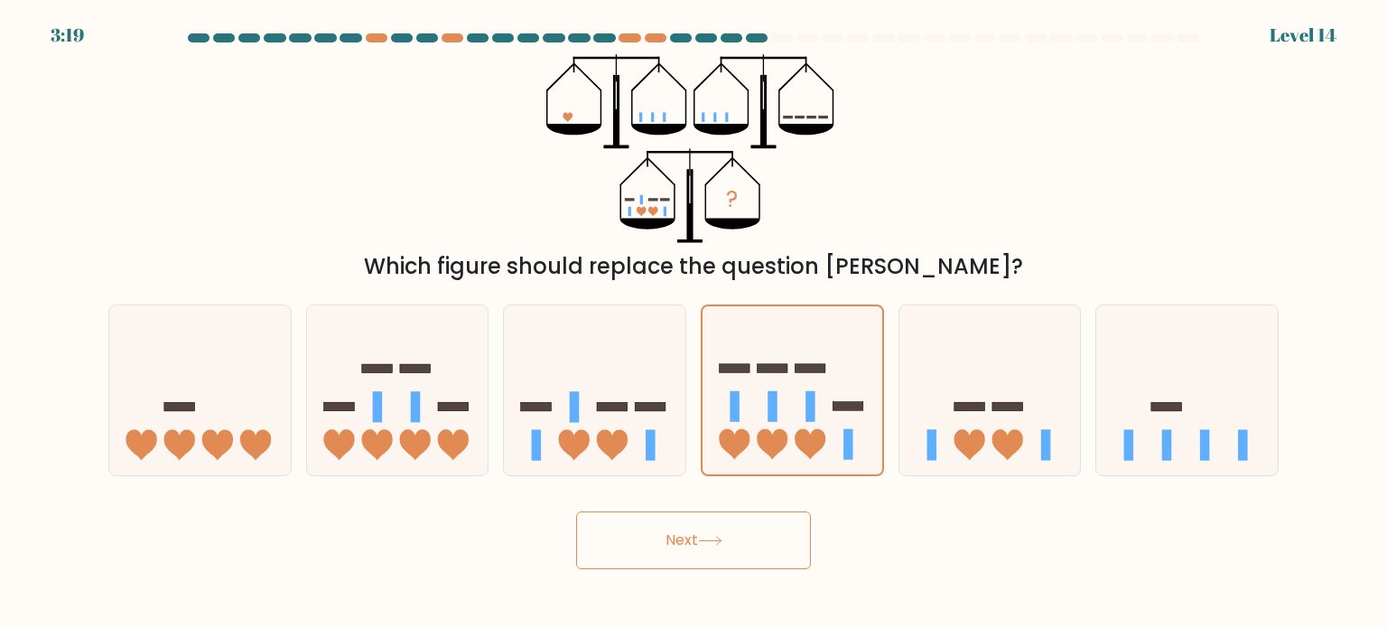
click at [688, 535] on button "Next" at bounding box center [693, 540] width 235 height 58
click at [690, 535] on button "Next" at bounding box center [693, 540] width 235 height 58
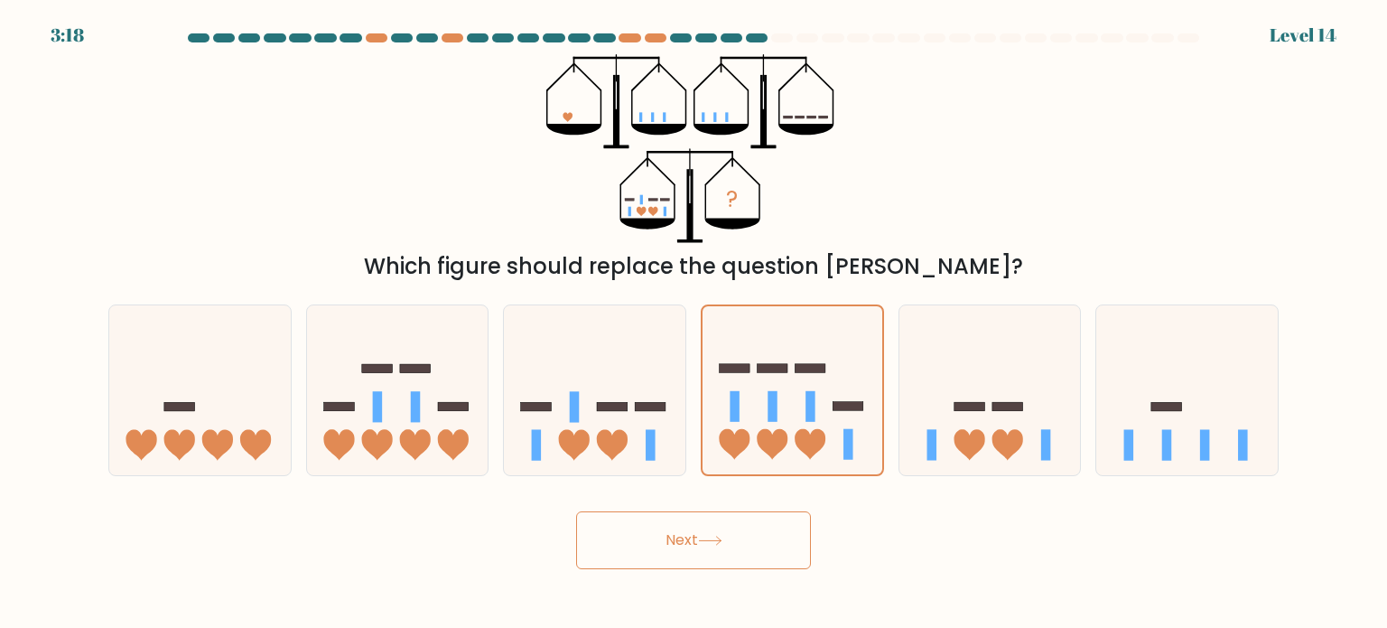
click at [692, 535] on button "Next" at bounding box center [693, 540] width 235 height 58
click at [693, 536] on button "Next" at bounding box center [693, 540] width 235 height 58
click at [694, 536] on button "Next" at bounding box center [693, 540] width 235 height 58
click at [697, 536] on button "Next" at bounding box center [693, 540] width 235 height 58
click at [701, 539] on button "Next" at bounding box center [693, 540] width 235 height 58
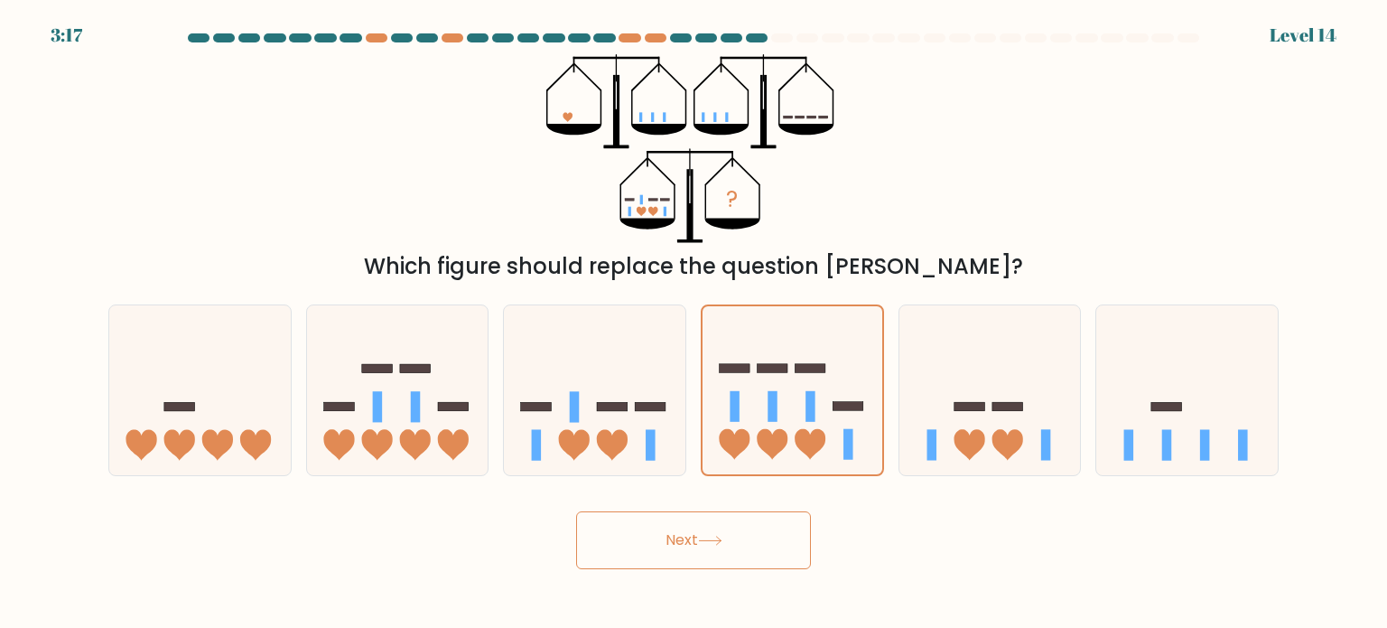
click at [704, 544] on icon at bounding box center [710, 541] width 24 height 10
click at [708, 544] on icon at bounding box center [710, 541] width 24 height 10
click at [708, 545] on icon at bounding box center [710, 541] width 24 height 10
click at [708, 544] on icon at bounding box center [710, 541] width 24 height 10
click at [708, 545] on icon at bounding box center [710, 541] width 24 height 10
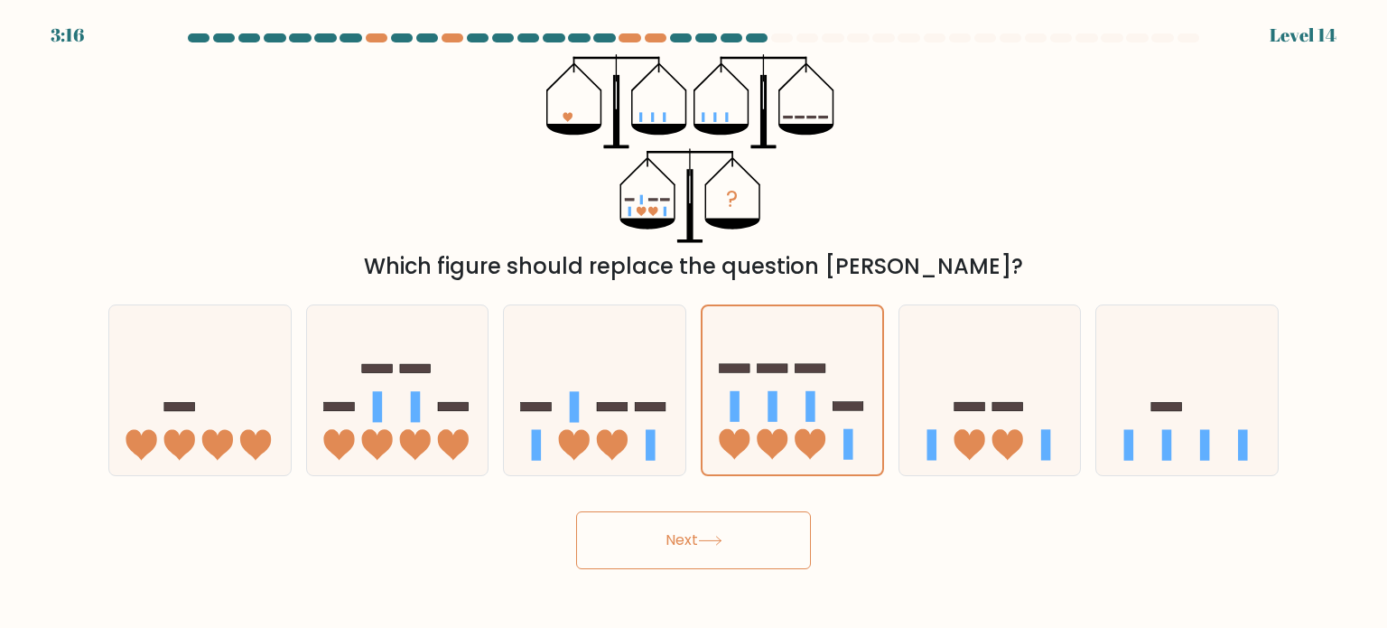
click at [709, 547] on button "Next" at bounding box center [693, 540] width 235 height 58
click at [713, 553] on button "Next" at bounding box center [693, 540] width 235 height 58
click at [649, 425] on icon at bounding box center [595, 390] width 182 height 150
click at [694, 323] on input "c." at bounding box center [694, 318] width 1 height 9
radio input "true"
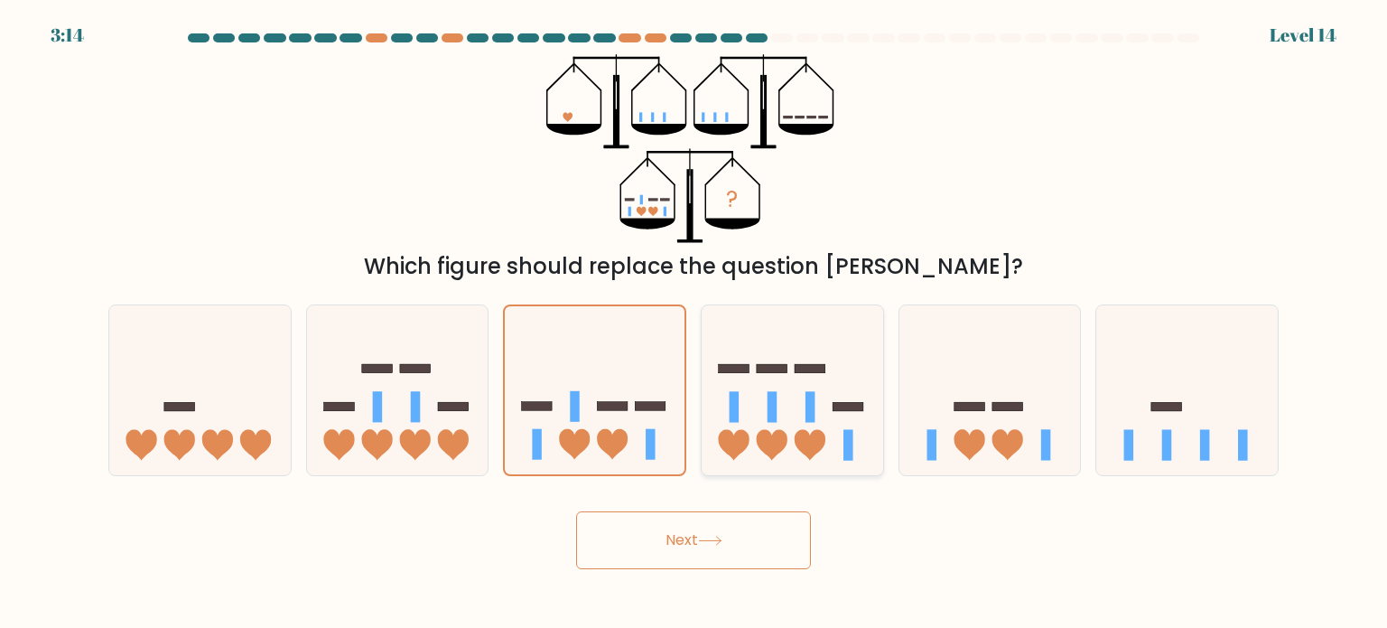
click at [759, 397] on icon at bounding box center [793, 390] width 182 height 150
click at [695, 323] on input "d." at bounding box center [694, 318] width 1 height 9
radio input "true"
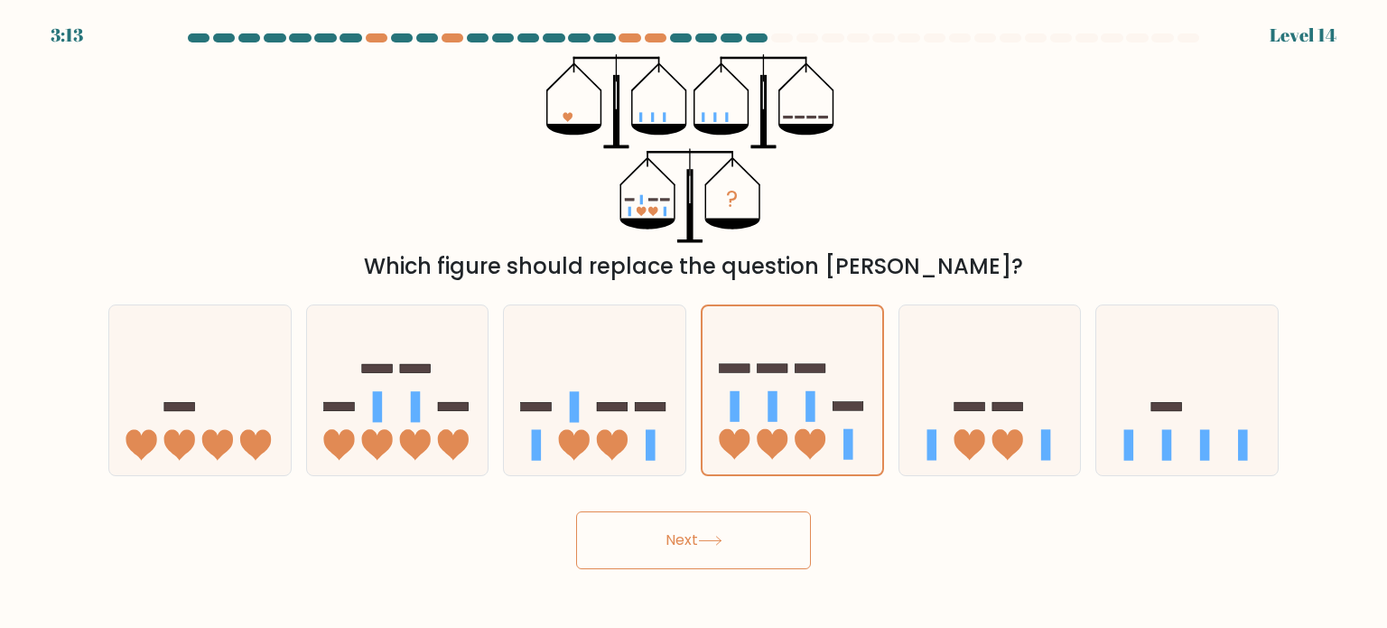
click at [704, 514] on button "Next" at bounding box center [693, 540] width 235 height 58
click at [708, 525] on button "Next" at bounding box center [693, 540] width 235 height 58
click at [709, 527] on button "Next" at bounding box center [693, 540] width 235 height 58
click at [712, 527] on button "Next" at bounding box center [693, 540] width 235 height 58
click at [658, 552] on button "Next" at bounding box center [693, 540] width 235 height 58
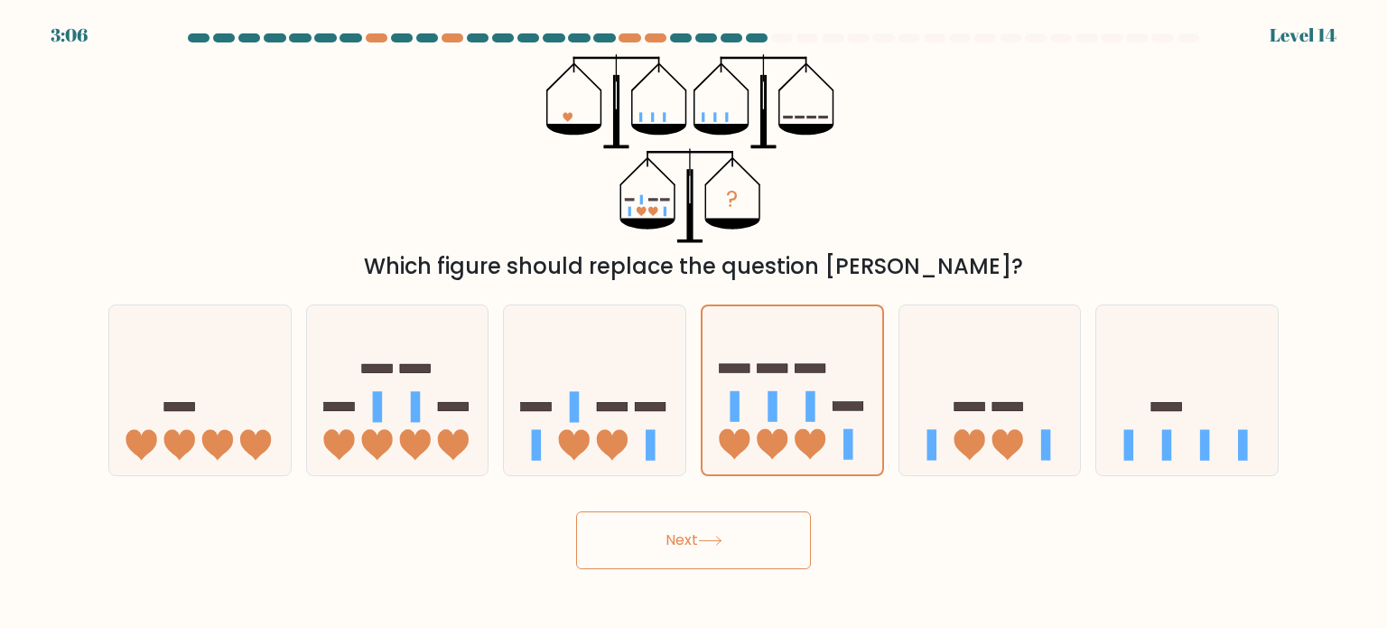
click at [658, 552] on button "Next" at bounding box center [693, 540] width 235 height 58
click at [658, 551] on button "Next" at bounding box center [693, 540] width 235 height 58
click at [635, 527] on button "Next" at bounding box center [693, 540] width 235 height 58
click at [632, 519] on button "Next" at bounding box center [693, 540] width 235 height 58
click at [636, 508] on div "Next" at bounding box center [694, 533] width 1192 height 71
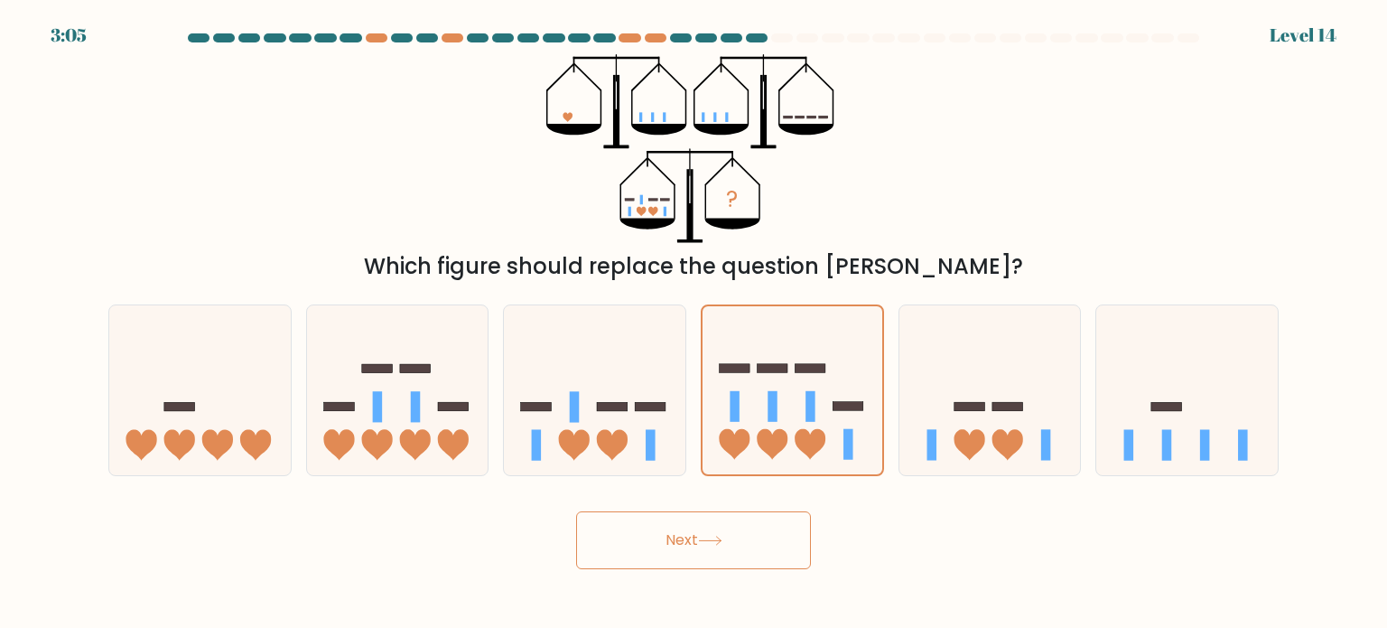
click at [639, 494] on form at bounding box center [693, 301] width 1387 height 536
click at [675, 532] on button "Next" at bounding box center [693, 540] width 235 height 58
click at [677, 532] on button "Next" at bounding box center [693, 540] width 235 height 58
click at [677, 537] on button "Next" at bounding box center [693, 540] width 235 height 58
click at [683, 544] on button "Next" at bounding box center [693, 540] width 235 height 58
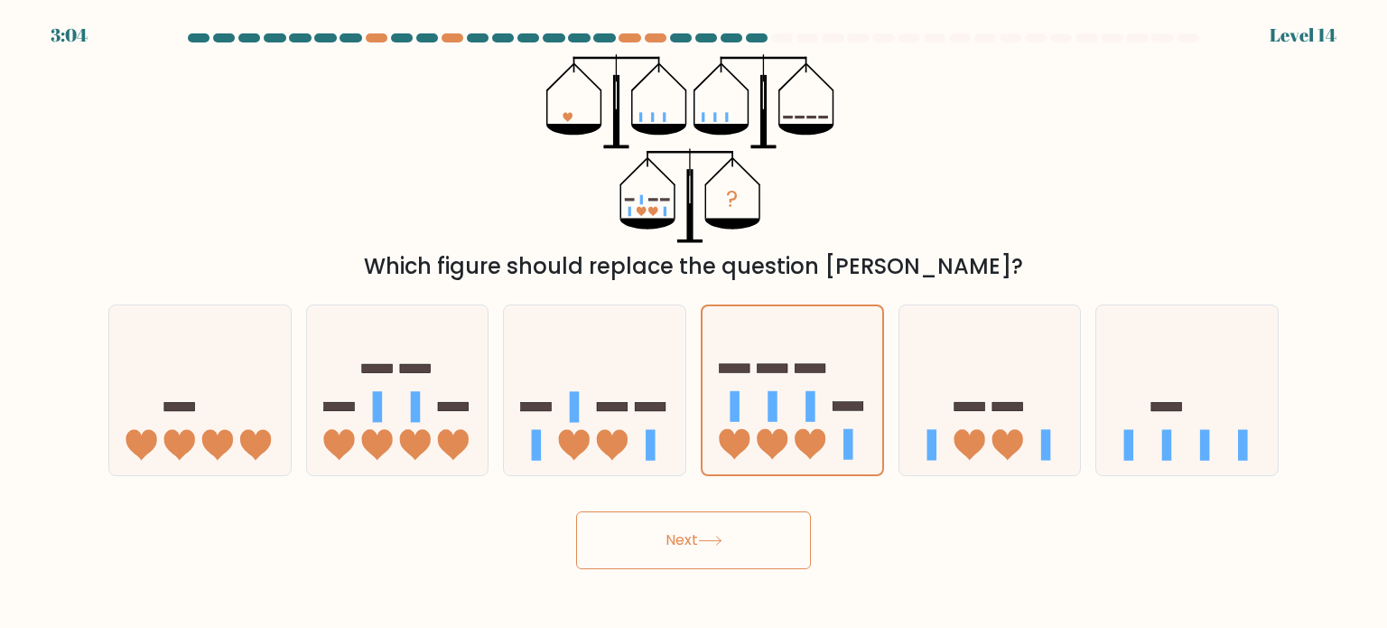
click at [683, 543] on button "Next" at bounding box center [693, 540] width 235 height 58
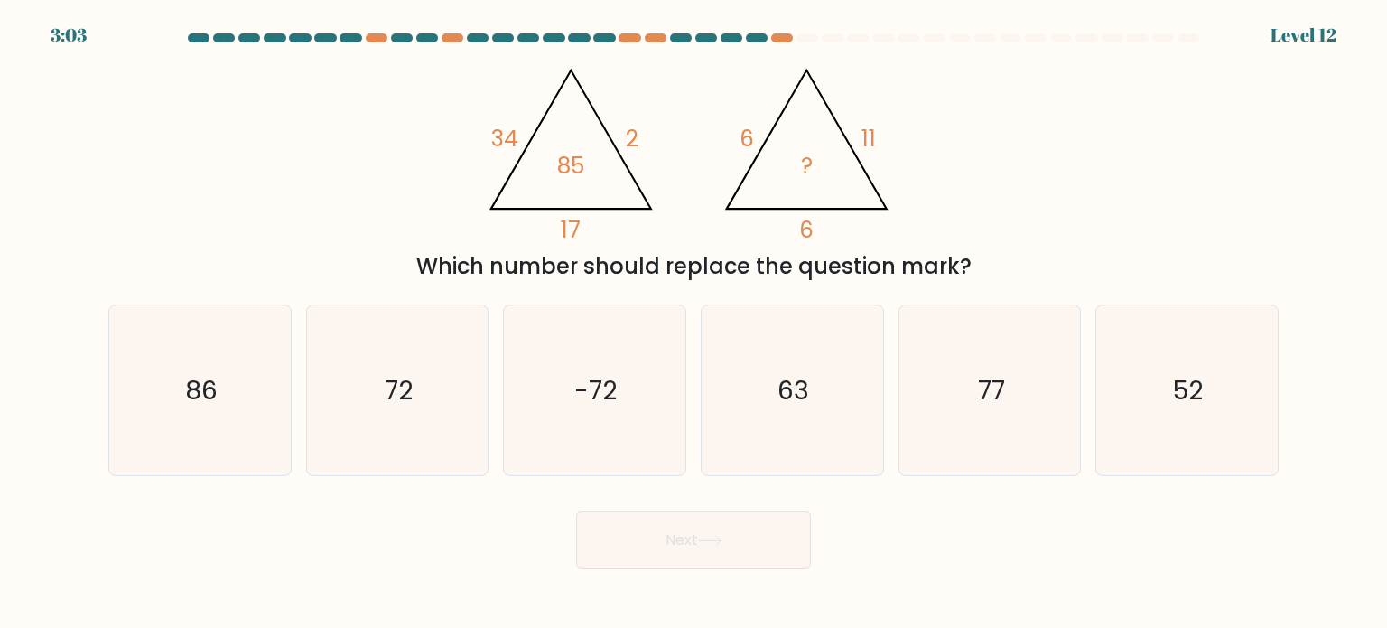
click at [618, 494] on form at bounding box center [693, 301] width 1387 height 536
click at [434, 386] on icon "72" at bounding box center [398, 390] width 170 height 170
click at [694, 323] on input "b. 72" at bounding box center [694, 318] width 1 height 9
radio input "true"
click at [661, 535] on button "Next" at bounding box center [693, 540] width 235 height 58
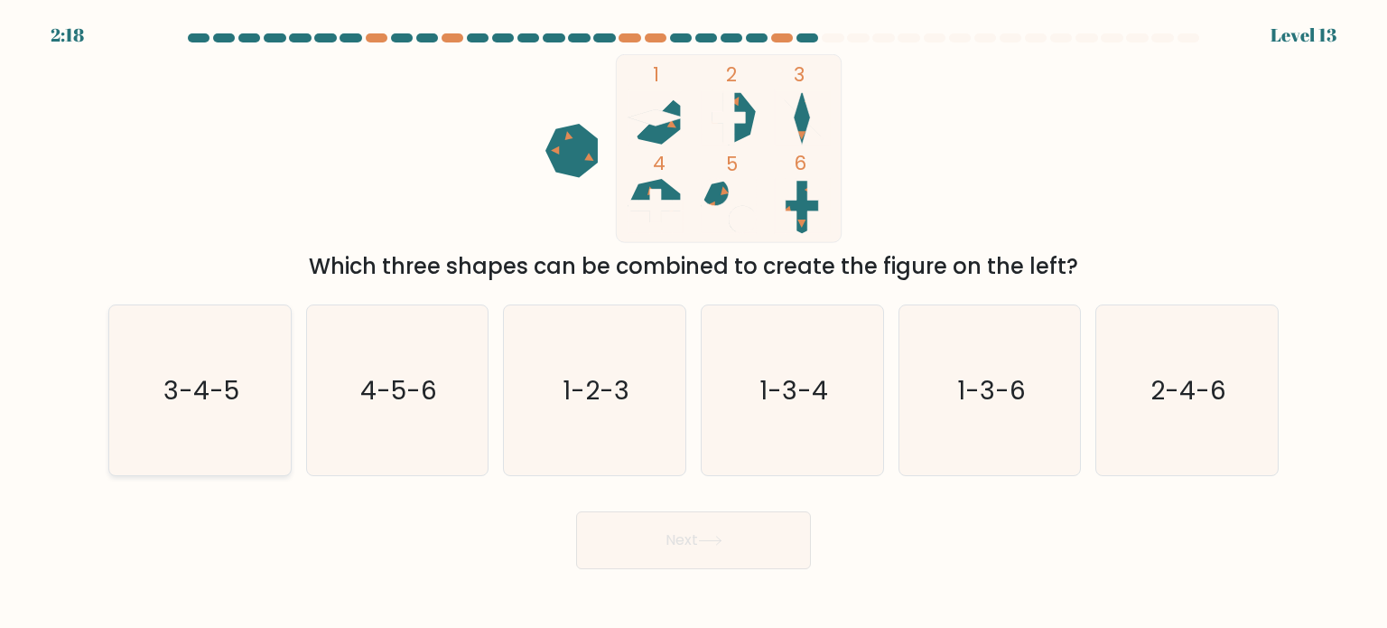
click at [168, 374] on text "3-4-5" at bounding box center [201, 389] width 76 height 36
click at [694, 323] on input "a. 3-4-5" at bounding box center [694, 318] width 1 height 9
radio input "true"
click at [692, 529] on button "Next" at bounding box center [693, 540] width 235 height 58
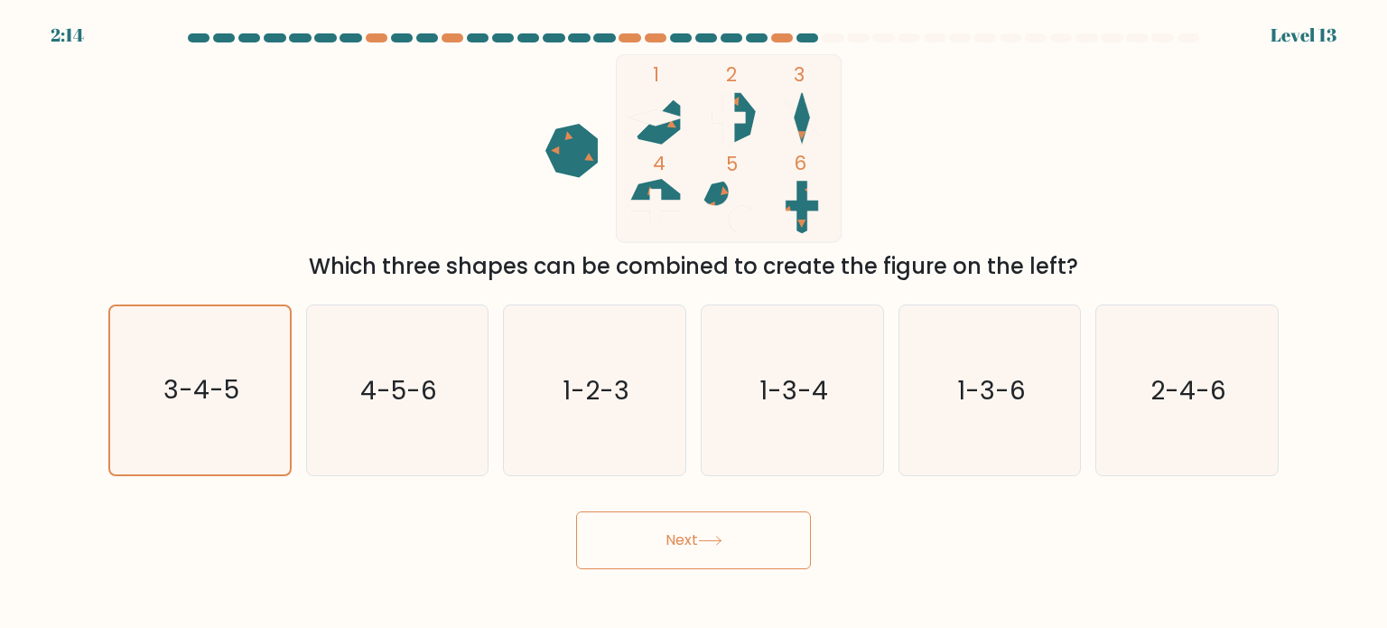
click at [692, 529] on button "Next" at bounding box center [693, 540] width 235 height 58
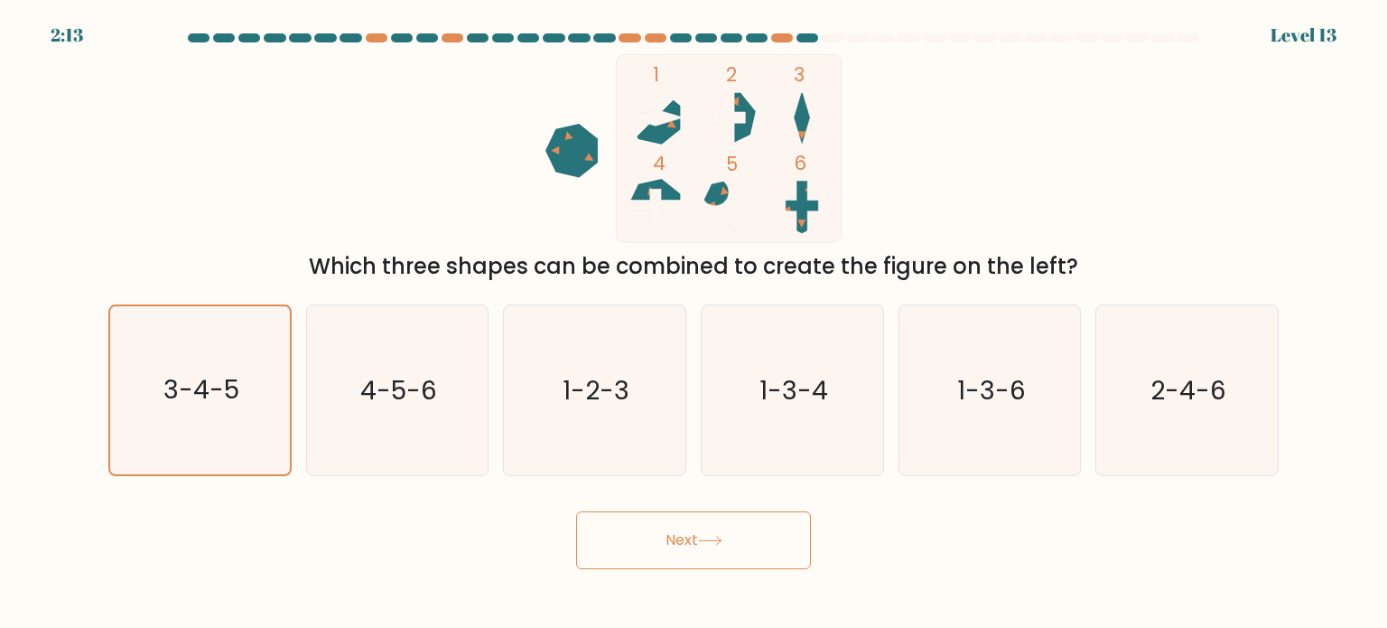
click at [690, 529] on button "Next" at bounding box center [693, 540] width 235 height 58
click at [701, 530] on button "Next" at bounding box center [693, 540] width 235 height 58
click at [712, 548] on button "Next" at bounding box center [693, 540] width 235 height 58
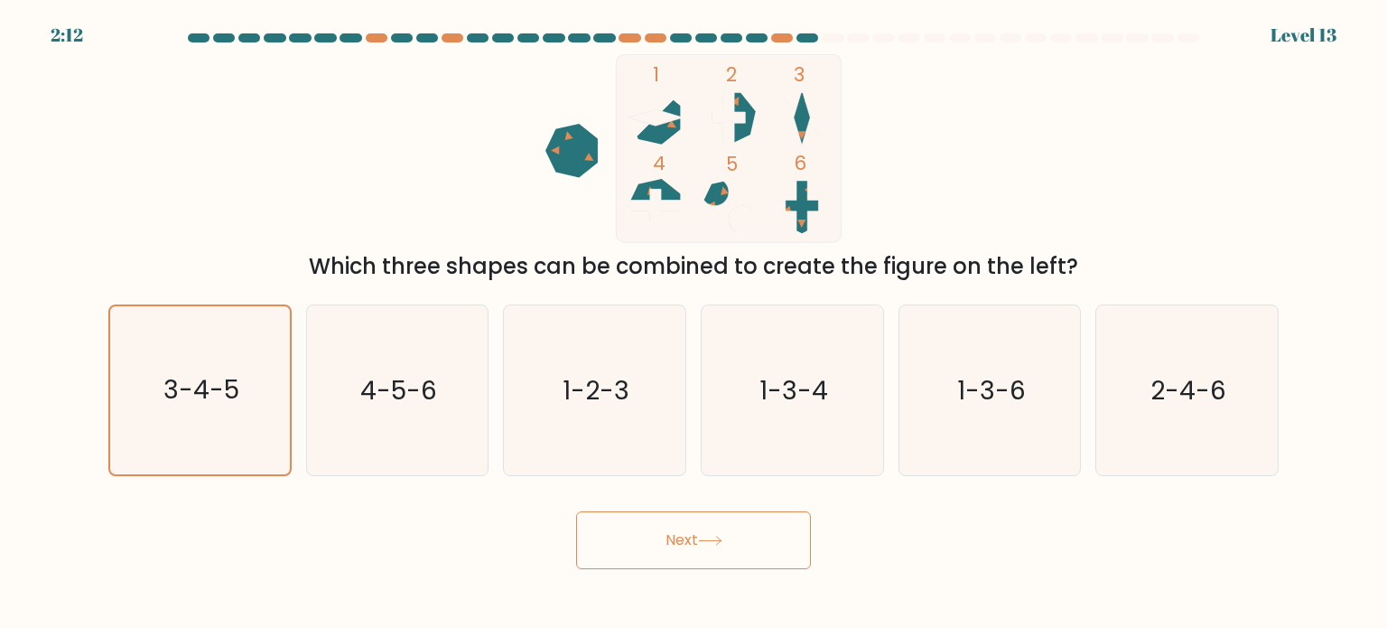
click at [723, 551] on button "Next" at bounding box center [693, 540] width 235 height 58
click at [736, 540] on button "Next" at bounding box center [693, 540] width 235 height 58
click at [737, 539] on button "Next" at bounding box center [693, 540] width 235 height 58
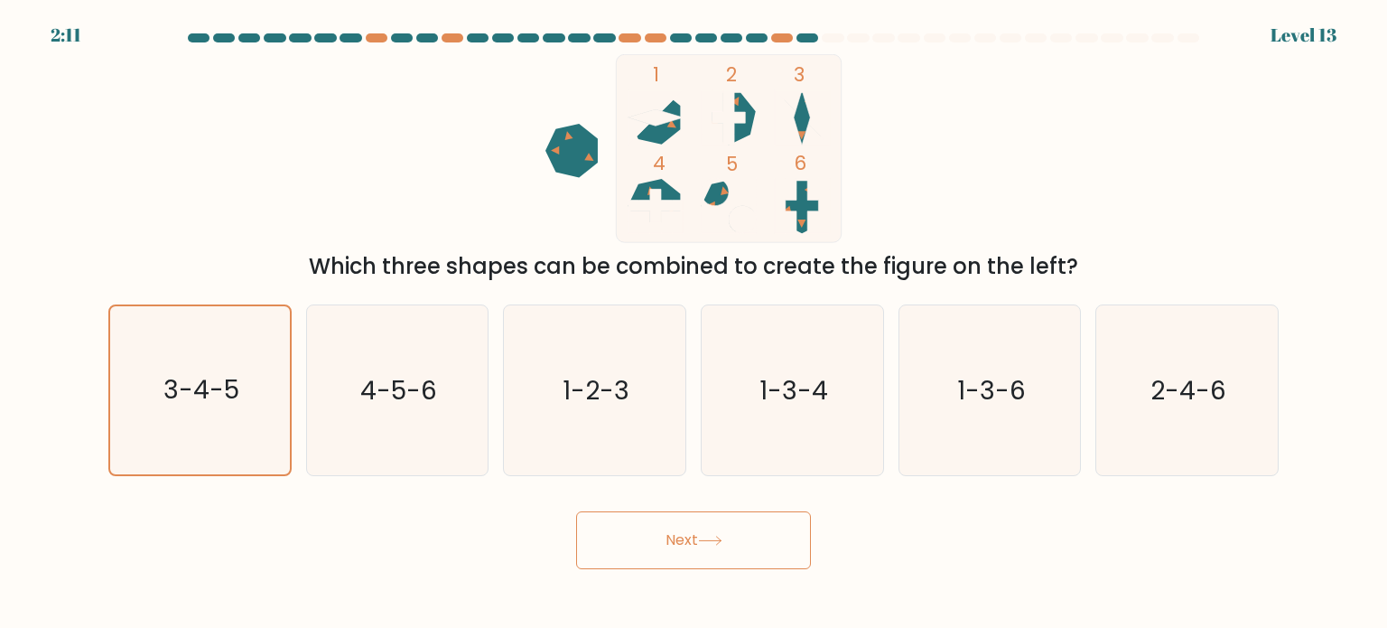
click at [737, 539] on button "Next" at bounding box center [693, 540] width 235 height 58
click at [739, 537] on button "Next" at bounding box center [693, 540] width 235 height 58
click at [746, 536] on button "Next" at bounding box center [693, 540] width 235 height 58
click at [748, 536] on button "Next" at bounding box center [693, 540] width 235 height 58
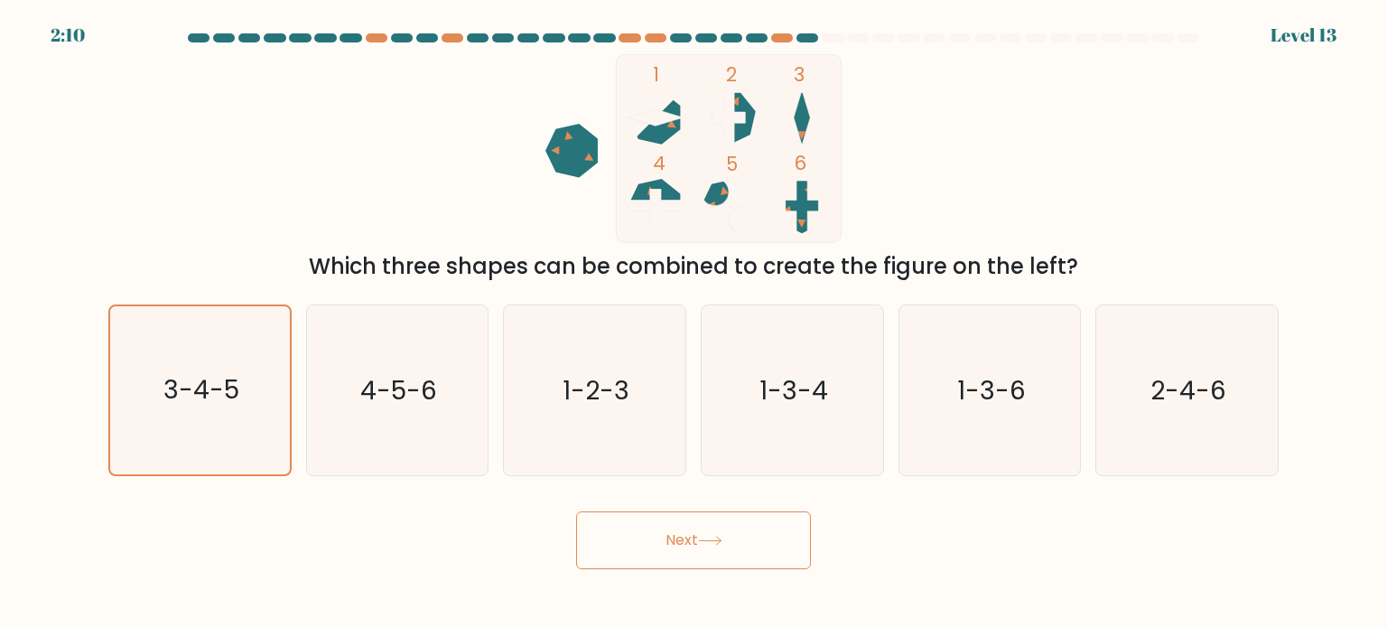
click at [748, 536] on button "Next" at bounding box center [693, 540] width 235 height 58
click at [748, 537] on button "Next" at bounding box center [693, 540] width 235 height 58
click at [723, 534] on button "Next" at bounding box center [693, 540] width 235 height 58
click at [723, 532] on button "Next" at bounding box center [693, 540] width 235 height 58
click at [723, 531] on button "Next" at bounding box center [693, 540] width 235 height 58
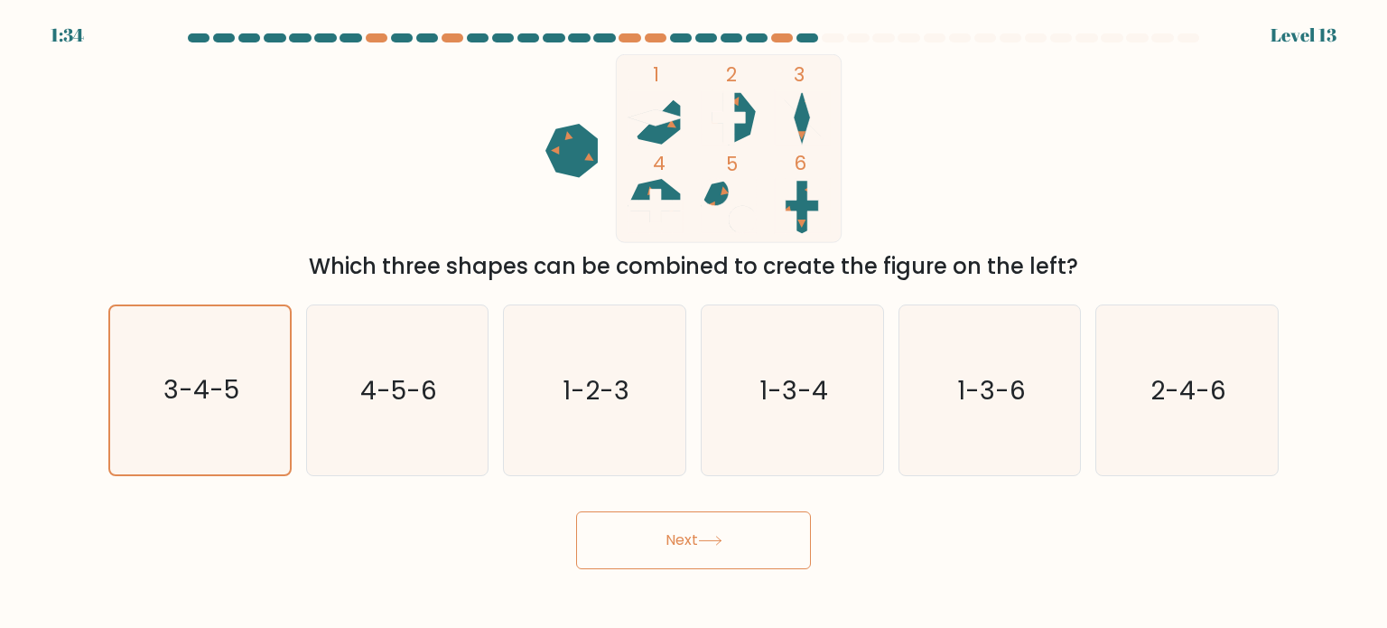
click at [728, 536] on button "Next" at bounding box center [693, 540] width 235 height 58
click at [730, 537] on button "Next" at bounding box center [693, 540] width 235 height 58
click at [732, 535] on button "Next" at bounding box center [693, 540] width 235 height 58
click at [732, 534] on button "Next" at bounding box center [693, 540] width 235 height 58
click at [732, 532] on button "Next" at bounding box center [693, 540] width 235 height 58
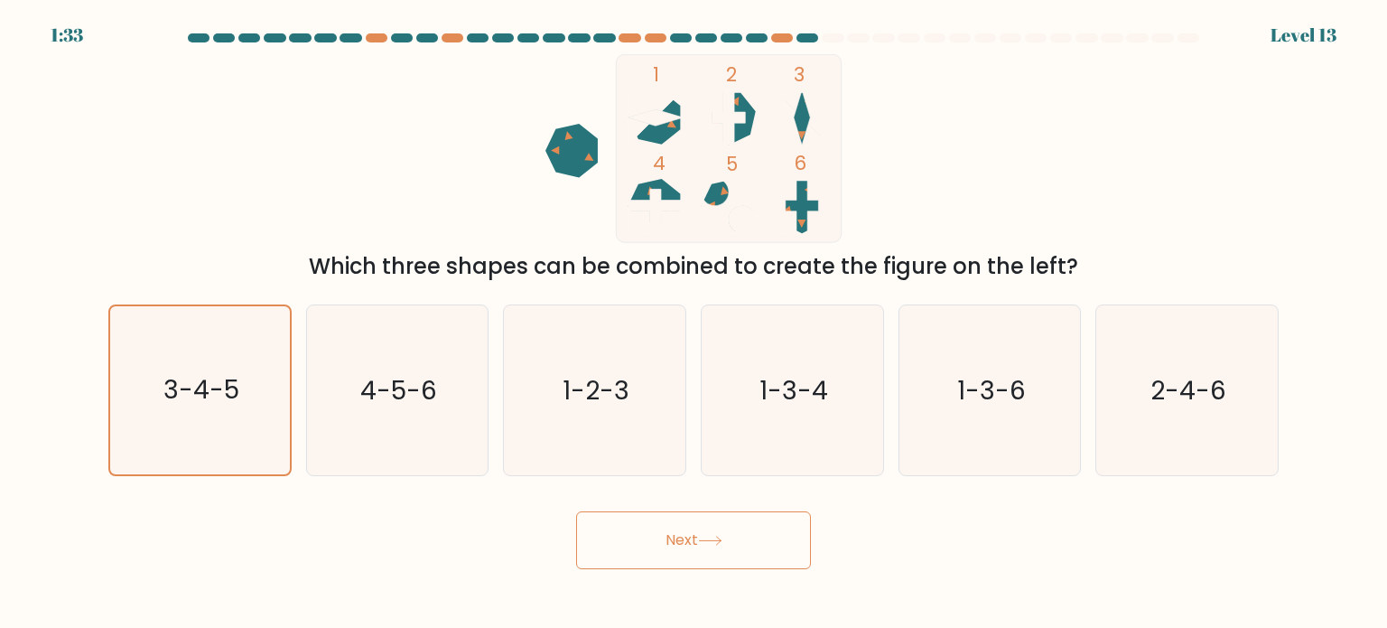
click at [733, 531] on button "Next" at bounding box center [693, 540] width 235 height 58
click at [733, 530] on button "Next" at bounding box center [693, 540] width 235 height 58
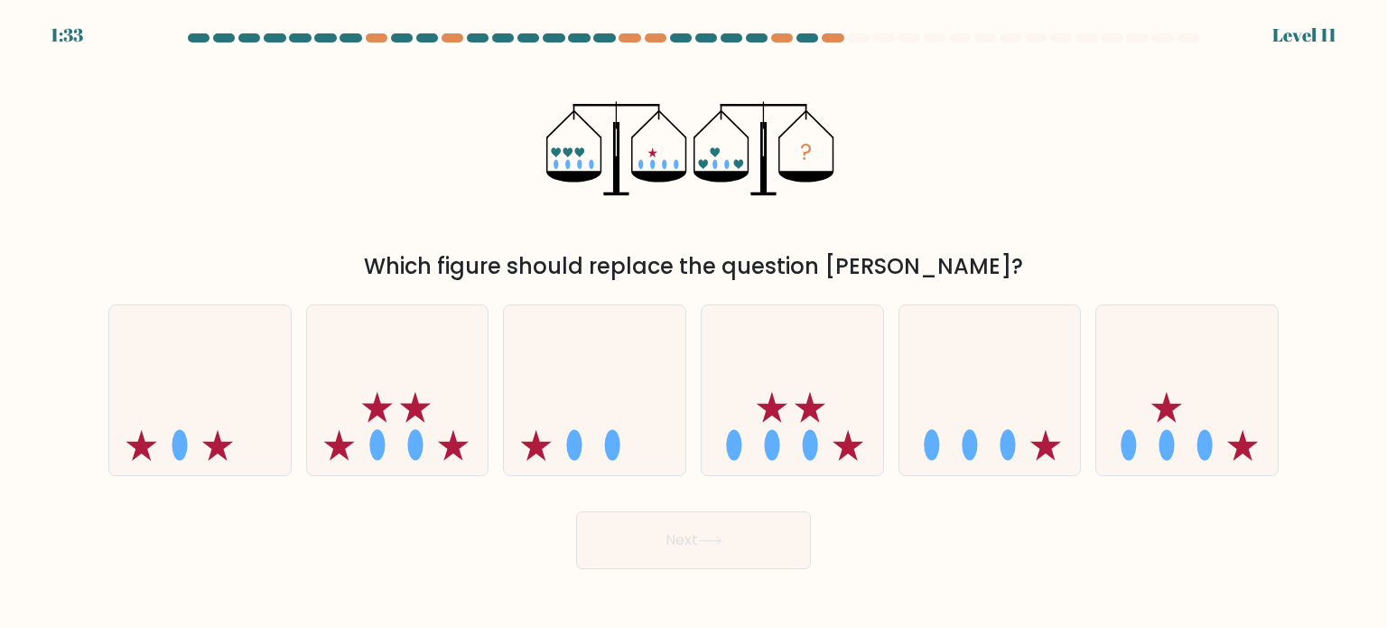
click at [733, 533] on button "Next" at bounding box center [693, 540] width 235 height 58
click at [949, 368] on icon at bounding box center [991, 390] width 182 height 150
click at [695, 323] on input "e." at bounding box center [694, 318] width 1 height 9
radio input "true"
click at [717, 527] on button "Next" at bounding box center [693, 540] width 235 height 58
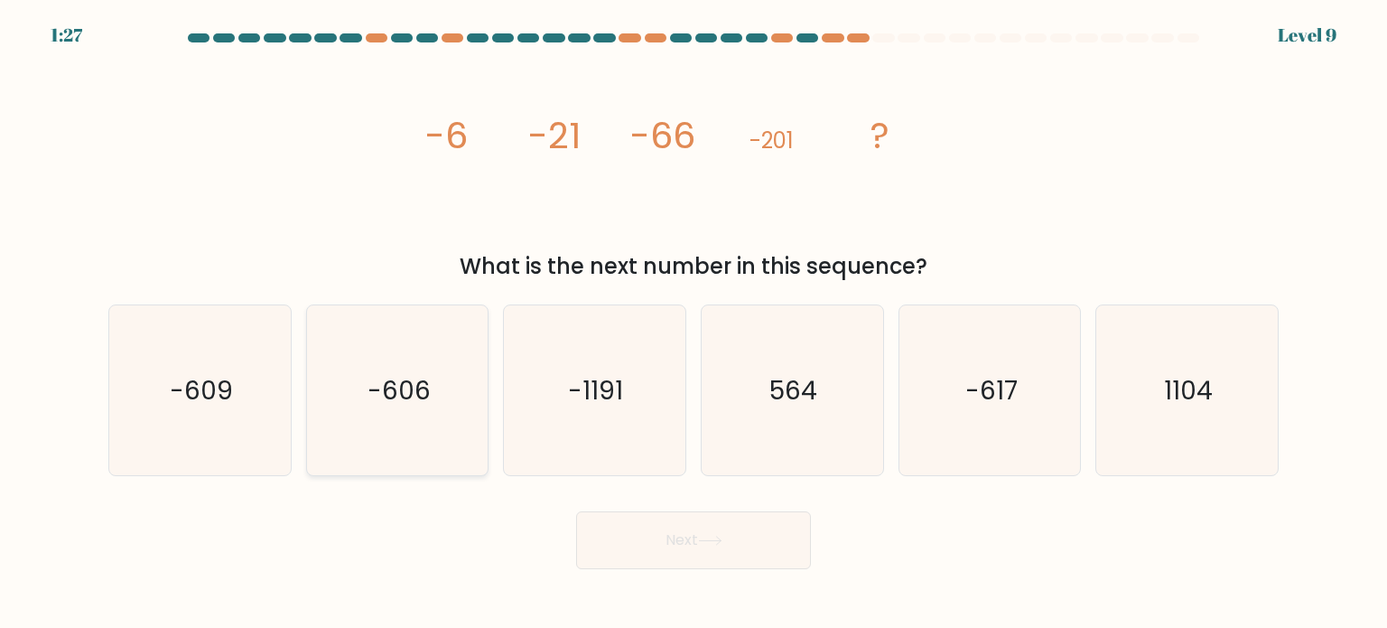
click at [423, 422] on icon "-606" at bounding box center [398, 390] width 170 height 170
click at [694, 323] on input "b. -606" at bounding box center [694, 318] width 1 height 9
radio input "true"
click at [714, 519] on button "Next" at bounding box center [693, 540] width 235 height 58
click at [697, 540] on button "Next" at bounding box center [693, 540] width 235 height 58
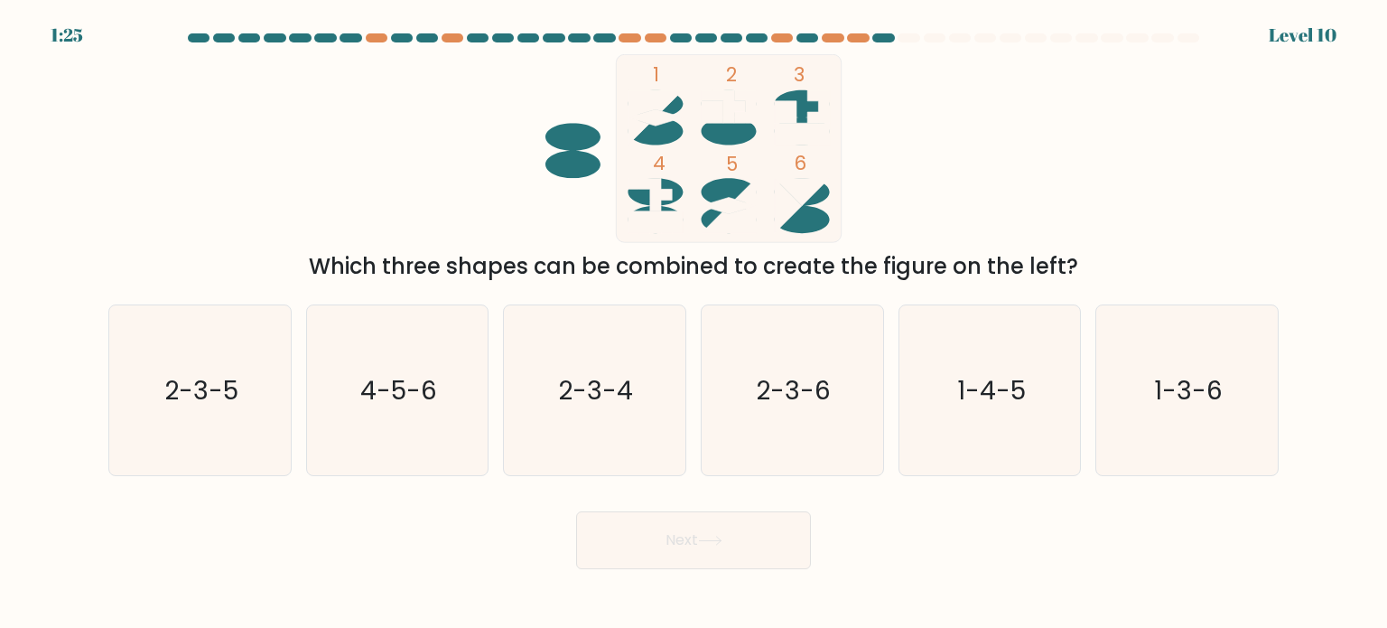
click at [697, 540] on button "Next" at bounding box center [693, 540] width 235 height 58
click at [961, 342] on icon "1-4-5" at bounding box center [990, 390] width 170 height 170
click at [695, 323] on input "e. 1-4-5" at bounding box center [694, 318] width 1 height 9
radio input "true"
click at [737, 527] on button "Next" at bounding box center [693, 540] width 235 height 58
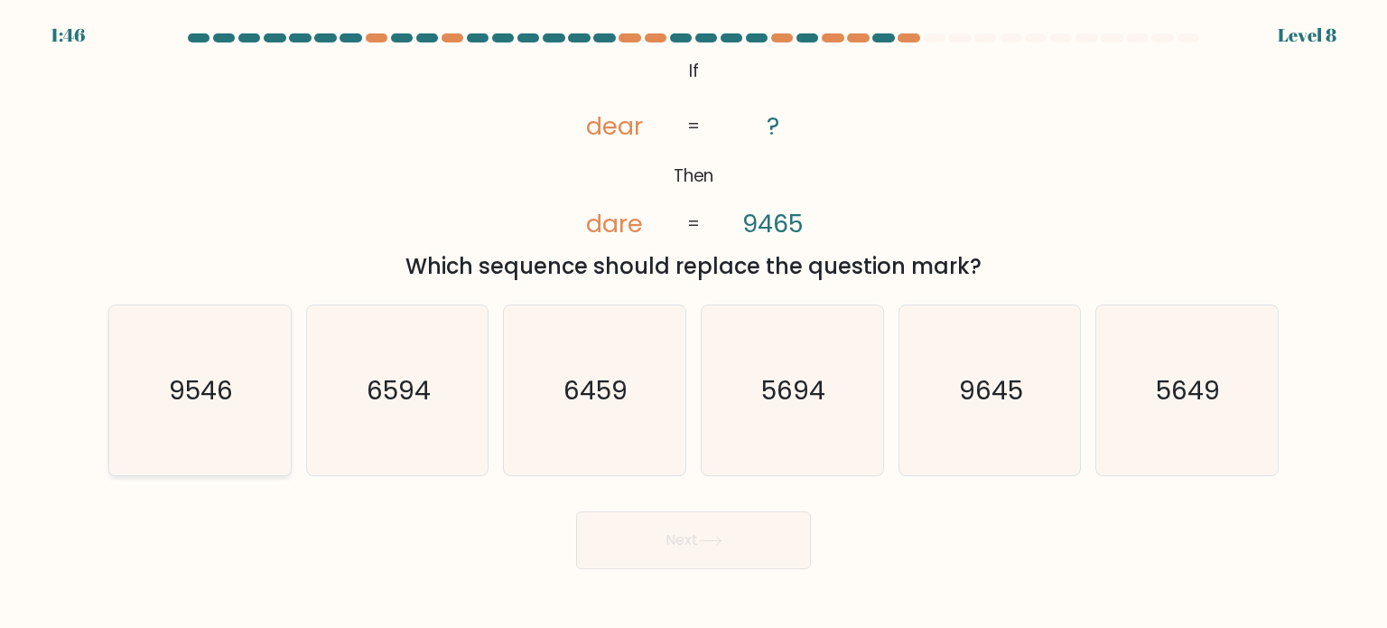
click at [218, 373] on text "9546" at bounding box center [202, 389] width 64 height 36
click at [694, 323] on input "a. 9546" at bounding box center [694, 318] width 1 height 9
radio input "true"
click at [690, 539] on button "Next" at bounding box center [693, 540] width 235 height 58
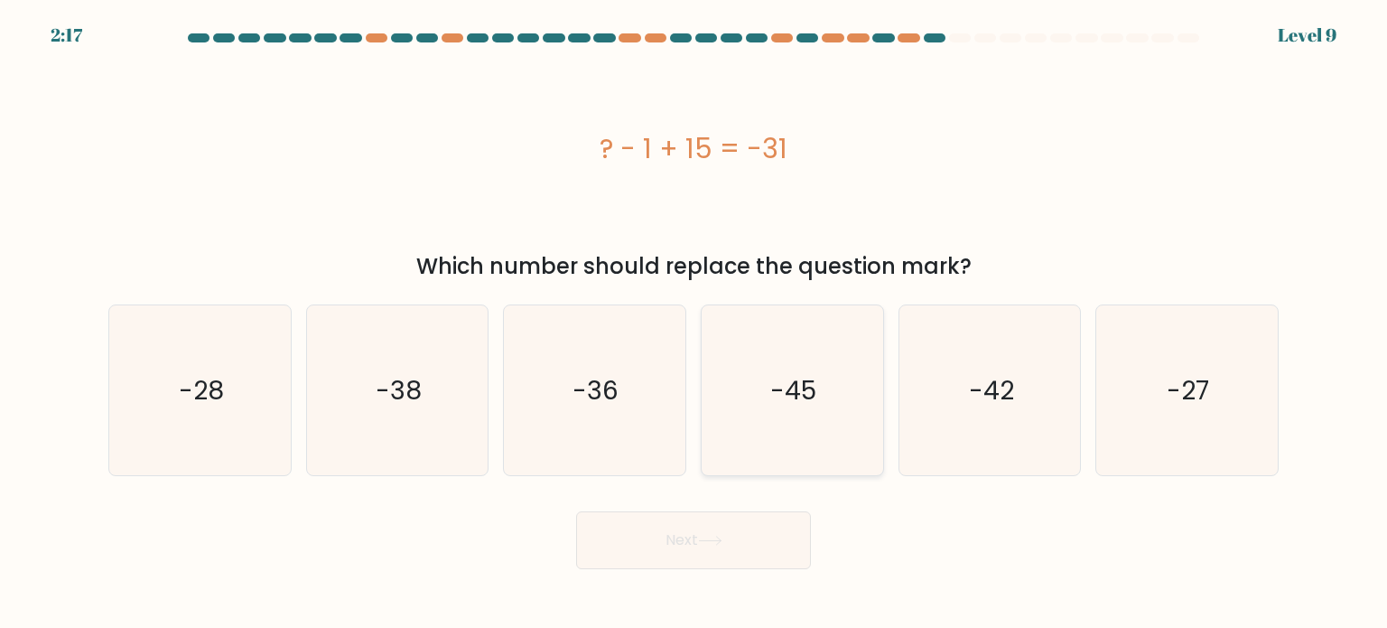
click at [842, 397] on icon "-45" at bounding box center [792, 390] width 170 height 170
click at [695, 323] on input "d. -45" at bounding box center [694, 318] width 1 height 9
radio input "true"
click at [676, 543] on button "Next" at bounding box center [693, 540] width 235 height 58
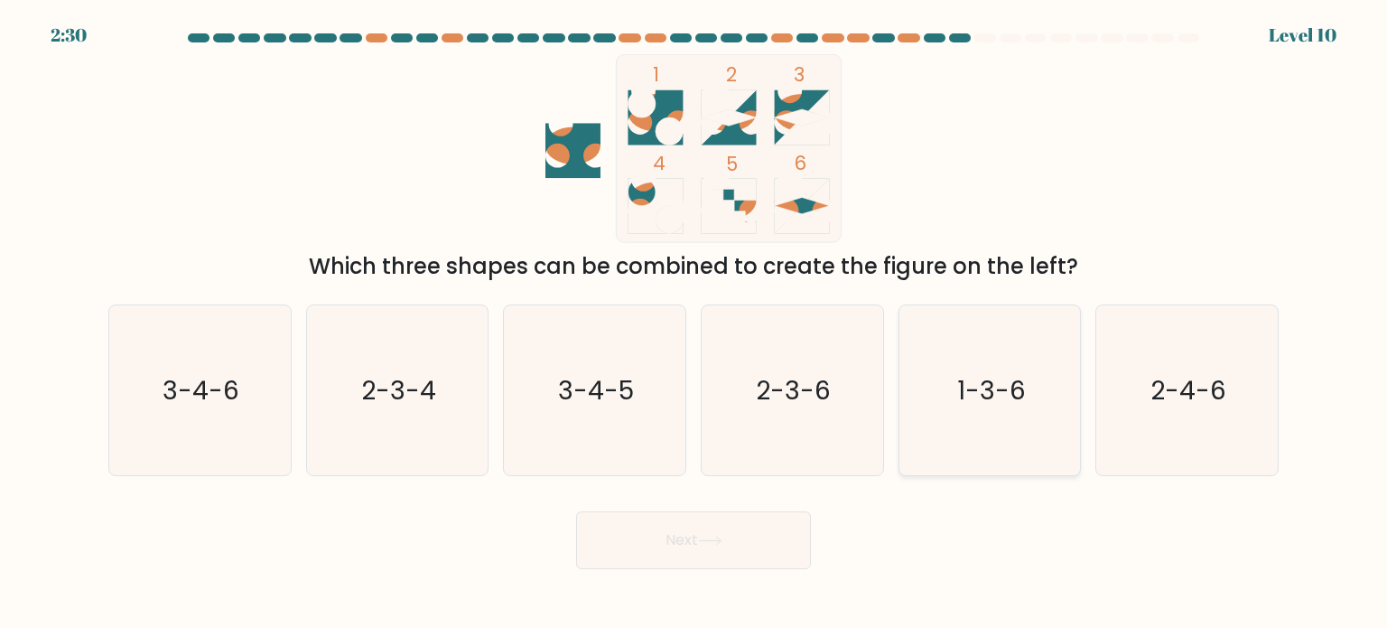
click at [975, 408] on icon "1-3-6" at bounding box center [990, 390] width 170 height 170
click at [695, 323] on input "e. 1-3-6" at bounding box center [694, 318] width 1 height 9
radio input "true"
click at [723, 545] on icon at bounding box center [710, 541] width 24 height 10
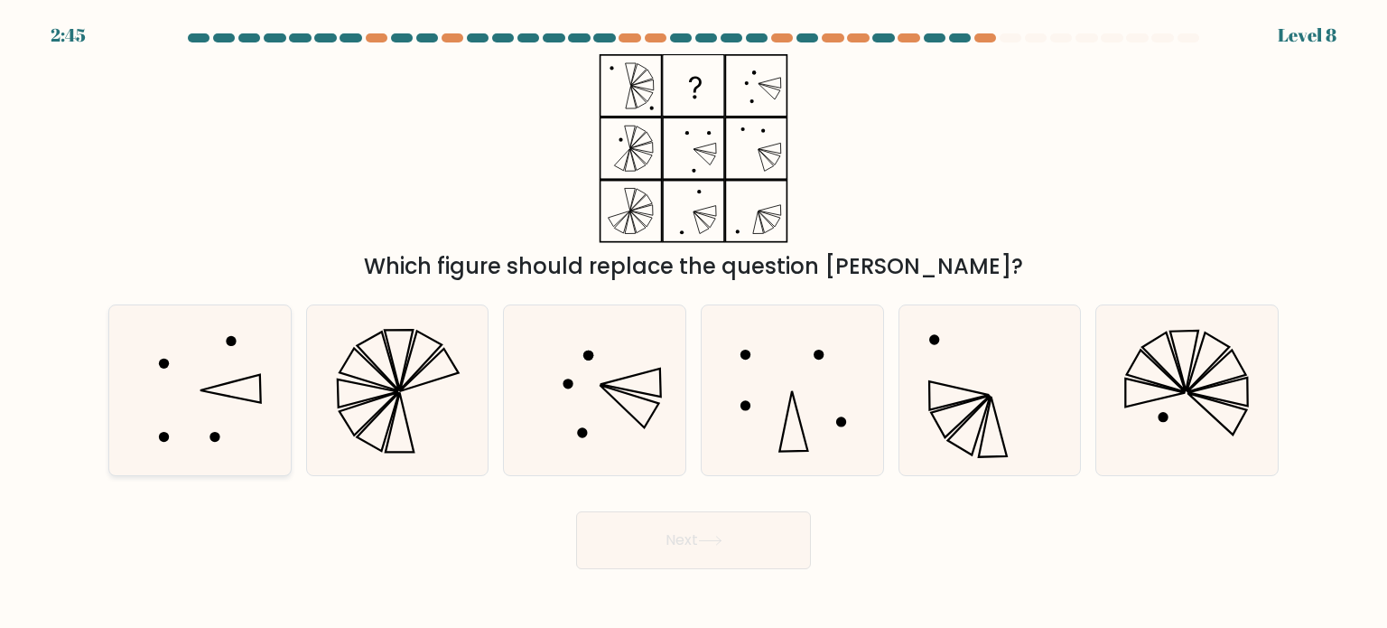
click at [229, 415] on icon at bounding box center [200, 390] width 170 height 170
click at [694, 323] on input "a." at bounding box center [694, 318] width 1 height 9
radio input "true"
click at [715, 536] on icon at bounding box center [710, 541] width 24 height 10
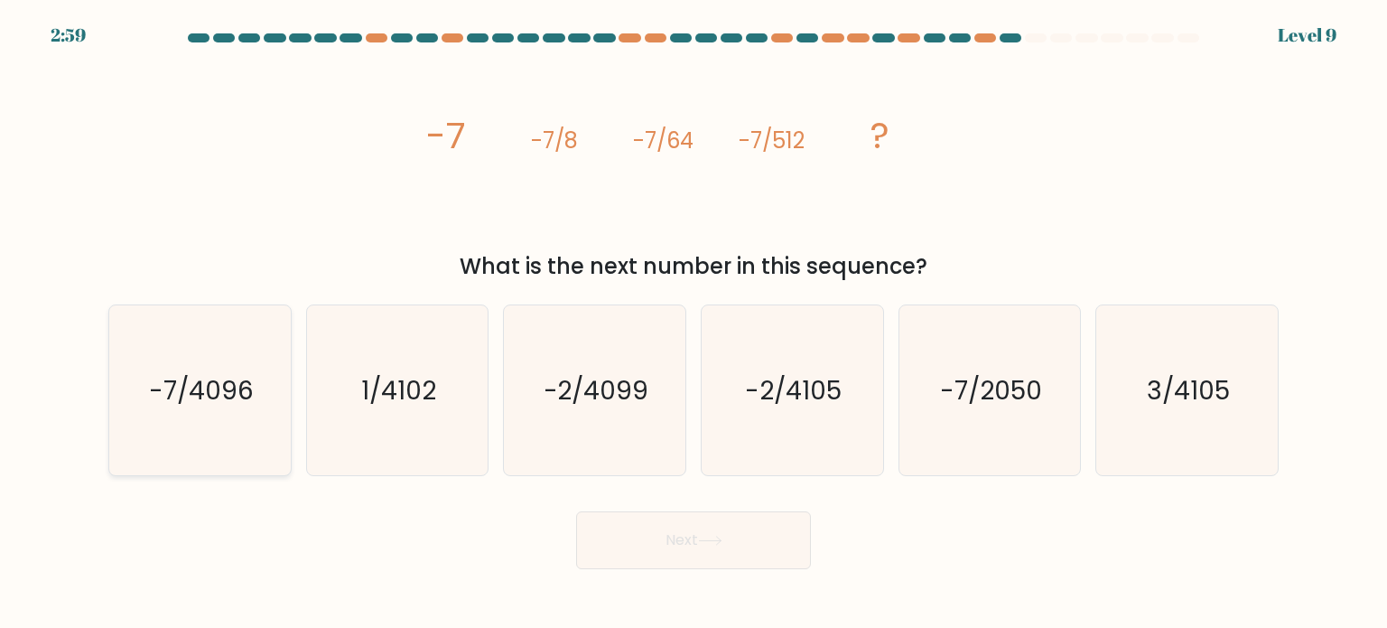
click at [230, 350] on icon "-7/4096" at bounding box center [200, 390] width 170 height 170
click at [694, 323] on input "a. -7/4096" at bounding box center [694, 318] width 1 height 9
radio input "true"
click at [695, 540] on button "Next" at bounding box center [693, 540] width 235 height 58
click at [703, 529] on button "Next" at bounding box center [693, 540] width 235 height 58
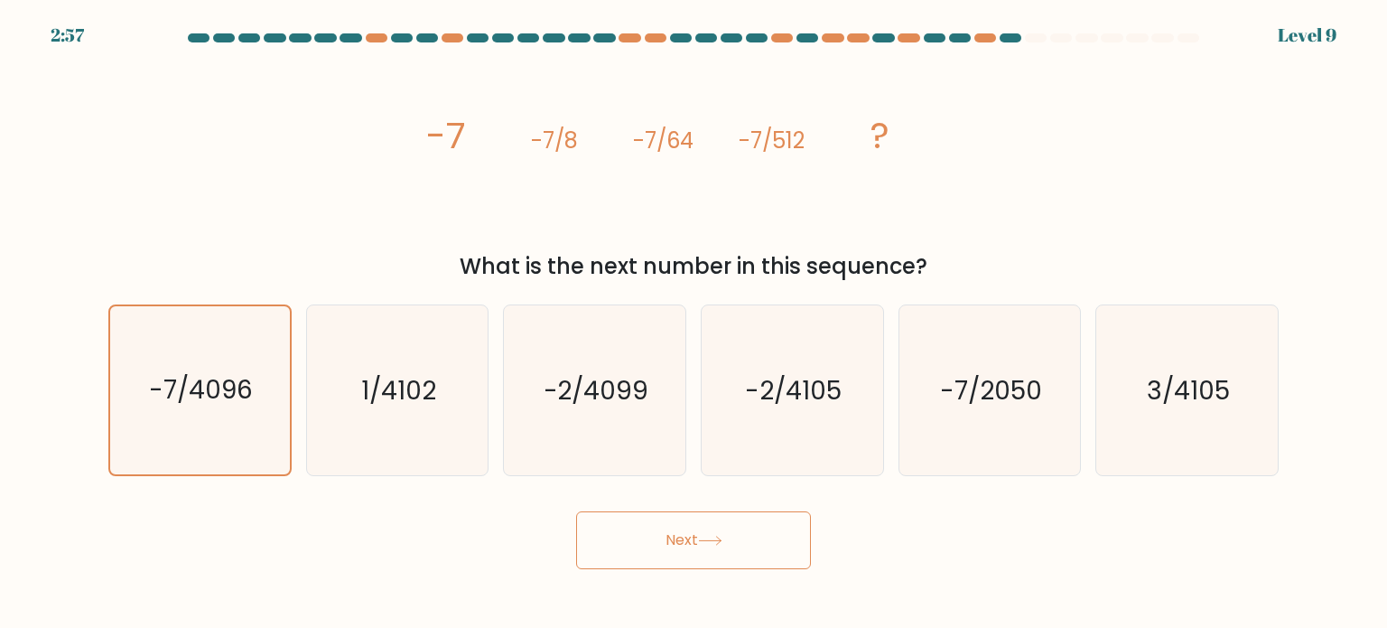
click at [703, 529] on button "Next" at bounding box center [693, 540] width 235 height 58
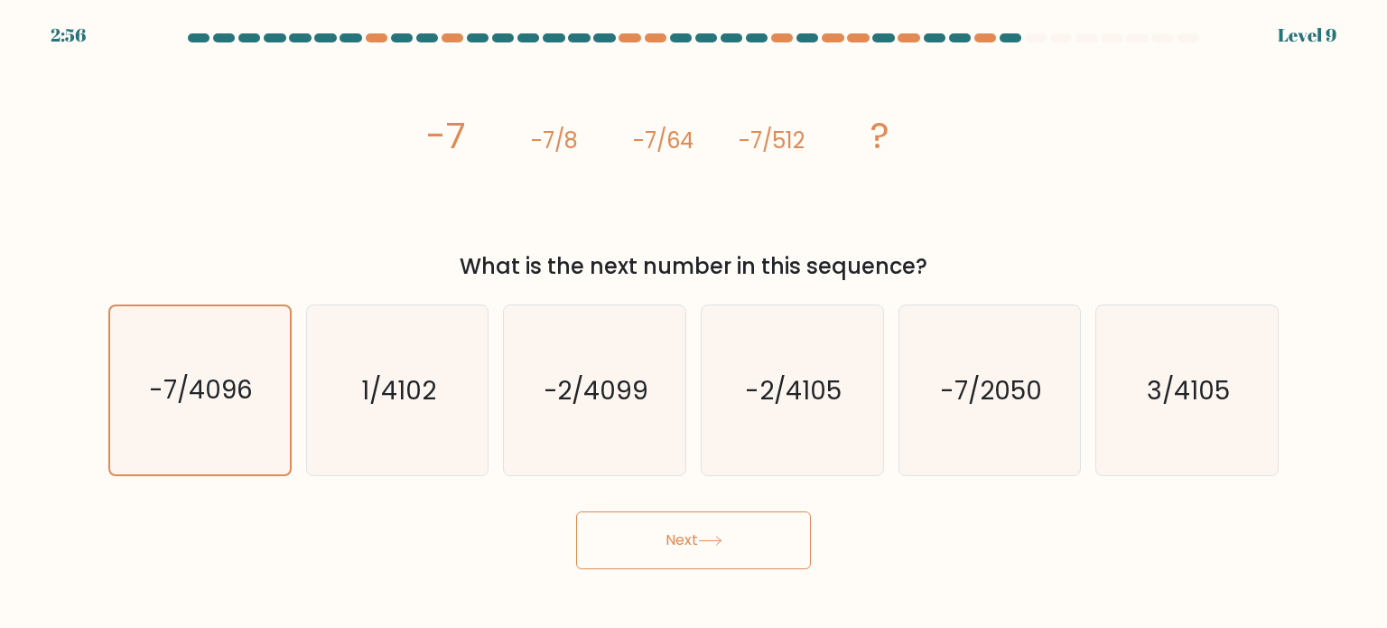
click at [703, 529] on button "Next" at bounding box center [693, 540] width 235 height 58
click at [703, 528] on button "Next" at bounding box center [693, 540] width 235 height 58
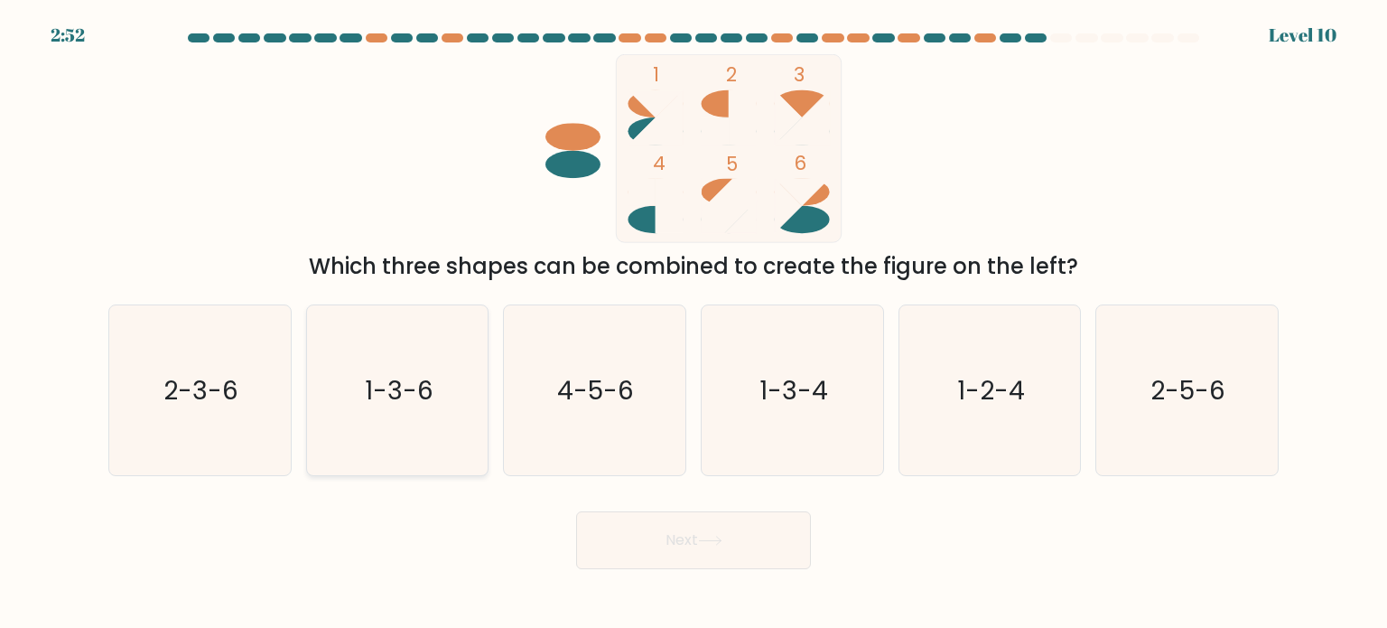
click at [432, 355] on icon "1-3-6" at bounding box center [398, 390] width 170 height 170
click at [694, 323] on input "b. 1-3-6" at bounding box center [694, 318] width 1 height 9
radio input "true"
click at [750, 527] on button "Next" at bounding box center [693, 540] width 235 height 58
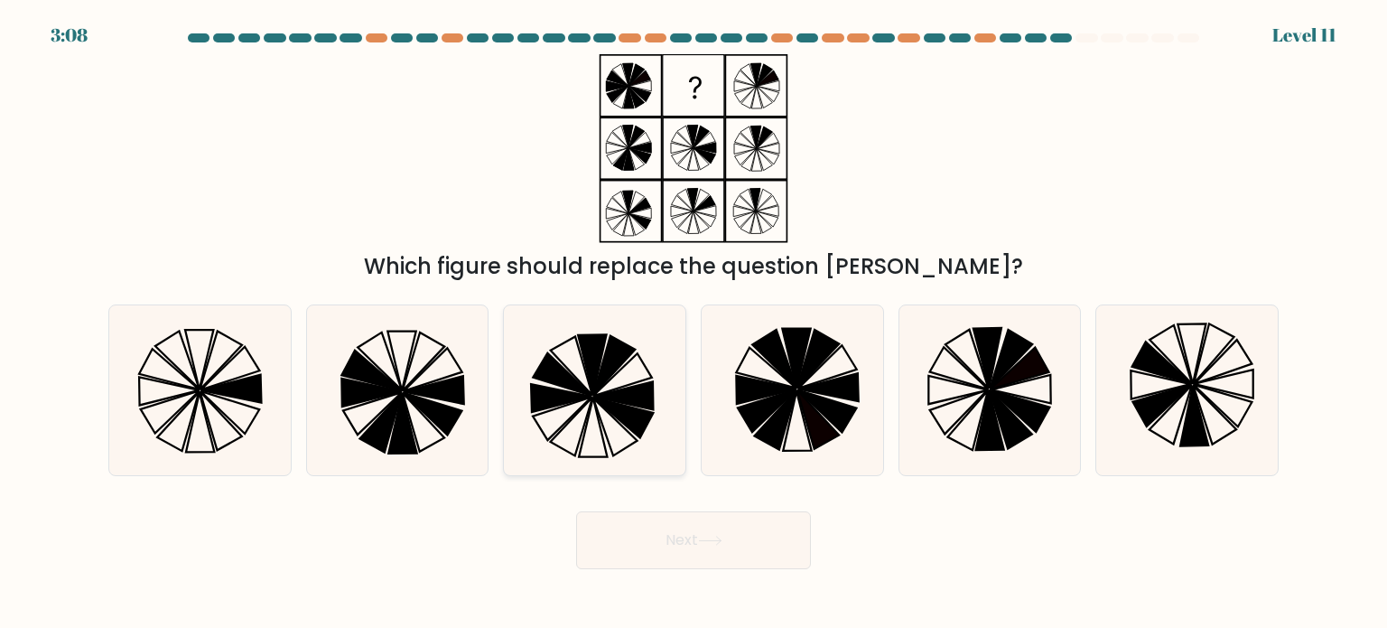
click at [622, 391] on icon at bounding box center [623, 395] width 61 height 28
click at [694, 323] on input "c." at bounding box center [694, 318] width 1 height 9
radio input "true"
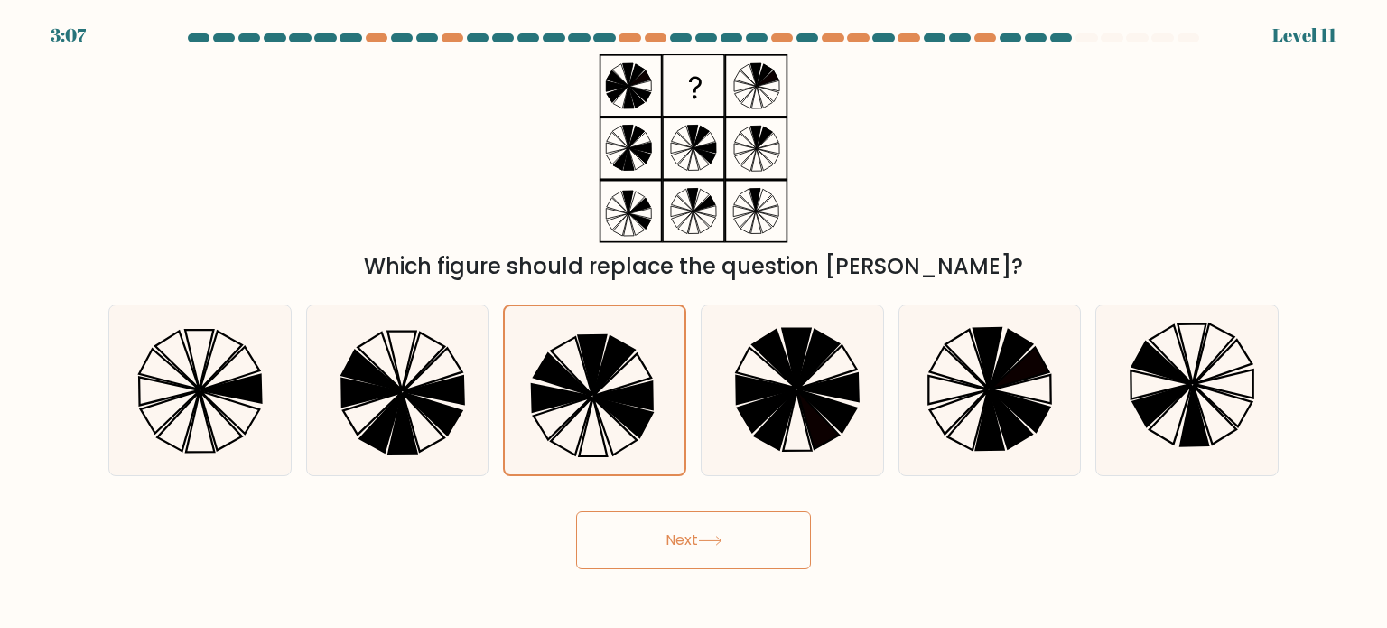
click at [676, 532] on button "Next" at bounding box center [693, 540] width 235 height 58
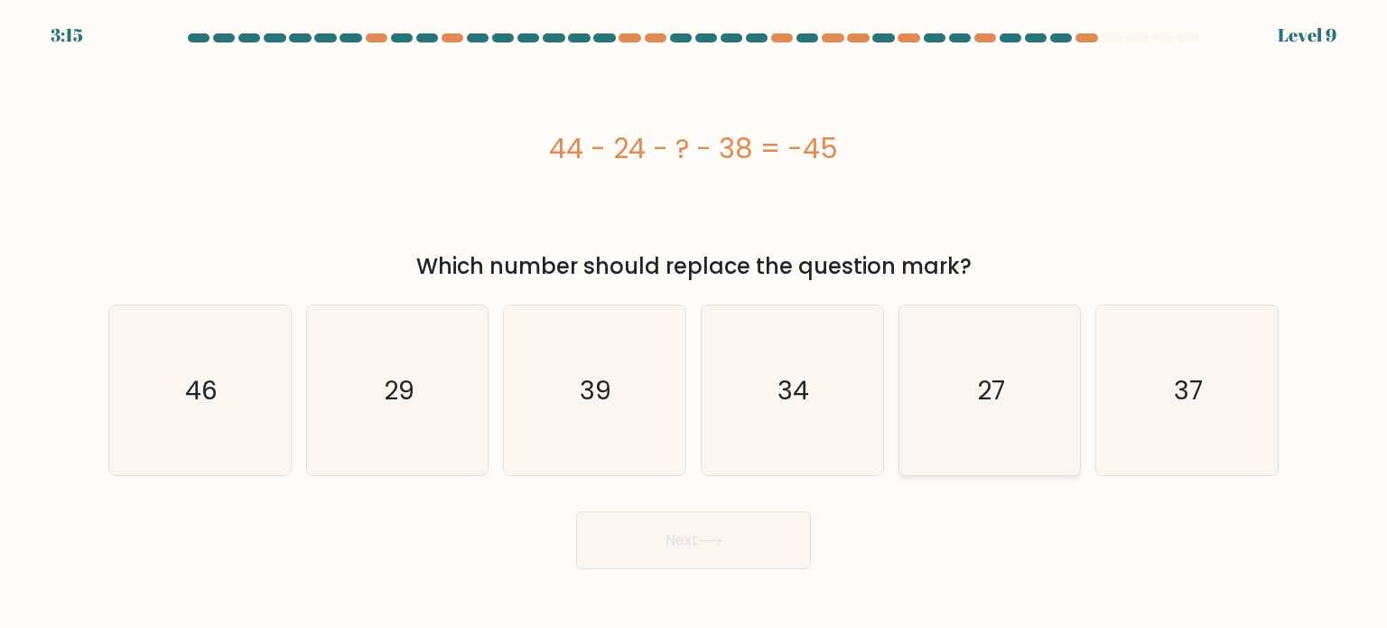
click at [916, 403] on icon "27" at bounding box center [990, 390] width 170 height 170
click at [695, 323] on input "e. 27" at bounding box center [694, 318] width 1 height 9
